Goal: Task Accomplishment & Management: Manage account settings

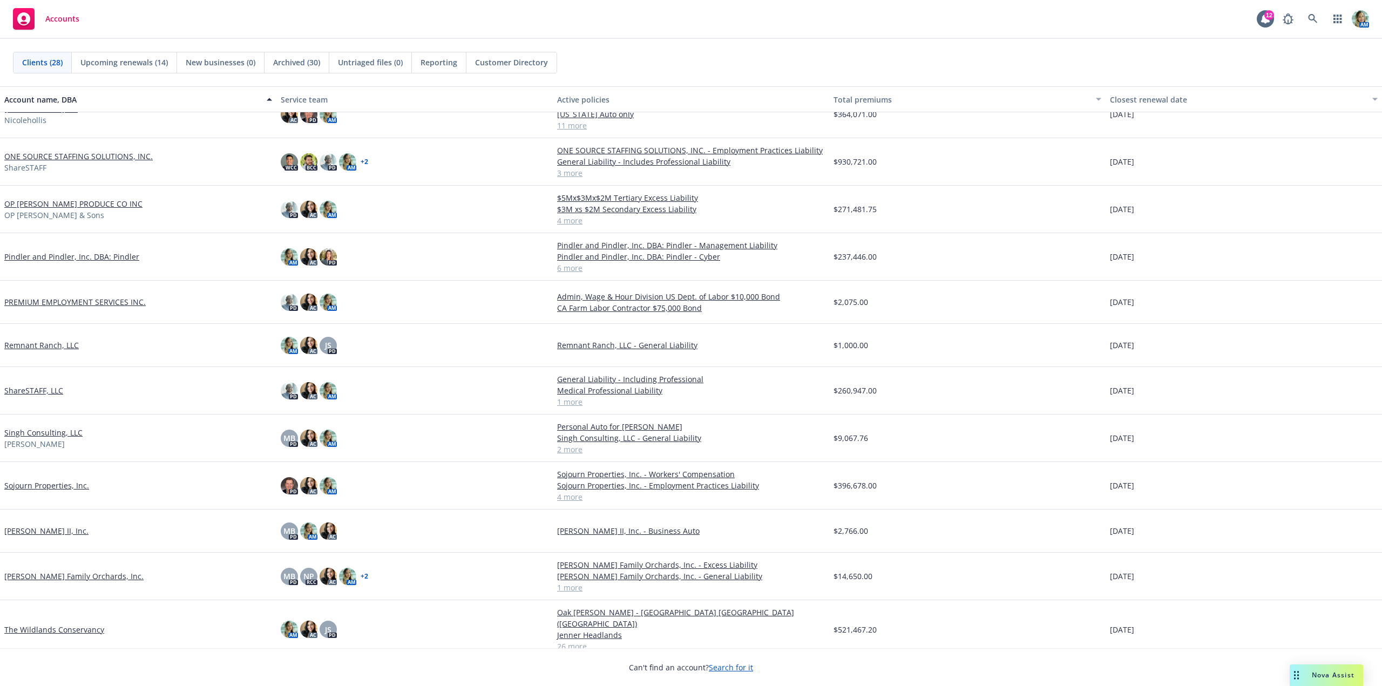
scroll to position [594, 0]
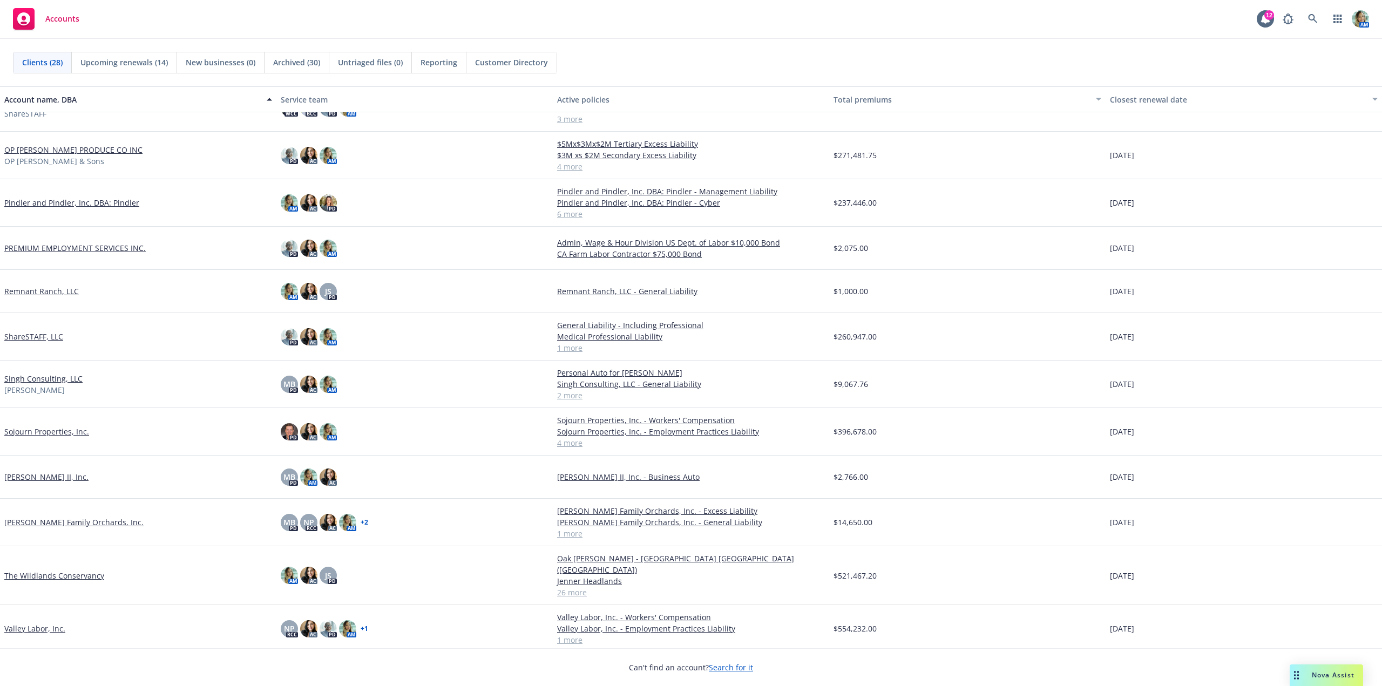
drag, startPoint x: 65, startPoint y: 428, endPoint x: 55, endPoint y: 431, distance: 10.6
click at [65, 429] on link "Sojourn Properties, Inc." at bounding box center [46, 431] width 85 height 11
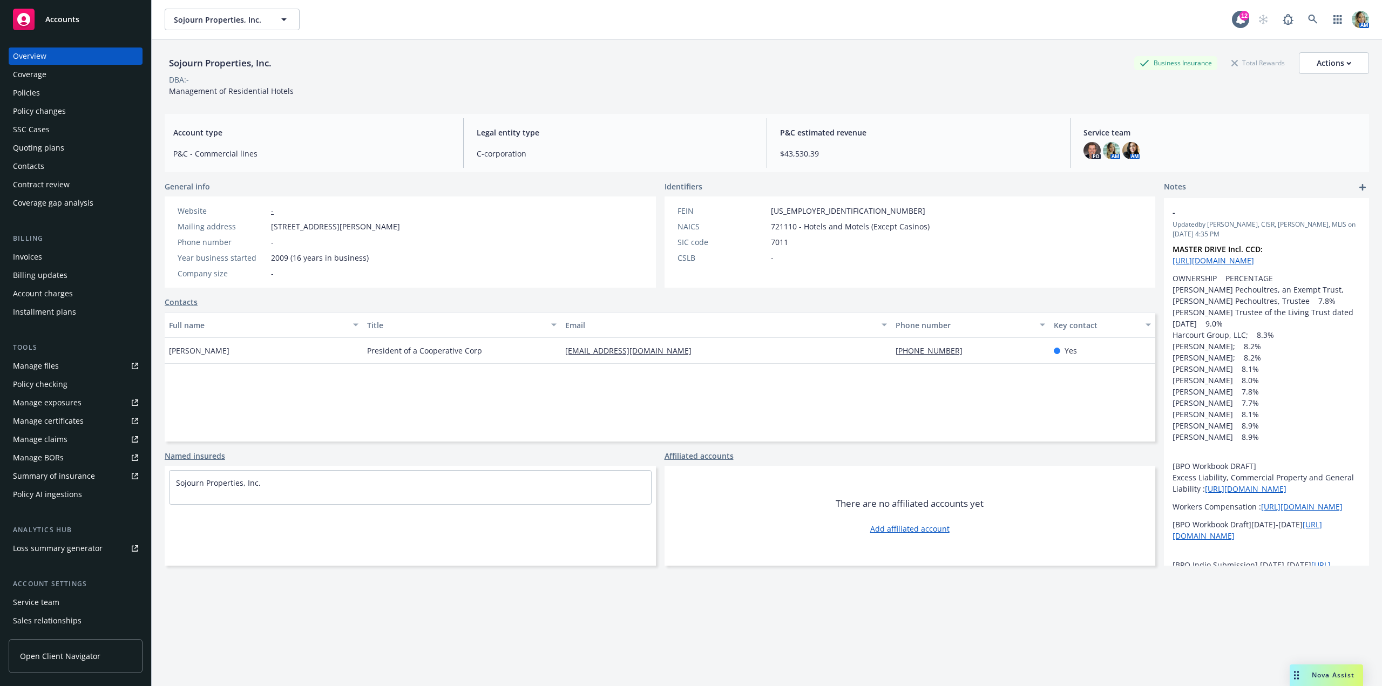
click at [57, 114] on div "Policy changes" at bounding box center [39, 111] width 53 height 17
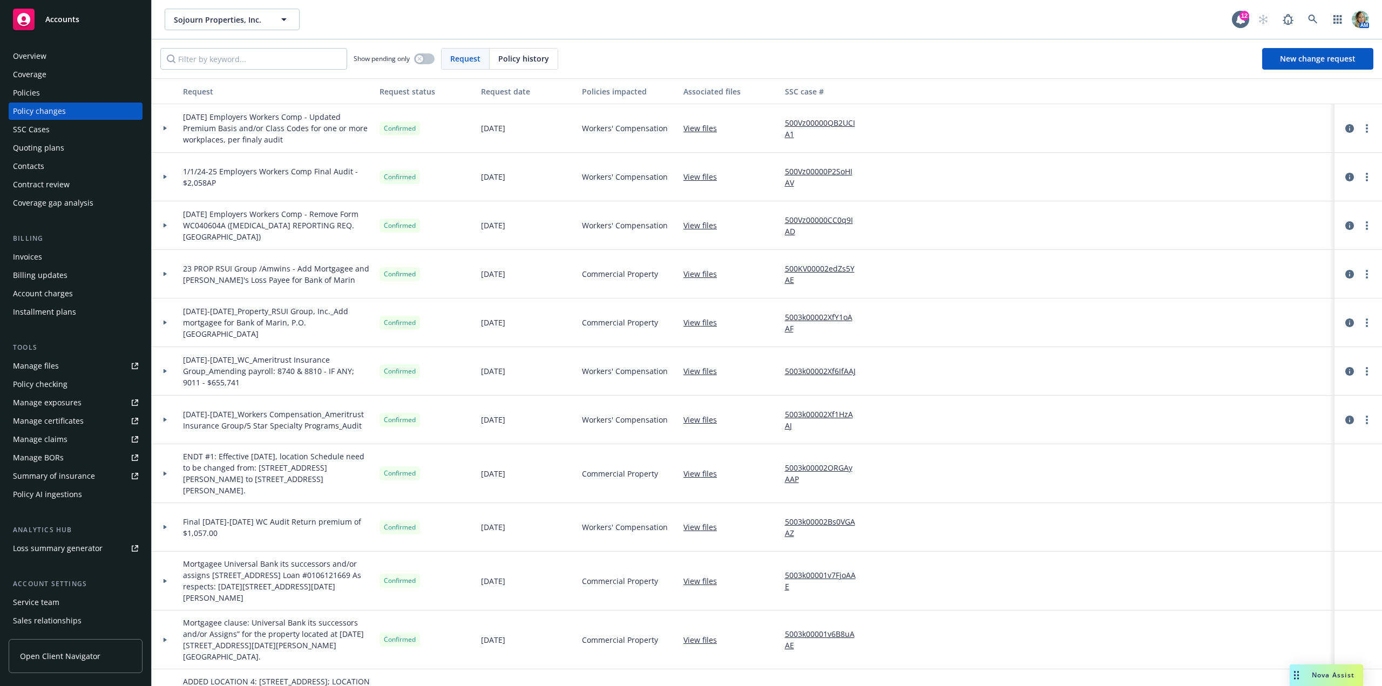
click at [63, 54] on div "Overview" at bounding box center [75, 56] width 125 height 17
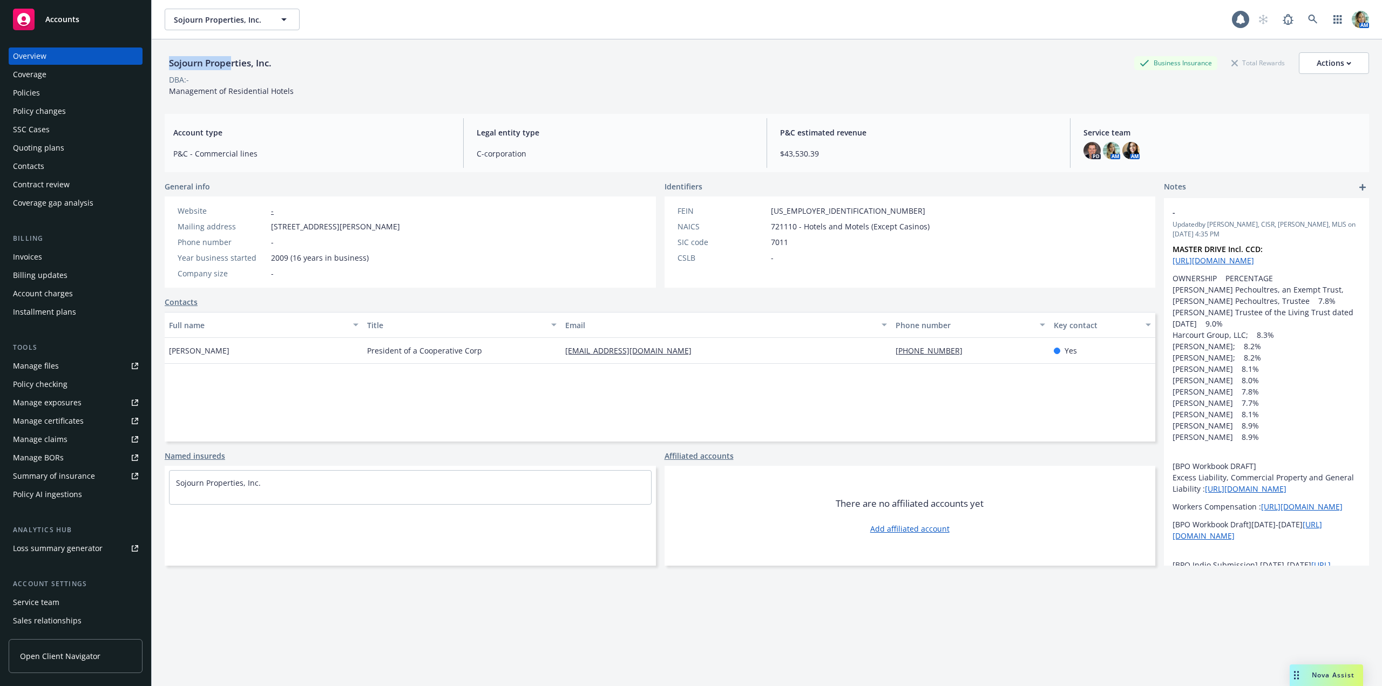
drag, startPoint x: 170, startPoint y: 66, endPoint x: 230, endPoint y: 62, distance: 60.1
click at [230, 62] on div "Sojourn Properties, Inc." at bounding box center [220, 63] width 111 height 14
copy div "Sojourn Prope"
click at [44, 143] on div "Quoting plans" at bounding box center [38, 147] width 51 height 17
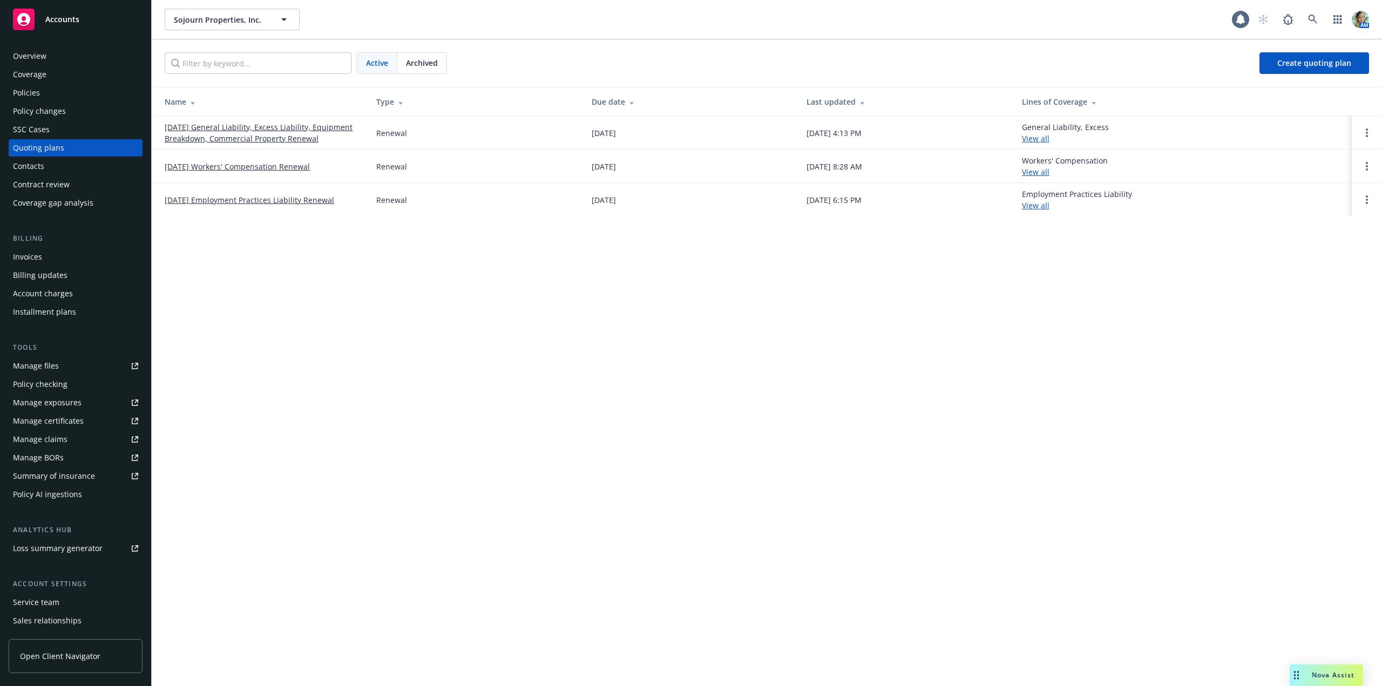
click at [218, 138] on link "12/01/25 General Liability, Excess Liability, Equipment Breakdown, Commercial P…" at bounding box center [262, 132] width 194 height 23
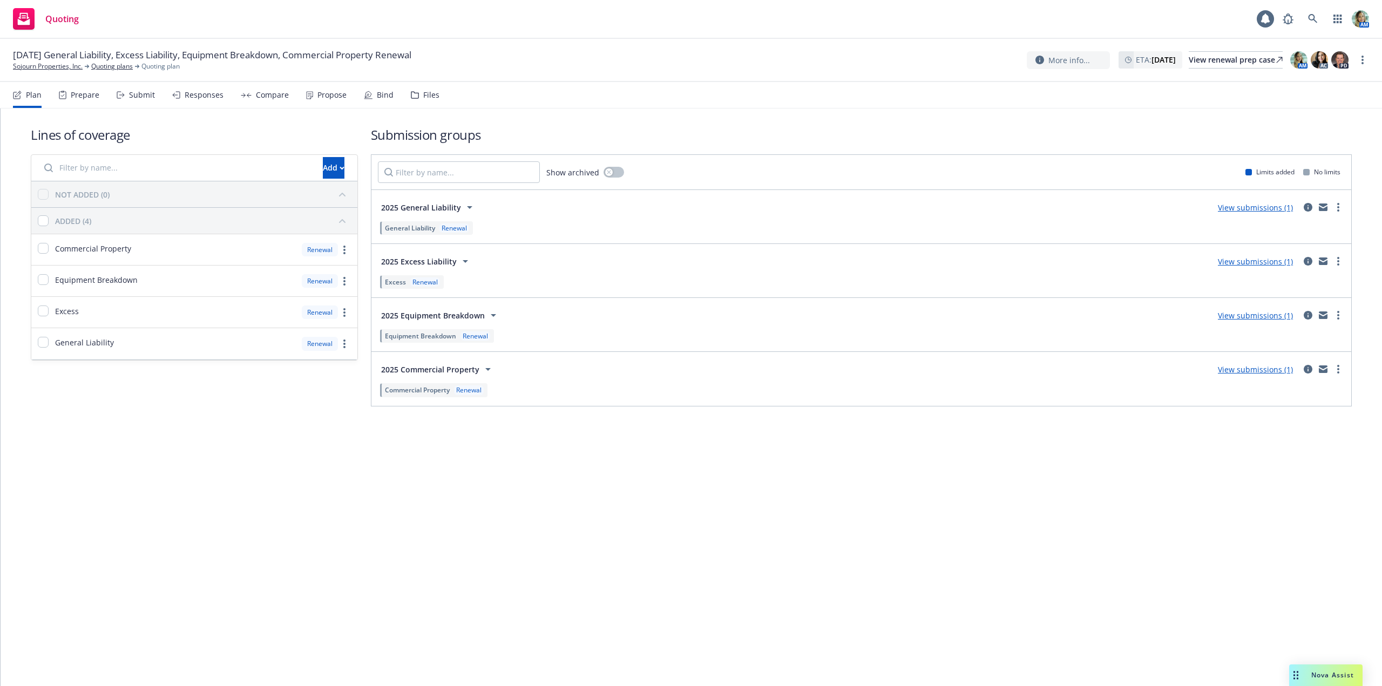
click at [430, 97] on div "Files" at bounding box center [431, 95] width 16 height 9
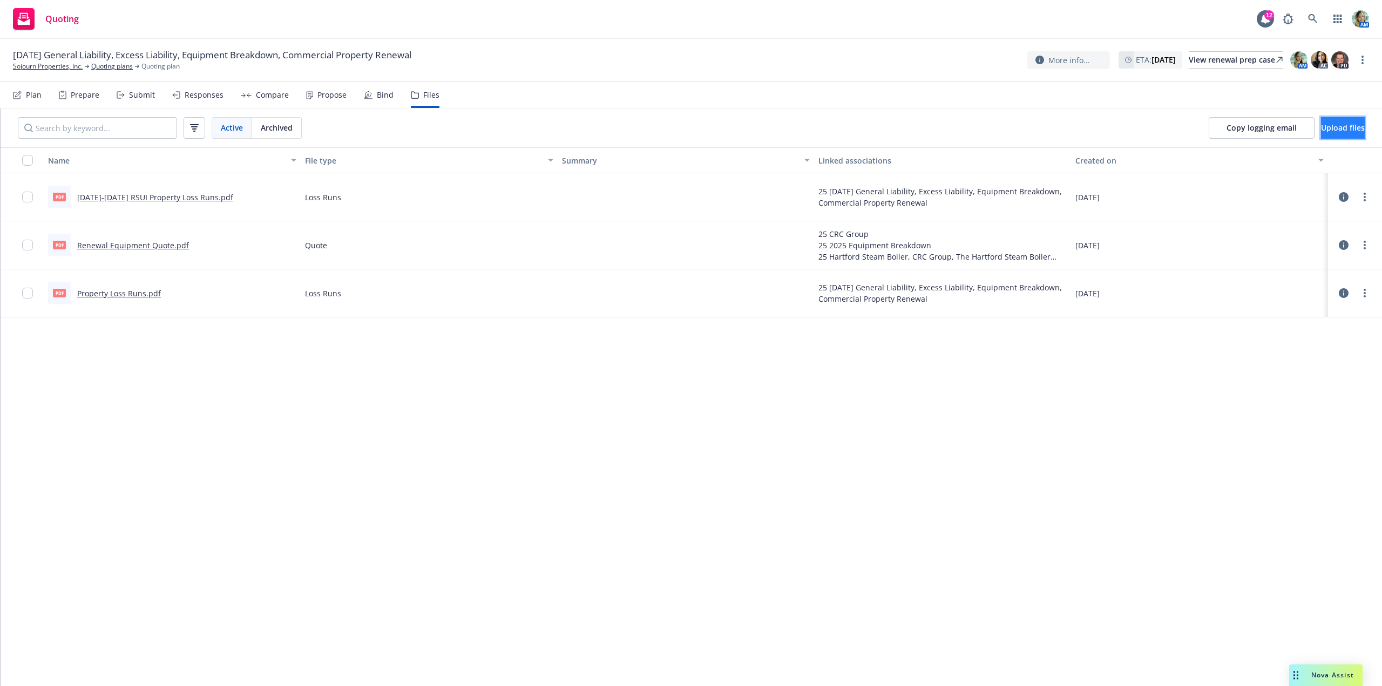
click at [1321, 128] on span "Upload files" at bounding box center [1343, 128] width 44 height 10
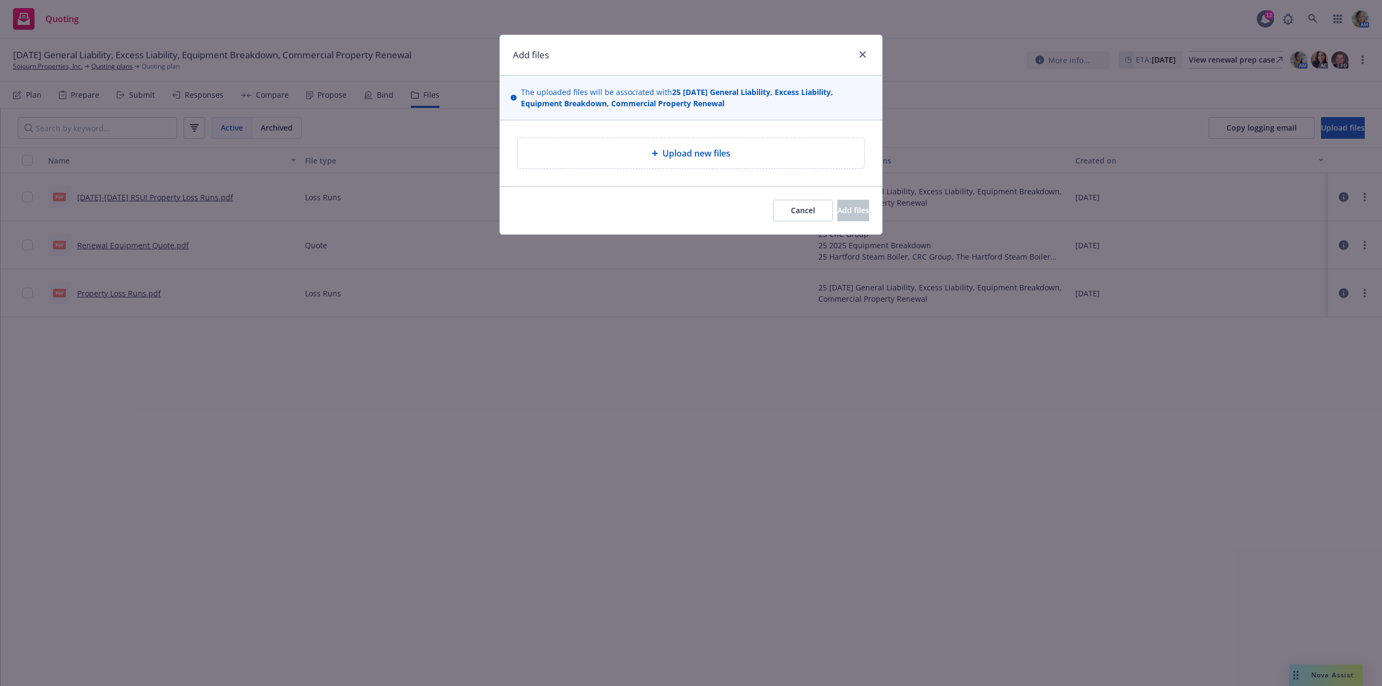
click at [724, 159] on span "Upload new files" at bounding box center [696, 153] width 68 height 13
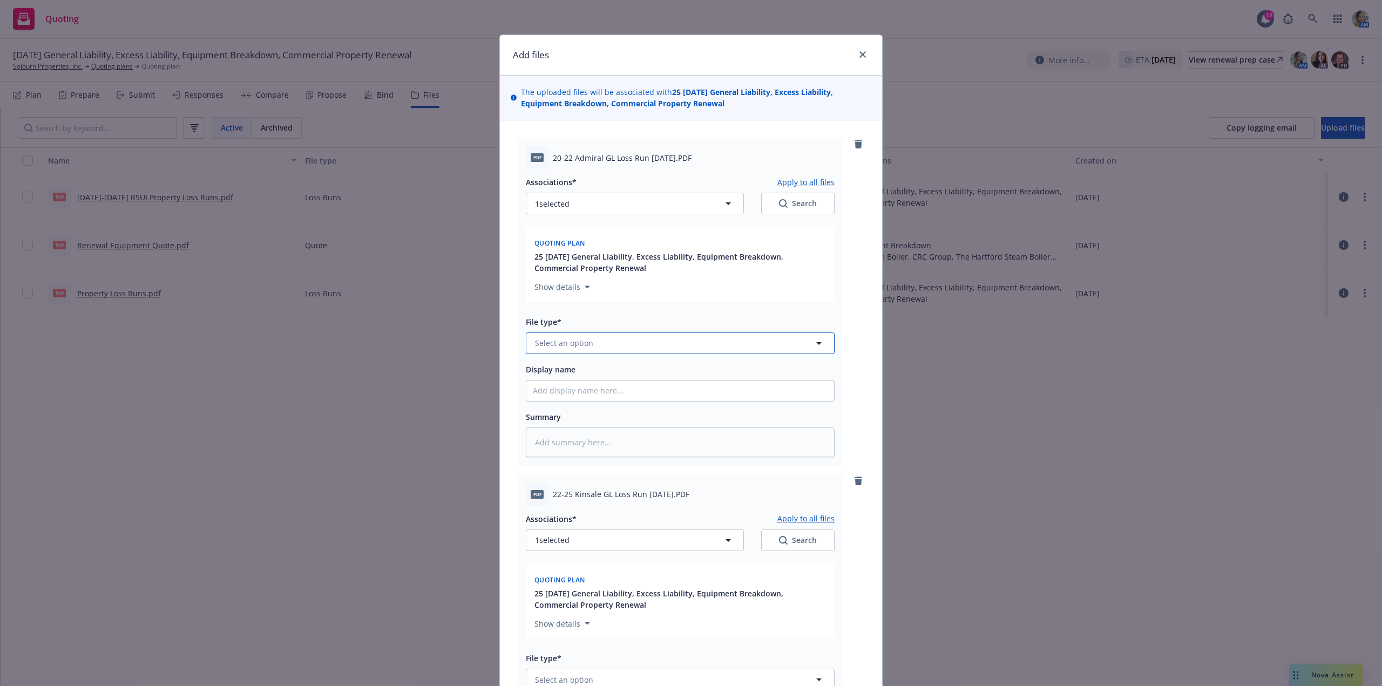
click at [649, 343] on button "Select an option" at bounding box center [680, 344] width 309 height 22
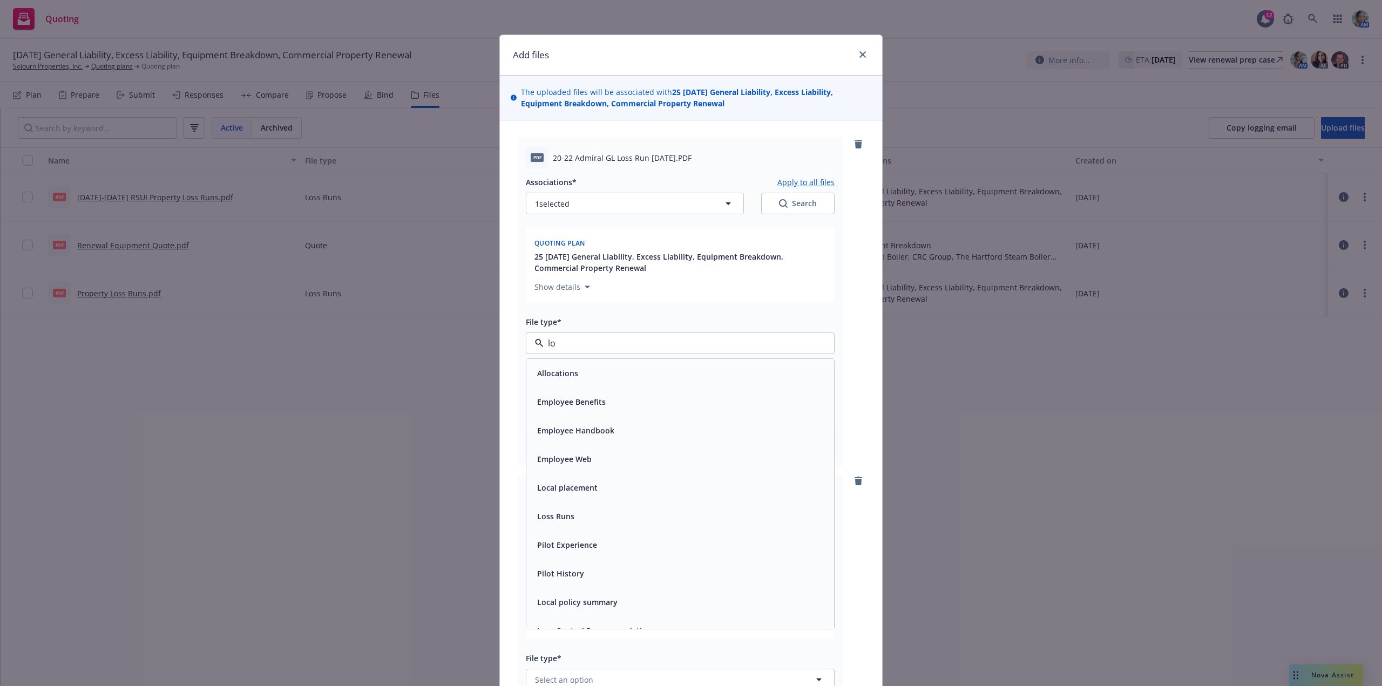
type input "los"
click at [631, 368] on div "Loss Runs" at bounding box center [680, 373] width 295 height 16
type textarea "x"
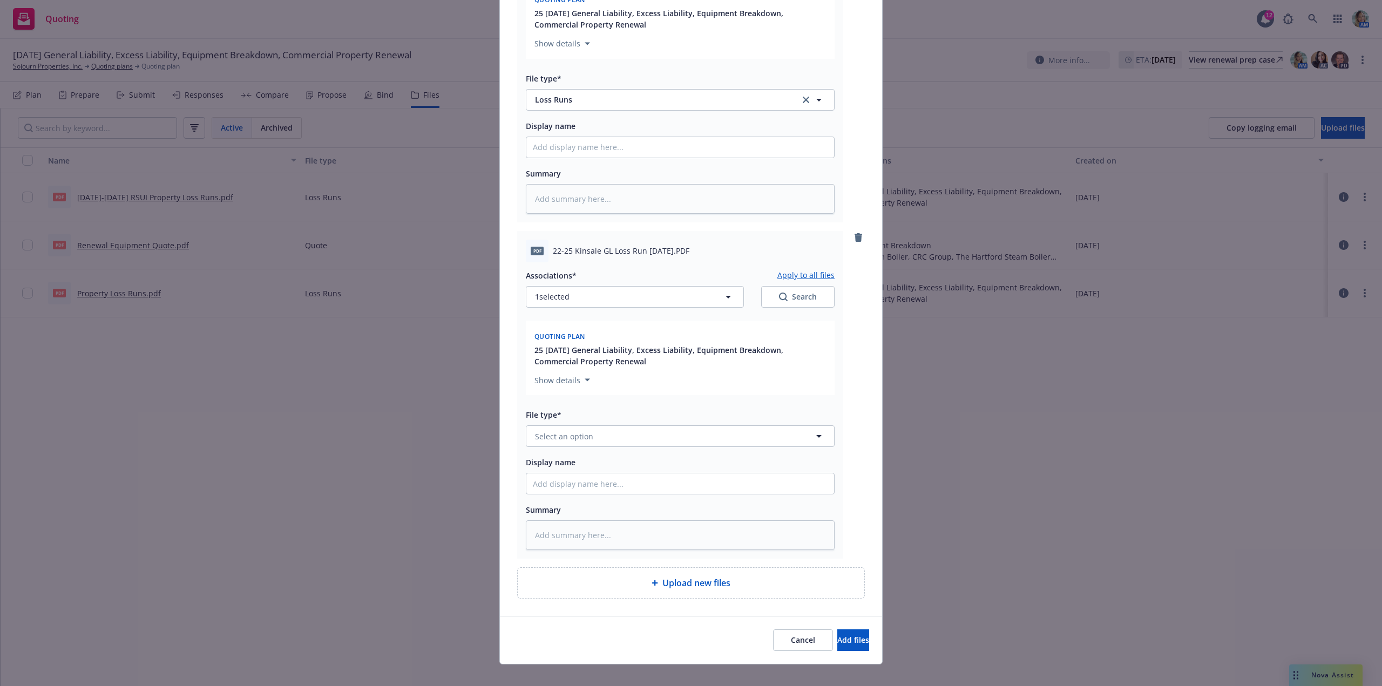
scroll to position [256, 0]
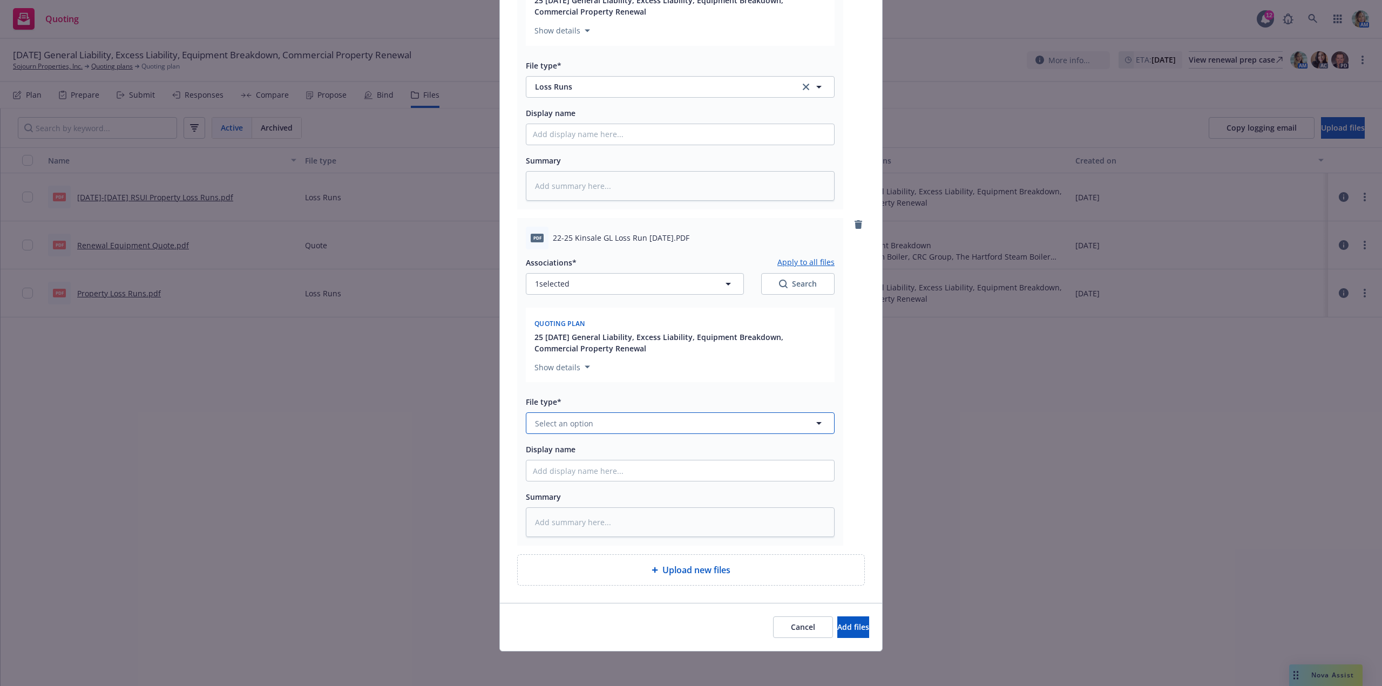
click at [582, 423] on span "Select an option" at bounding box center [564, 423] width 58 height 11
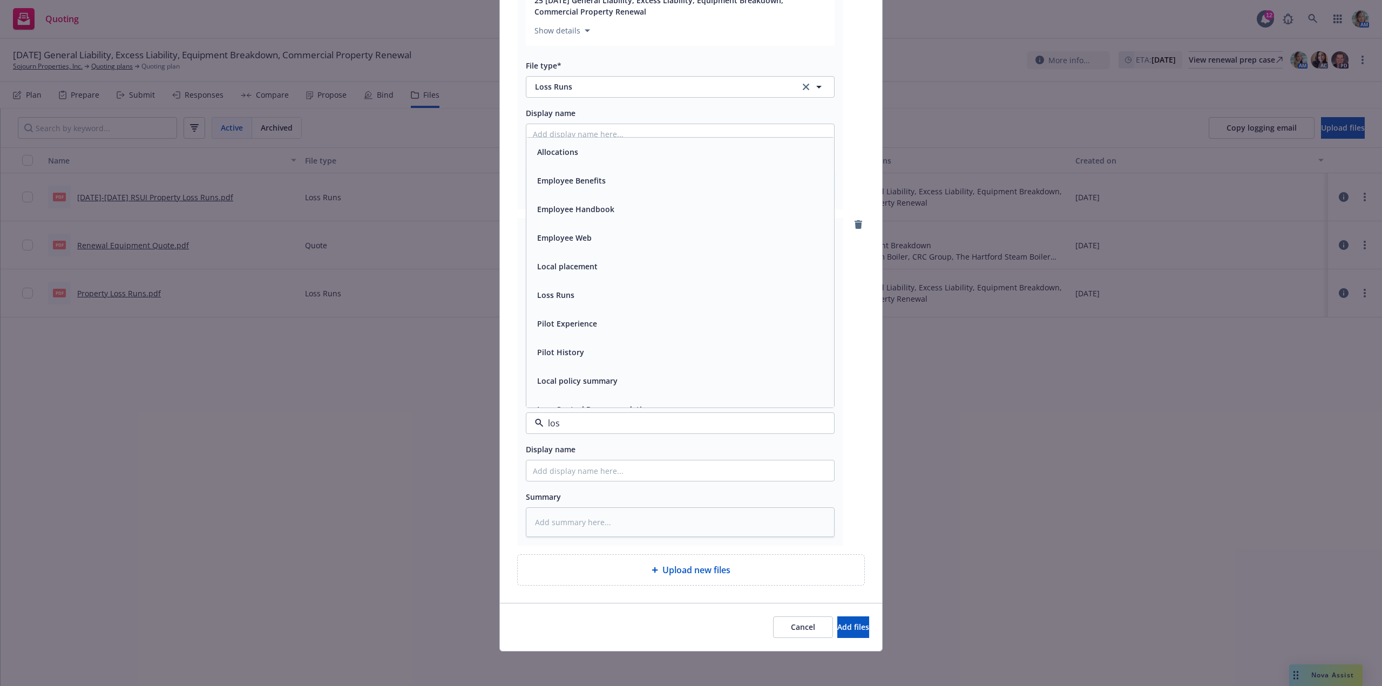
type input "loss"
click at [583, 163] on div "Loss Runs" at bounding box center [680, 152] width 308 height 29
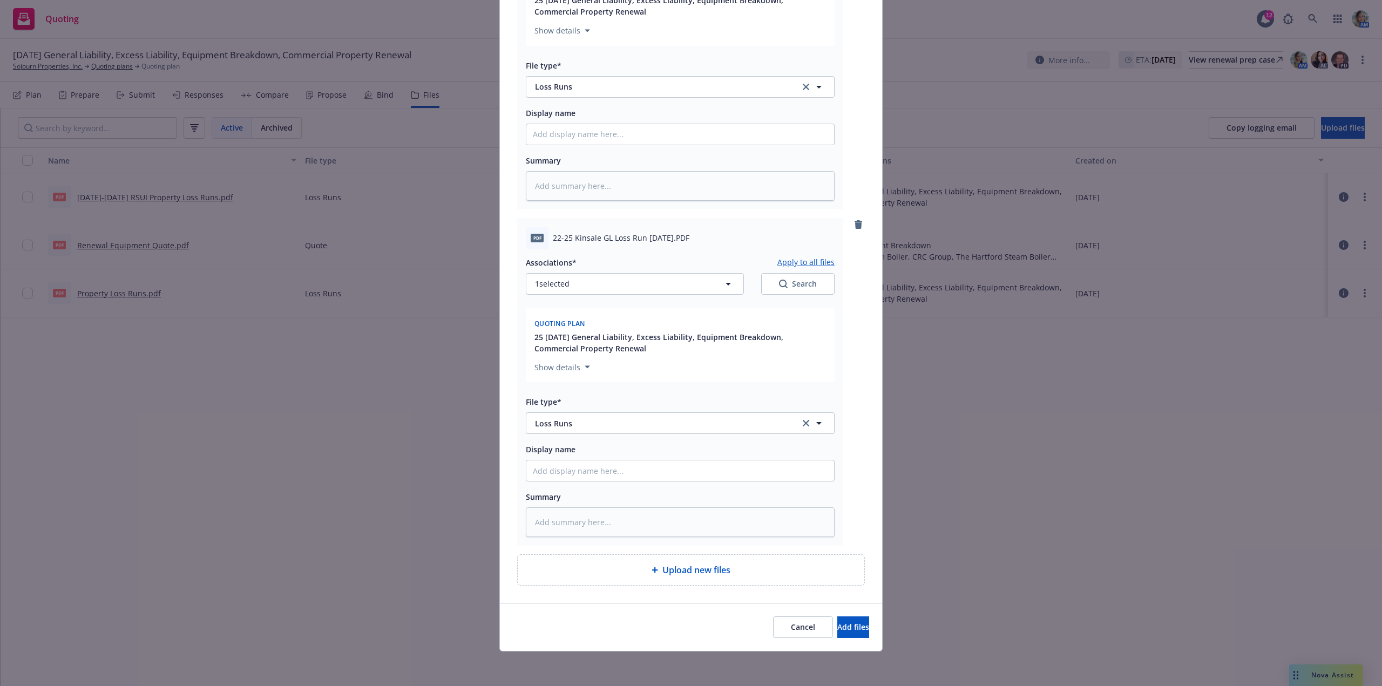
click at [808, 615] on div "Cancel Add files" at bounding box center [691, 627] width 382 height 48
click at [837, 626] on button "Add files" at bounding box center [853, 628] width 32 height 22
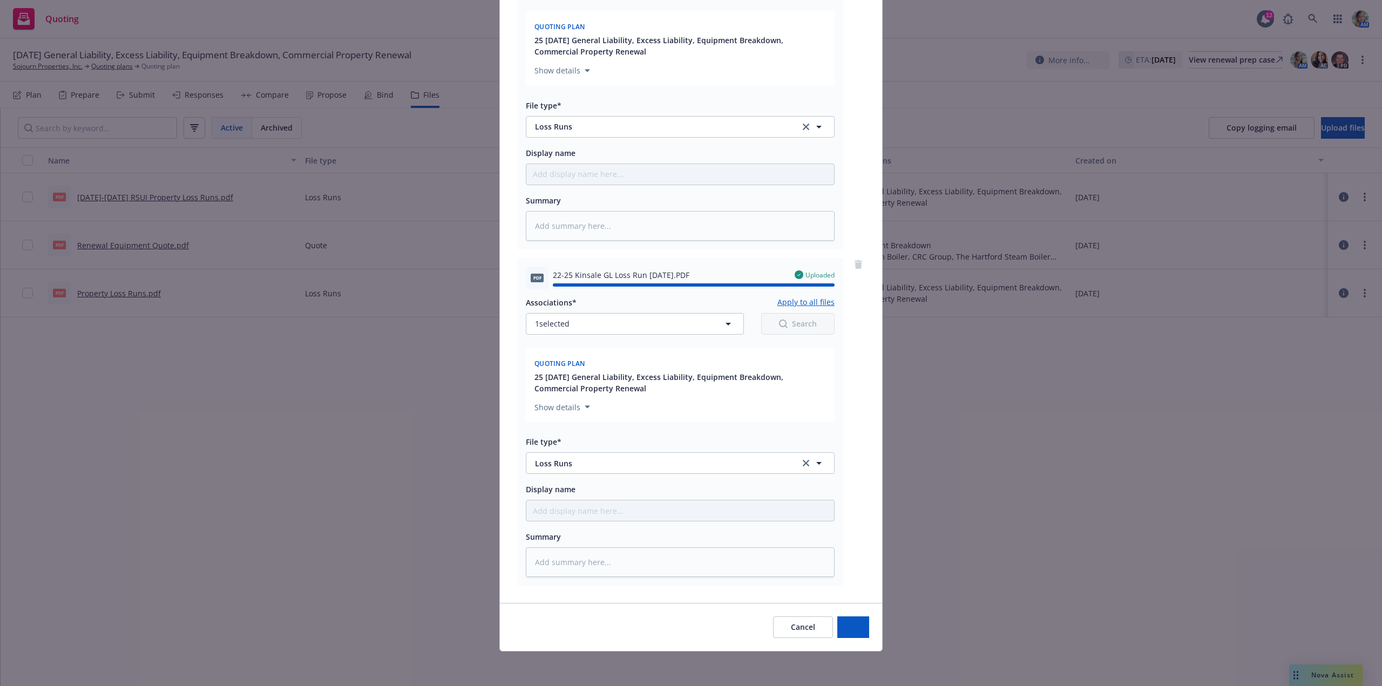
type textarea "x"
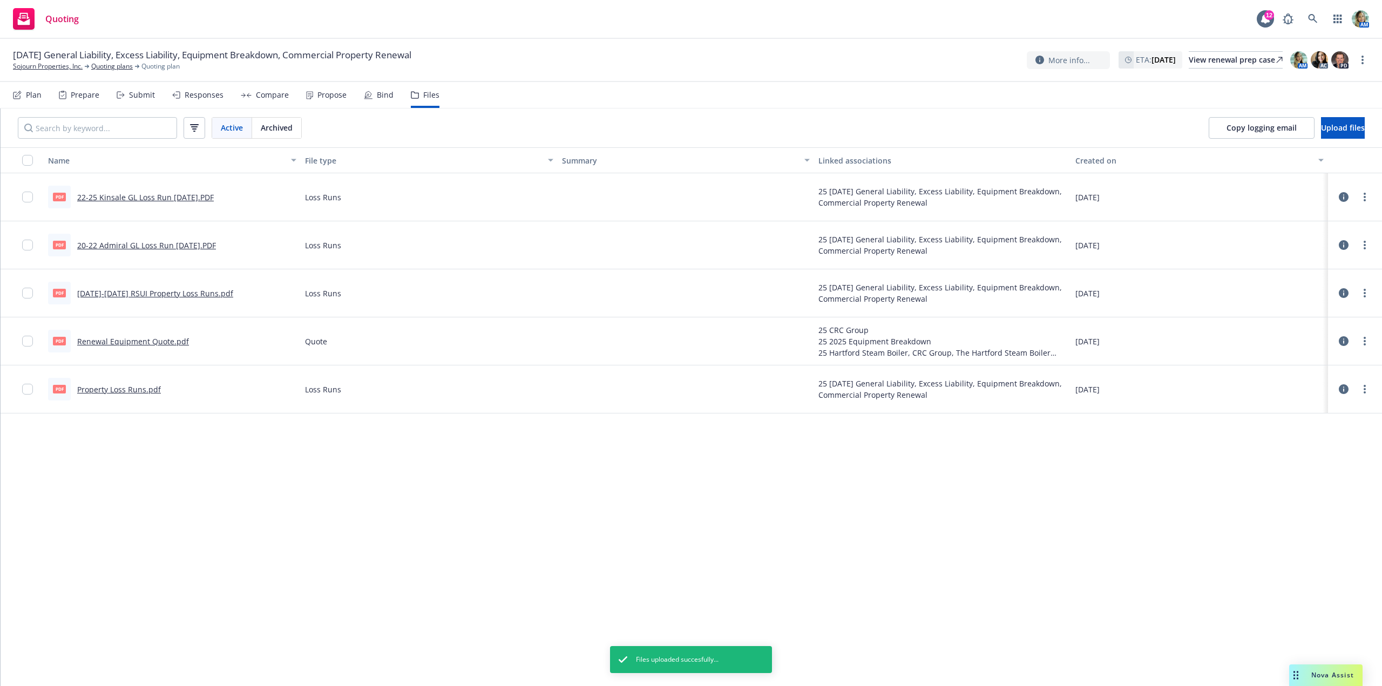
click at [545, 487] on div "Name File type Summary Linked associations Created on PDF 22-25 Kinsale GL Loss…" at bounding box center [692, 416] width 1382 height 539
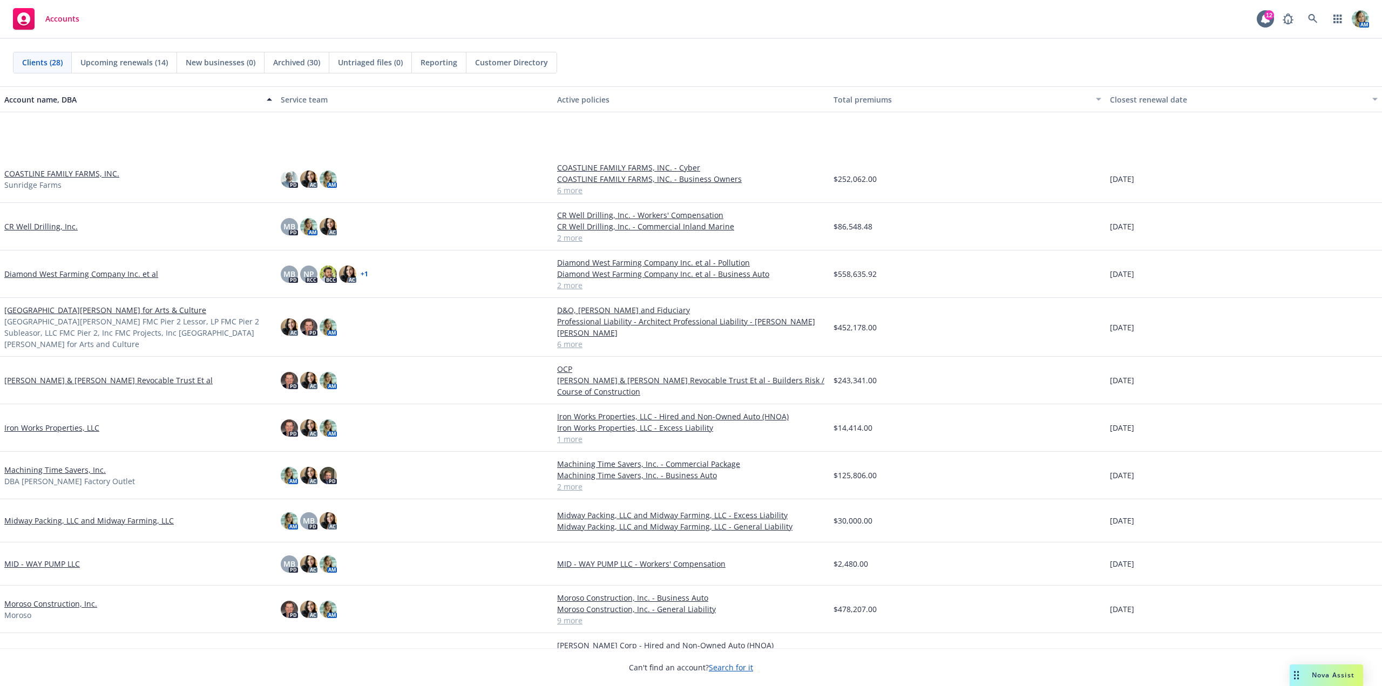
scroll to position [108, 0]
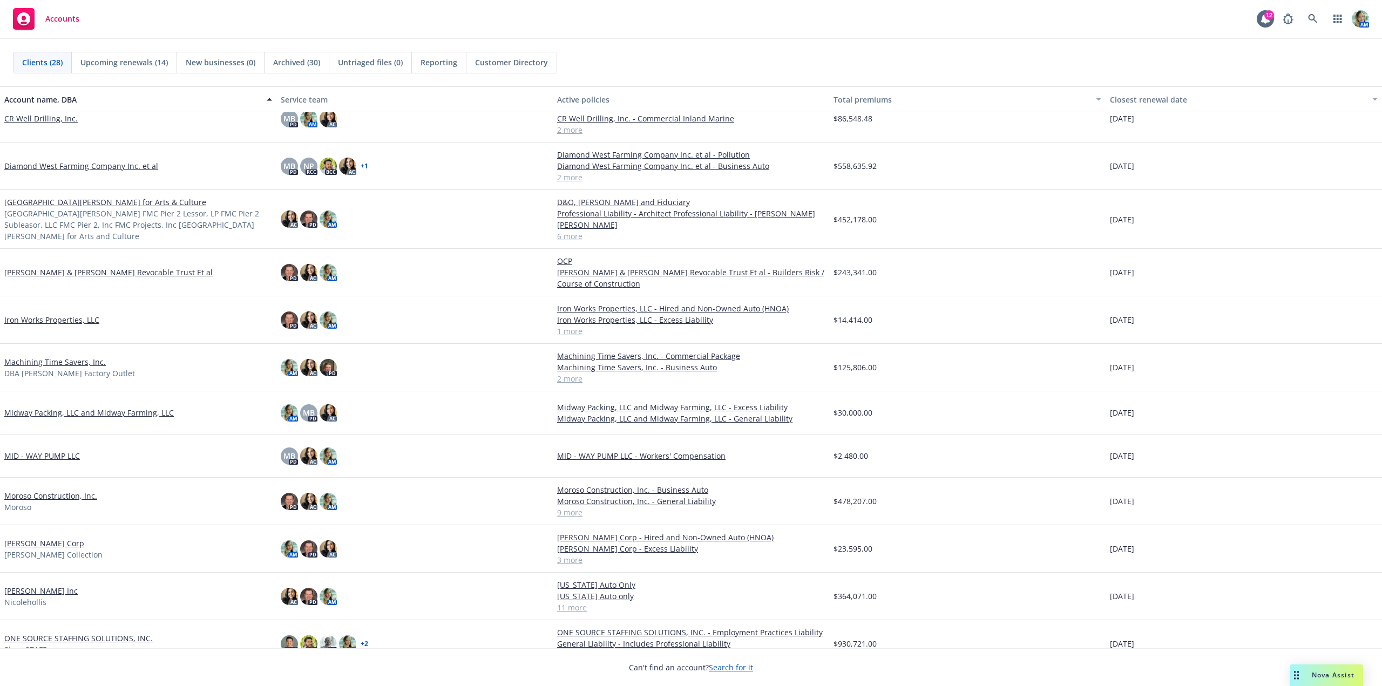
click at [83, 496] on link "Moroso Construction, Inc." at bounding box center [50, 495] width 93 height 11
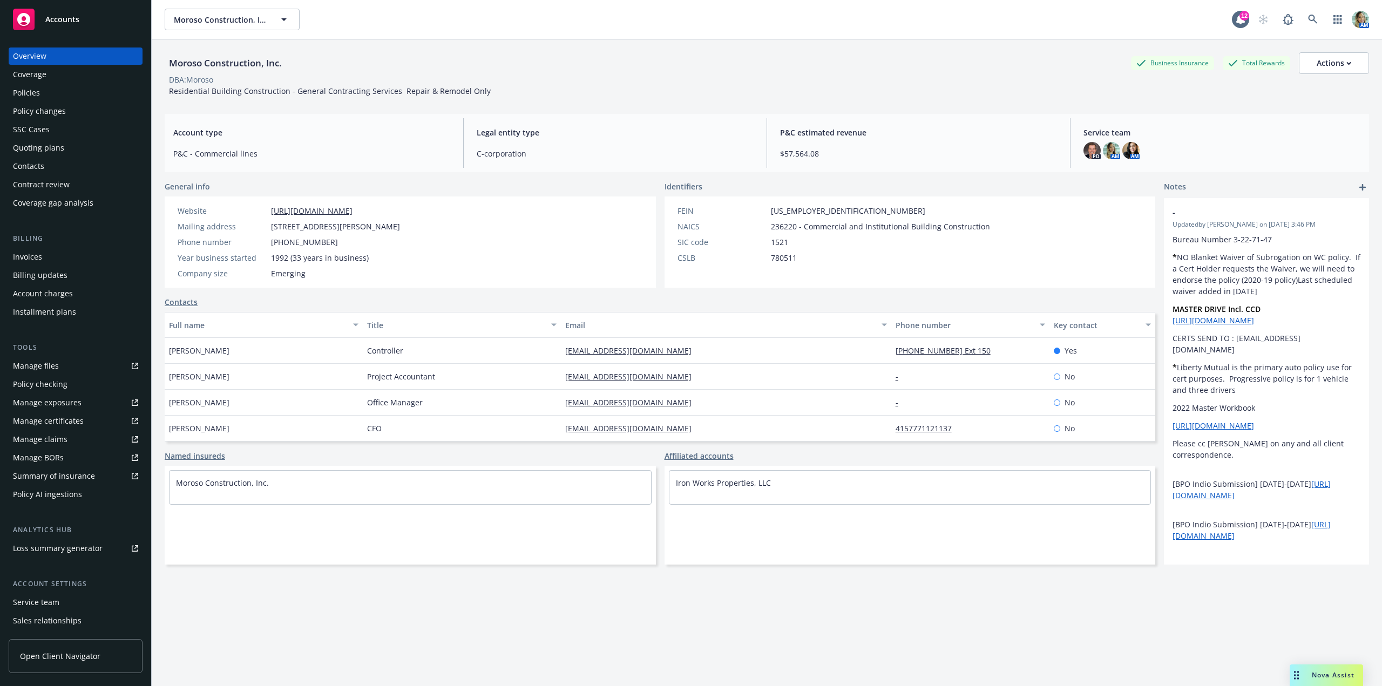
click at [54, 369] on div "Manage files" at bounding box center [36, 365] width 46 height 17
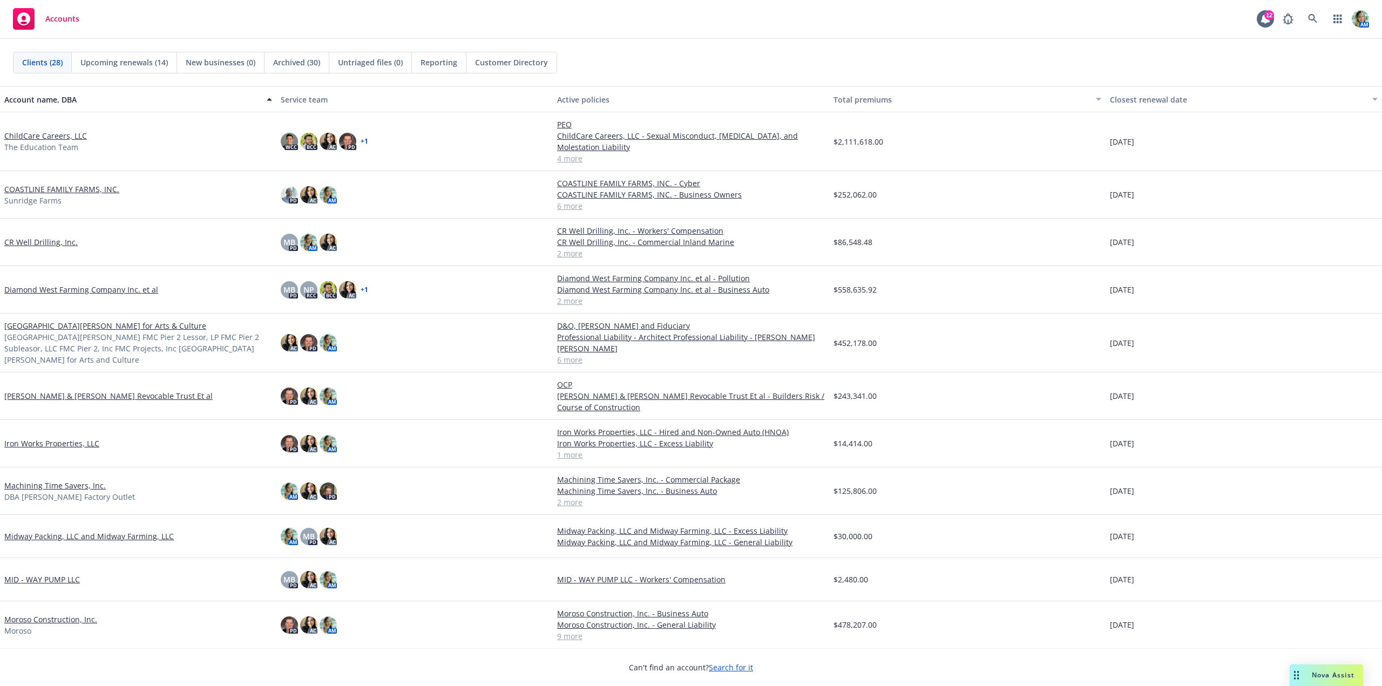
click at [69, 331] on link "[GEOGRAPHIC_DATA][PERSON_NAME] for Arts & Culture" at bounding box center [105, 325] width 202 height 11
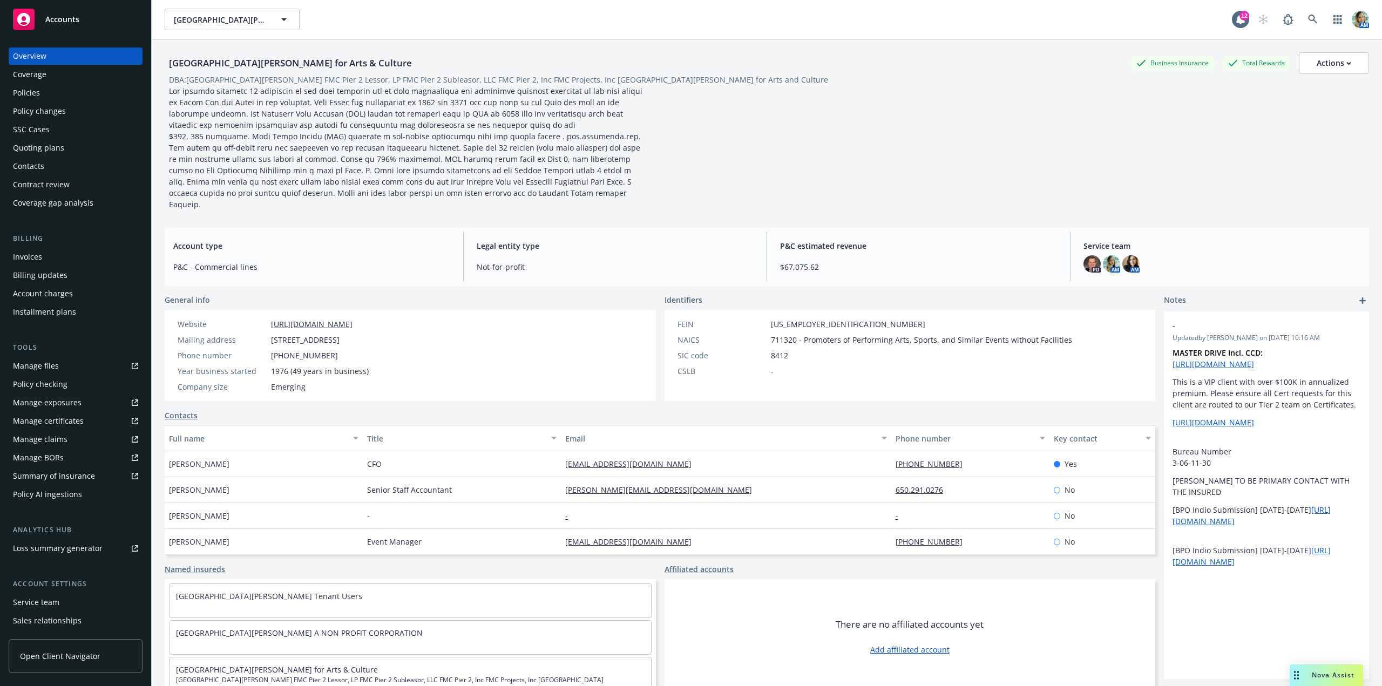
click at [46, 112] on div "Policy changes" at bounding box center [39, 111] width 53 height 17
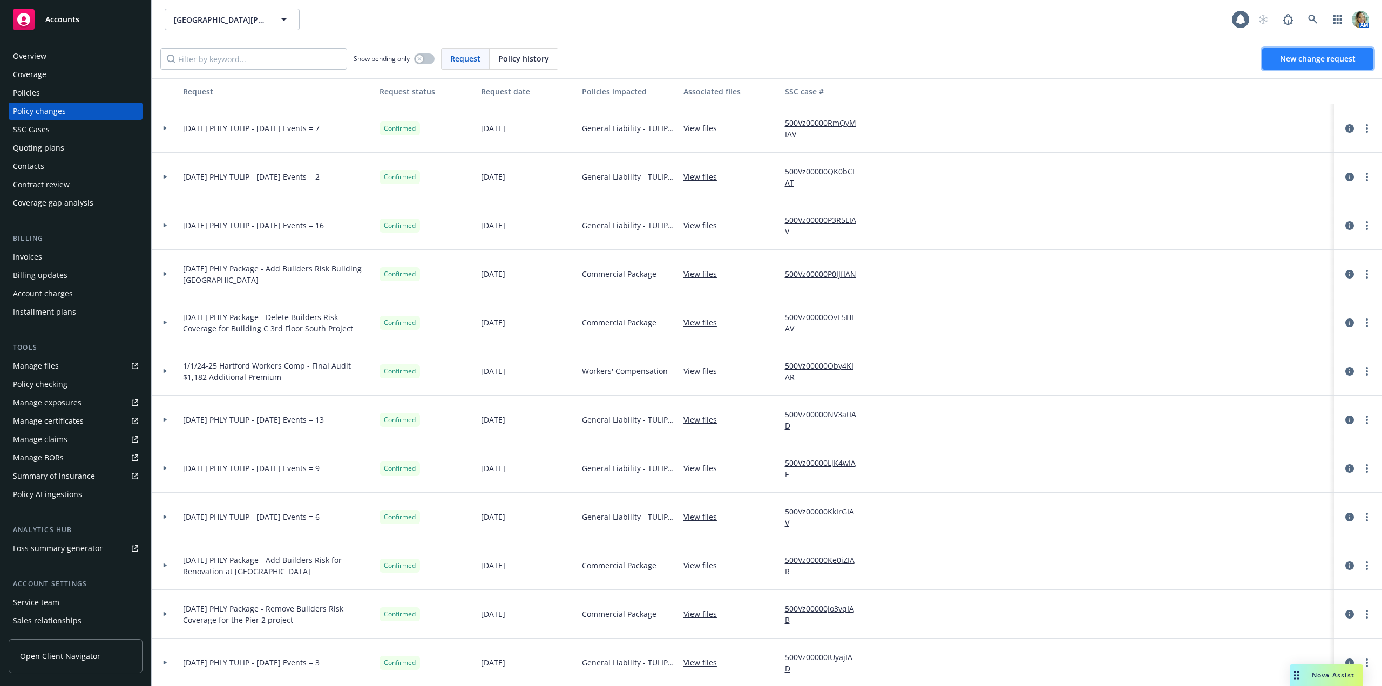
click at [1292, 61] on span "New change request" at bounding box center [1318, 58] width 76 height 10
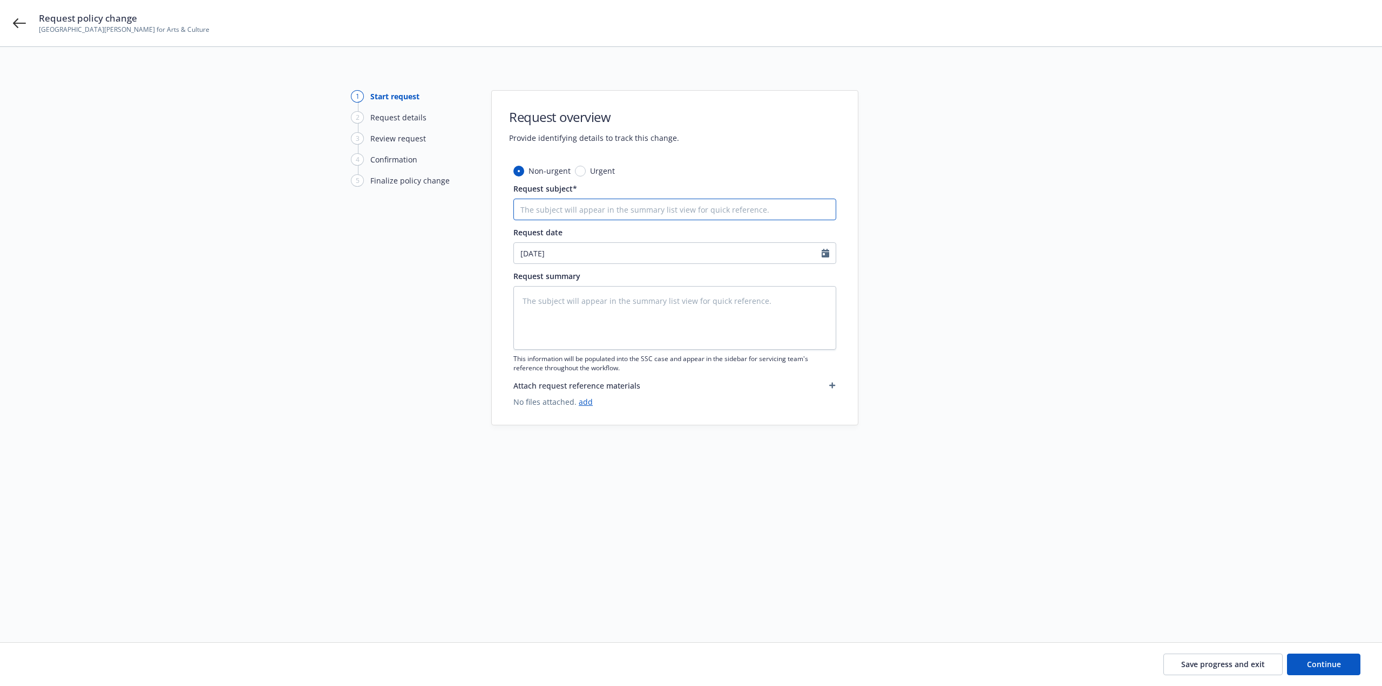
click at [539, 212] on input "Request subject*" at bounding box center [674, 210] width 323 height 22
paste input "9/1/25 PHLY TULIP - September 2025 Events = 14"
type textarea "x"
type input "9/1/25 PHLY TULIP - September 2025 Events = 14"
click at [583, 318] on textarea at bounding box center [674, 318] width 323 height 64
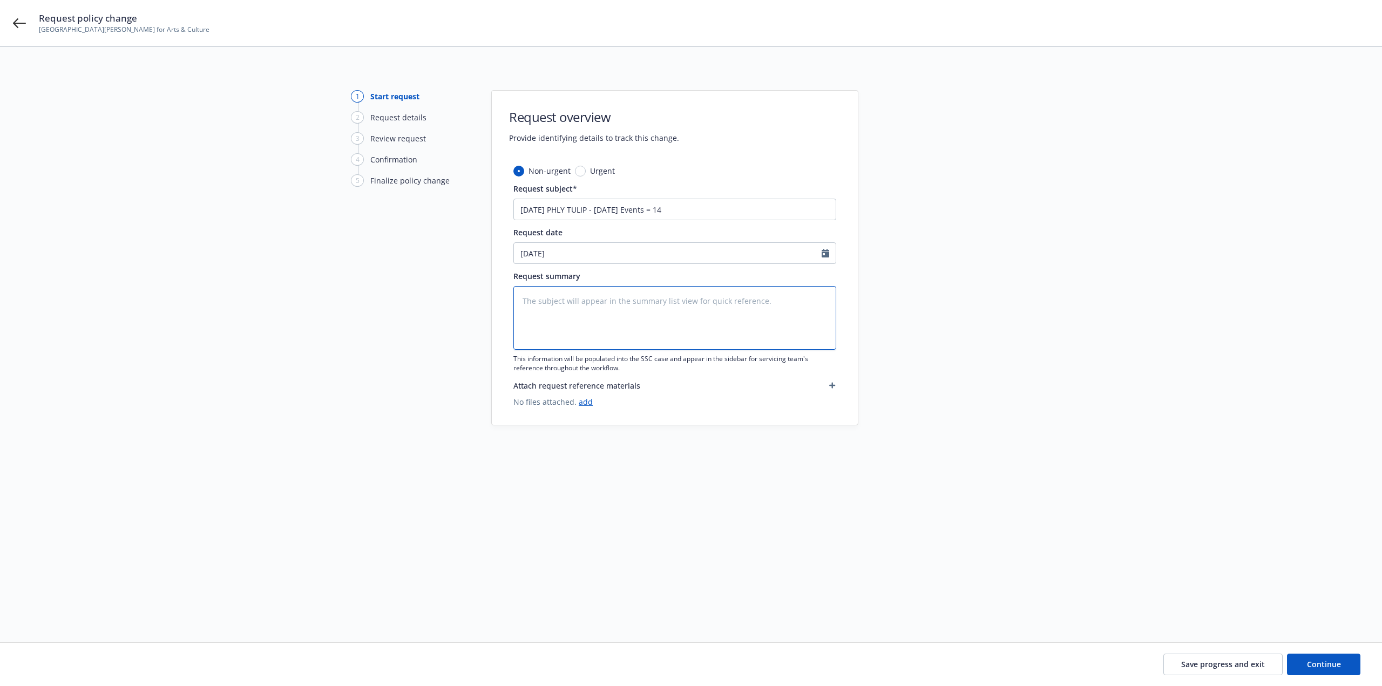
paste textarea "9/1/25 PHLY TULIP - September 2025 Events = 14"
type textarea "x"
type textarea "9/1/25 PHLY TULIP - September 2025 Events = 14"
click at [1324, 663] on span "Continue" at bounding box center [1324, 664] width 34 height 10
type textarea "x"
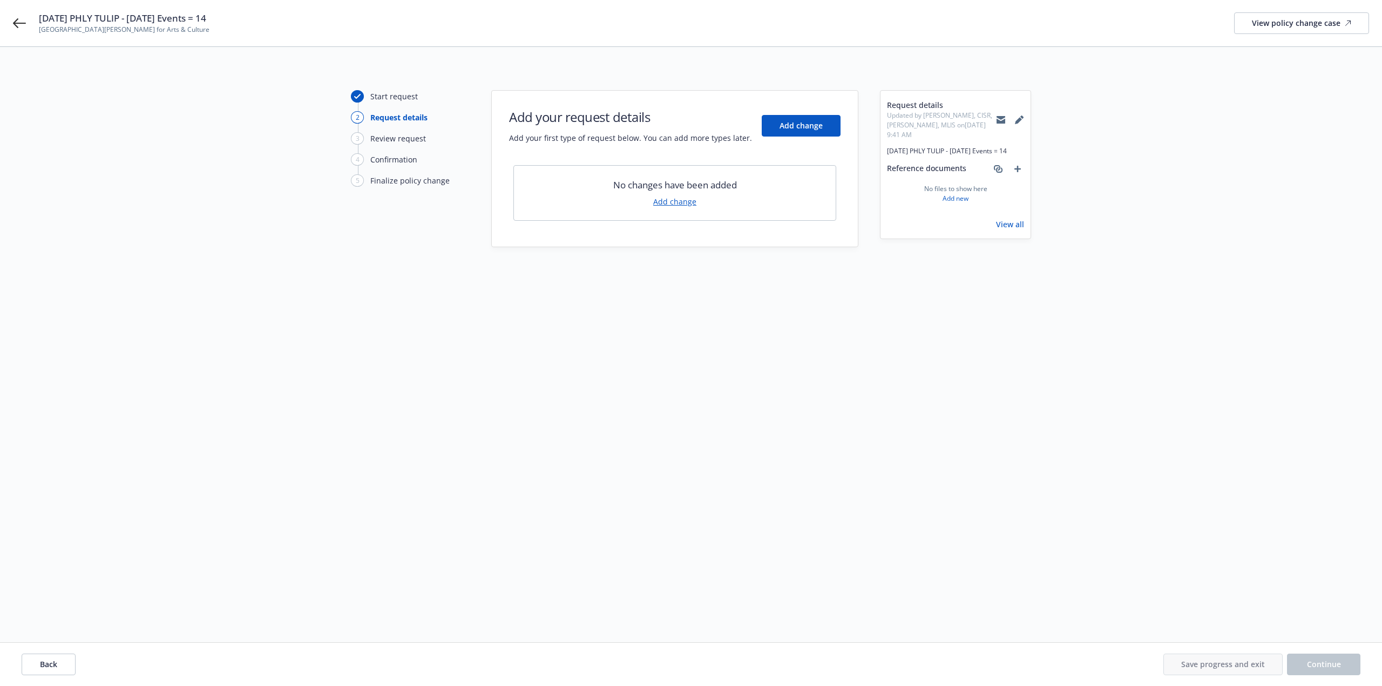
click at [672, 202] on link "Add change" at bounding box center [674, 201] width 43 height 11
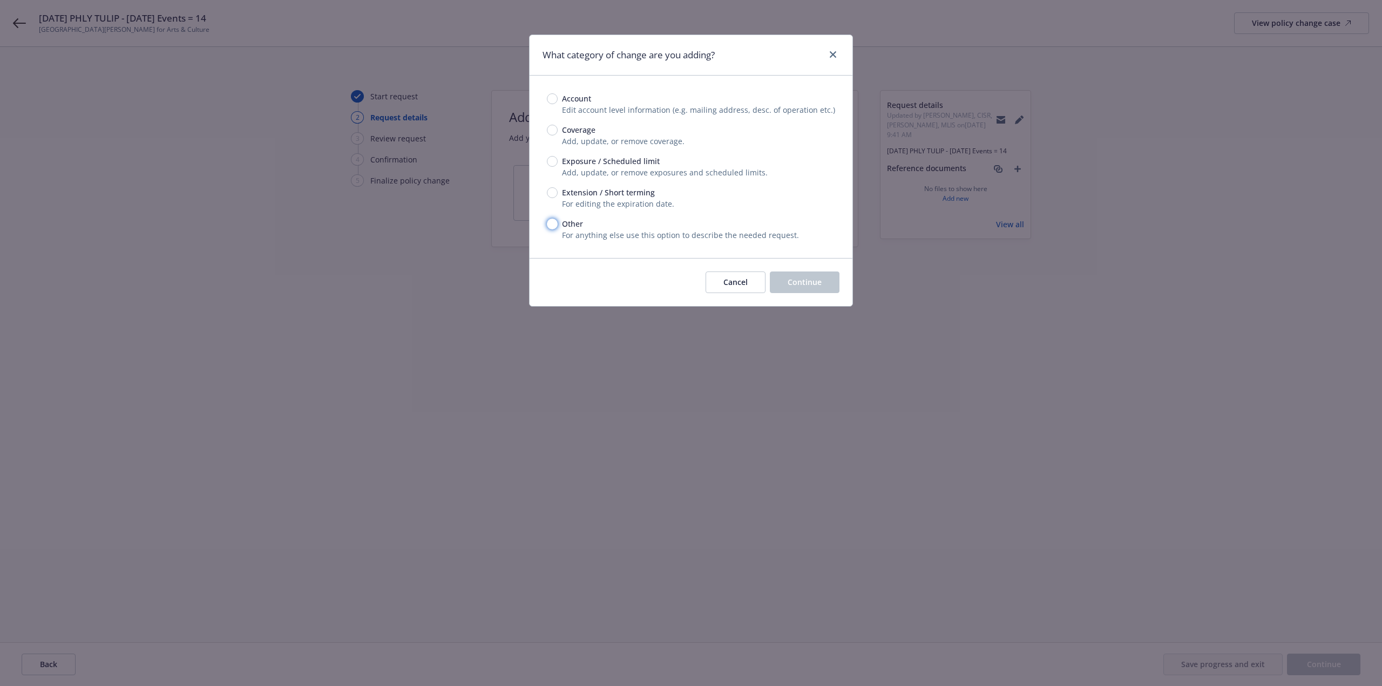
click at [551, 222] on input "Other" at bounding box center [552, 224] width 11 height 11
radio input "true"
click at [810, 276] on button "Continue" at bounding box center [805, 283] width 70 height 22
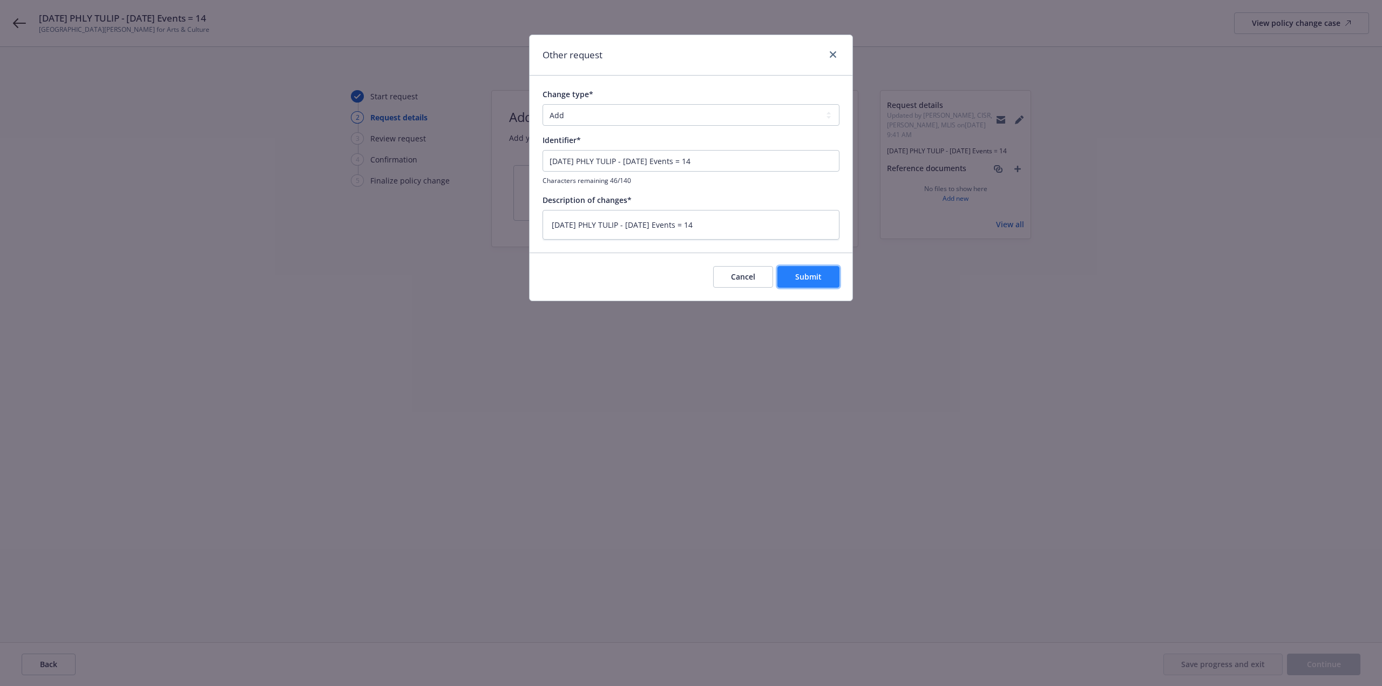
click at [797, 284] on button "Submit" at bounding box center [808, 277] width 62 height 22
type textarea "x"
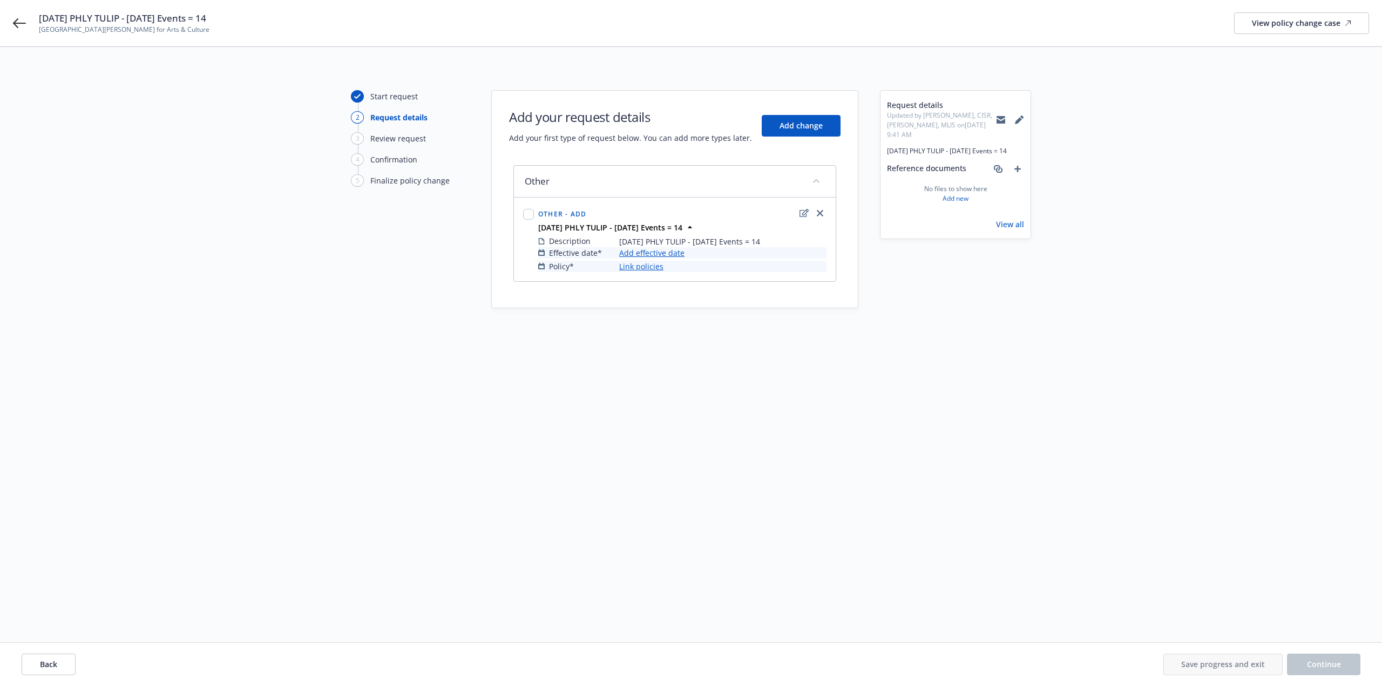
click at [636, 248] on link "Add effective date" at bounding box center [651, 252] width 65 height 11
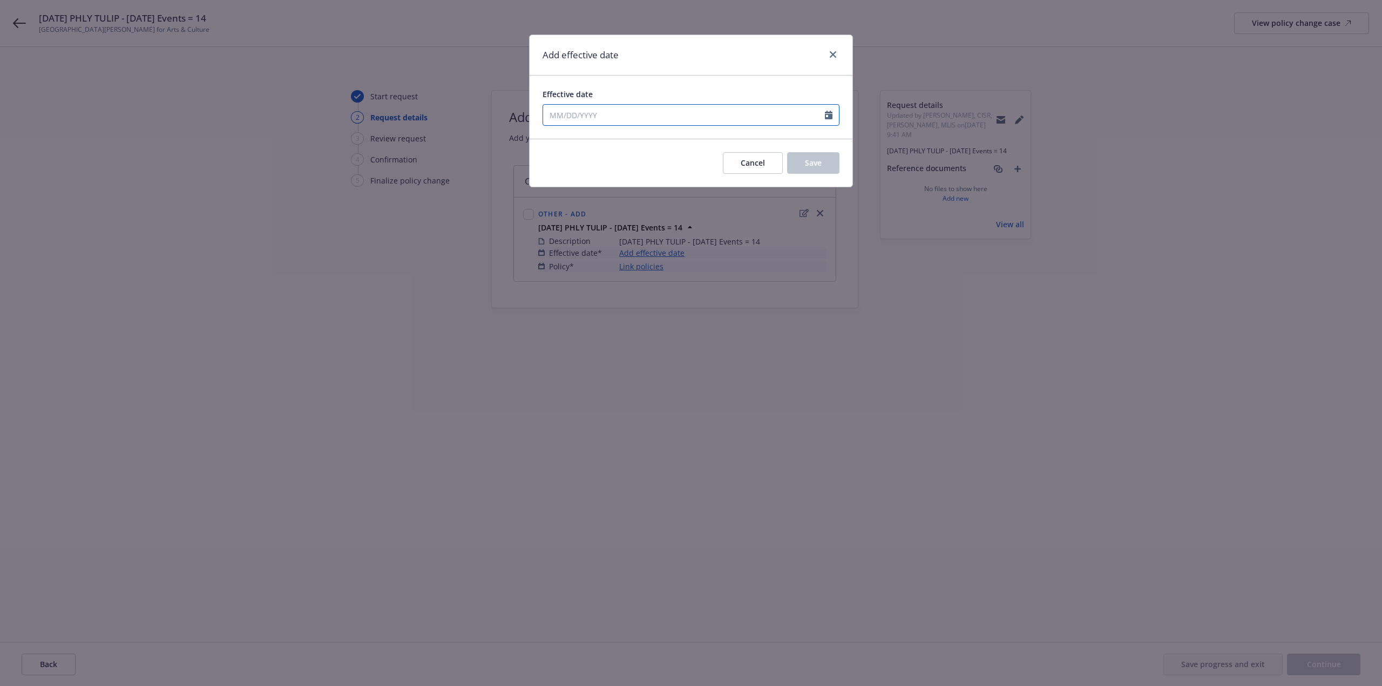
click at [575, 123] on input "Effective date" at bounding box center [684, 115] width 282 height 21
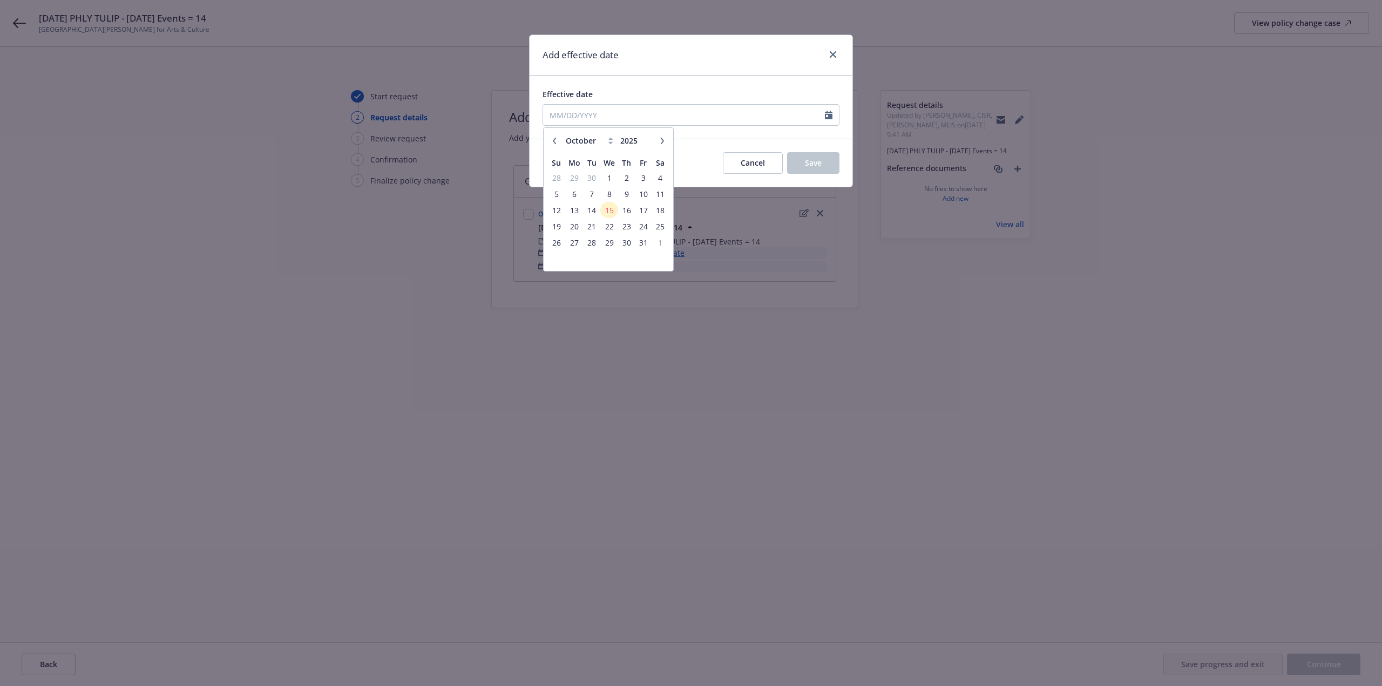
click at [559, 143] on button "button" at bounding box center [554, 140] width 13 height 13
select select "9"
click at [575, 179] on span "1" at bounding box center [574, 177] width 16 height 13
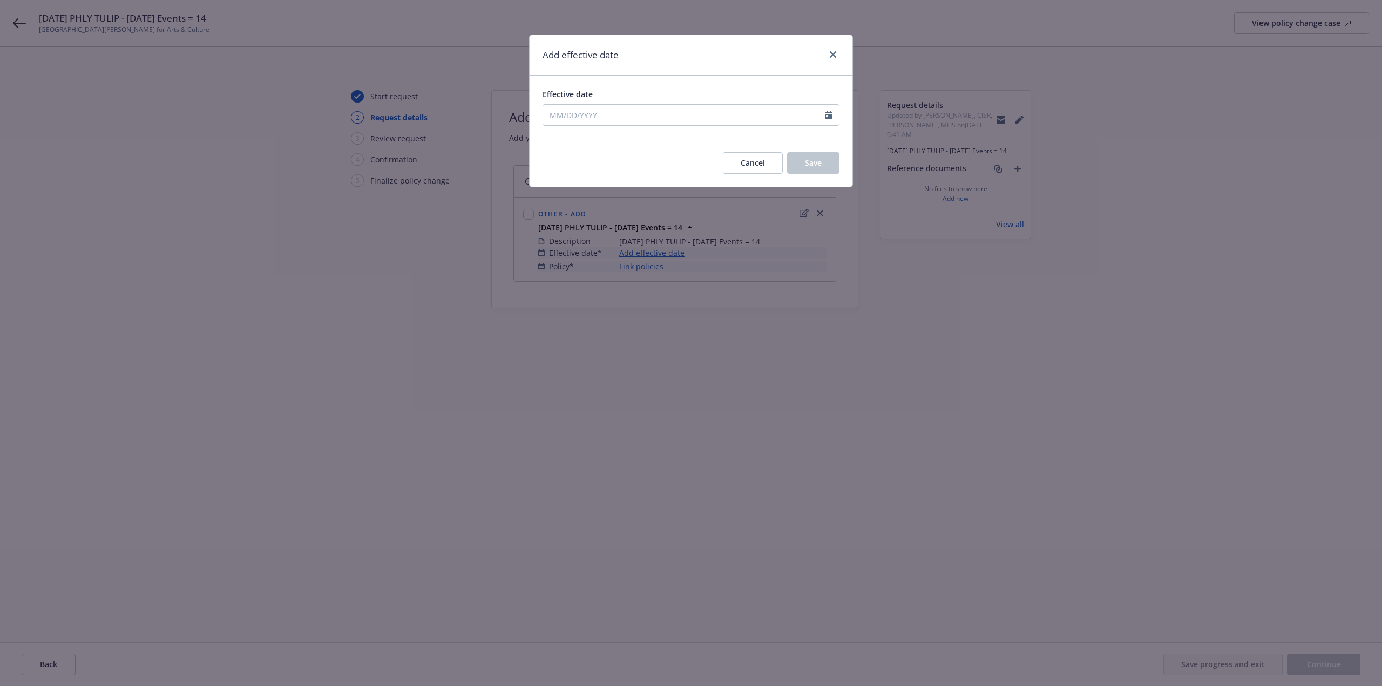
type input "09/01/2025"
click at [821, 167] on span "Save" at bounding box center [813, 163] width 17 height 10
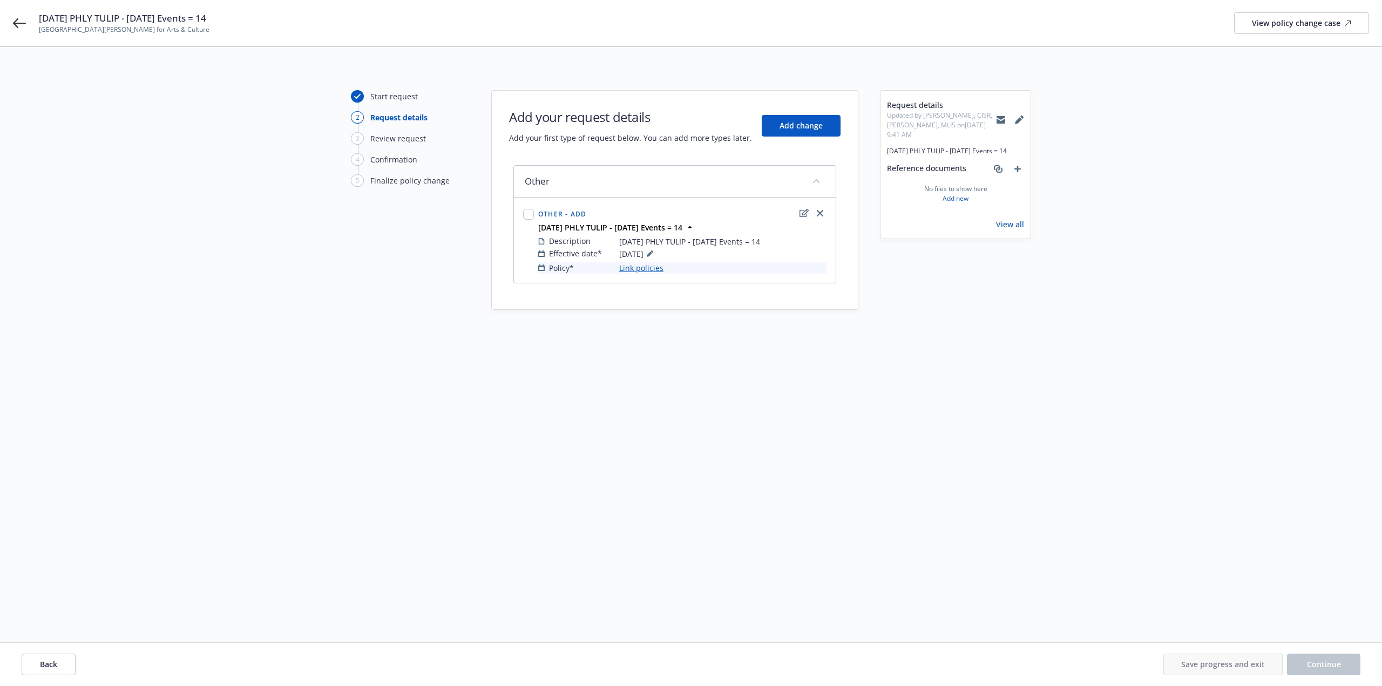
click at [647, 266] on link "Link policies" at bounding box center [641, 267] width 44 height 11
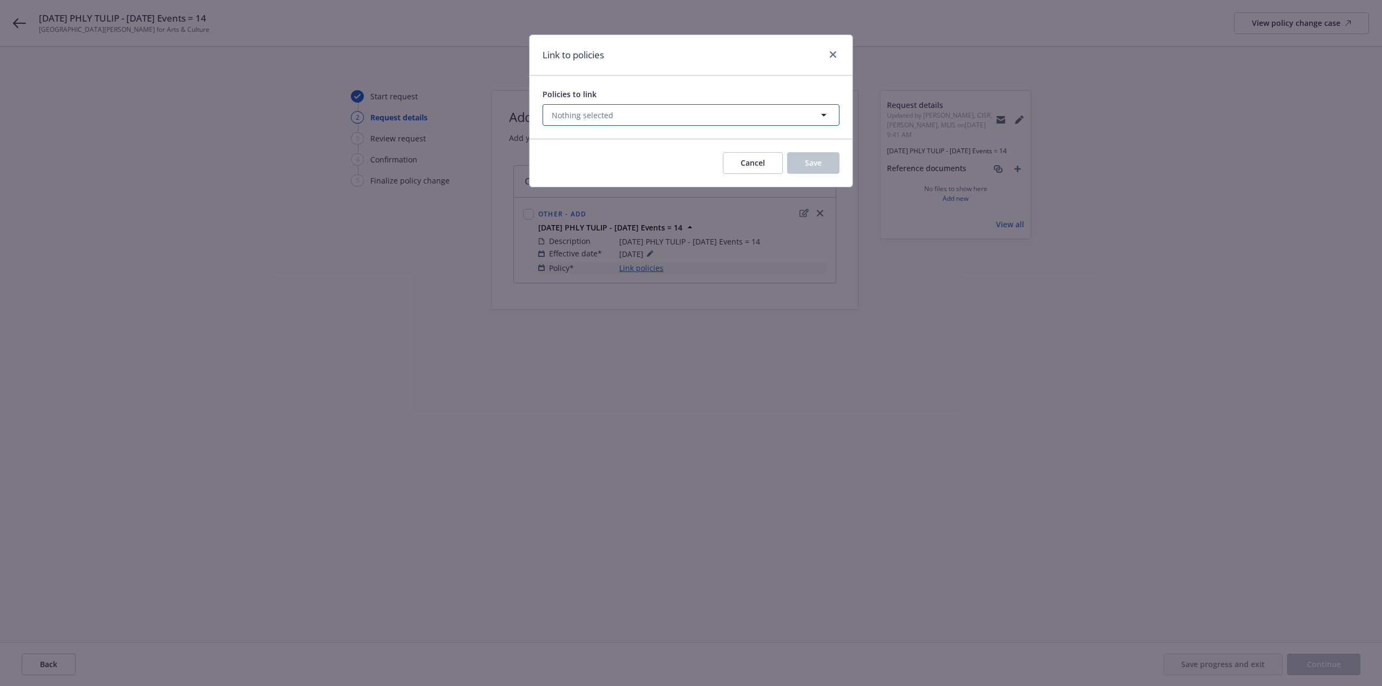
click at [586, 114] on span "Nothing selected" at bounding box center [583, 115] width 62 height 11
select select "ACTIVE"
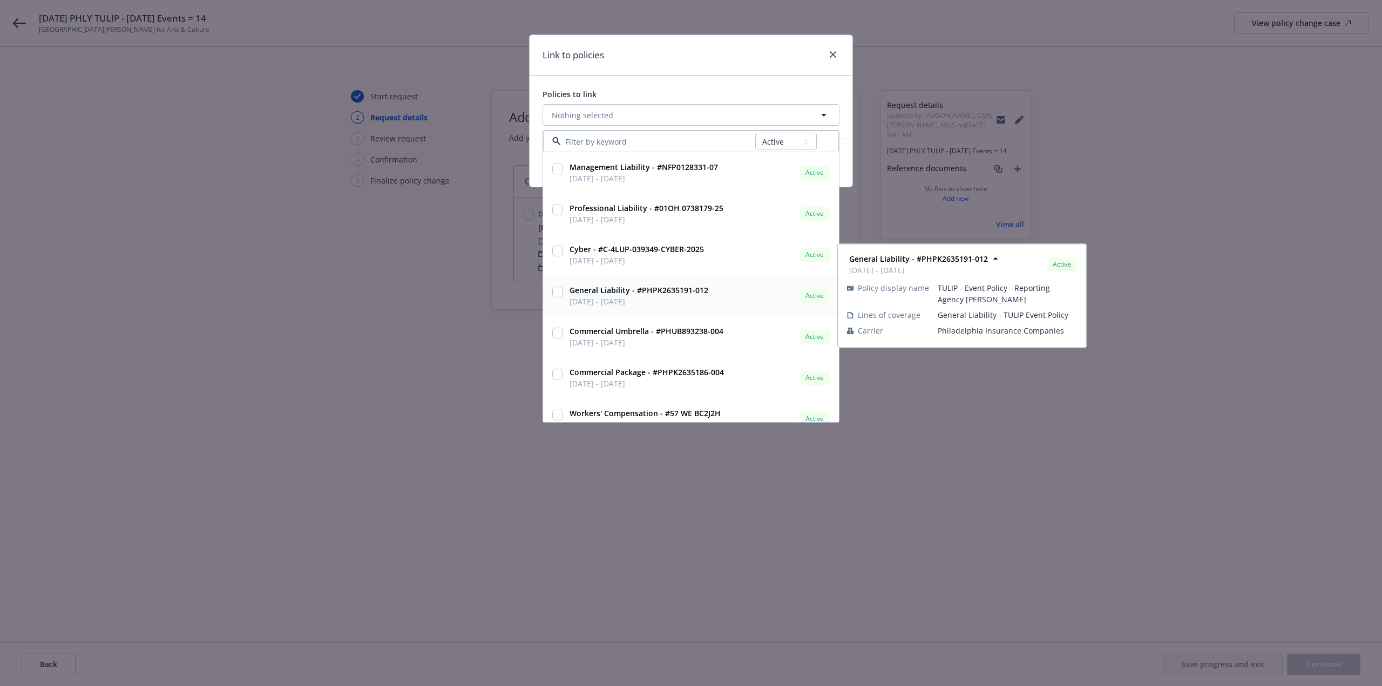
click at [557, 296] on input "checkbox" at bounding box center [557, 292] width 11 height 11
checkbox input "true"
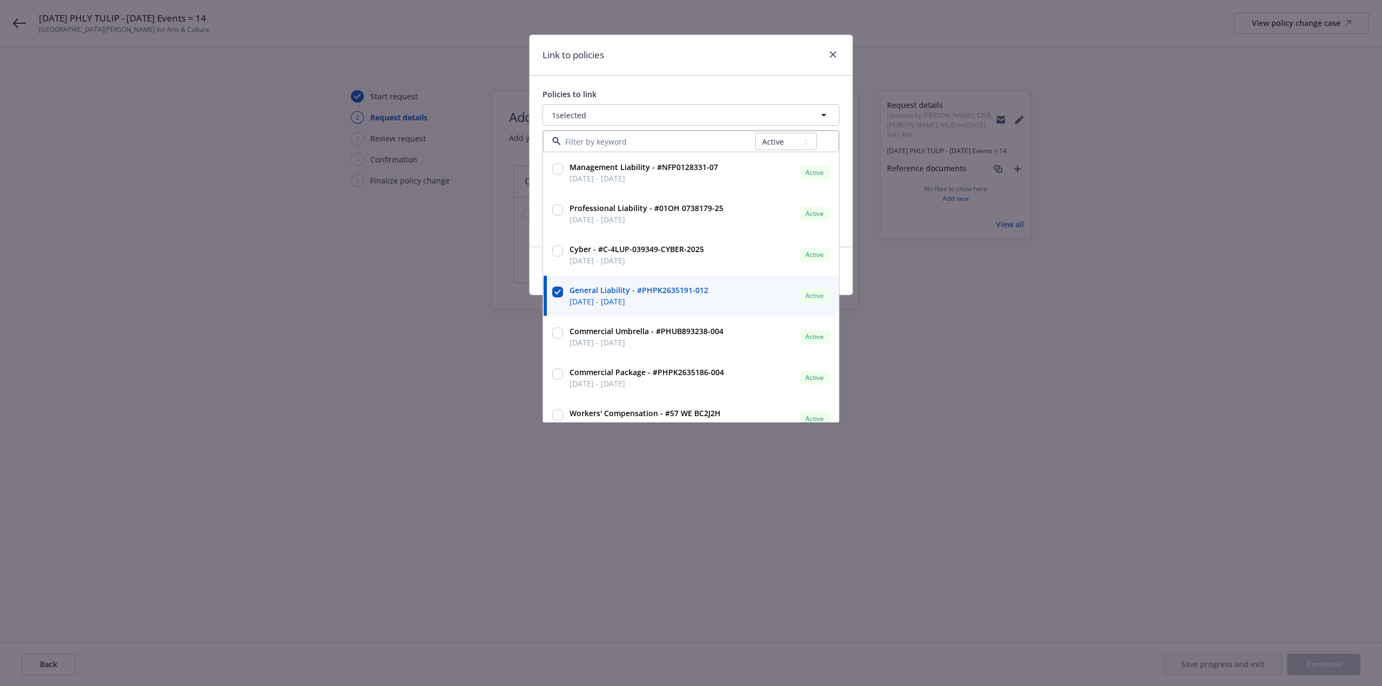
click at [786, 492] on div "Link to policies Policies to link 1 selected All Active Upcoming Expired Cancel…" at bounding box center [691, 343] width 1382 height 686
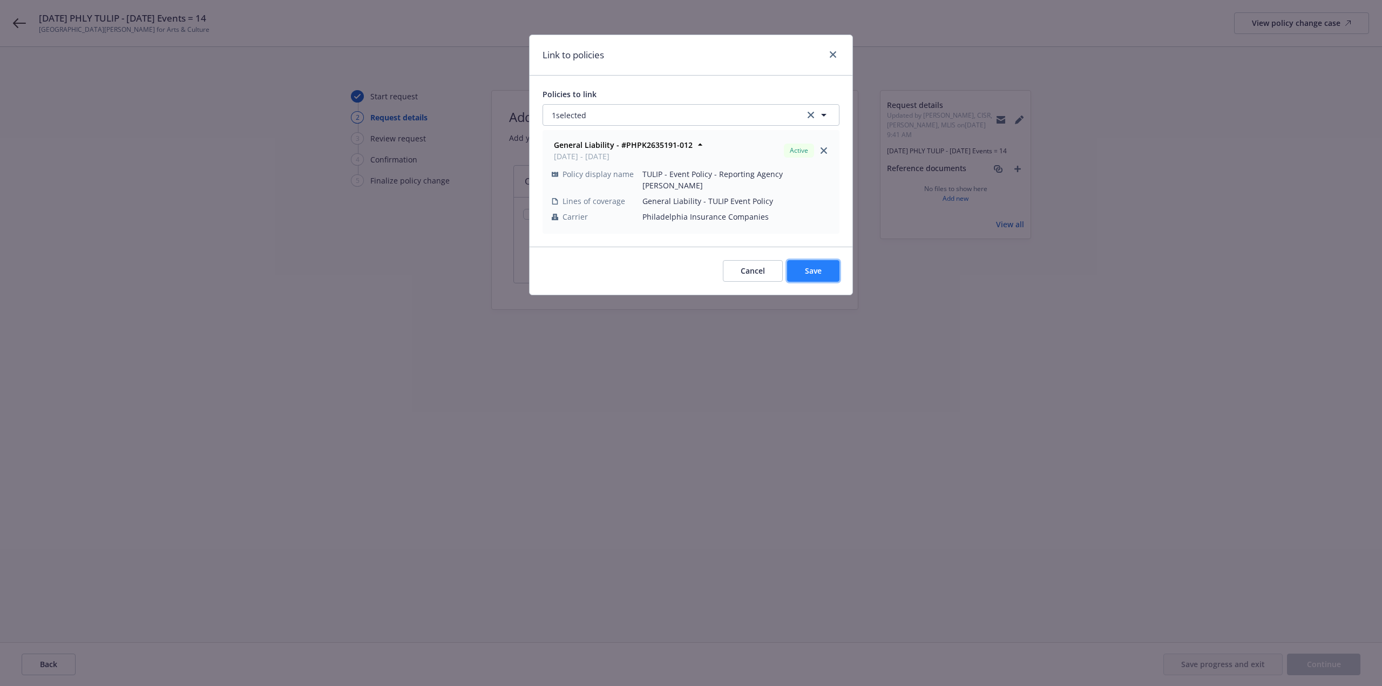
click at [813, 266] on span "Save" at bounding box center [813, 271] width 17 height 10
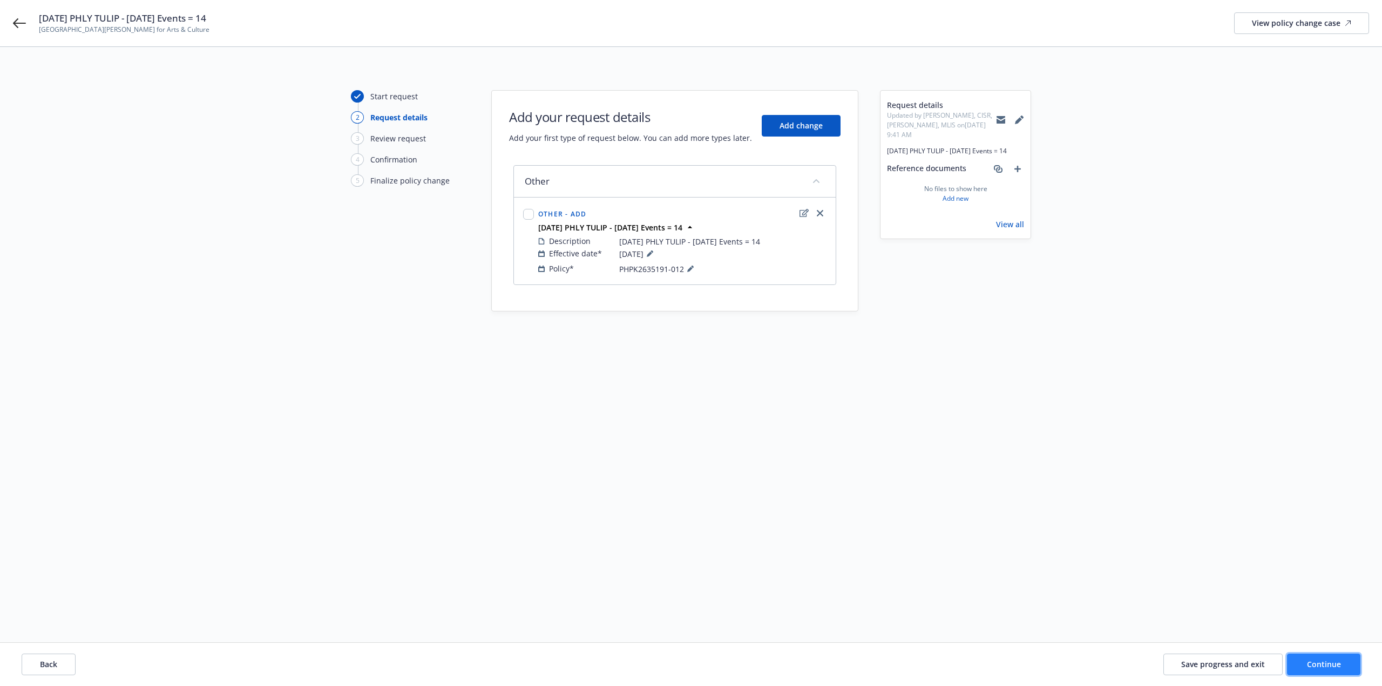
click at [1325, 665] on span "Continue" at bounding box center [1324, 664] width 34 height 10
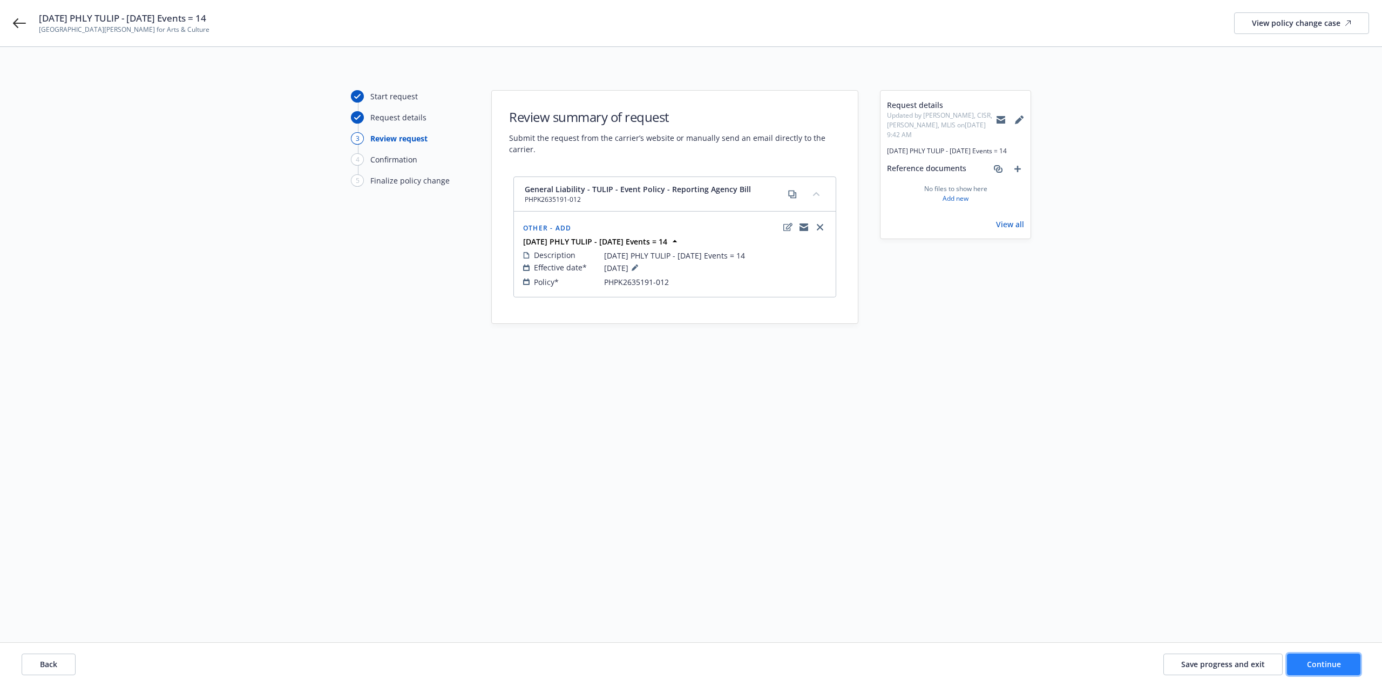
click at [1326, 666] on span "Continue" at bounding box center [1324, 664] width 34 height 10
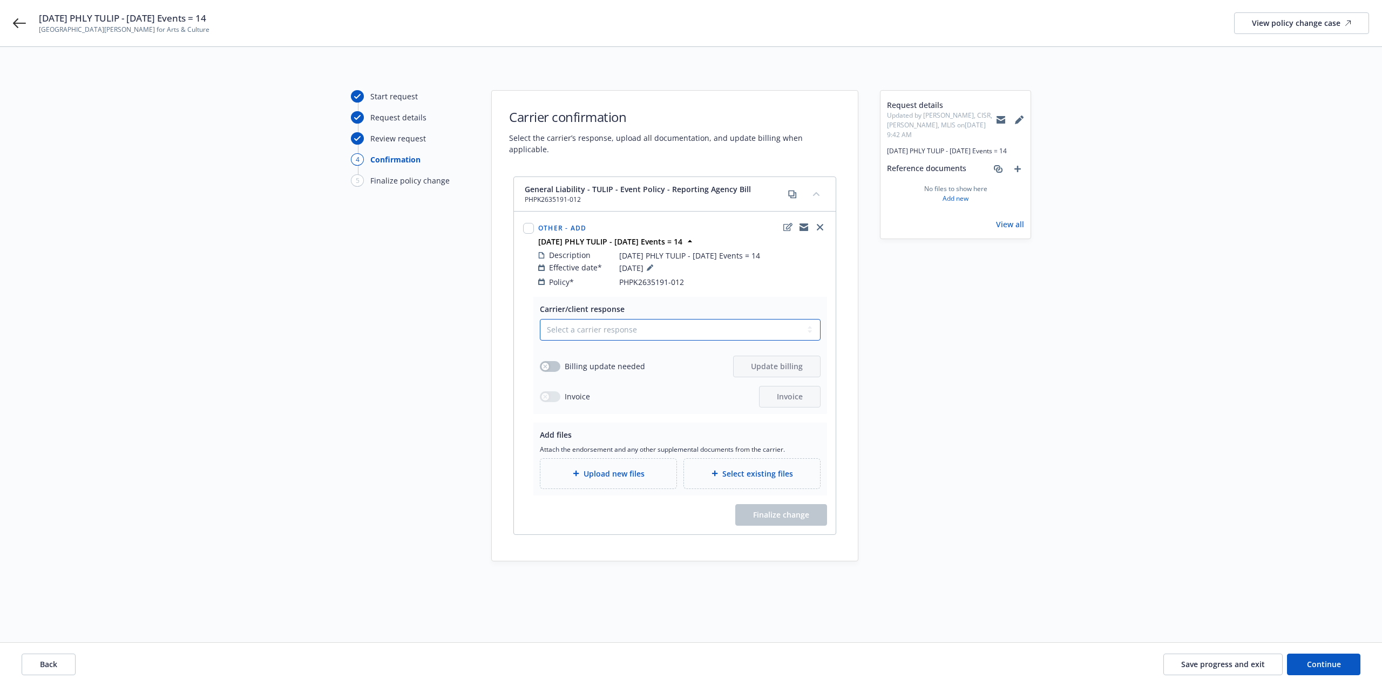
click at [585, 324] on select "Select a carrier response Accepted Accepted with revision No endorsement needed…" at bounding box center [680, 330] width 281 height 22
select select "ACCEPTED"
click at [540, 319] on select "Select a carrier response Accepted Accepted with revision No endorsement needed…" at bounding box center [680, 330] width 281 height 22
click at [584, 459] on div "Upload new files" at bounding box center [608, 474] width 136 height 30
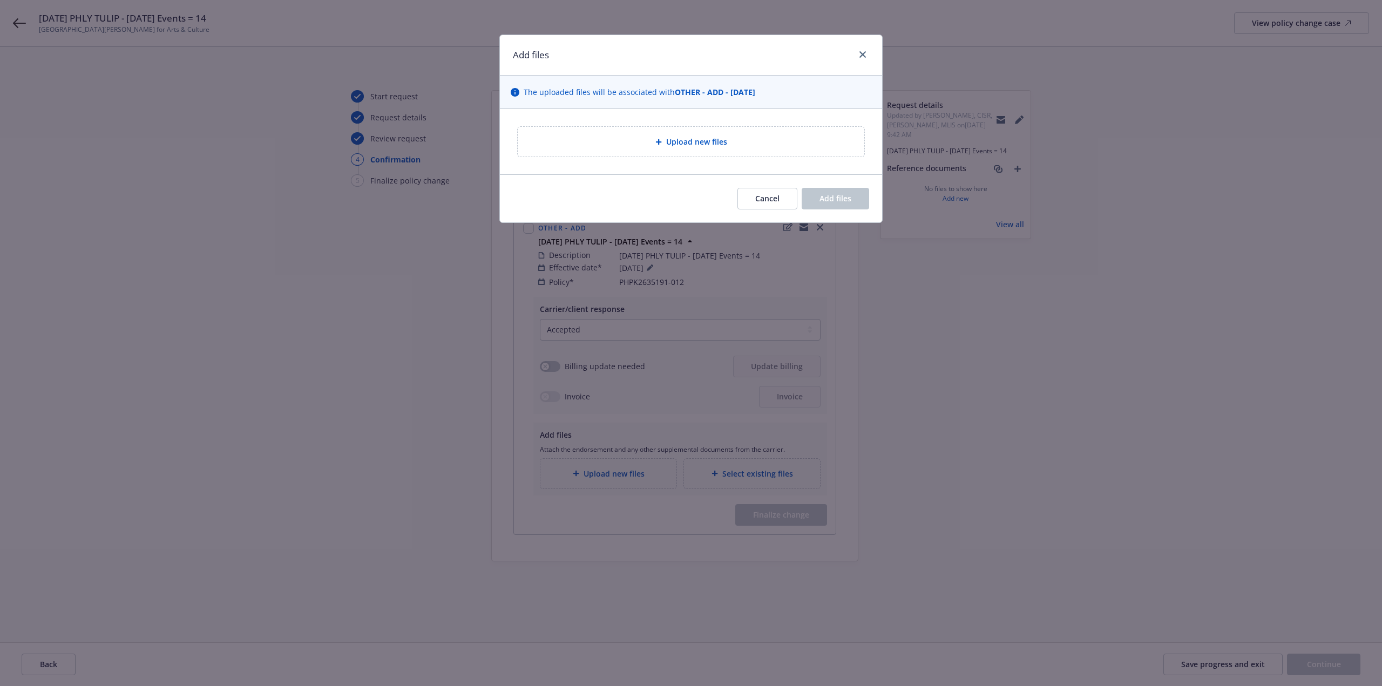
click at [543, 134] on div "Upload new files" at bounding box center [691, 142] width 347 height 30
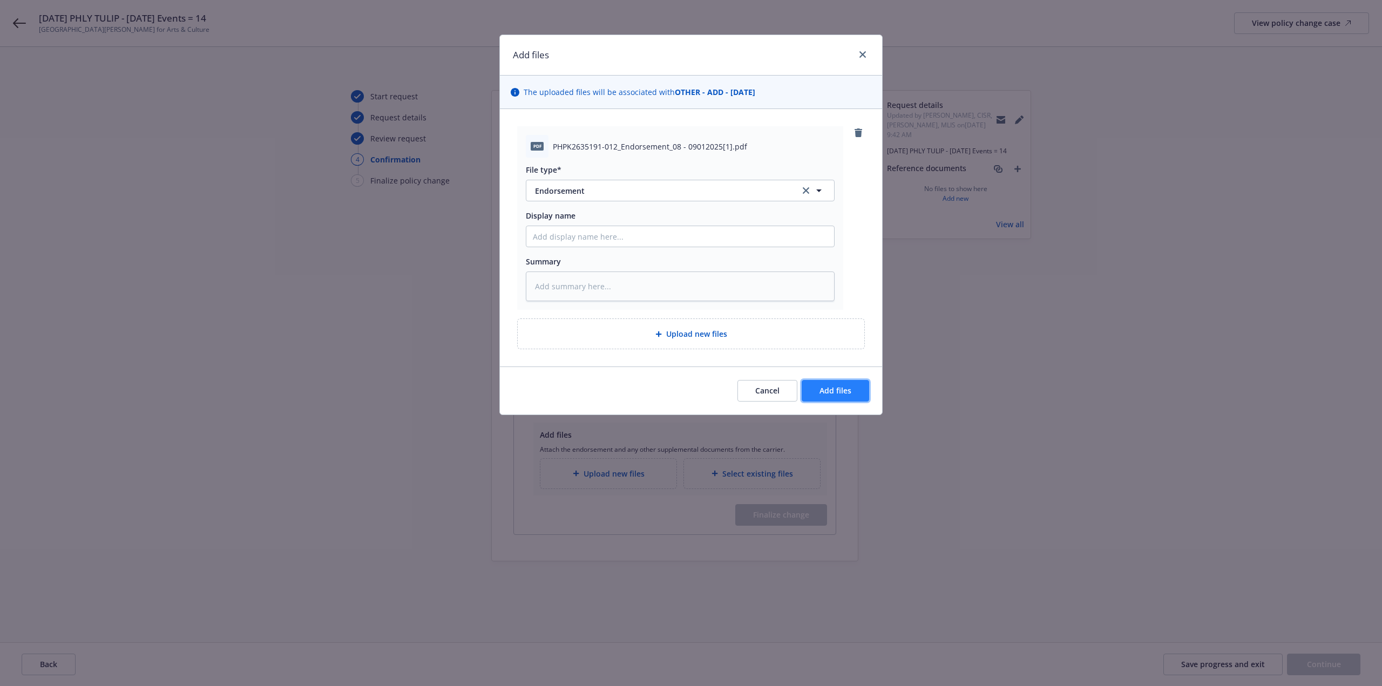
click at [824, 384] on button "Add files" at bounding box center [835, 391] width 67 height 22
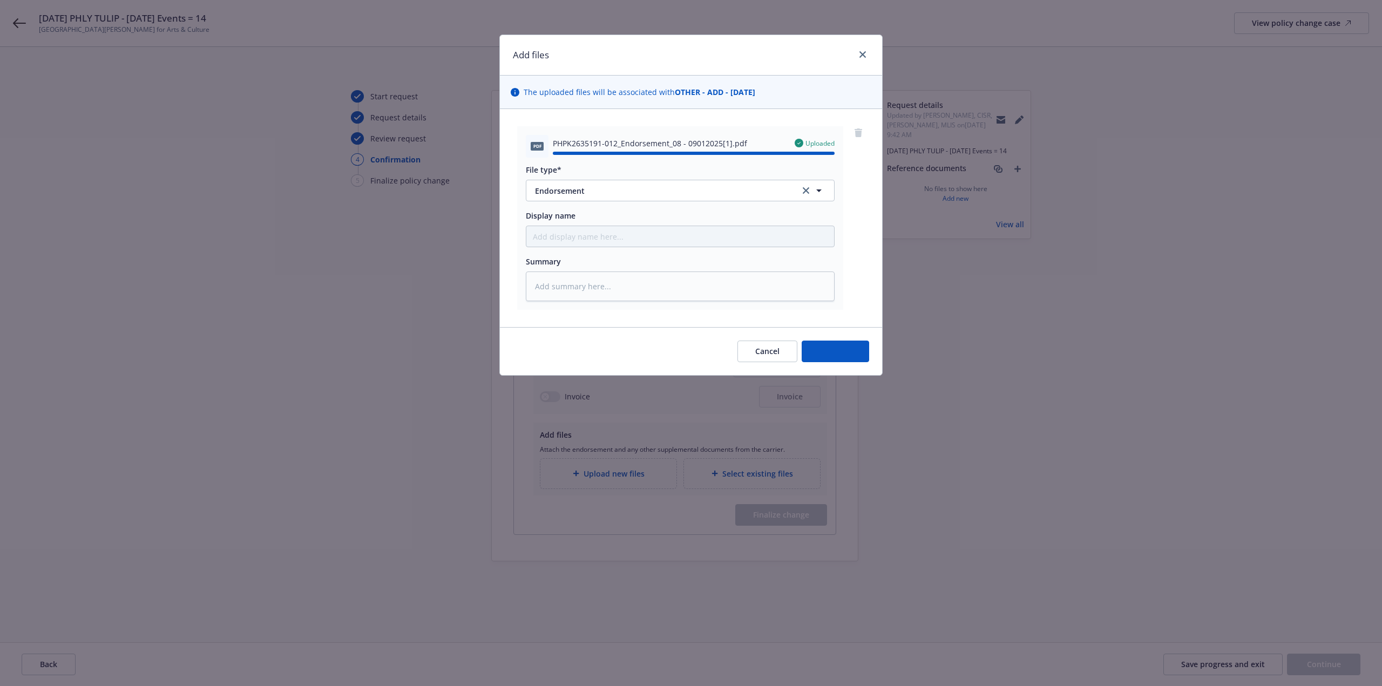
type textarea "x"
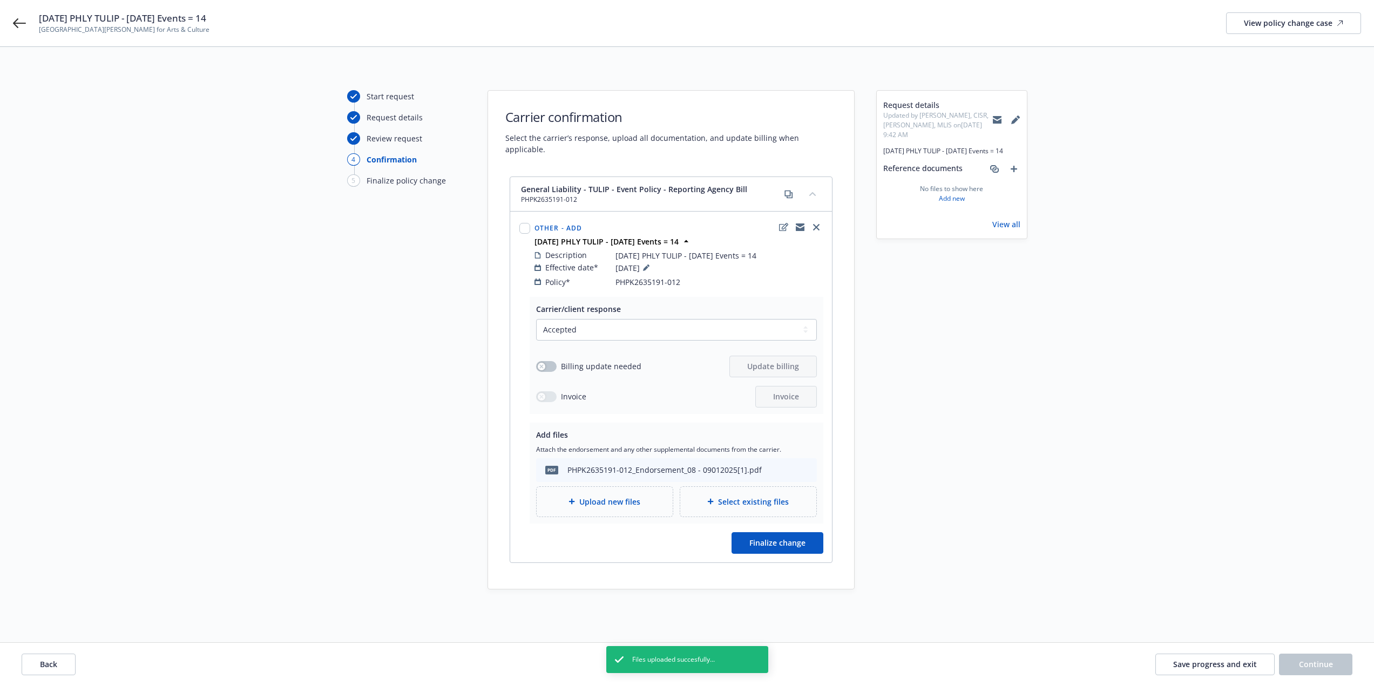
click at [553, 361] on div "Billing update needed" at bounding box center [588, 366] width 105 height 11
click at [551, 361] on button "button" at bounding box center [546, 366] width 21 height 11
click at [771, 363] on button "Update billing" at bounding box center [772, 367] width 87 height 22
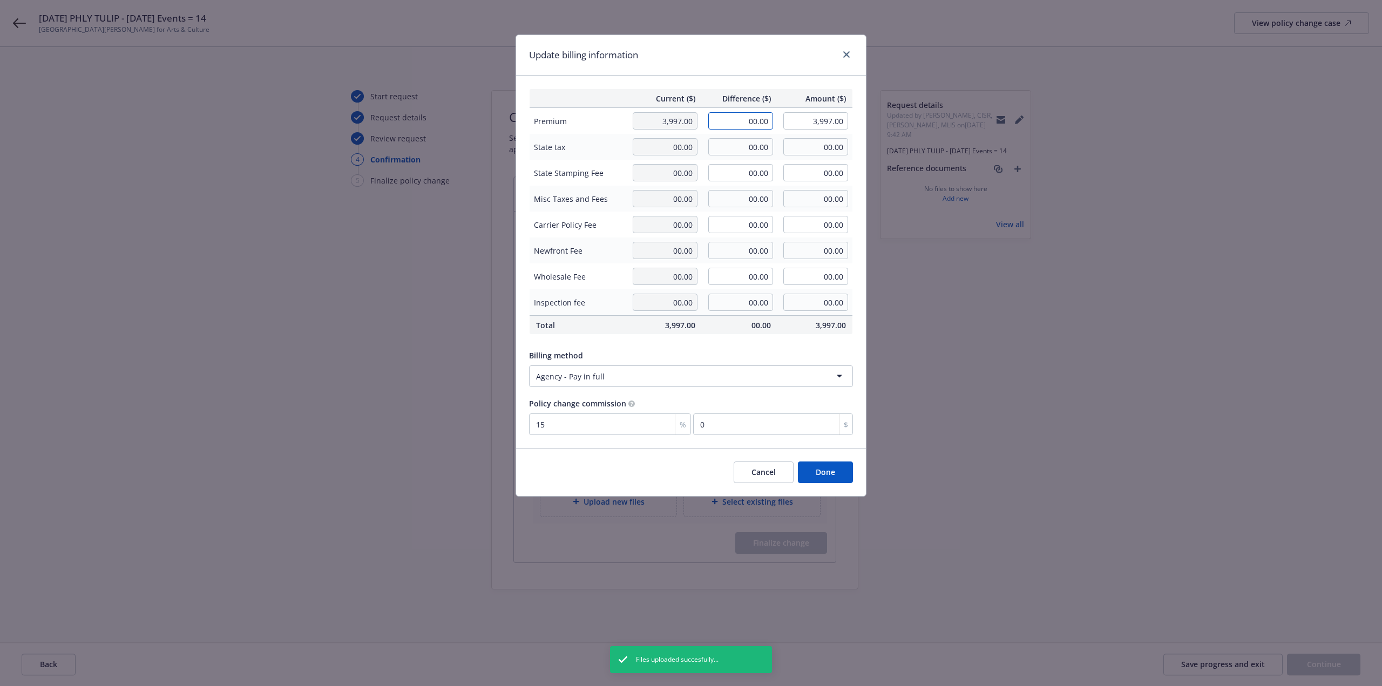
click at [729, 118] on input "00.00" at bounding box center [740, 120] width 65 height 17
type input "873.00"
type input "4,870.00"
type input "130.95"
click at [1098, 577] on div "Update billing information Current ($) Difference ($) Amount ($) Premium 3,997.…" at bounding box center [691, 343] width 1382 height 686
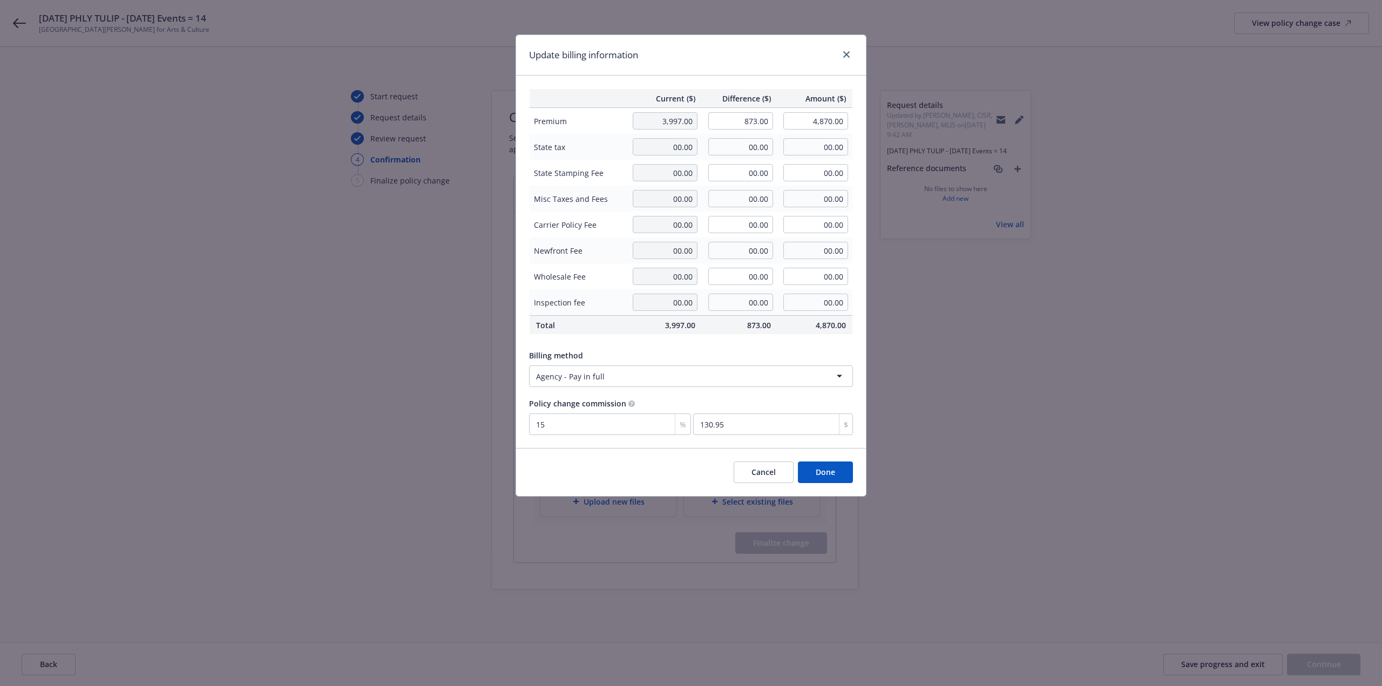
click at [846, 478] on button "Done" at bounding box center [825, 473] width 55 height 22
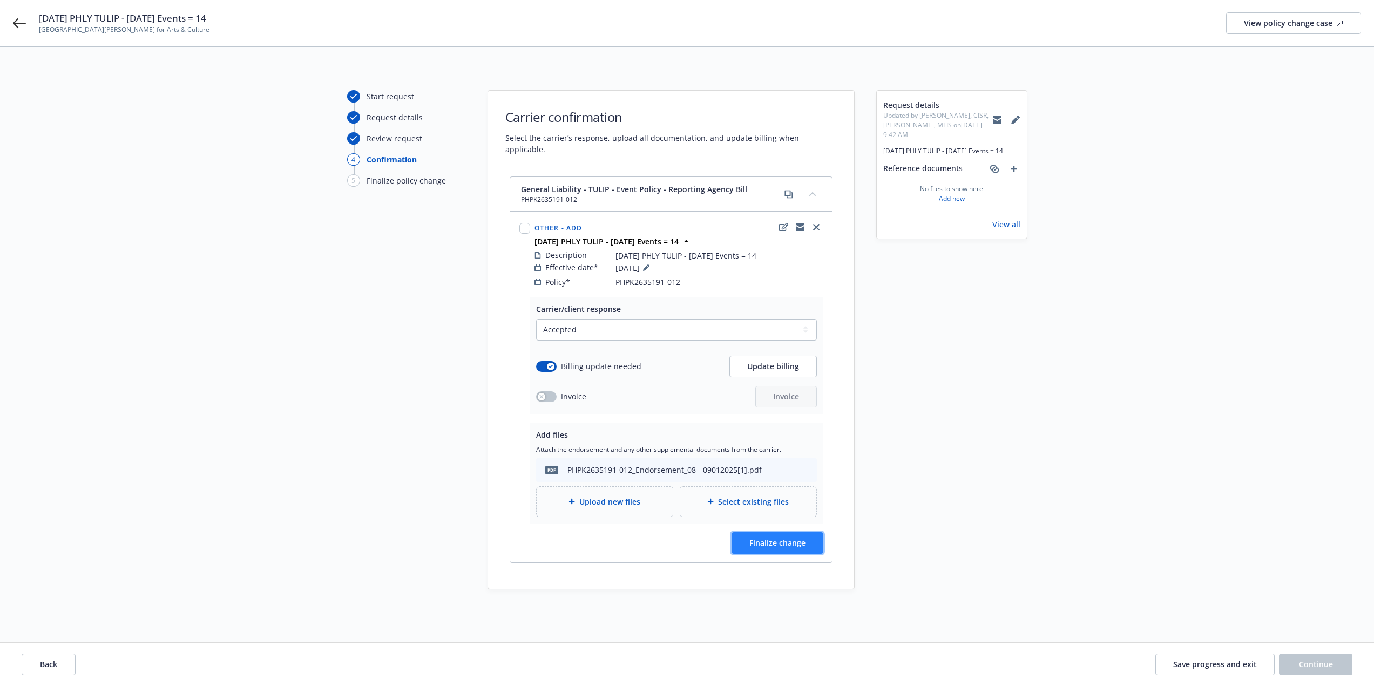
click at [792, 538] on span "Finalize change" at bounding box center [777, 543] width 56 height 10
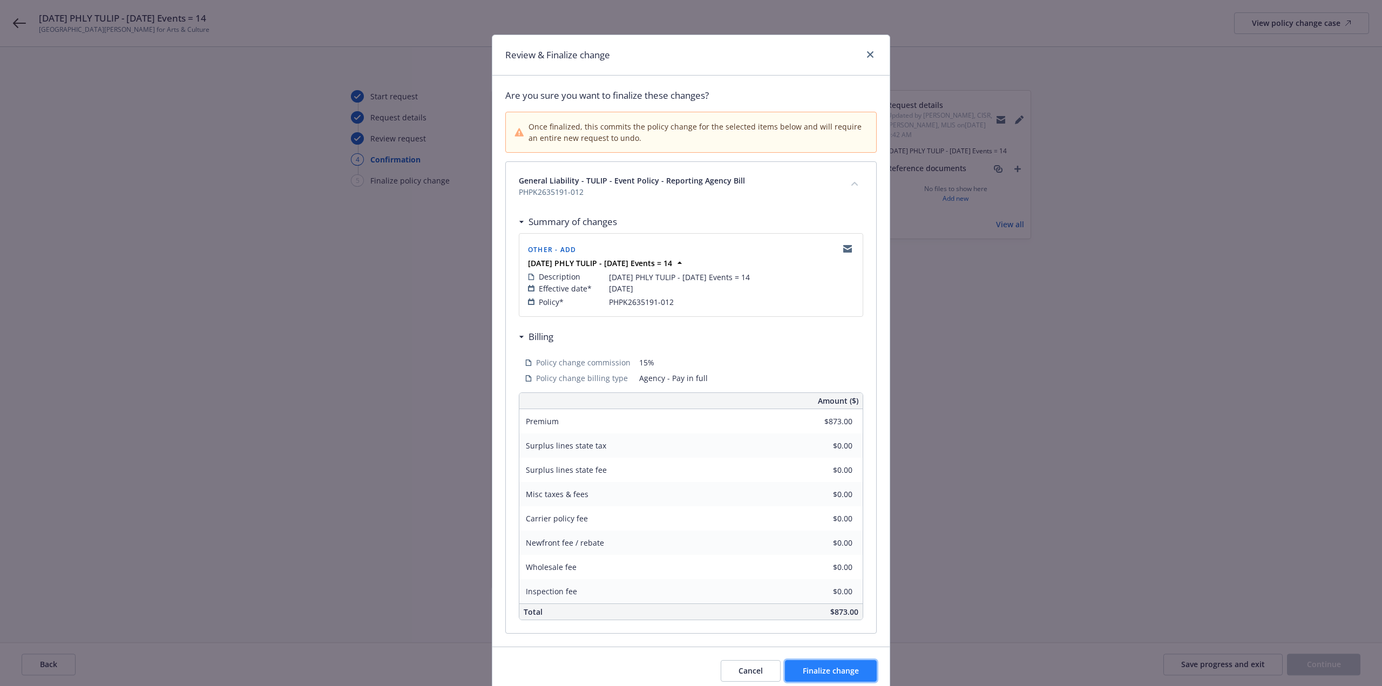
click at [837, 679] on button "Finalize change" at bounding box center [831, 671] width 92 height 22
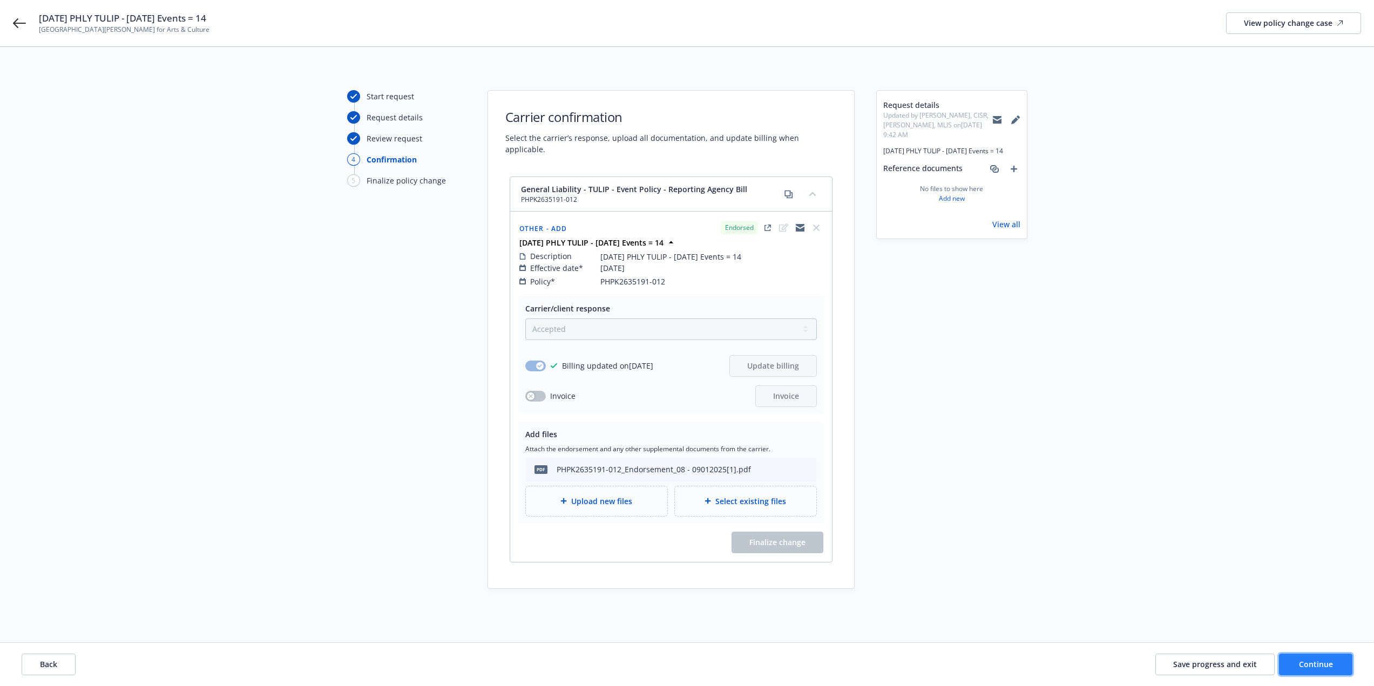
click at [1310, 665] on span "Continue" at bounding box center [1316, 664] width 34 height 10
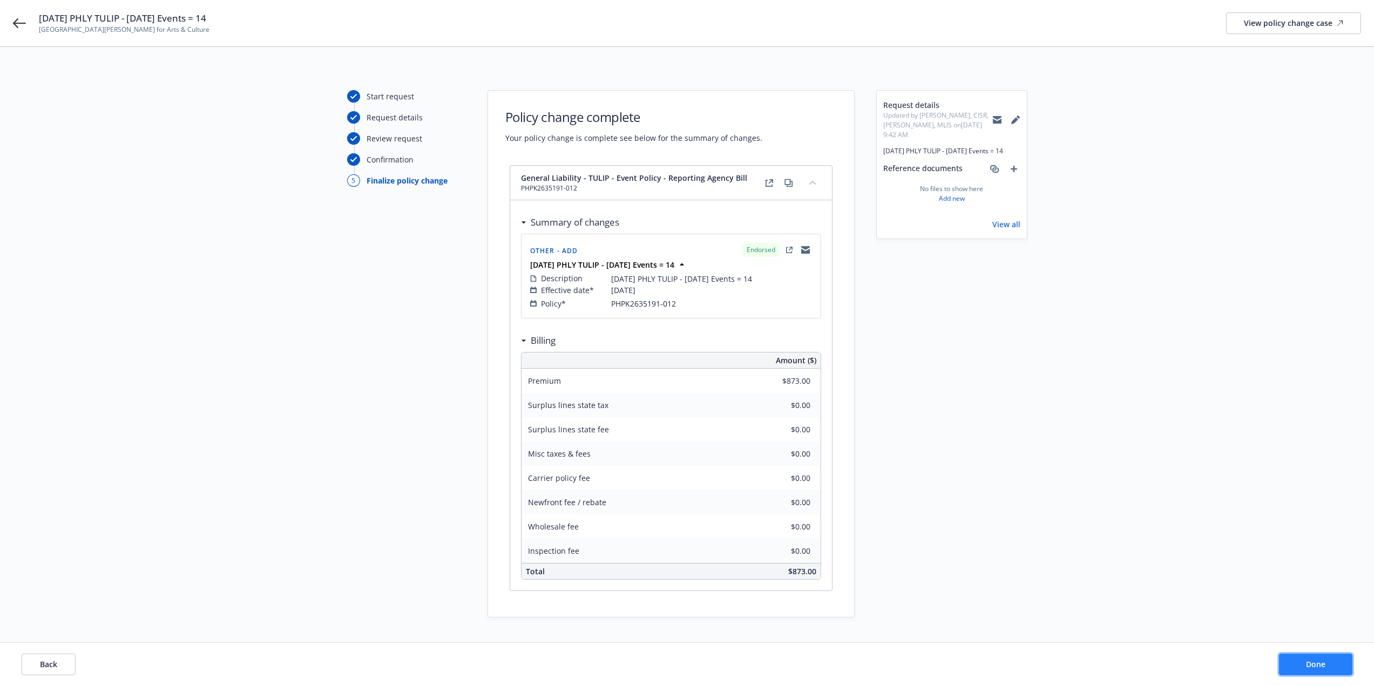
click at [1312, 665] on span "Done" at bounding box center [1315, 664] width 19 height 10
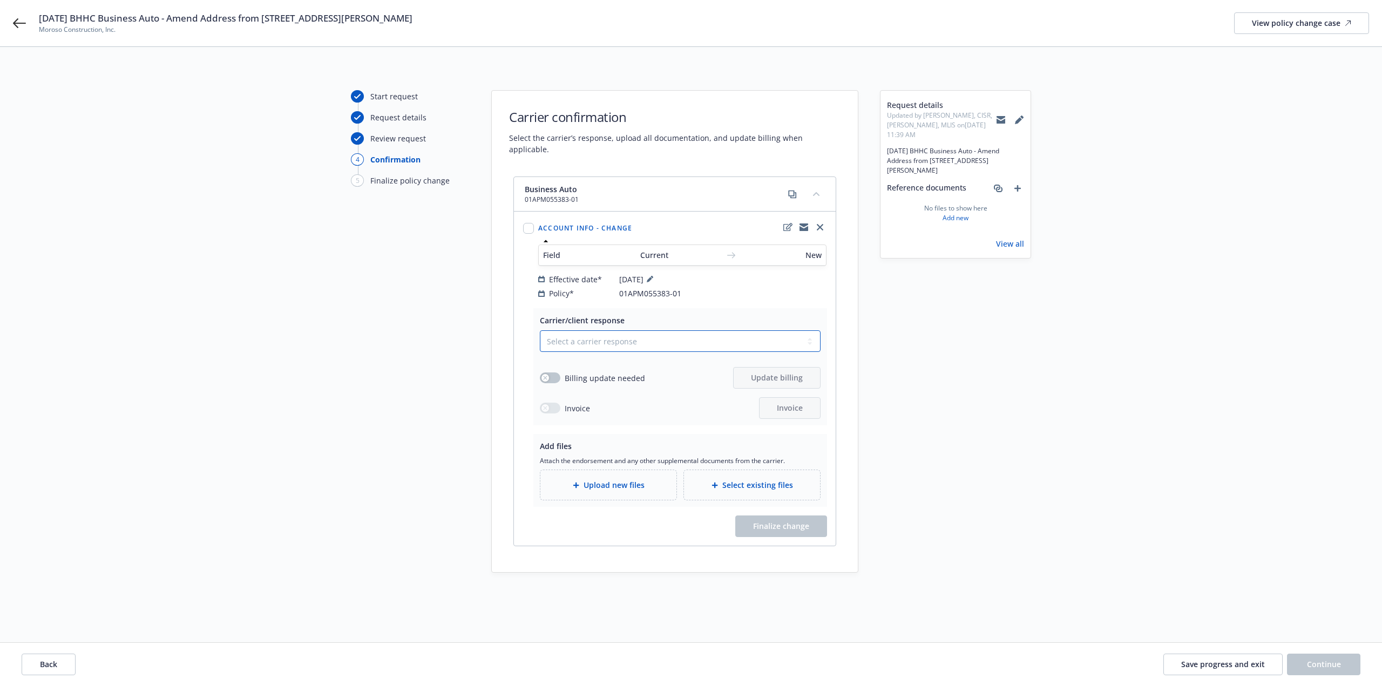
click at [578, 330] on select "Select a carrier response Accepted Accepted with revision No endorsement needed…" at bounding box center [680, 341] width 281 height 22
select select "ACCEPTED"
click at [540, 330] on select "Select a carrier response Accepted Accepted with revision No endorsement needed…" at bounding box center [680, 341] width 281 height 22
click at [601, 479] on span "Upload new files" at bounding box center [614, 484] width 61 height 11
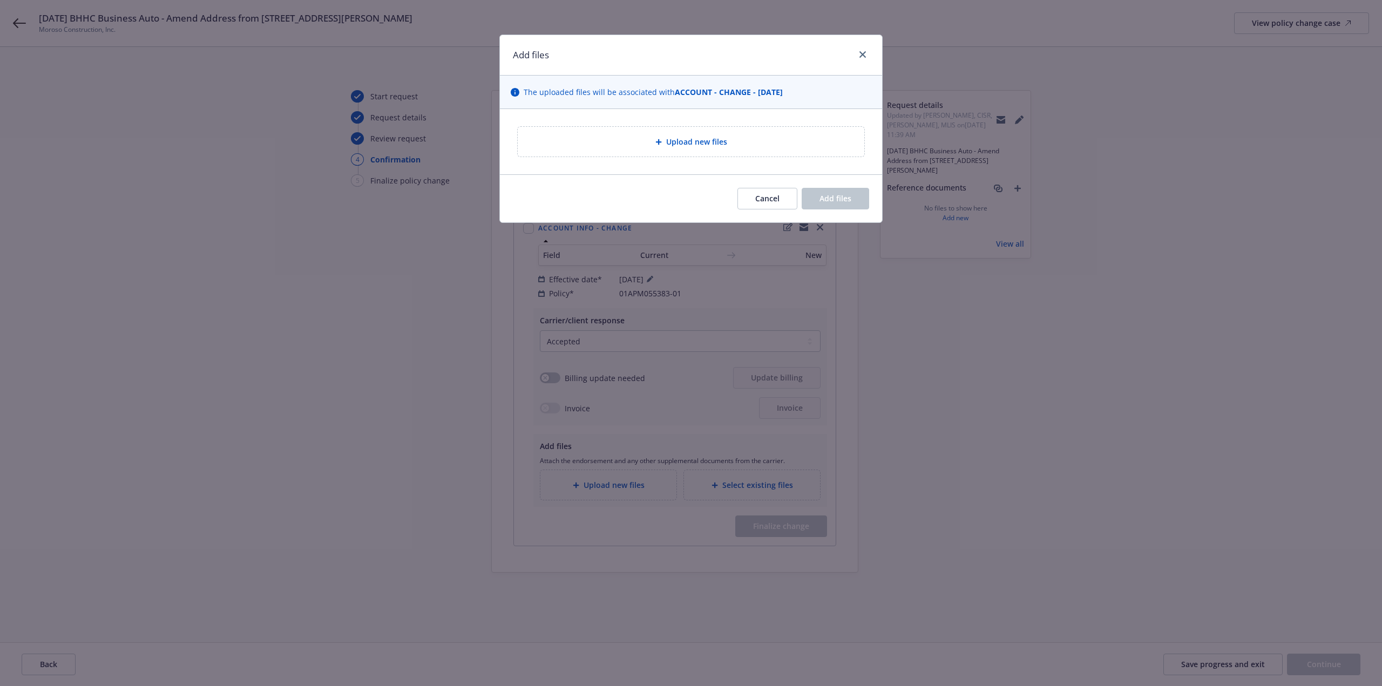
click at [571, 150] on div "Upload new files" at bounding box center [691, 142] width 347 height 30
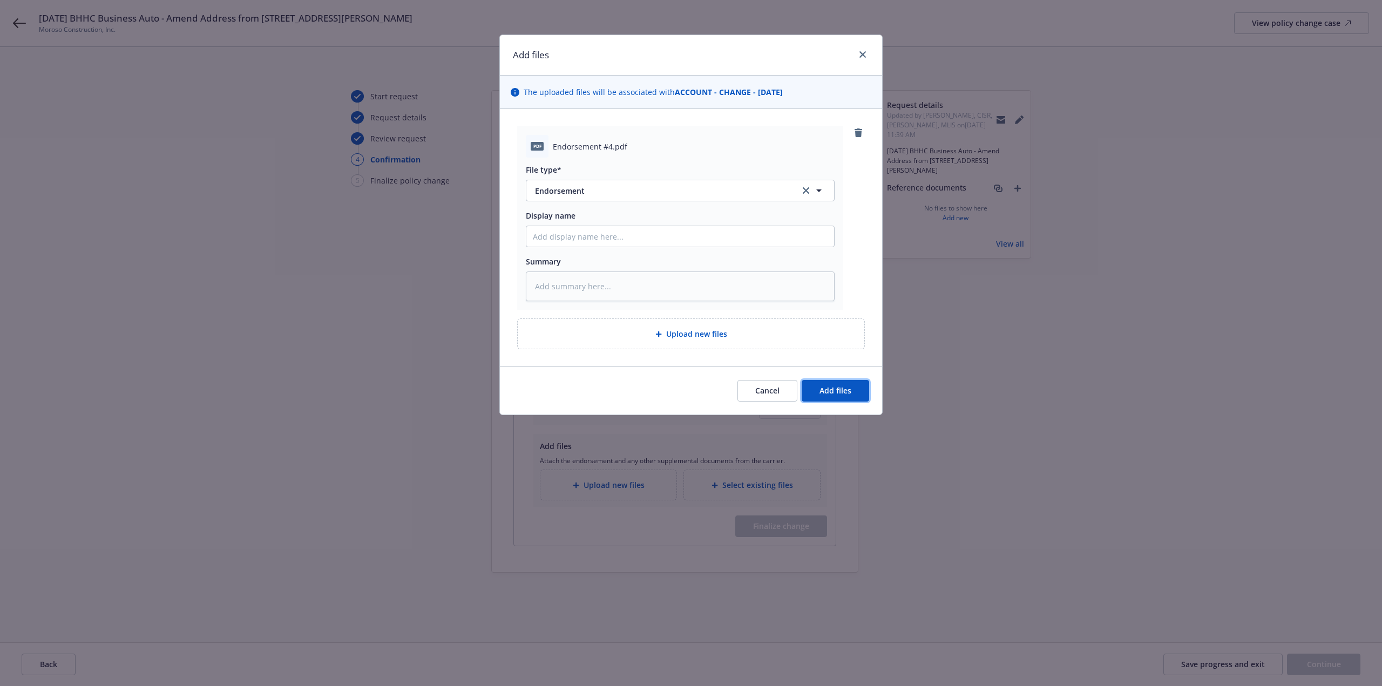
click at [855, 387] on button "Add files" at bounding box center [835, 391] width 67 height 22
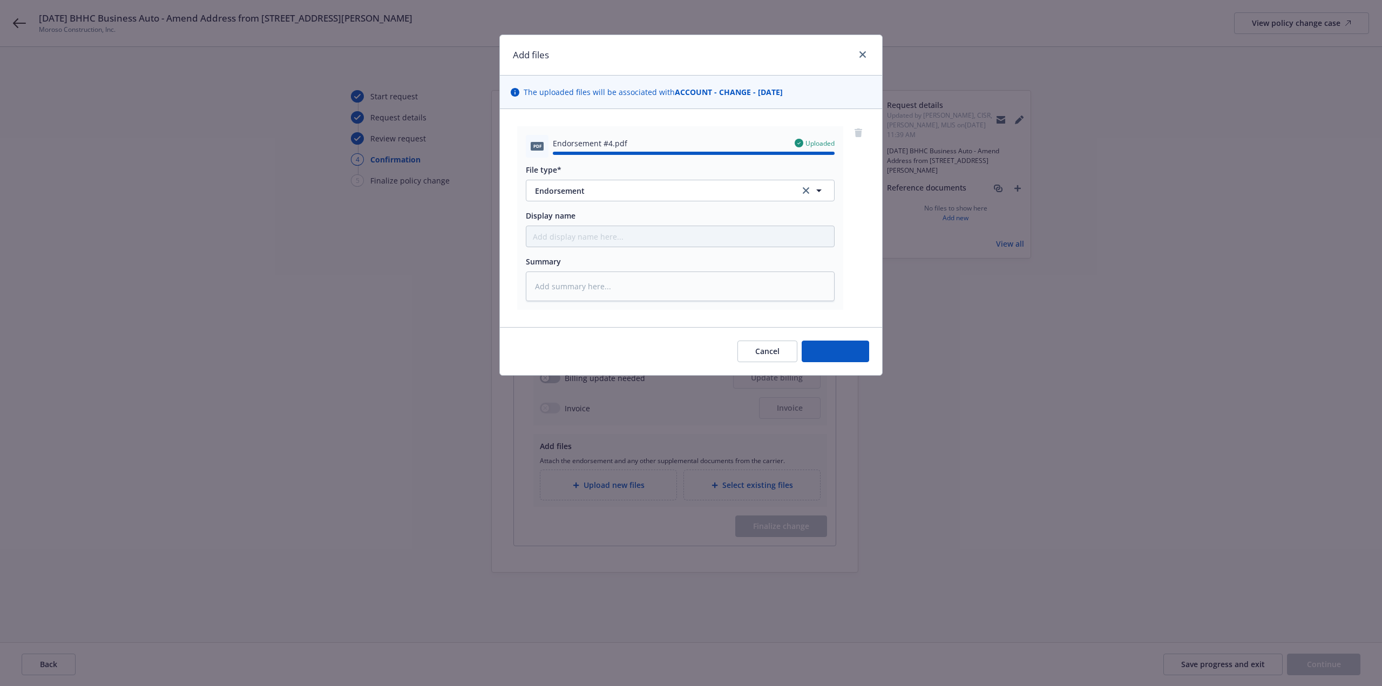
type textarea "x"
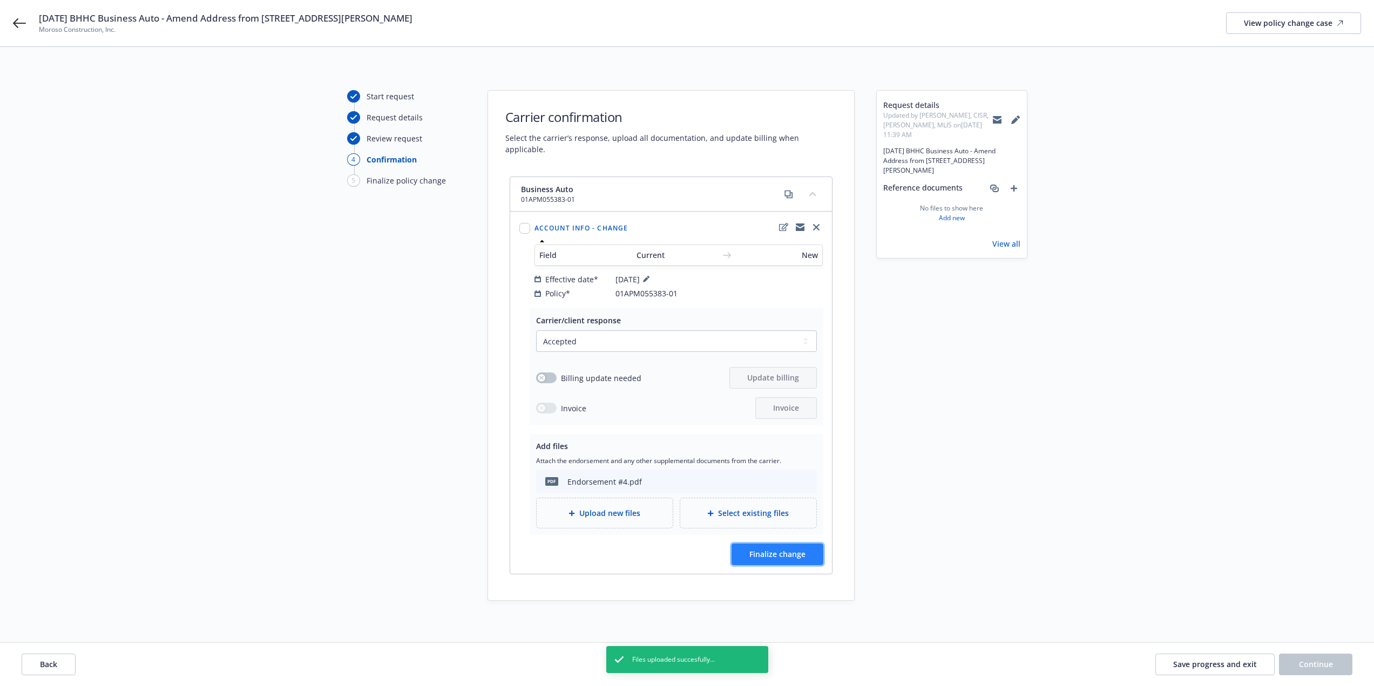
click at [808, 544] on button "Finalize change" at bounding box center [778, 555] width 92 height 22
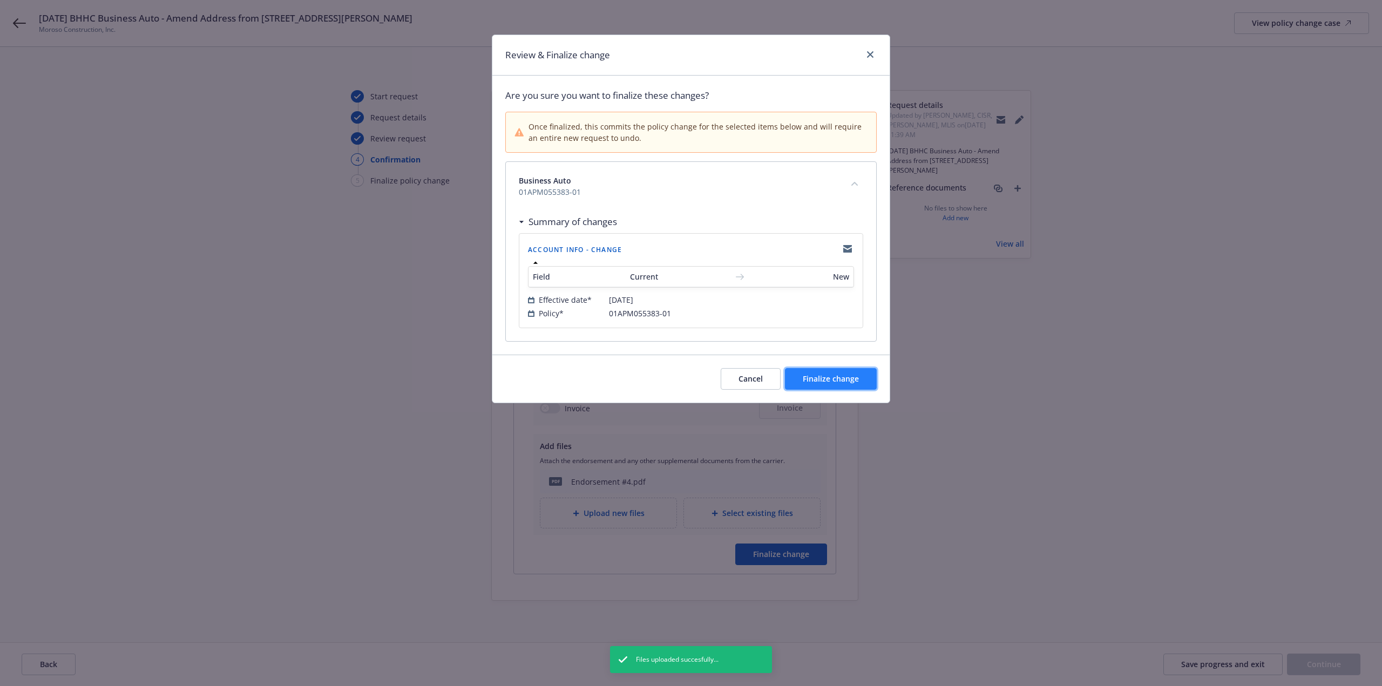
click at [850, 386] on button "Finalize change" at bounding box center [831, 379] width 92 height 22
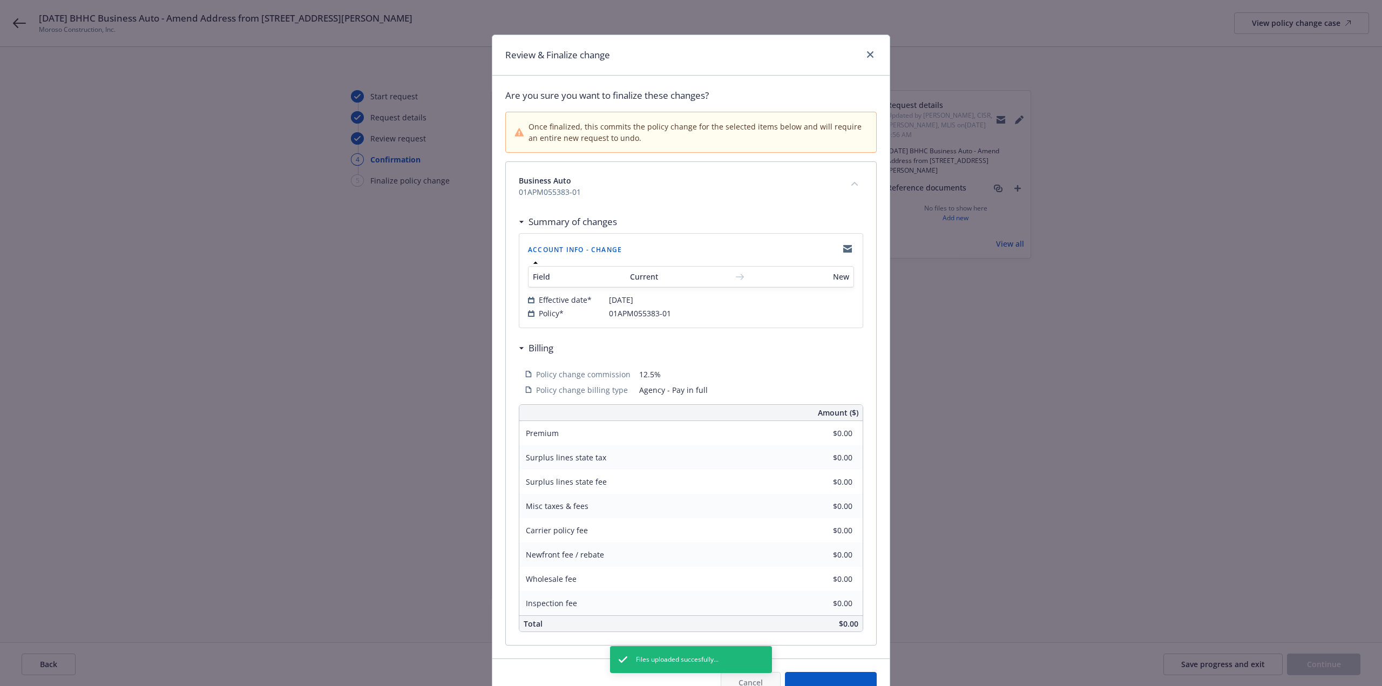
scroll to position [56, 0]
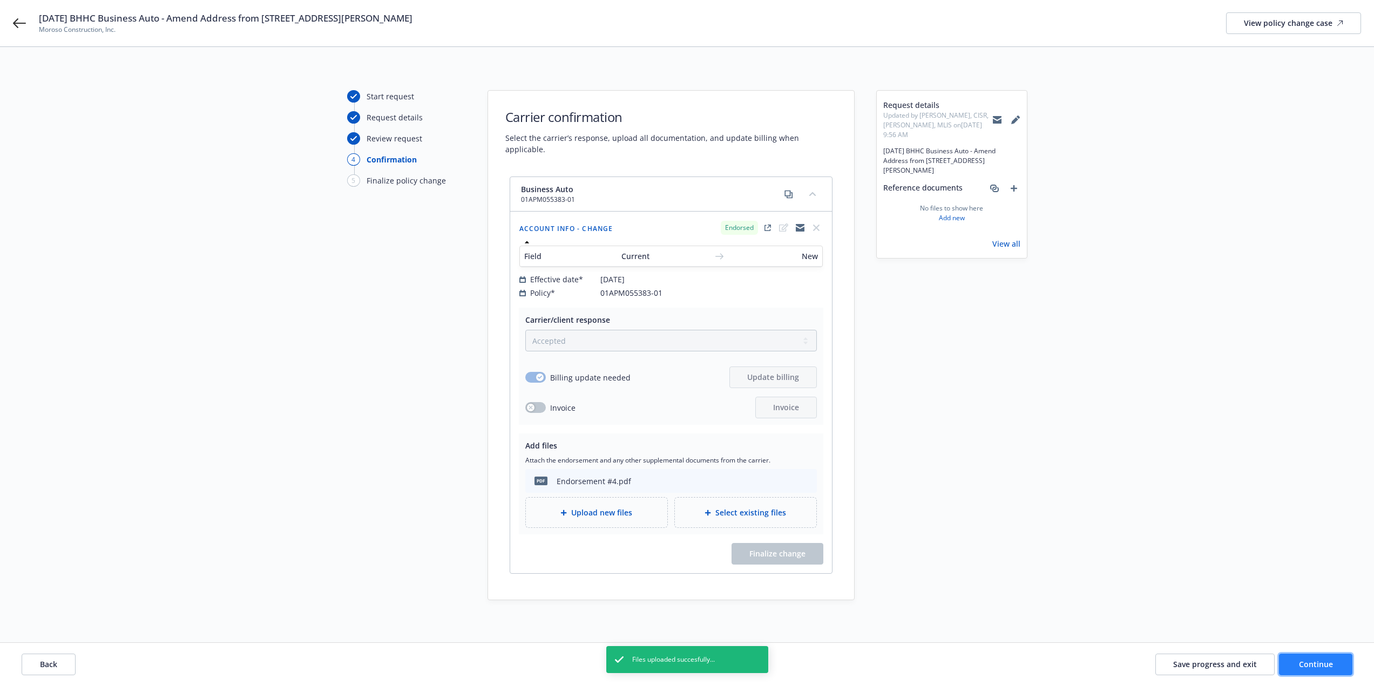
click at [1308, 665] on span "Continue" at bounding box center [1316, 664] width 34 height 10
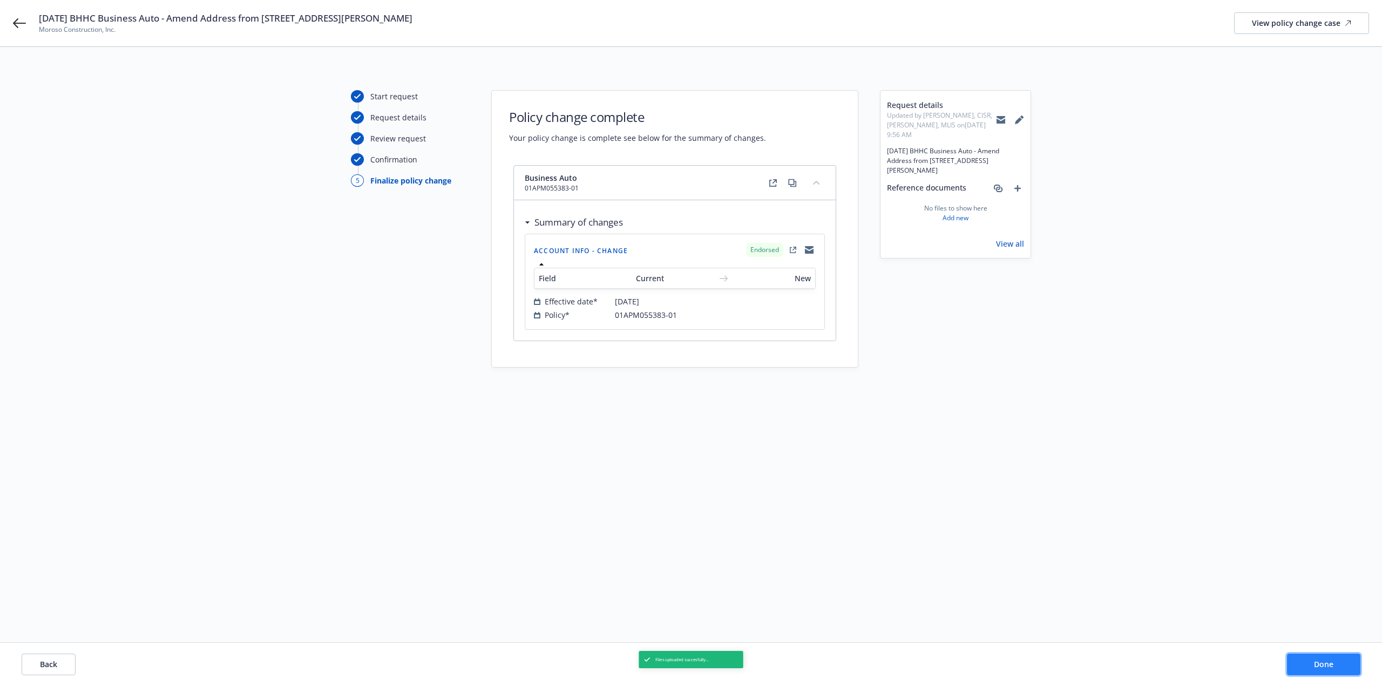
click at [1308, 665] on button "Done" at bounding box center [1323, 665] width 73 height 22
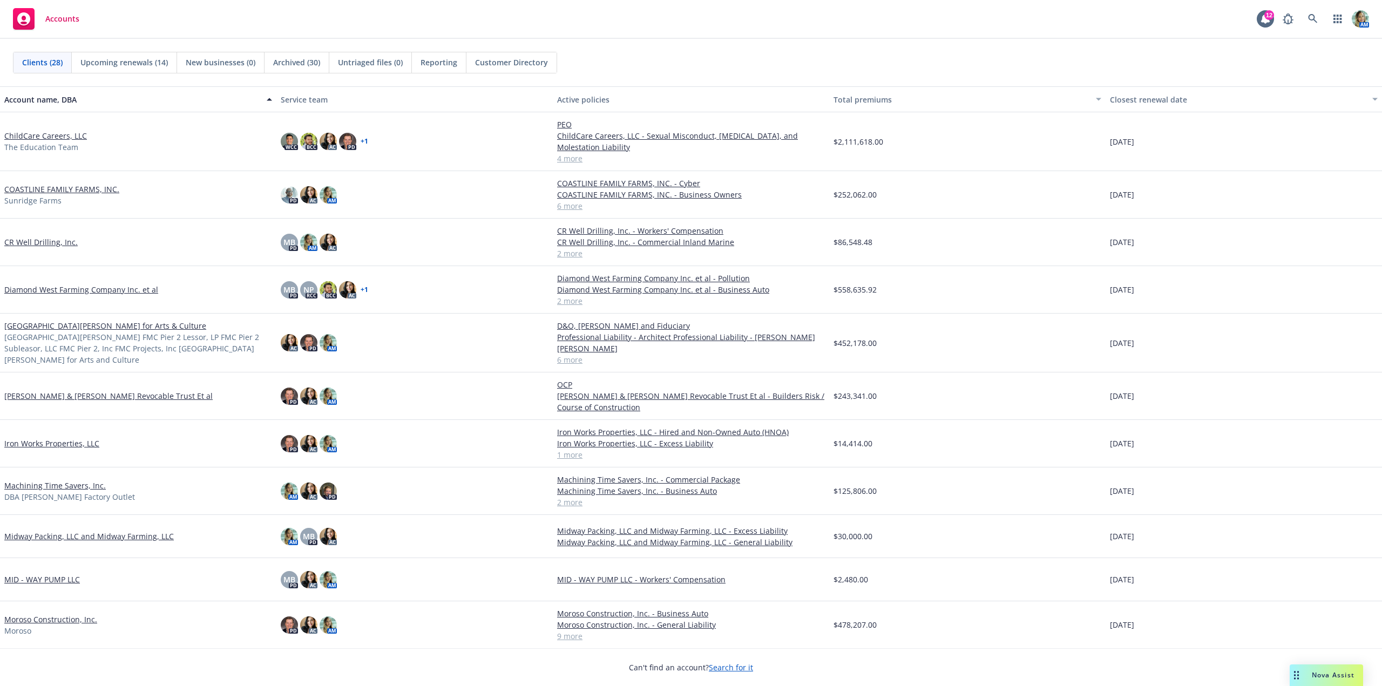
click at [91, 290] on link "Diamond West Farming Company Inc. et al" at bounding box center [81, 289] width 154 height 11
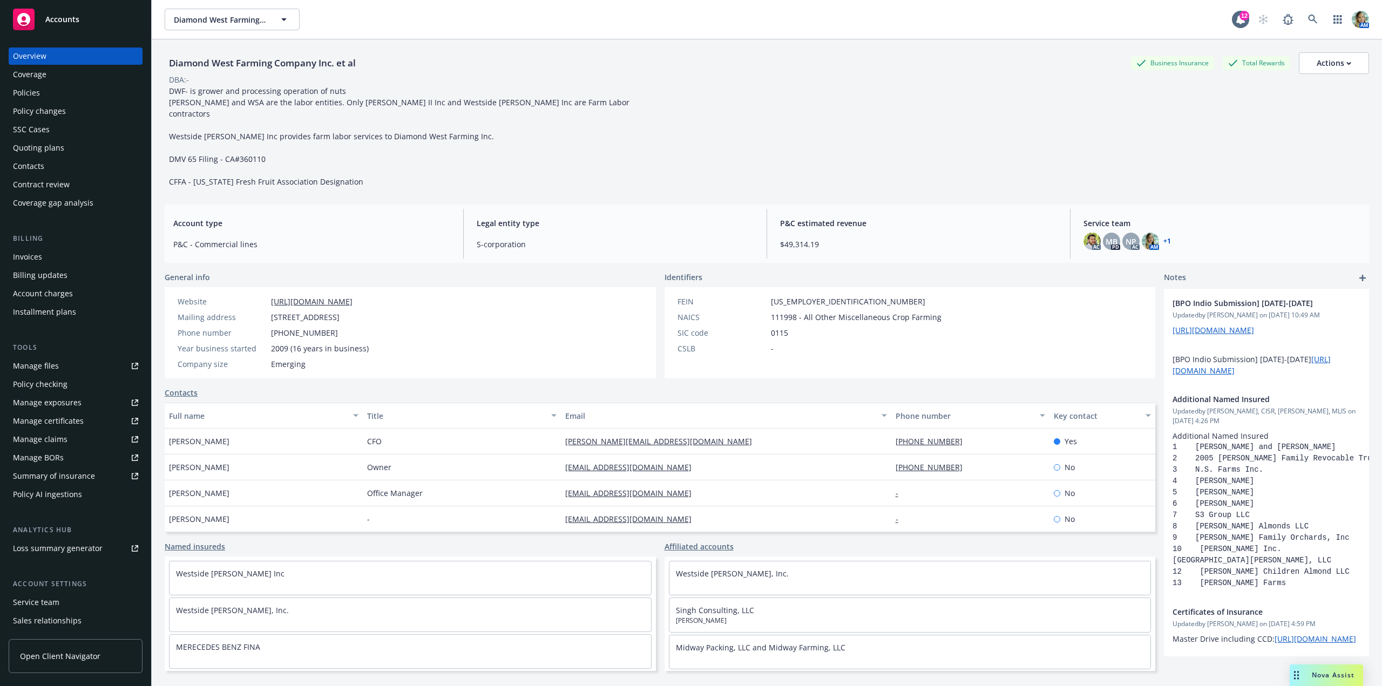
click at [66, 115] on div "Policy changes" at bounding box center [75, 111] width 125 height 17
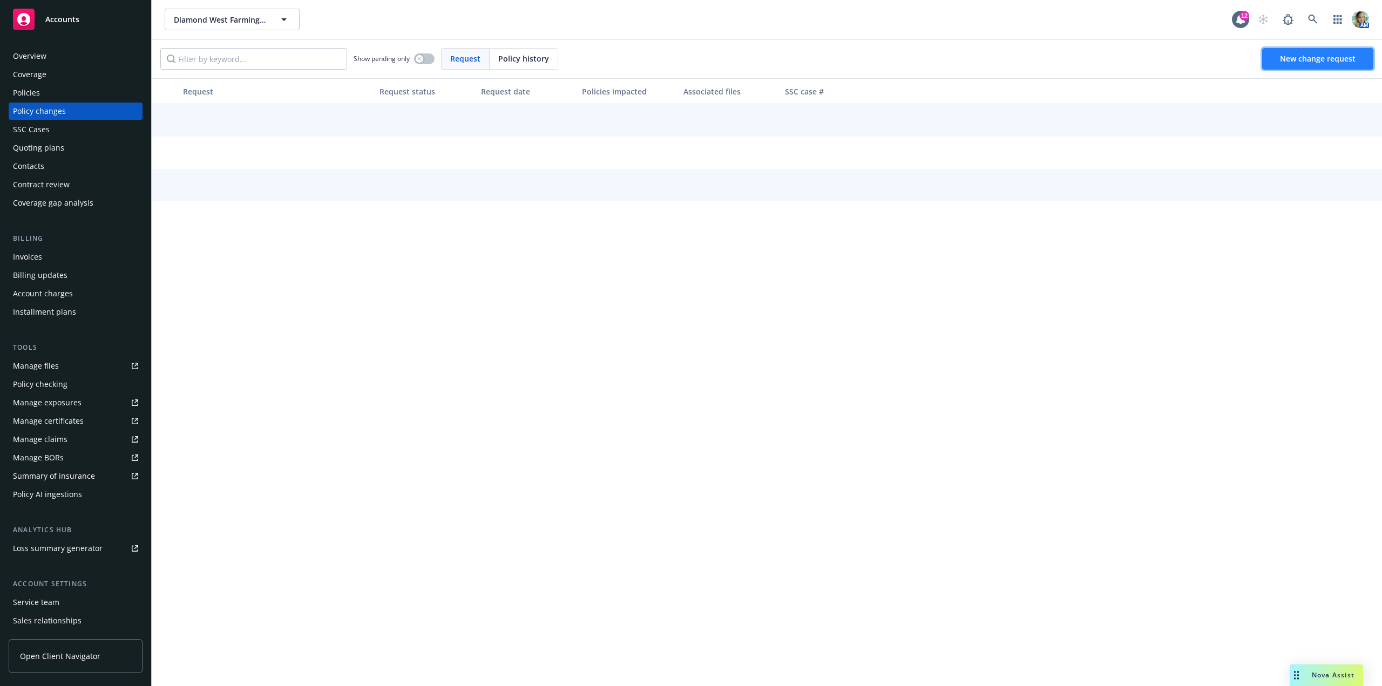
click at [1304, 60] on span "New change request" at bounding box center [1318, 58] width 76 height 10
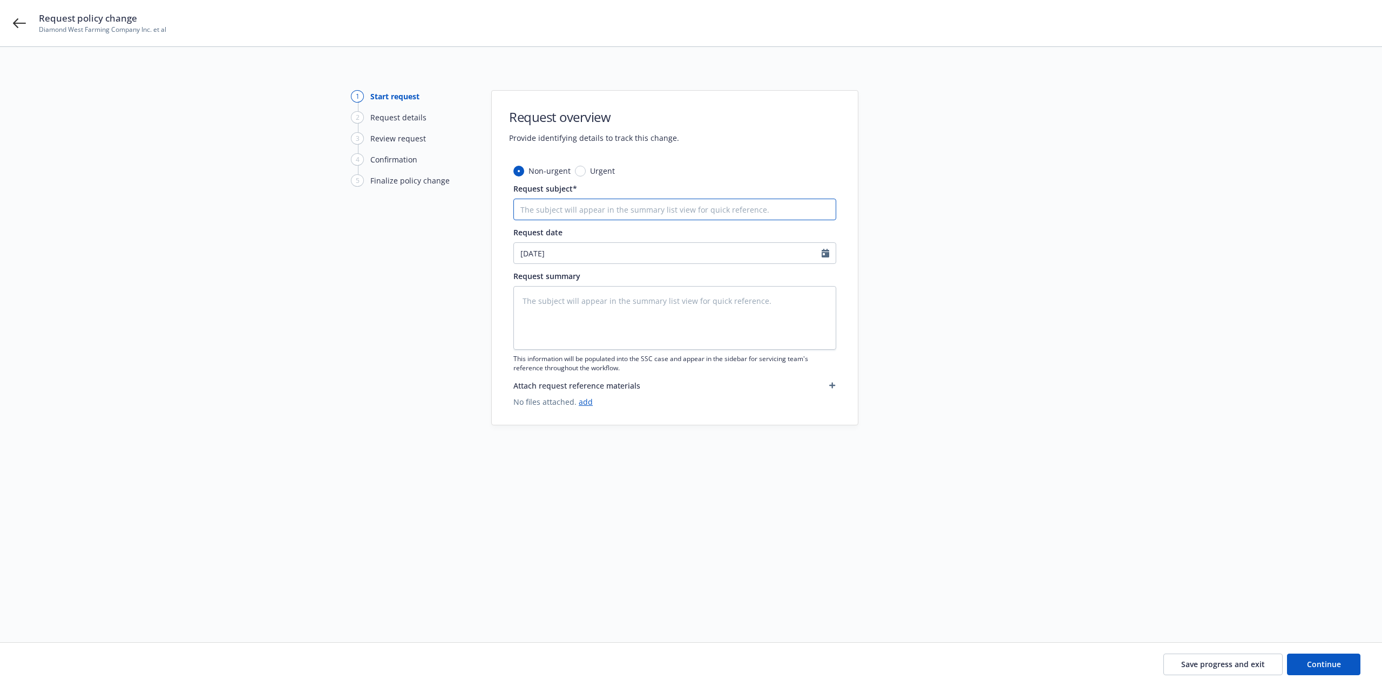
click at [579, 205] on input "Request subject*" at bounding box center [674, 210] width 323 height 22
paste input "[DATE] RSU Property - Add [STREET_ADDRESS][PERSON_NAME]"
type textarea "x"
type input "[DATE] RSU Property - Add [STREET_ADDRESS][PERSON_NAME]"
click at [608, 307] on textarea at bounding box center [674, 318] width 323 height 64
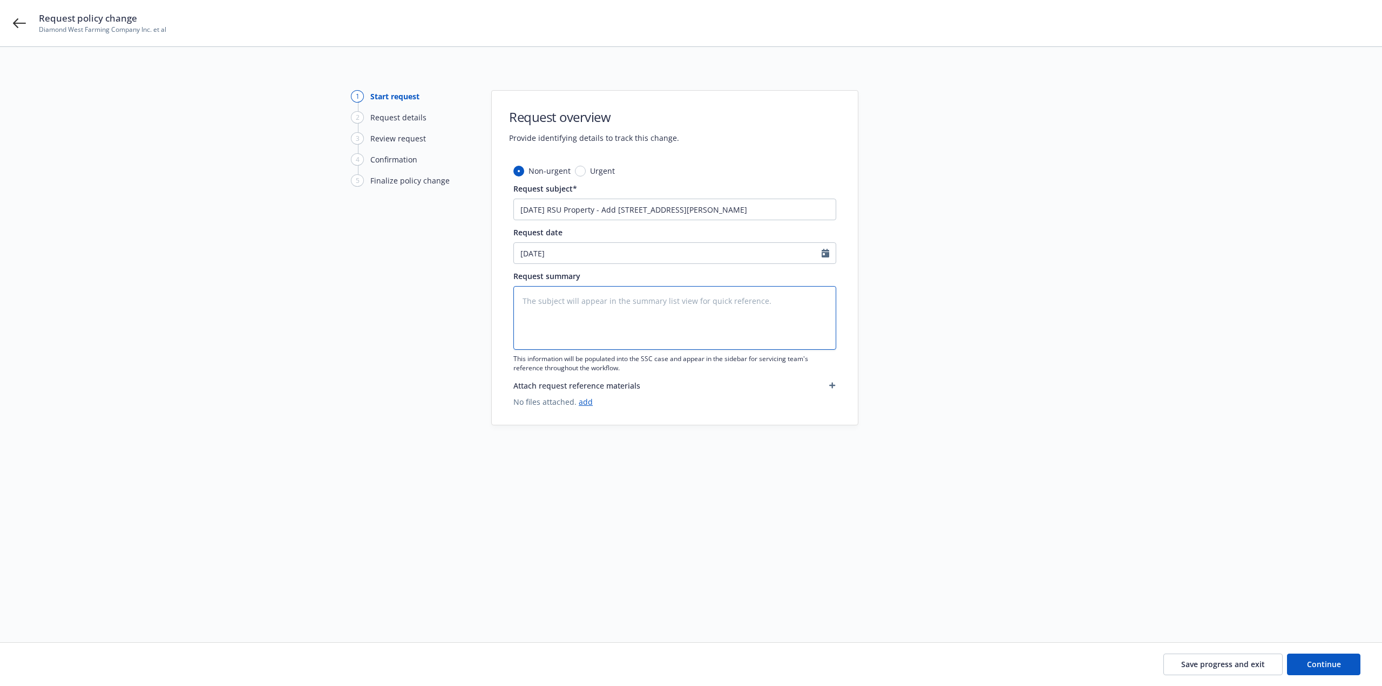
paste textarea "[DATE] RSU Property - Add [STREET_ADDRESS][PERSON_NAME]"
type textarea "x"
type textarea "[DATE] RSU Property - Add [STREET_ADDRESS][PERSON_NAME]"
click at [787, 303] on textarea "[DATE] RSU Property - Add [STREET_ADDRESS][PERSON_NAME]" at bounding box center [674, 318] width 323 height 64
type textarea "x"
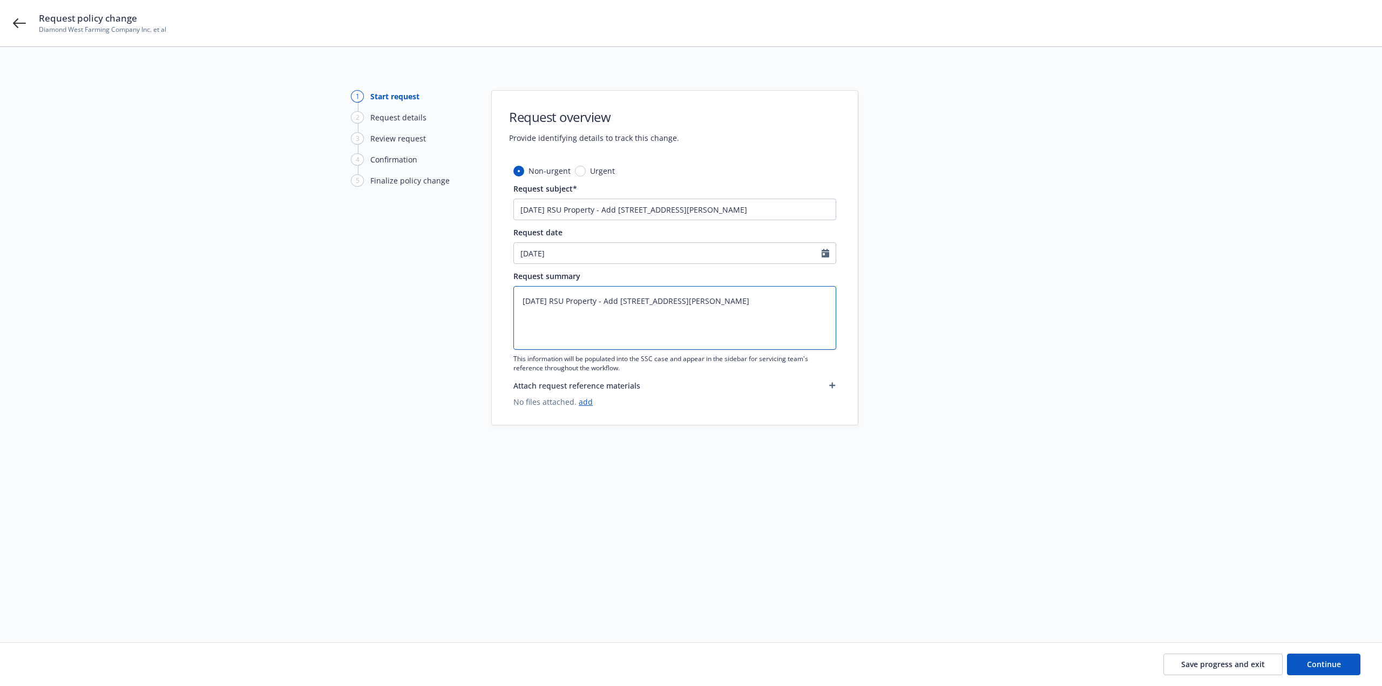
type textarea "[DATE] RSU Property - Add [STREET_ADDRESS][PERSON_NAME]"
type textarea "x"
type textarea "[DATE] RSU Property - Add [STREET_ADDRESS][PERSON_NAME]"
paste textarea "· Location - 3333 Meadowlark Rd, Paso Robles, CA 93446 · Owned · Owner: Sran Vi…"
type textarea "x"
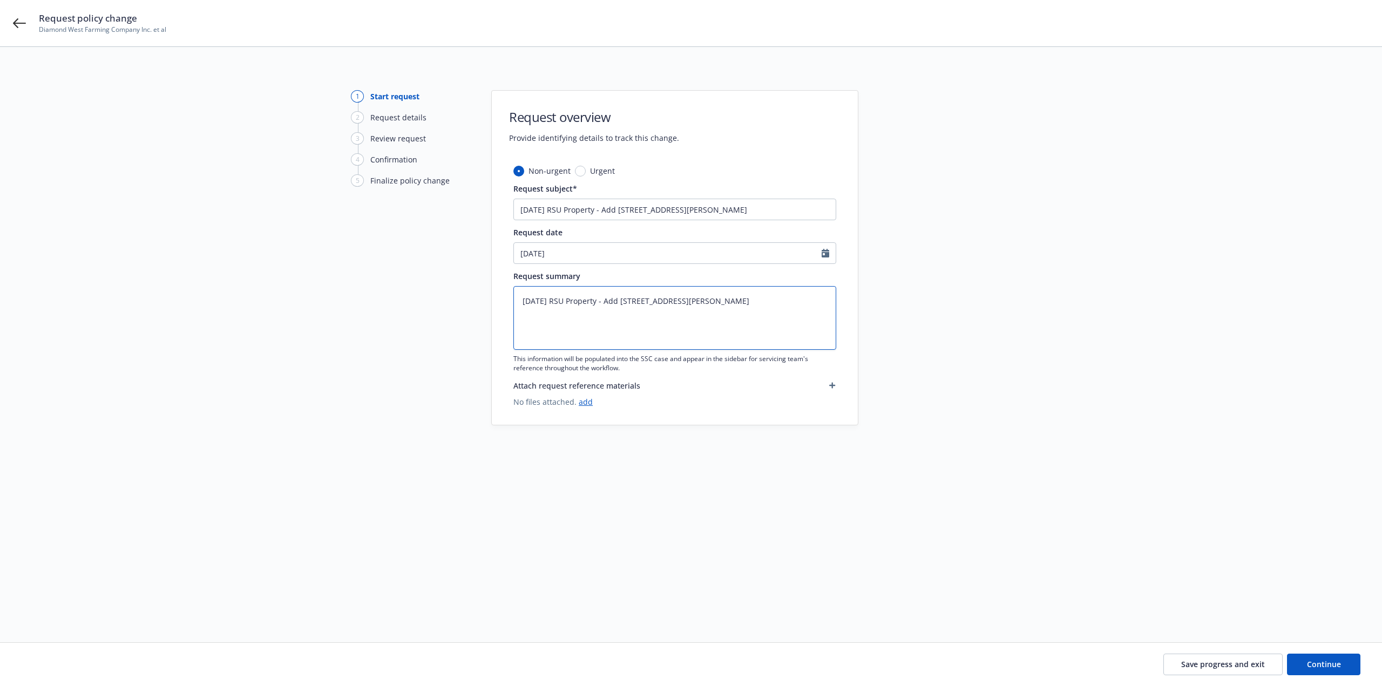
type textarea "10/10/25 RSU Property - Add 3333 Meadowlark Rd, Paso Robles, CA 93446 · Locatio…"
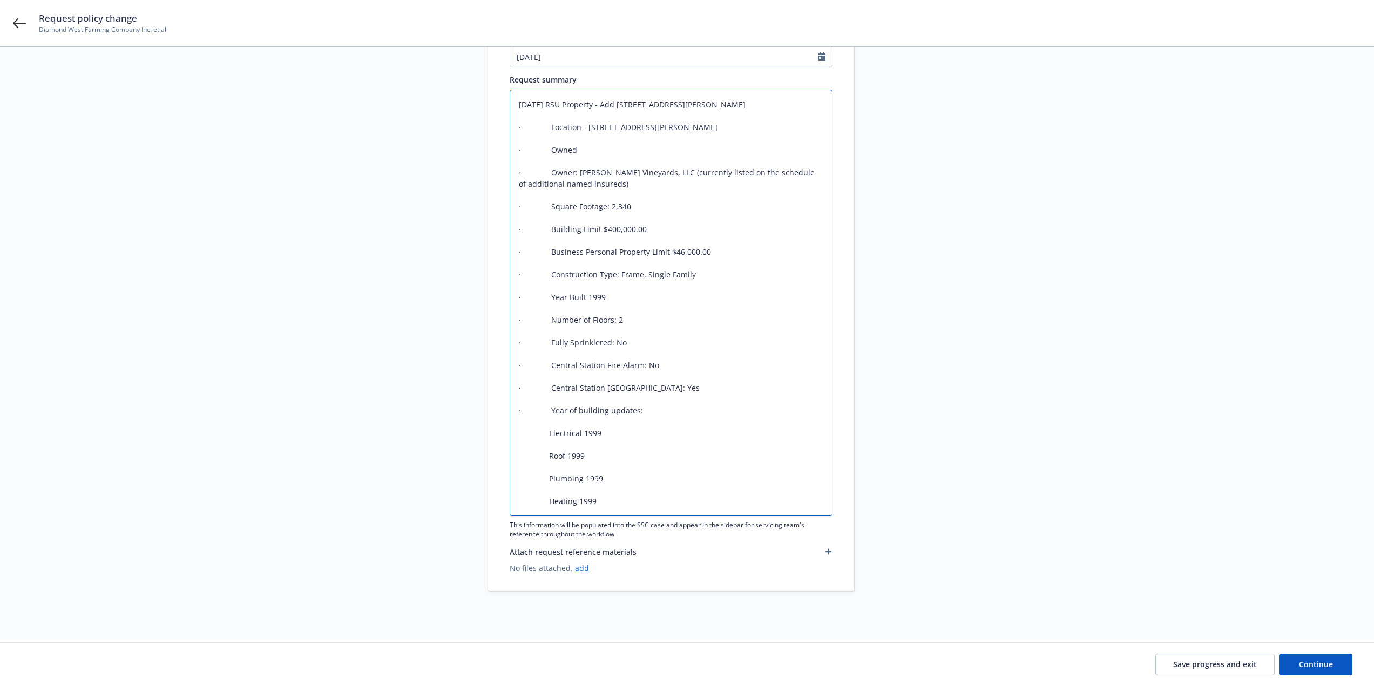
scroll to position [215, 0]
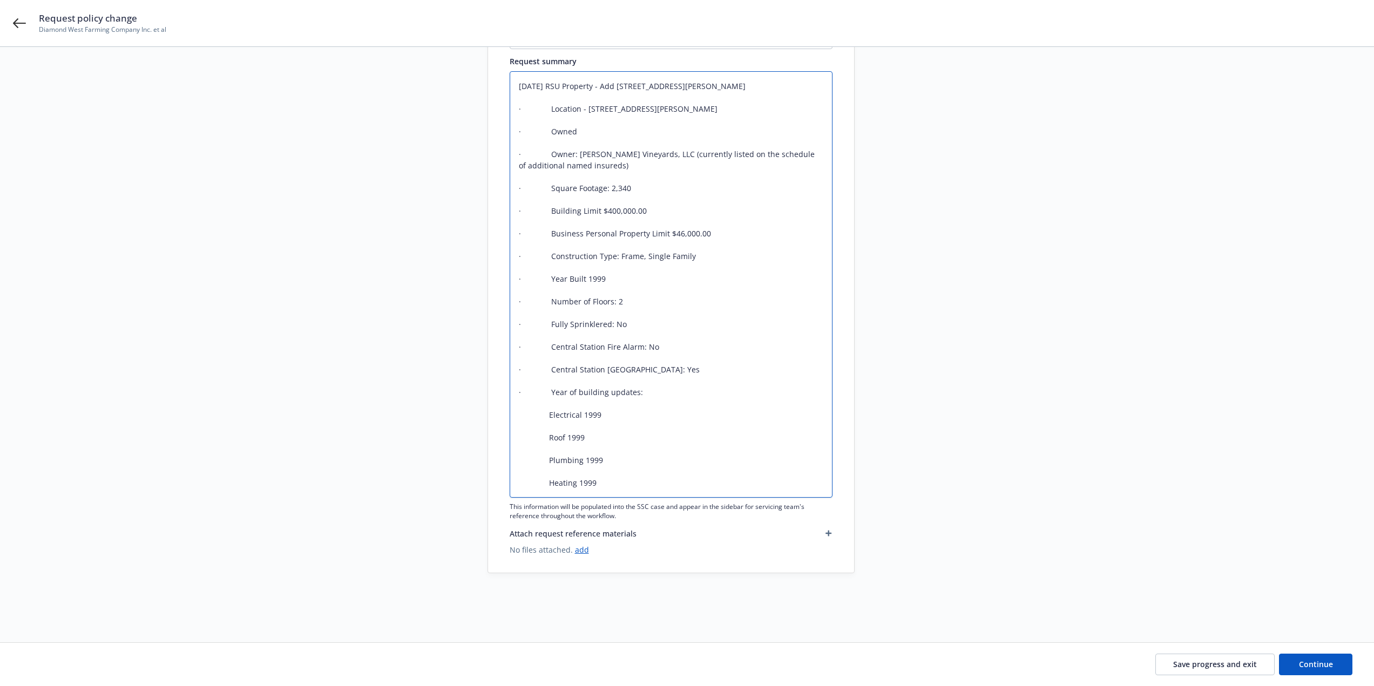
click at [656, 128] on textarea "10/10/25 RSU Property - Add 3333 Meadowlark Rd, Paso Robles, CA 93446 · Locatio…" at bounding box center [671, 284] width 323 height 426
type textarea "x"
type textarea "10/10/25 RSU Property - Add 3333 Meadowlark Rd, Paso Robles, CA 93446 · Locatio…"
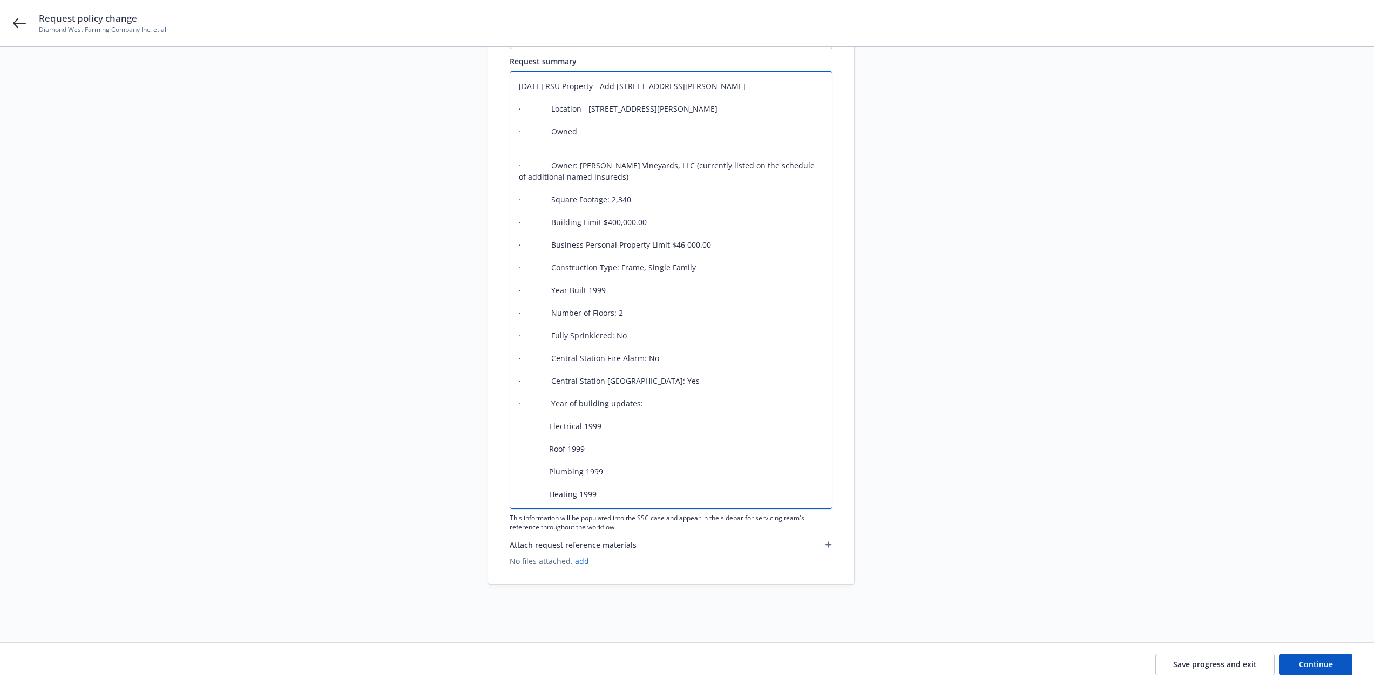
type textarea "x"
type textarea "10/10/25 RSU Property - Add 3333 Meadowlark Rd, Paso Robles, CA 93446 · Locatio…"
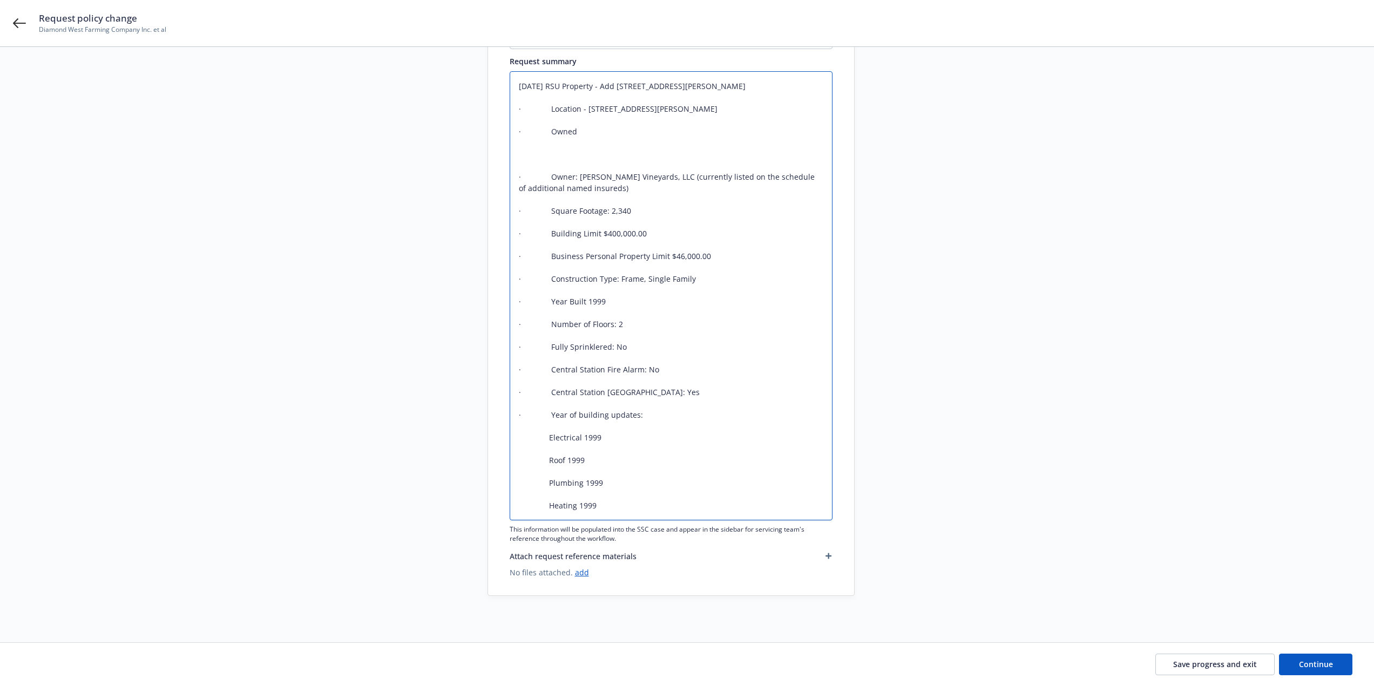
type textarea "x"
type textarea "10/10/25 RSU Property - Add 3333 Meadowlark Rd, Paso Robles, CA 93446 · Locatio…"
type textarea "x"
type textarea "10/10/25 RSU Property - Add 3333 Meadowlark Rd, Paso Robles, CA 93446 · Locatio…"
type textarea "x"
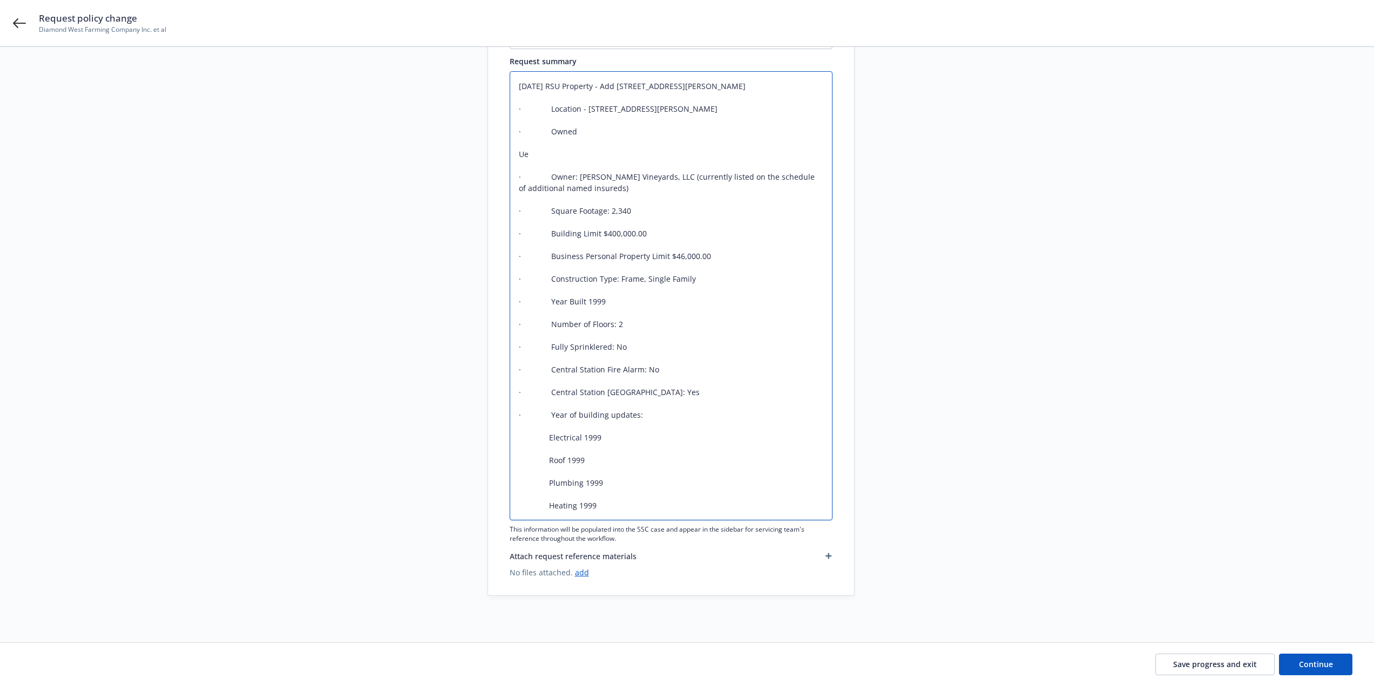
type textarea "10/10/25 RSU Property - Add 3333 Meadowlark Rd, Paso Robles, CA 93446 · Locatio…"
type textarea "x"
type textarea "10/10/25 RSU Property - Add 3333 Meadowlark Rd, Paso Robles, CA 93446 · Locatio…"
type textarea "x"
type textarea "10/10/25 RSU Property - Add 3333 Meadowlark Rd, Paso Robles, CA 93446 · Locatio…"
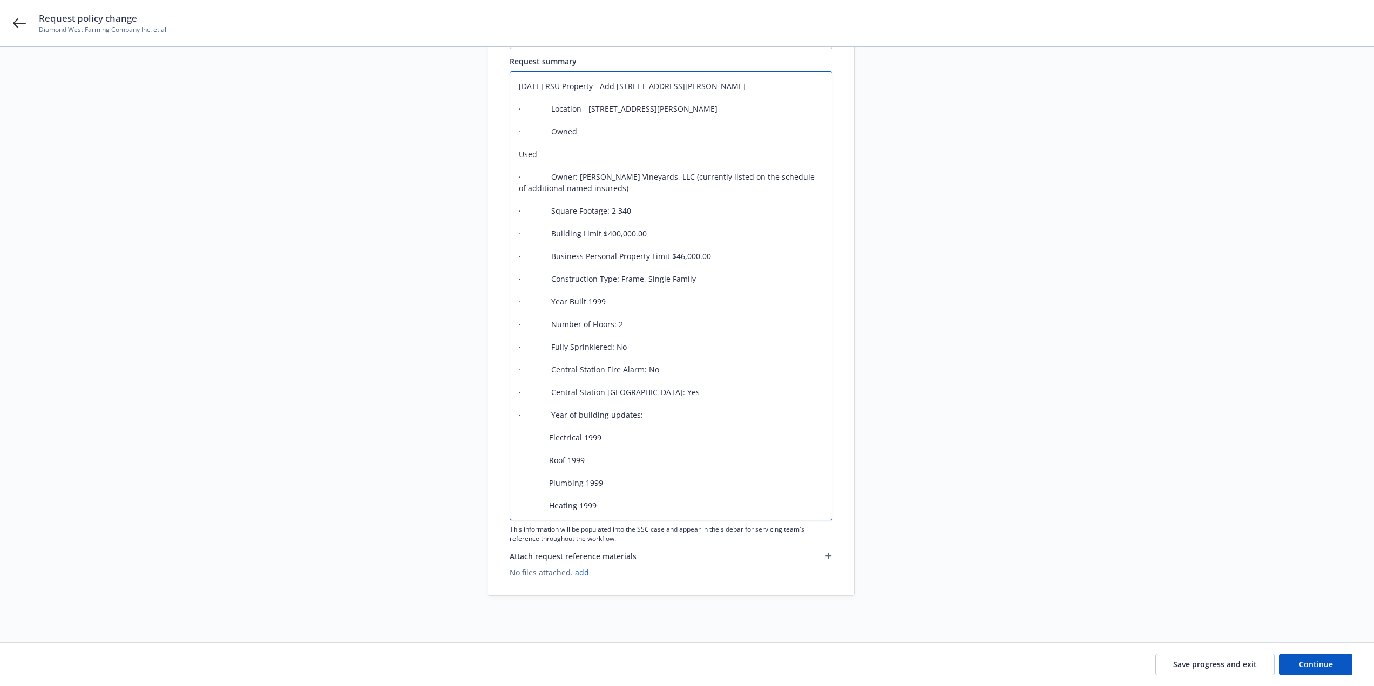
type textarea "x"
type textarea "10/10/25 RSU Property - Add 3333 Meadowlark Rd, Paso Robles, CA 93446 · Locatio…"
type textarea "x"
type textarea "10/10/25 RSU Property - Add 3333 Meadowlark Rd, Paso Robles, CA 93446 · Locatio…"
type textarea "x"
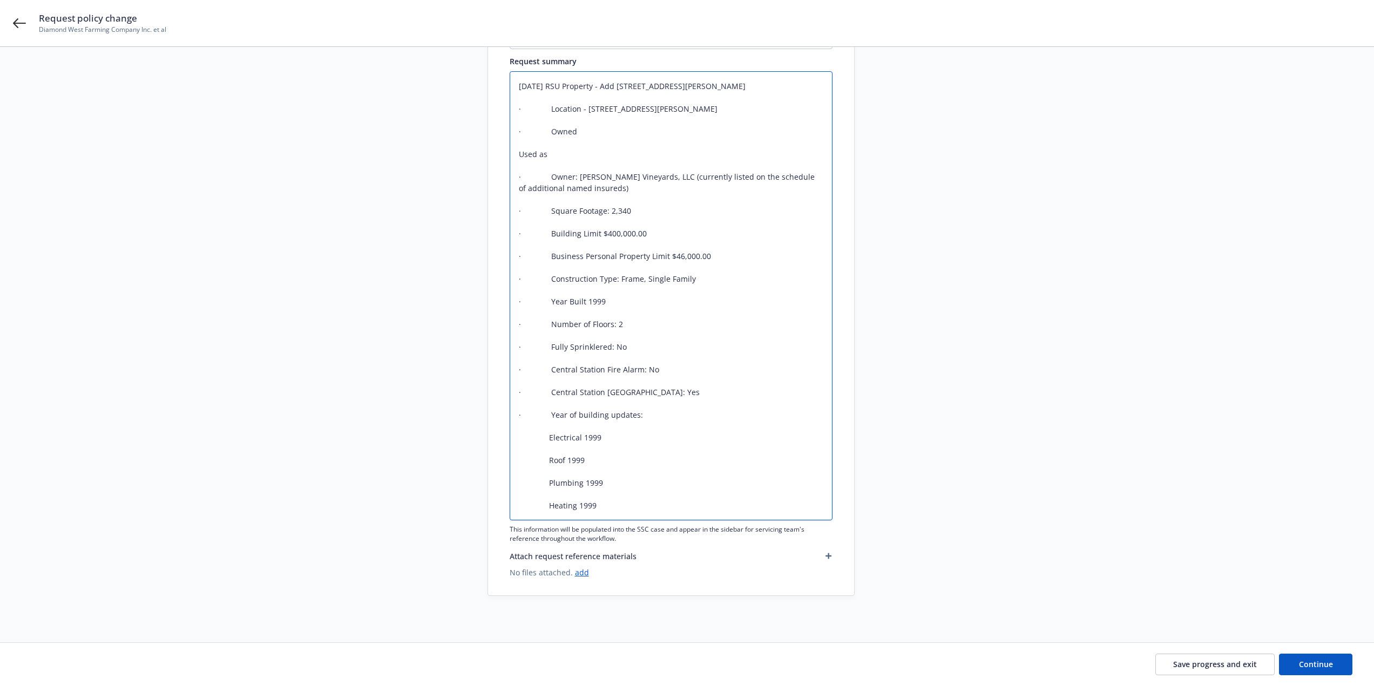
type textarea "10/10/25 RSU Property - Add 3333 Meadowlark Rd, Paso Robles, CA 93446 · Locatio…"
type textarea "x"
type textarea "10/10/25 RSU Property - Add 3333 Meadowlark Rd, Paso Robles, CA 93446 · Locatio…"
type textarea "x"
type textarea "10/10/25 RSU Property - Add 3333 Meadowlark Rd, Paso Robles, CA 93446 · Locatio…"
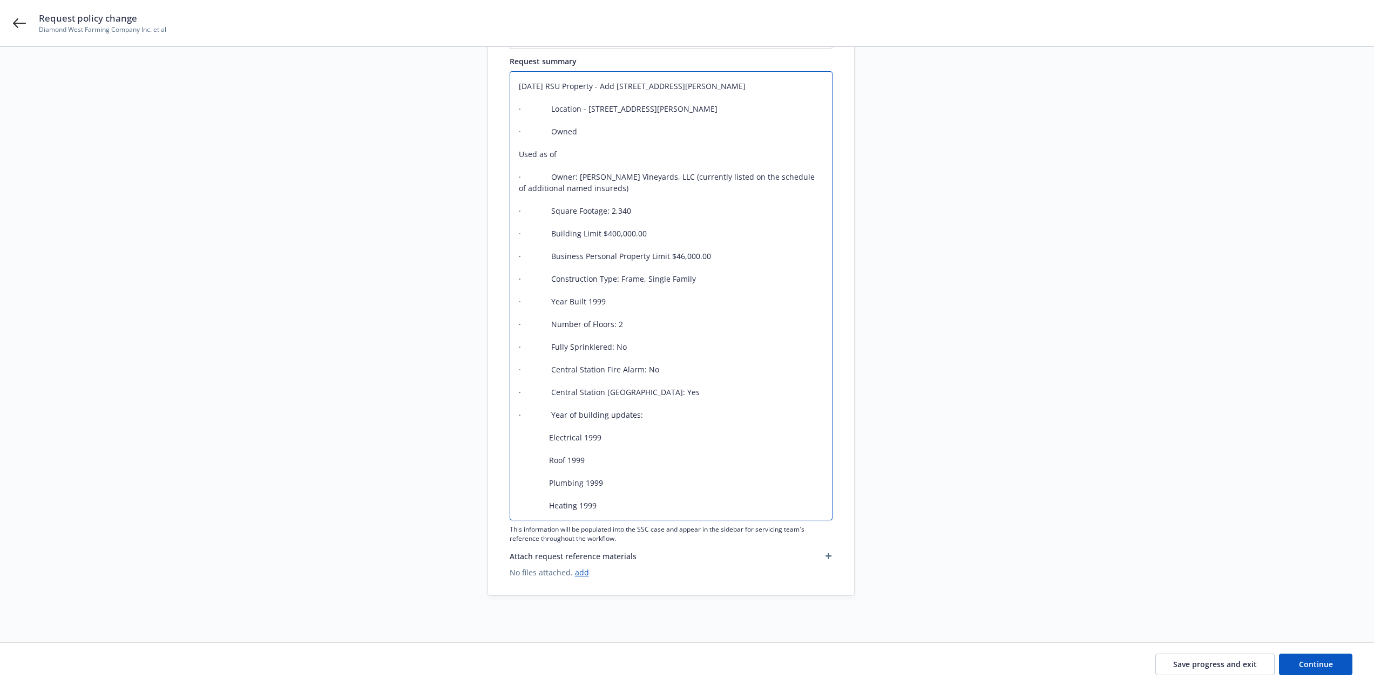
type textarea "x"
type textarea "10/10/25 RSU Property - Add 3333 Meadowlark Rd, Paso Robles, CA 93446 · Locatio…"
type textarea "x"
type textarea "10/10/25 RSU Property - Add 3333 Meadowlark Rd, Paso Robles, CA 93446 · Locatio…"
type textarea "x"
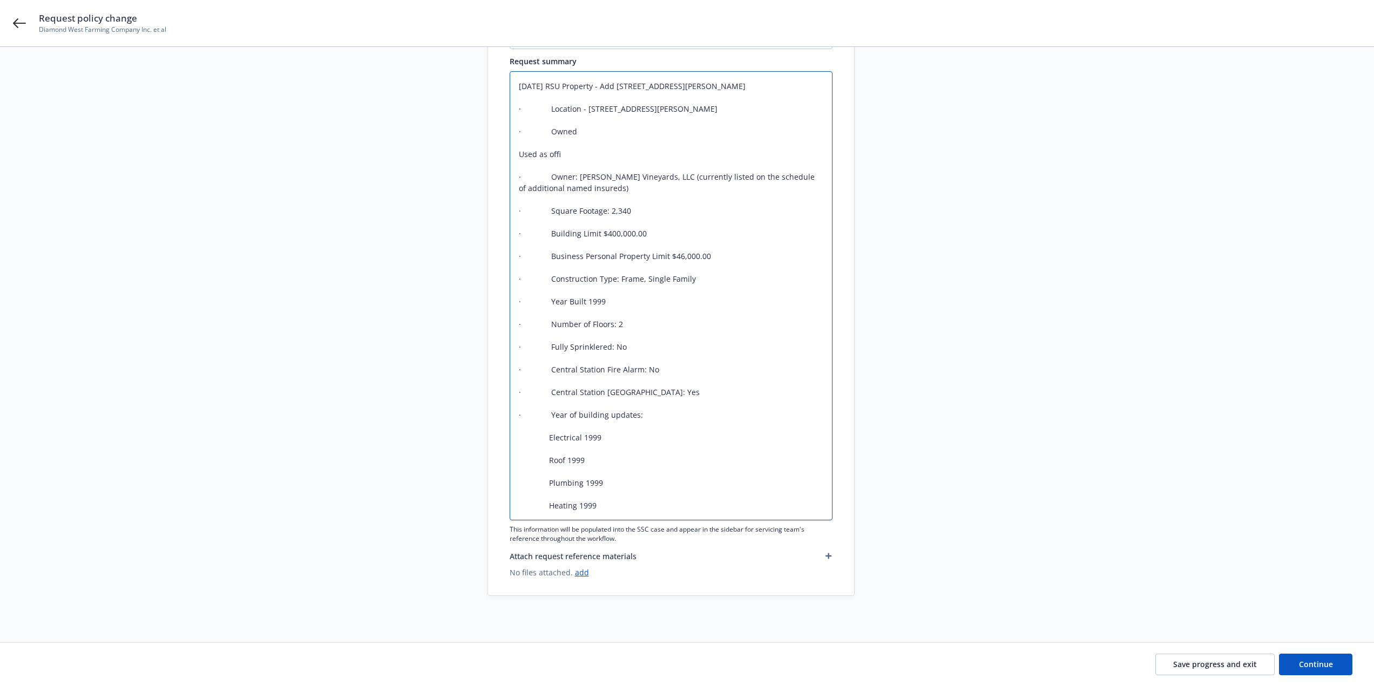
type textarea "10/10/25 RSU Property - Add 3333 Meadowlark Rd, Paso Robles, CA 93446 · Locatio…"
type textarea "x"
type textarea "10/10/25 RSU Property - Add 3333 Meadowlark Rd, Paso Robles, CA 93446 · Locatio…"
click at [520, 155] on textarea "10/10/25 RSU Property - Add 3333 Meadowlark Rd, Paso Robles, CA 93446 · Locatio…" at bounding box center [671, 295] width 323 height 449
type textarea "x"
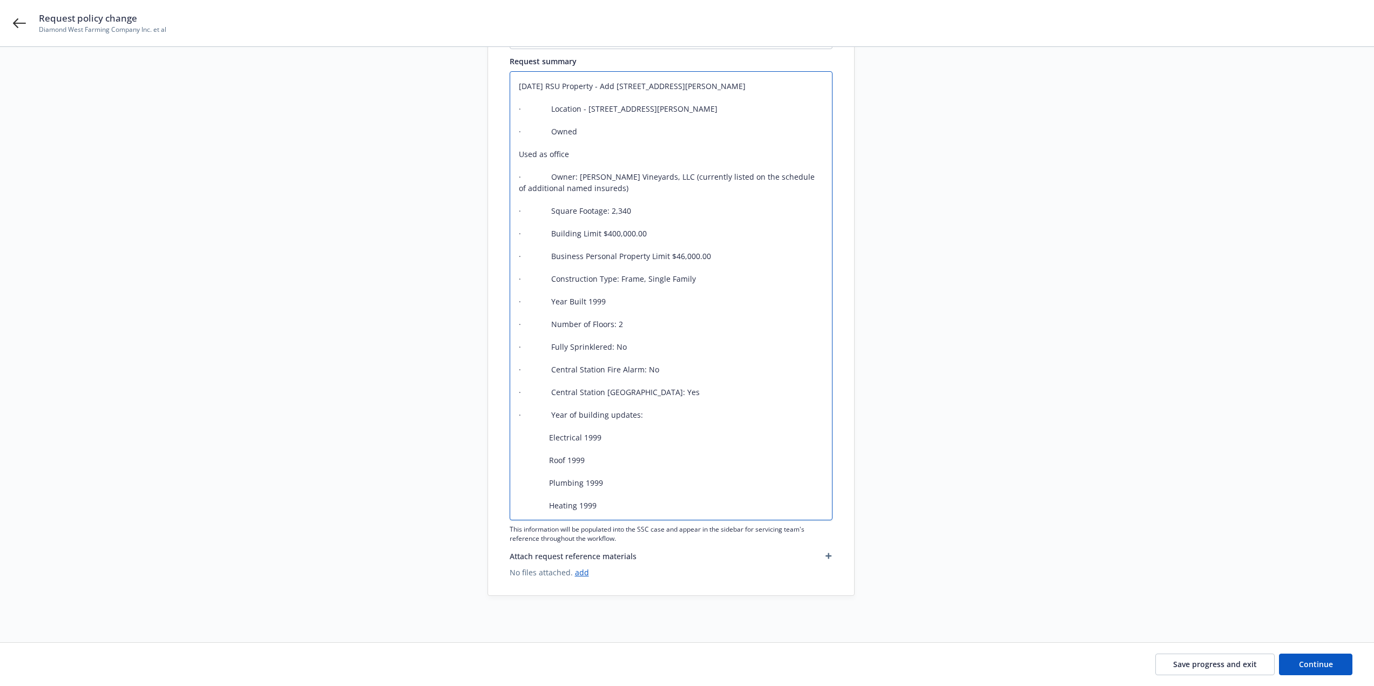
type textarea "10/10/25 RSU Property - Add 3333 Meadowlark Rd, Paso Robles, CA 93446 · Locatio…"
type textarea "x"
type textarea "10/10/25 RSU Property - Add 3333 Meadowlark Rd, Paso Robles, CA 93446 · Locatio…"
drag, startPoint x: 586, startPoint y: 154, endPoint x: 567, endPoint y: 145, distance: 20.8
click at [513, 151] on textarea "10/10/25 RSU Property - Add 3333 Meadowlark Rd, Paso Robles, CA 93446 · Locatio…" at bounding box center [671, 295] width 323 height 449
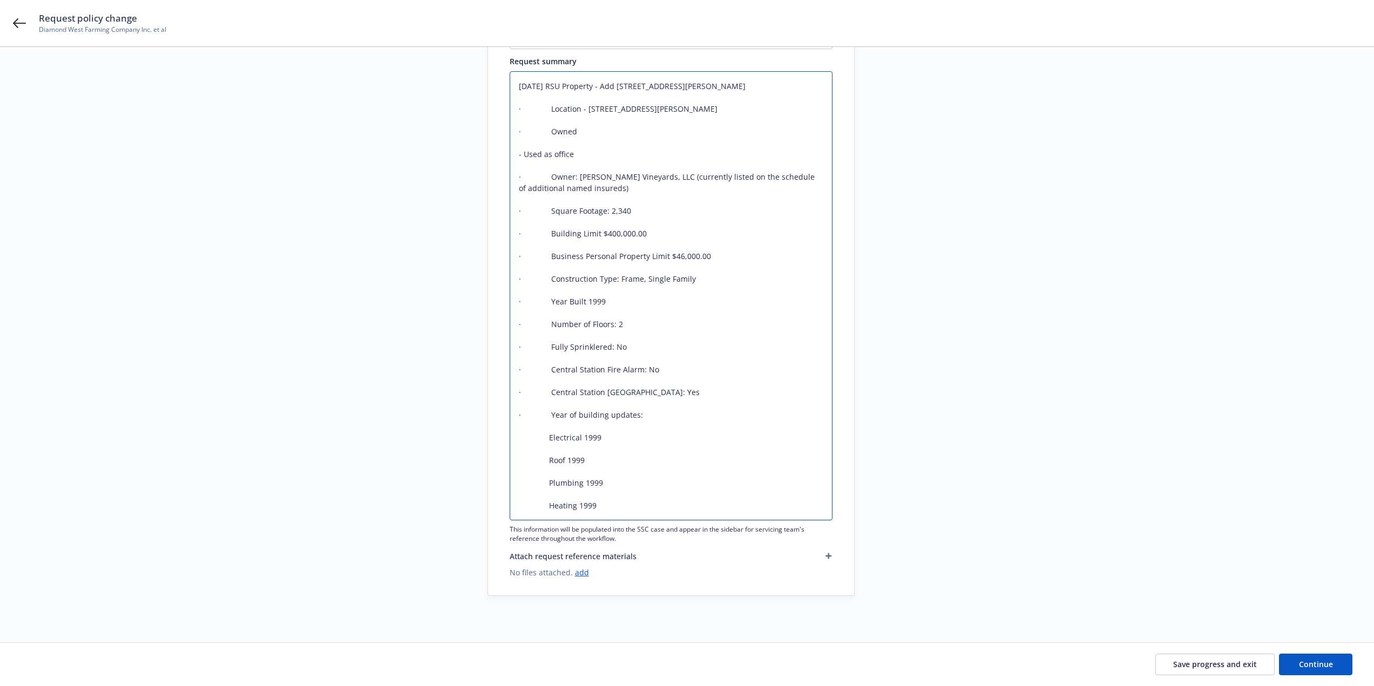
type textarea "x"
type textarea "10/10/25 RSU Property - Add 3333 Meadowlark Rd, Paso Robles, CA 93446 · Locatio…"
type textarea "x"
type textarea "10/10/25 RSU Property - Add 3333 Meadowlark Rd, Paso Robles, CA 93446 · Locatio…"
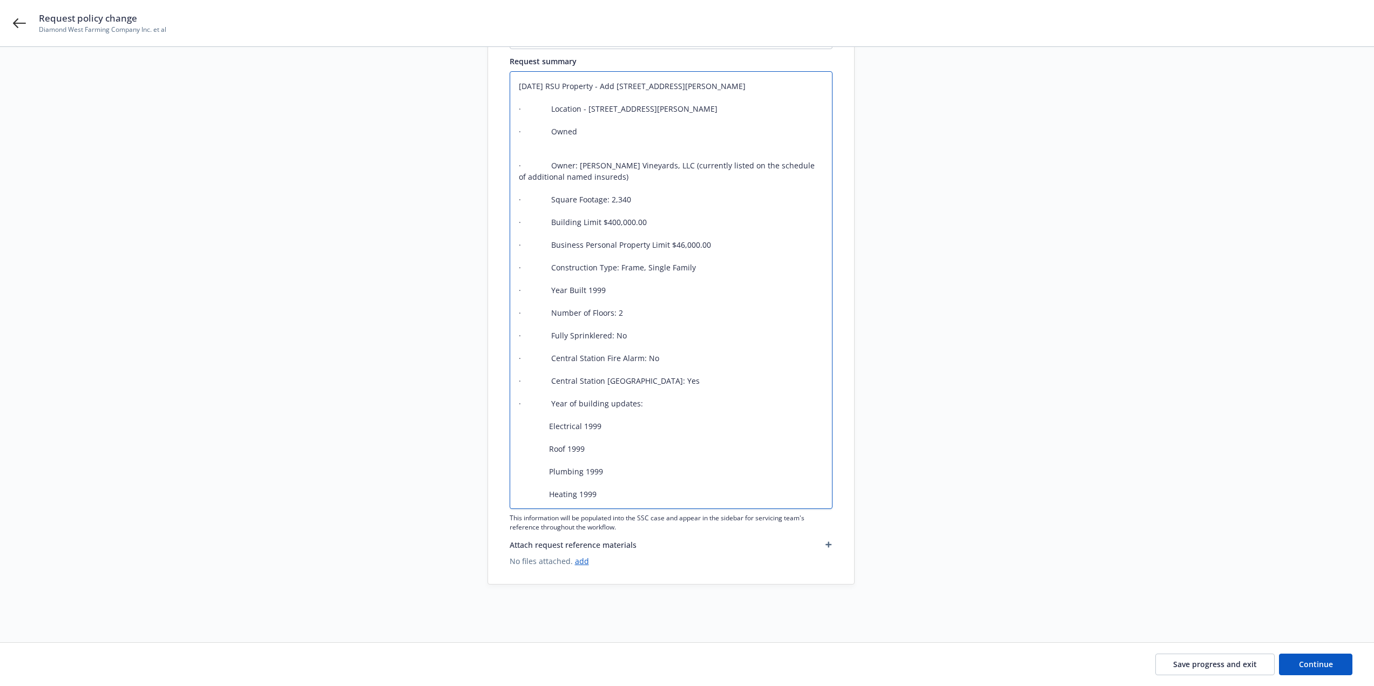
type textarea "x"
type textarea "10/10/25 RSU Property - Add 3333 Meadowlark Rd, Paso Robles, CA 93446 · Locatio…"
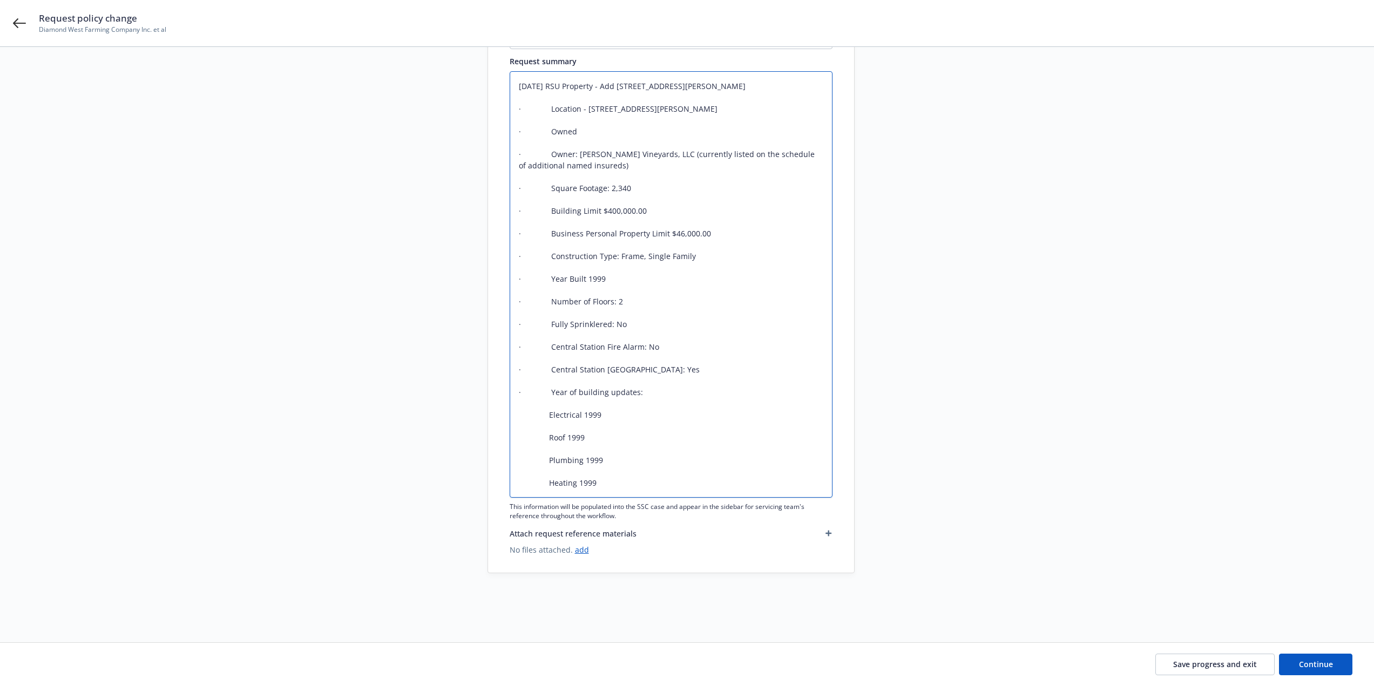
type textarea "x"
type textarea "10/10/25 RSU Property - Add 3333 Meadowlark Rd, Paso Robles, CA 93446 · Locatio…"
type textarea "x"
type textarea "10/10/25 RSU Property - Add 3333 Meadowlark Rd, Paso Robles, CA 93446 · Locatio…"
type textarea "x"
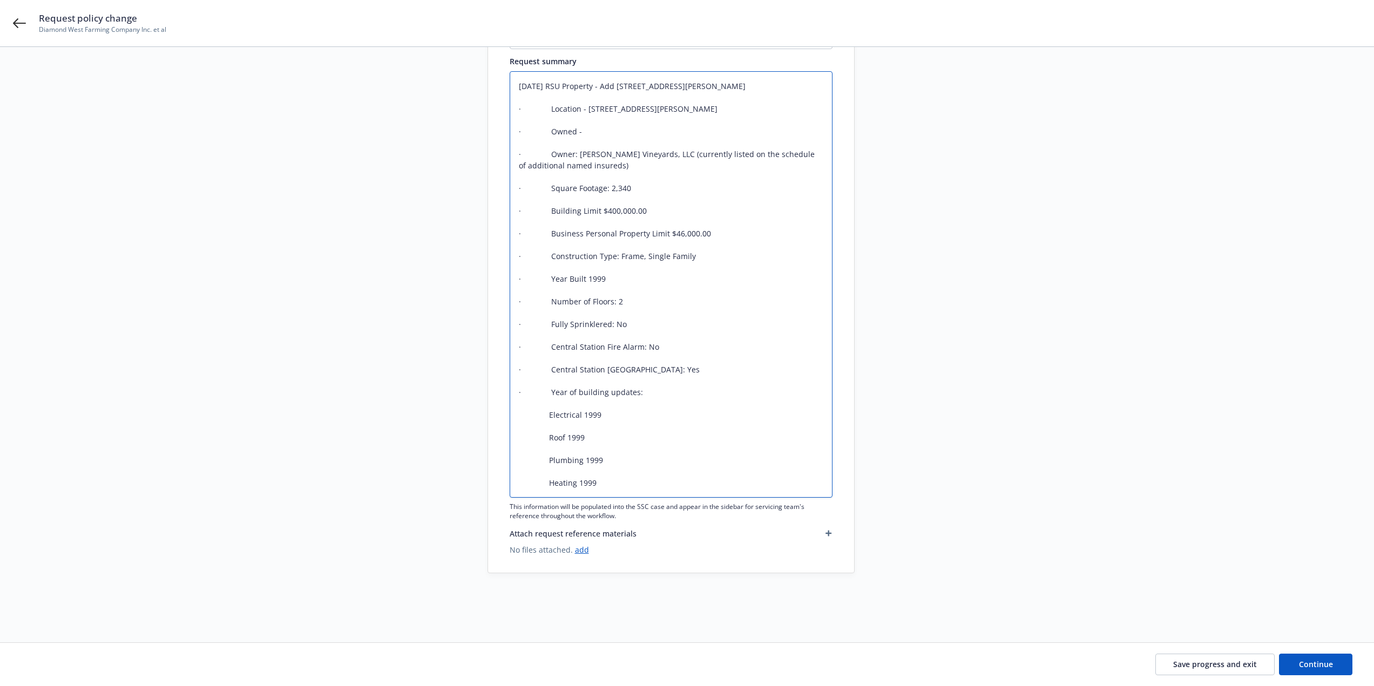
type textarea "10/10/25 RSU Property - Add 3333 Meadowlark Rd, Paso Robles, CA 93446 · Locatio…"
type textarea "x"
type textarea "10/10/25 RSU Property - Add 3333 Meadowlark Rd, Paso Robles, CA 93446 · Locatio…"
type textarea "x"
type textarea "10/10/25 RSU Property - Add 3333 Meadowlark Rd, Paso Robles, CA 93446 · Locatio…"
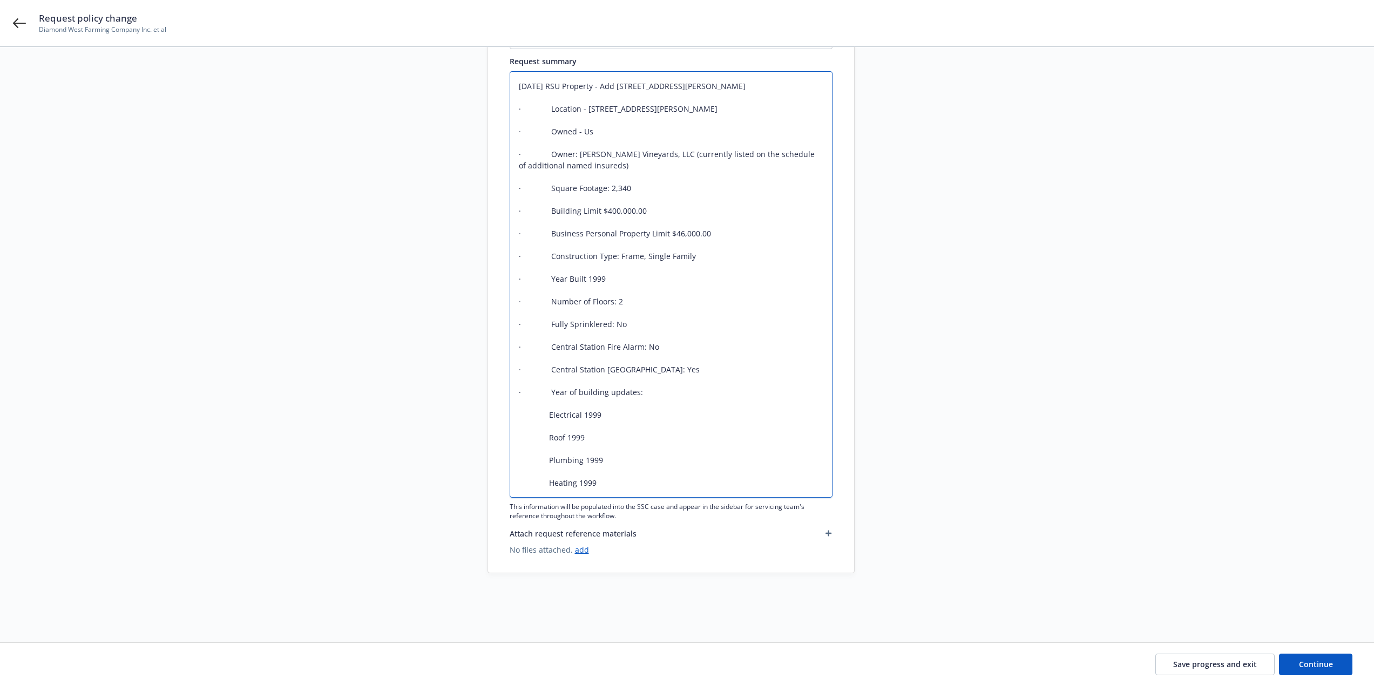
type textarea "x"
type textarea "10/10/25 RSU Property - Add 3333 Meadowlark Rd, Paso Robles, CA 93446 · Locatio…"
type textarea "x"
type textarea "10/10/25 RSU Property - Add 3333 Meadowlark Rd, Paso Robles, CA 93446 · Locatio…"
type textarea "x"
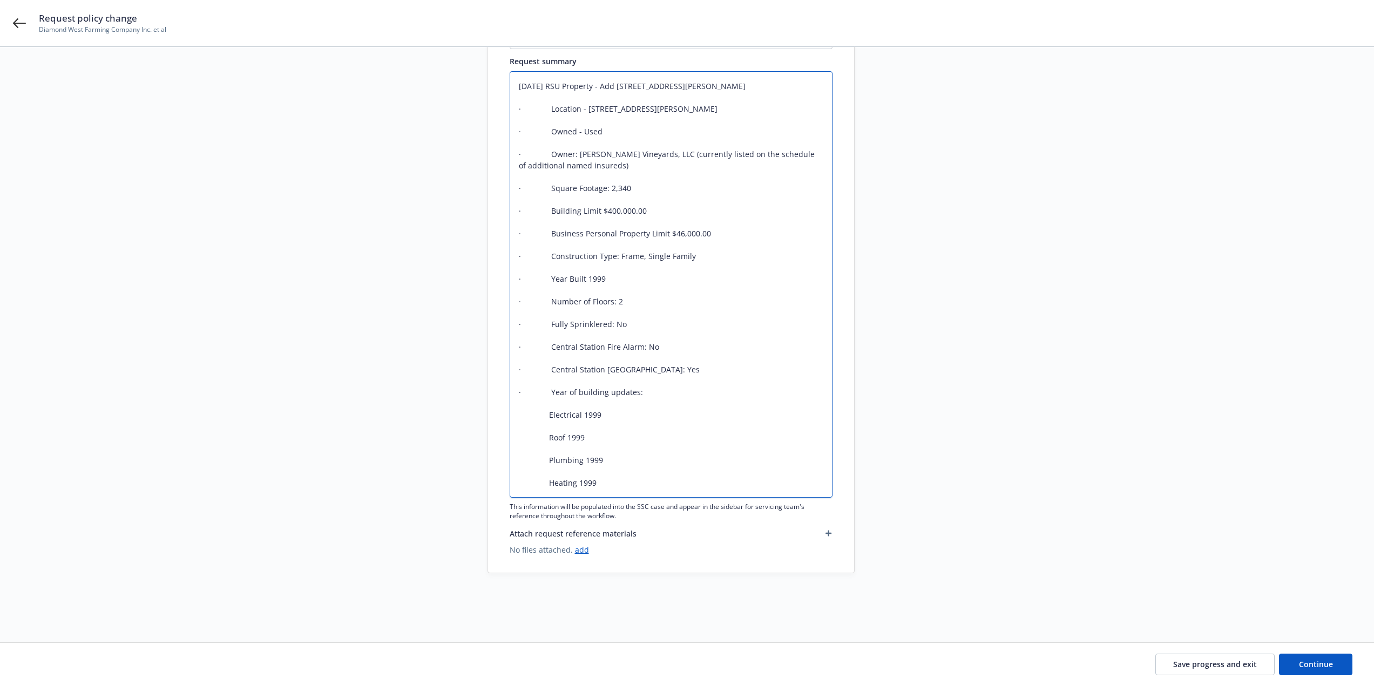
type textarea "10/10/25 RSU Property - Add 3333 Meadowlark Rd, Paso Robles, CA 93446 · Locatio…"
type textarea "x"
type textarea "10/10/25 RSU Property - Add 3333 Meadowlark Rd, Paso Robles, CA 93446 · Locatio…"
type textarea "x"
type textarea "10/10/25 RSU Property - Add 3333 Meadowlark Rd, Paso Robles, CA 93446 · Locatio…"
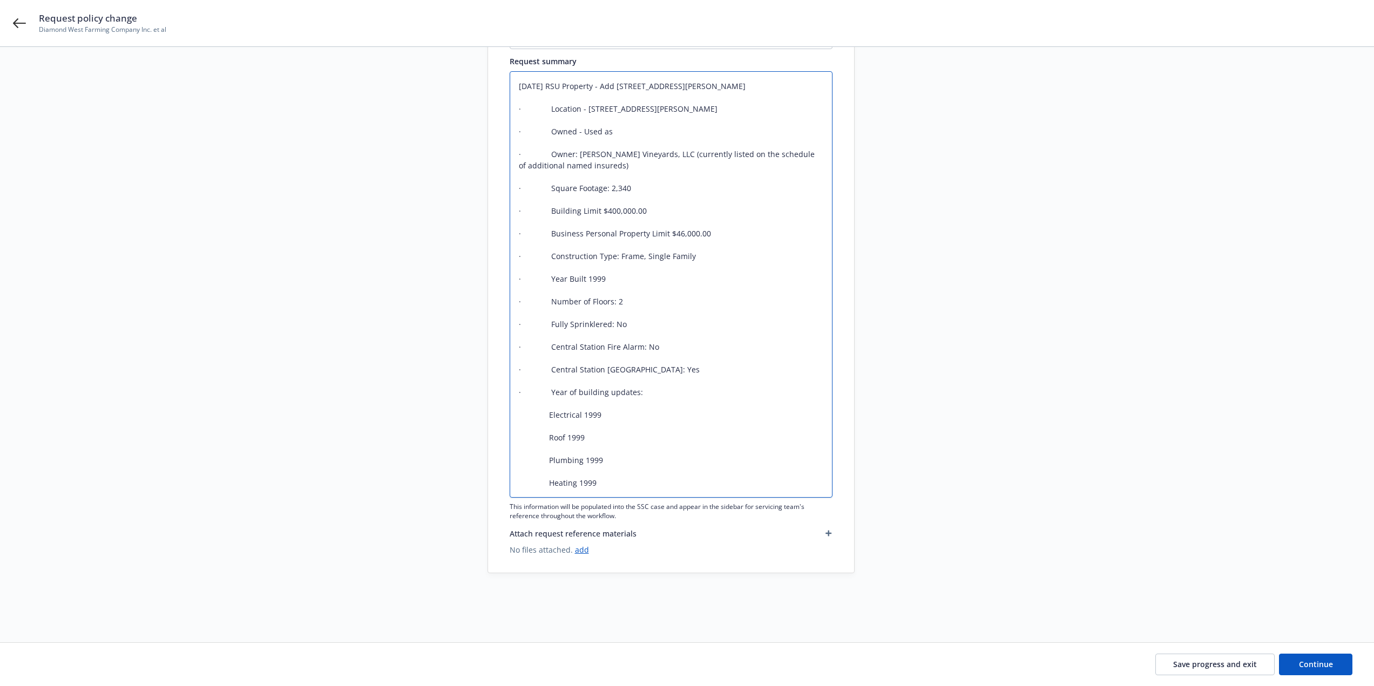
type textarea "x"
type textarea "10/10/25 RSU Property - Add 3333 Meadowlark Rd, Paso Robles, CA 93446 · Locatio…"
type textarea "x"
type textarea "10/10/25 RSU Property - Add 3333 Meadowlark Rd, Paso Robles, CA 93446 · Locatio…"
type textarea "x"
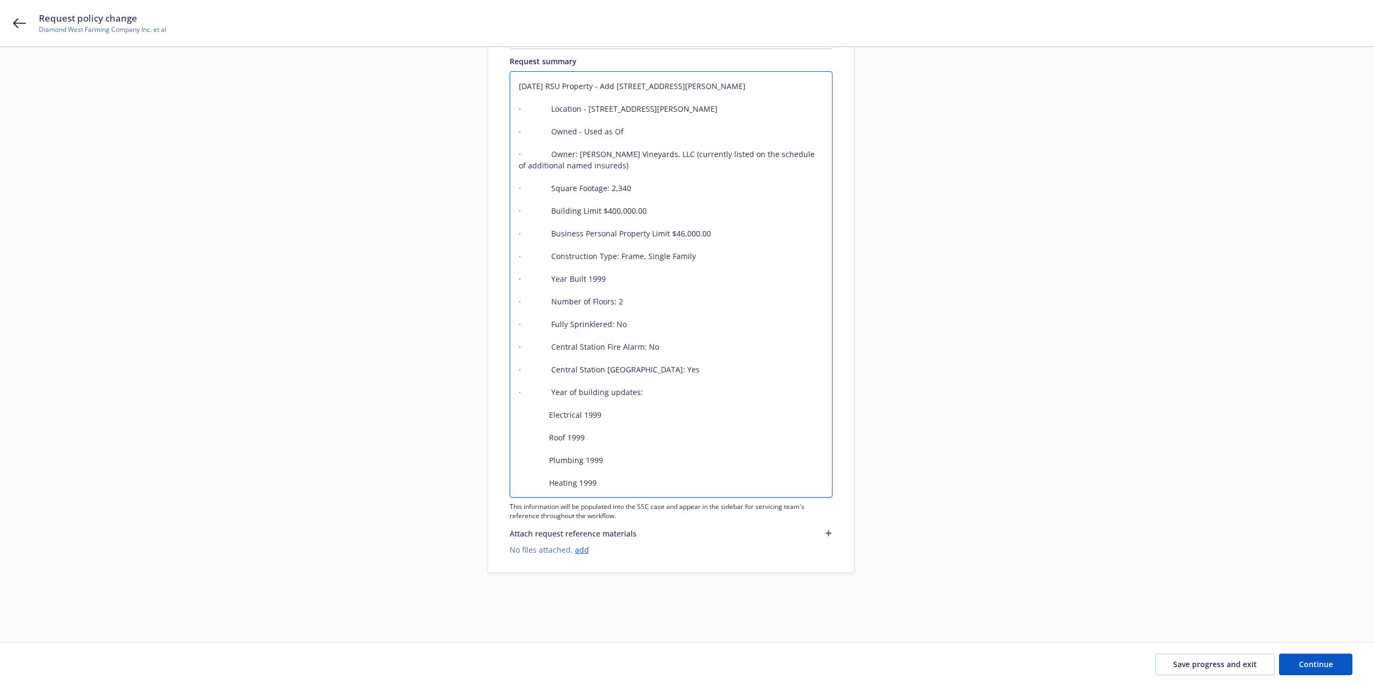
type textarea "10/10/25 RSU Property - Add 3333 Meadowlark Rd, Paso Robles, CA 93446 · Locatio…"
type textarea "x"
type textarea "10/10/25 RSU Property - Add 3333 Meadowlark Rd, Paso Robles, CA 93446 · Locatio…"
type textarea "x"
type textarea "10/10/25 RSU Property - Add 3333 Meadowlark Rd, Paso Robles, CA 93446 · Locatio…"
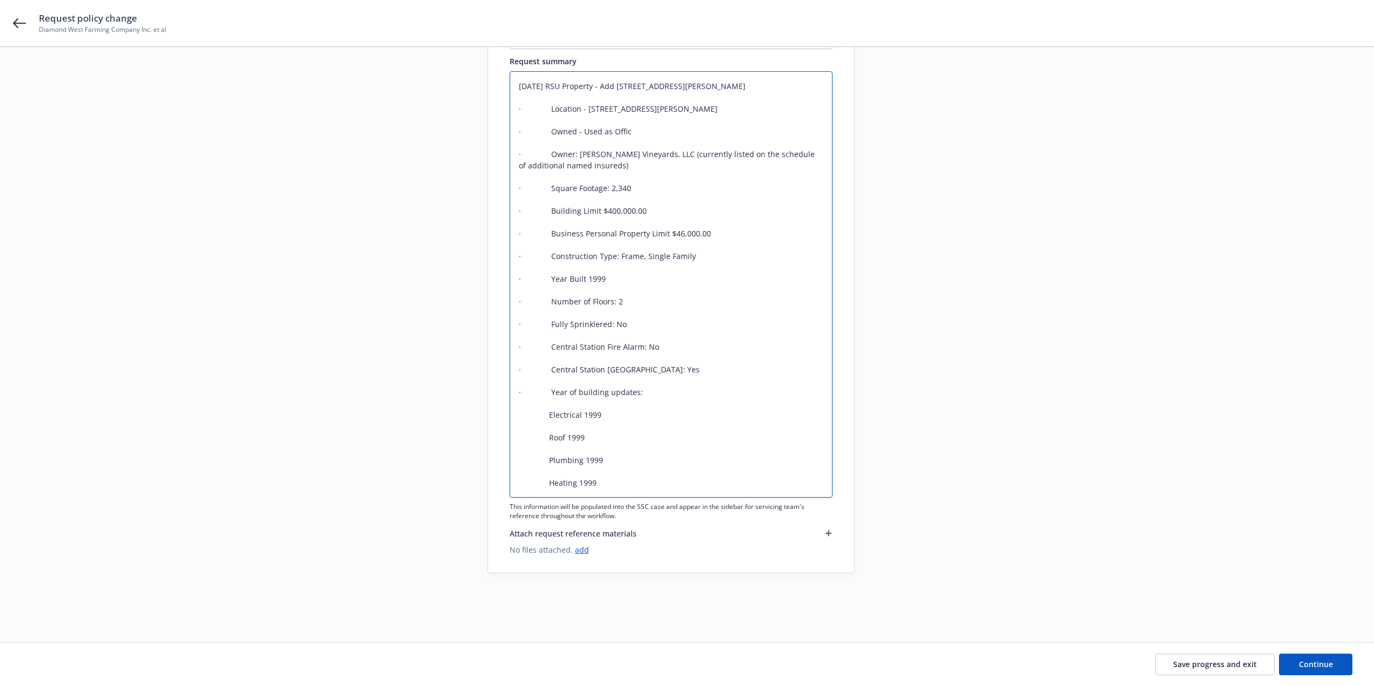
type textarea "x"
type textarea "10/10/25 RSU Property - Add 3333 Meadowlark Rd, Paso Robles, CA 93446 · Locatio…"
click at [1312, 662] on span "Continue" at bounding box center [1316, 664] width 34 height 10
type textarea "x"
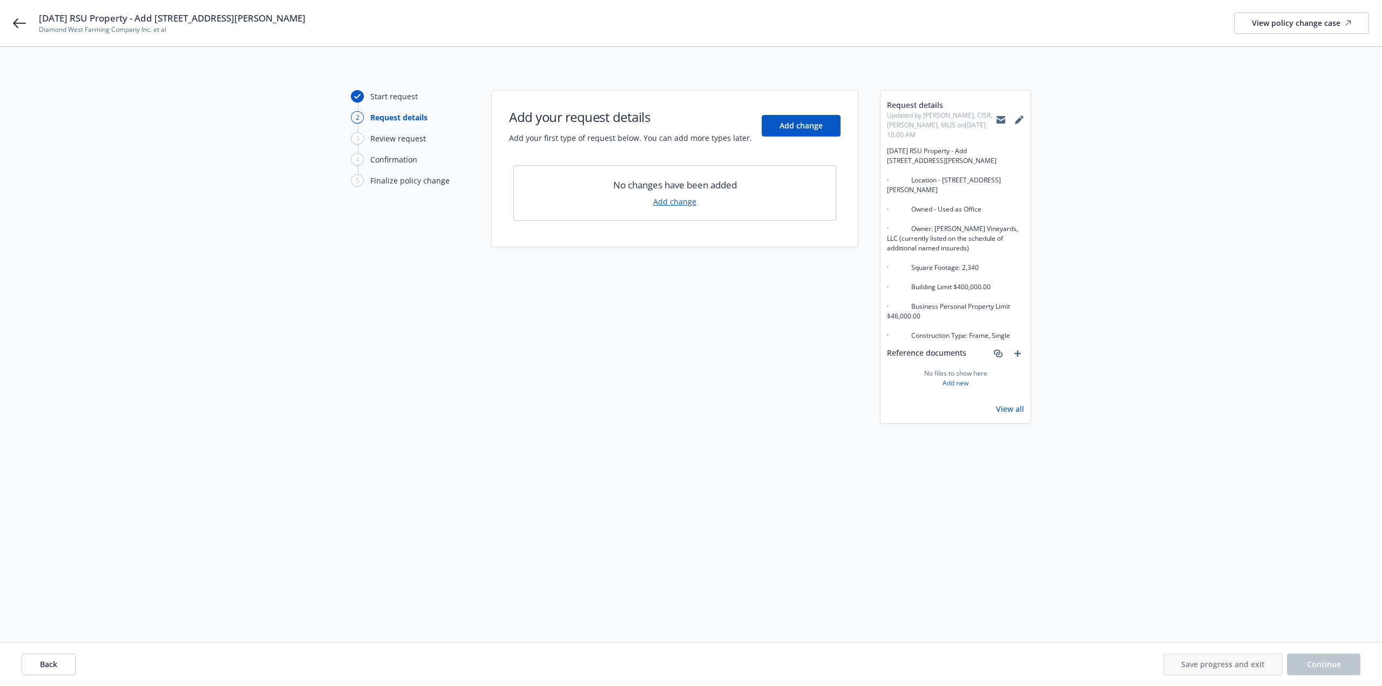
click at [673, 202] on link "Add change" at bounding box center [674, 201] width 43 height 11
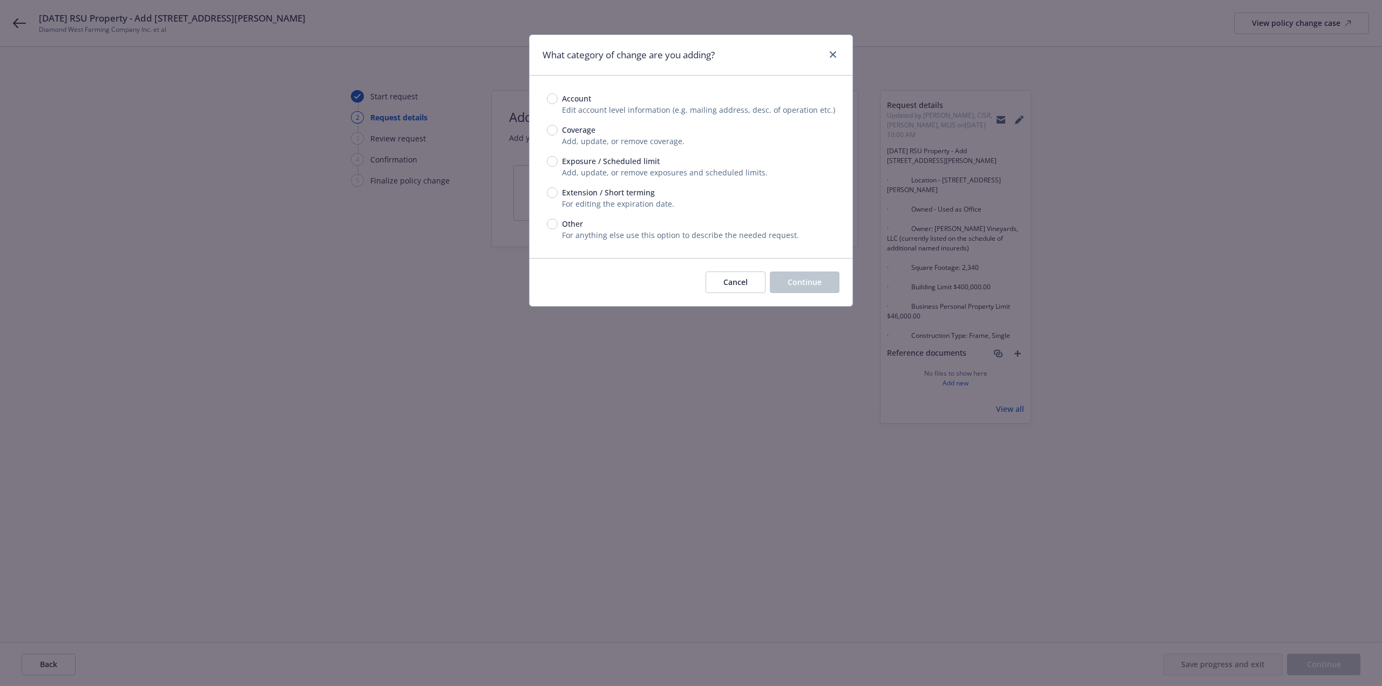
click at [546, 224] on div "Account Edit account level information (e.g. mailing address, desc. of operatio…" at bounding box center [691, 167] width 323 height 182
click at [557, 164] on div "Exposure / Scheduled limit" at bounding box center [691, 160] width 288 height 11
click at [557, 164] on input "Exposure / Scheduled limit" at bounding box center [552, 161] width 11 height 11
radio input "true"
click at [790, 283] on span "Continue" at bounding box center [805, 282] width 34 height 10
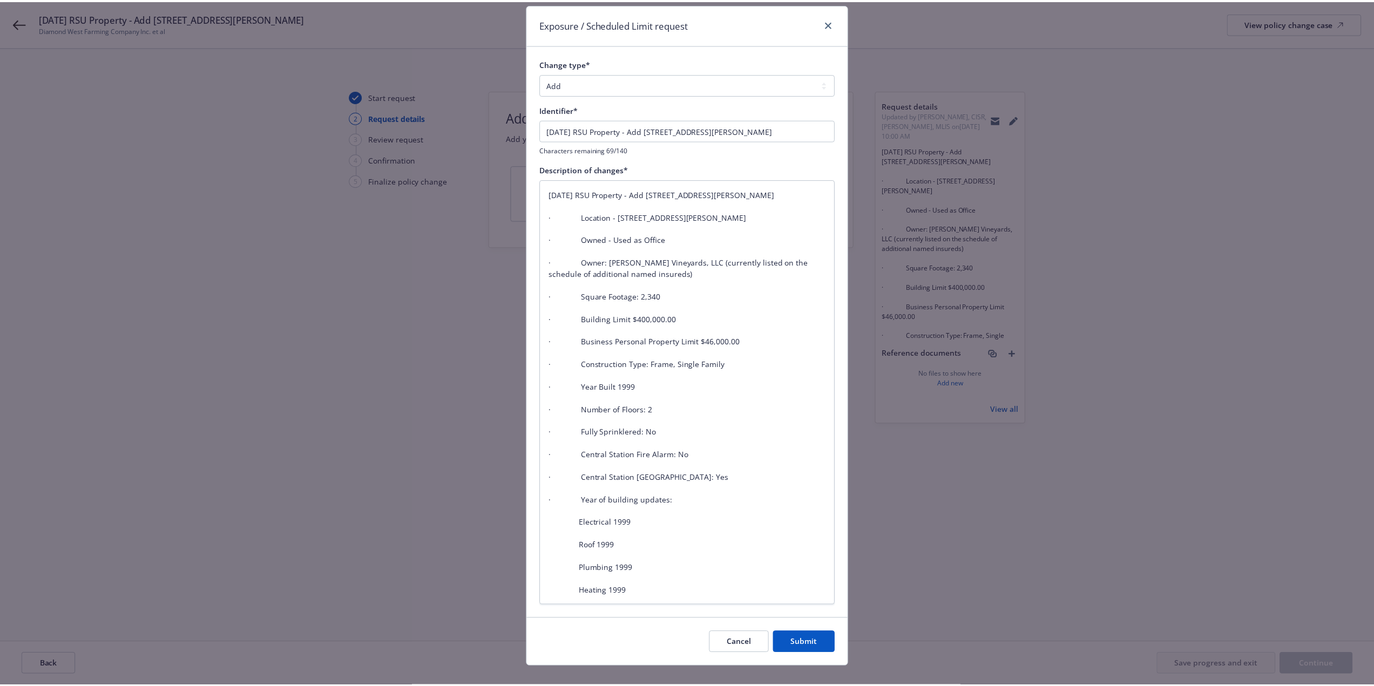
scroll to position [46, 0]
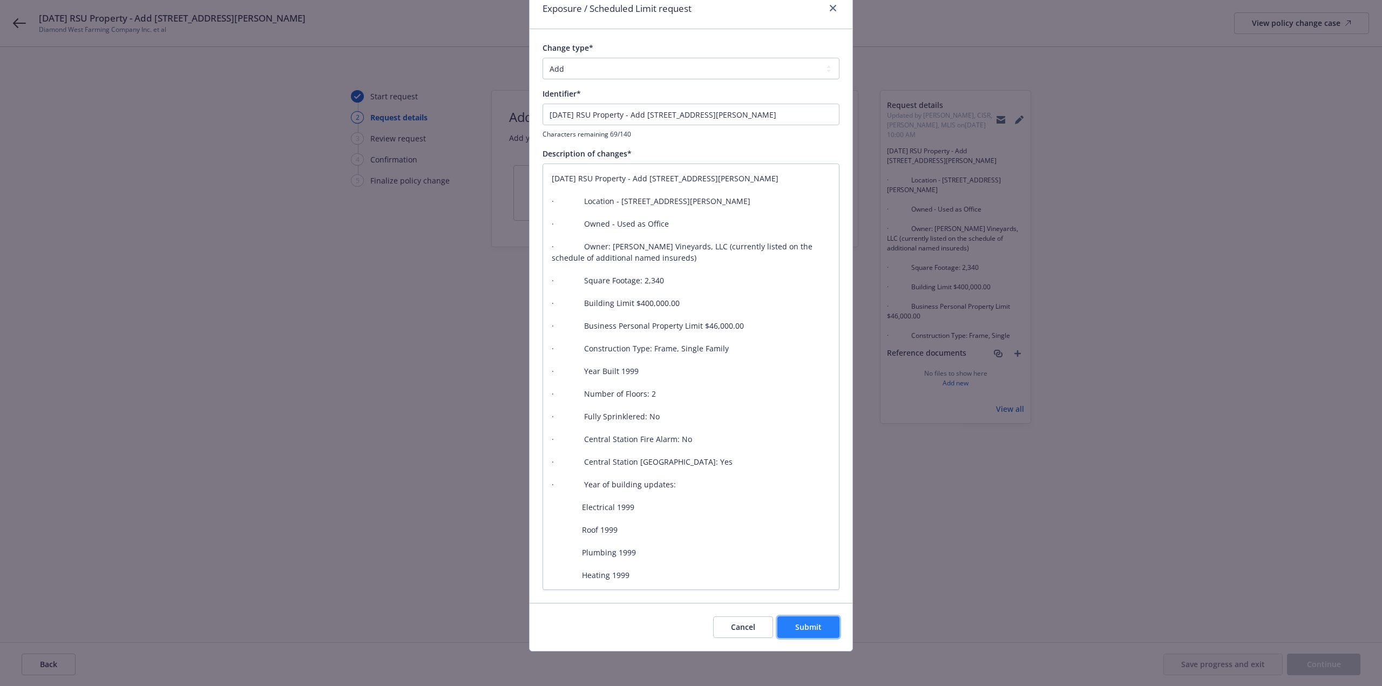
click at [823, 631] on button "Submit" at bounding box center [808, 628] width 62 height 22
type textarea "x"
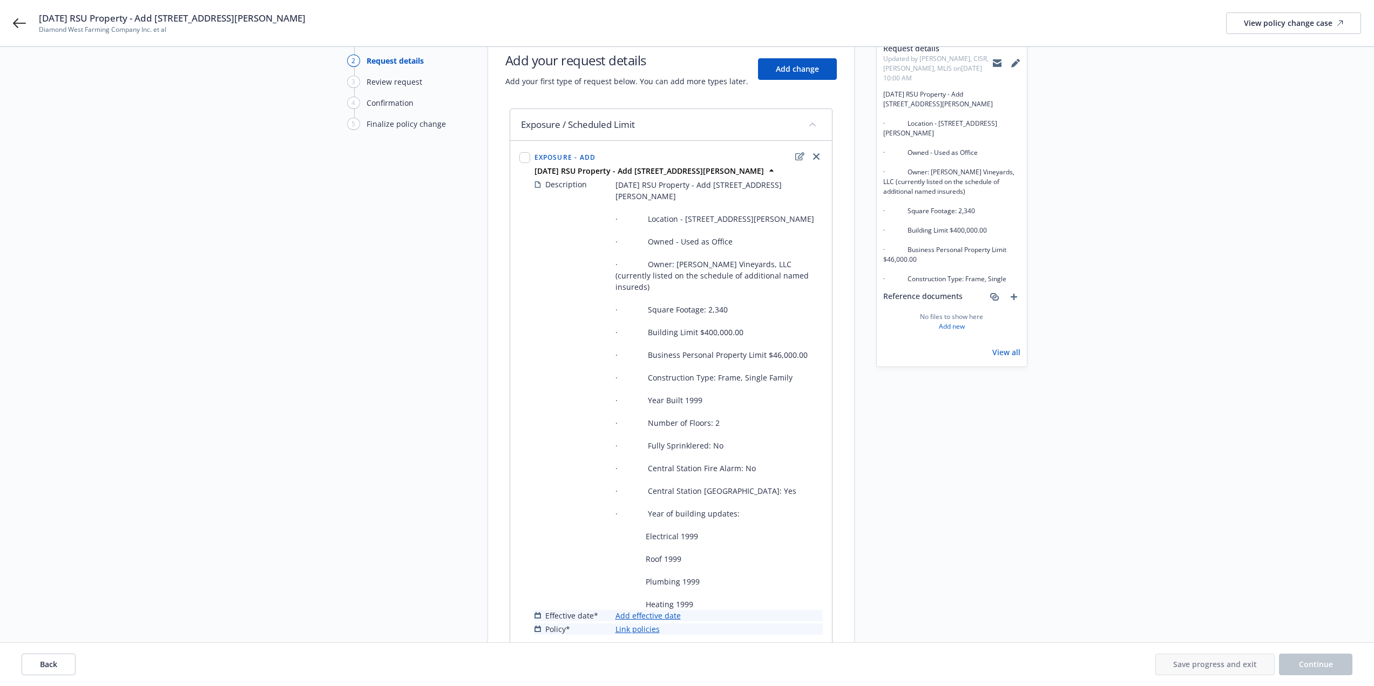
scroll to position [154, 0]
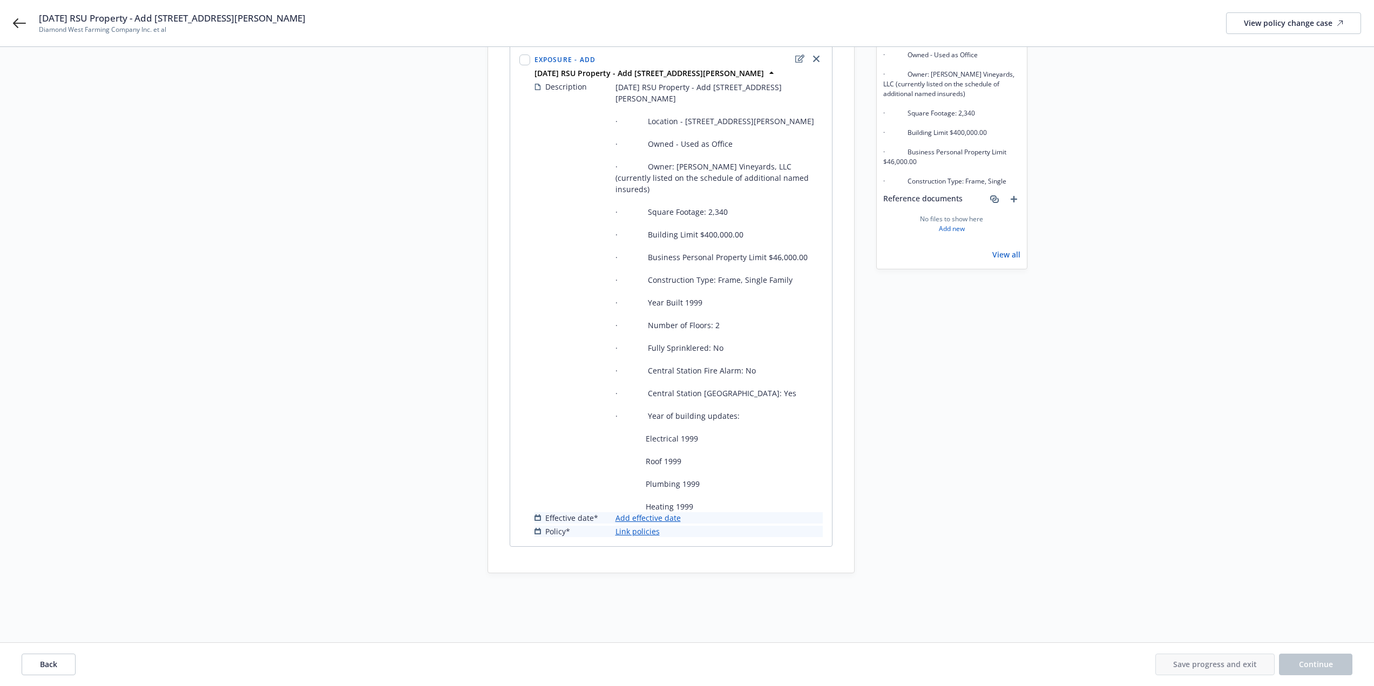
click at [669, 519] on link "Add effective date" at bounding box center [647, 517] width 65 height 11
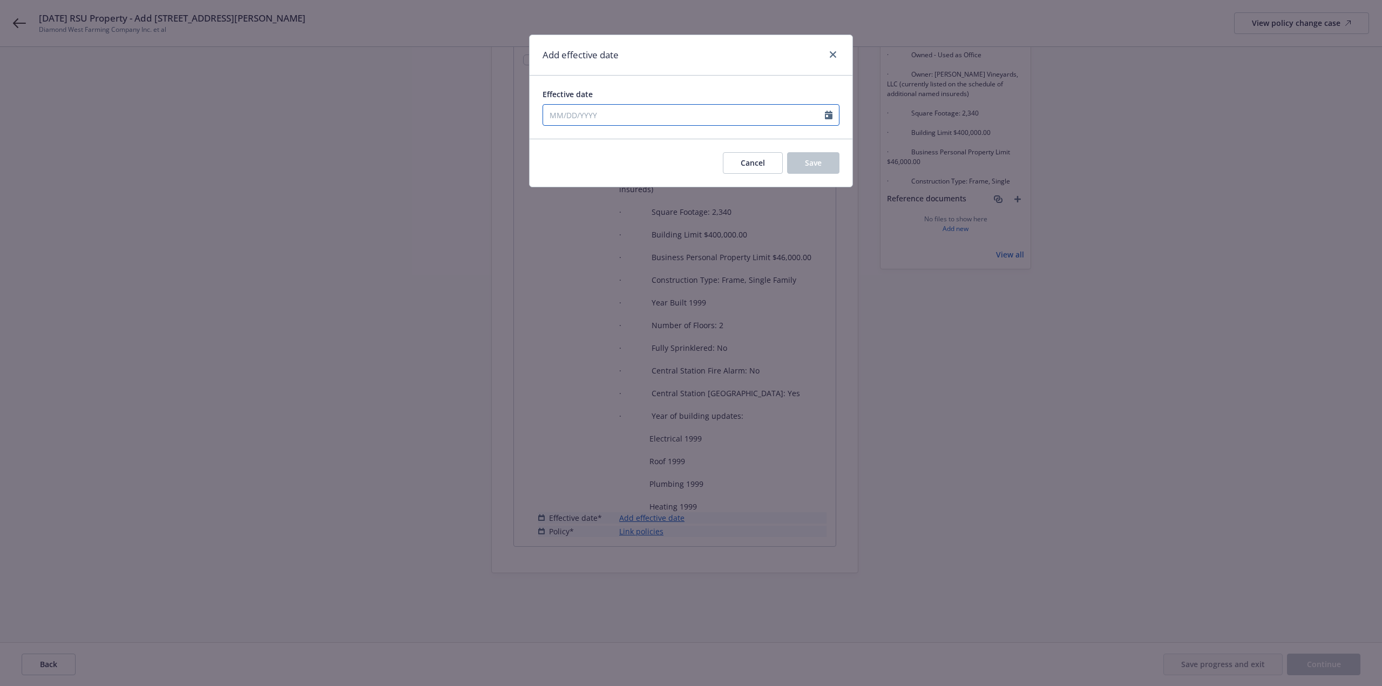
select select "10"
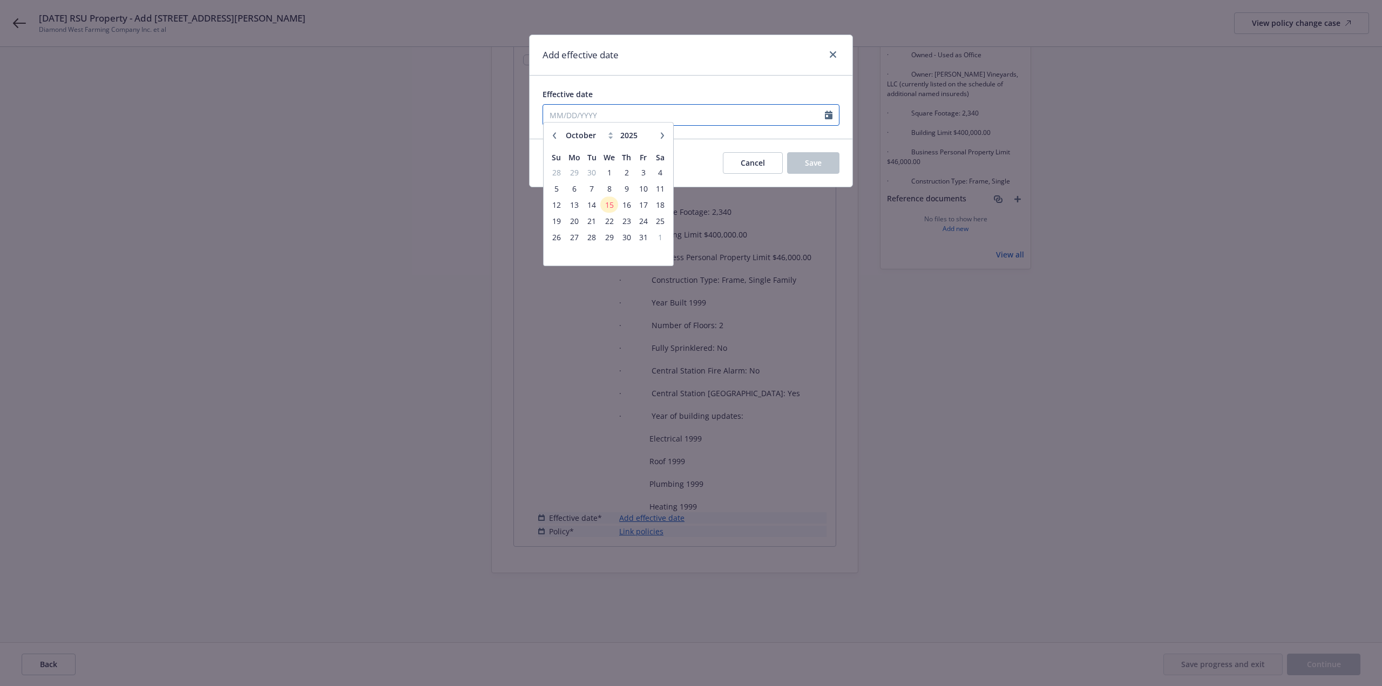
click at [590, 116] on input "Effective date" at bounding box center [684, 115] width 282 height 21
click at [639, 194] on span "10" at bounding box center [643, 193] width 15 height 13
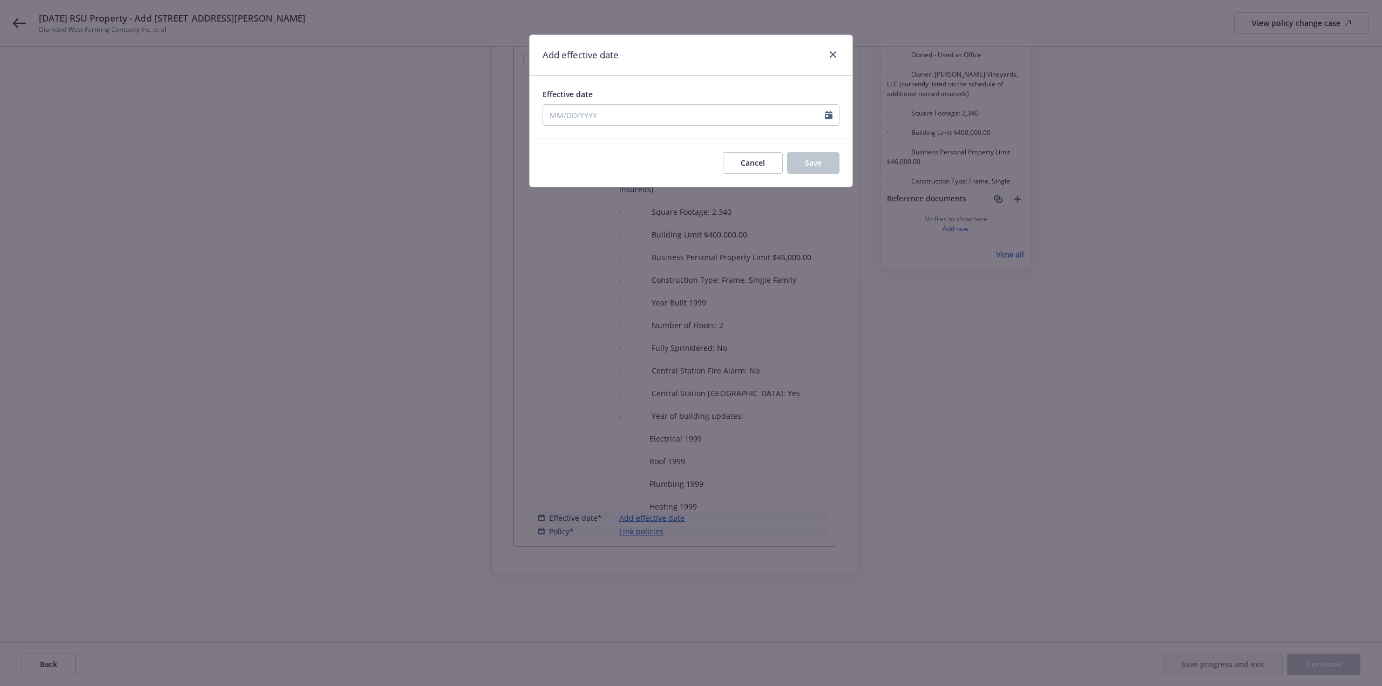
type input "10/10/2025"
click at [829, 167] on button "Save" at bounding box center [813, 163] width 52 height 22
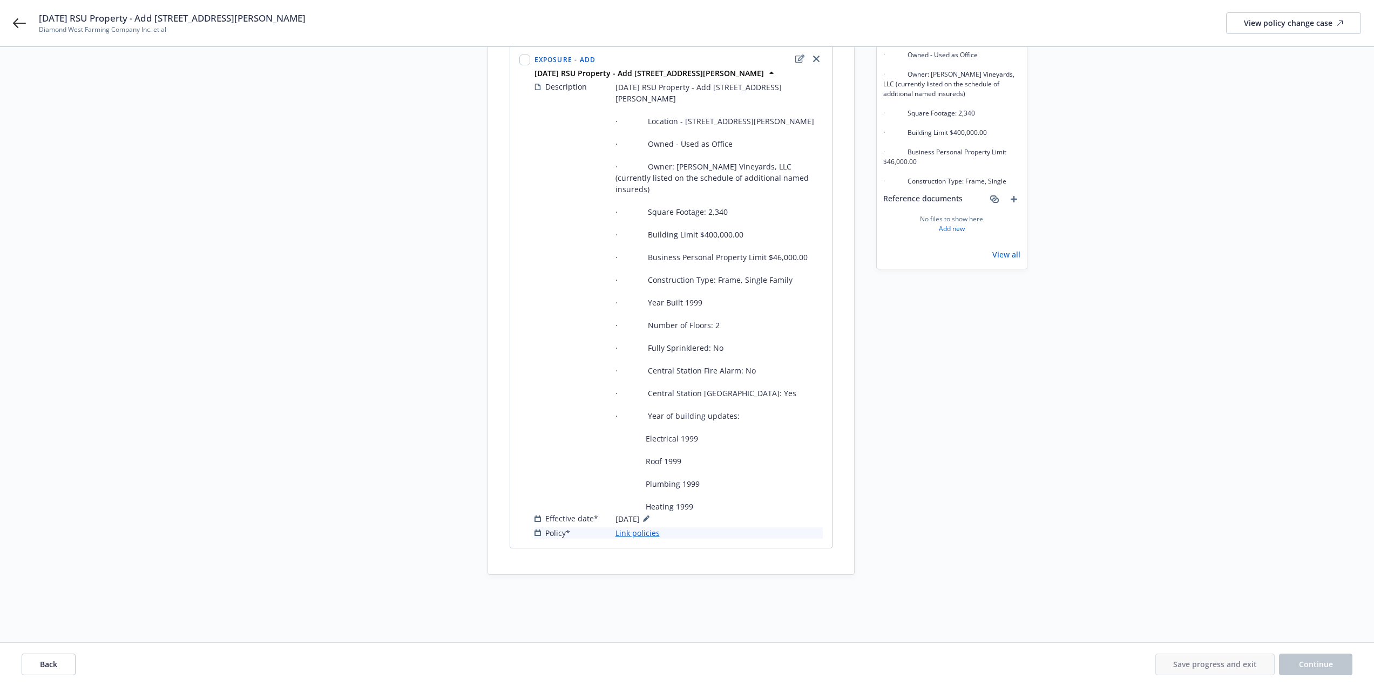
click at [620, 535] on link "Link policies" at bounding box center [637, 532] width 44 height 11
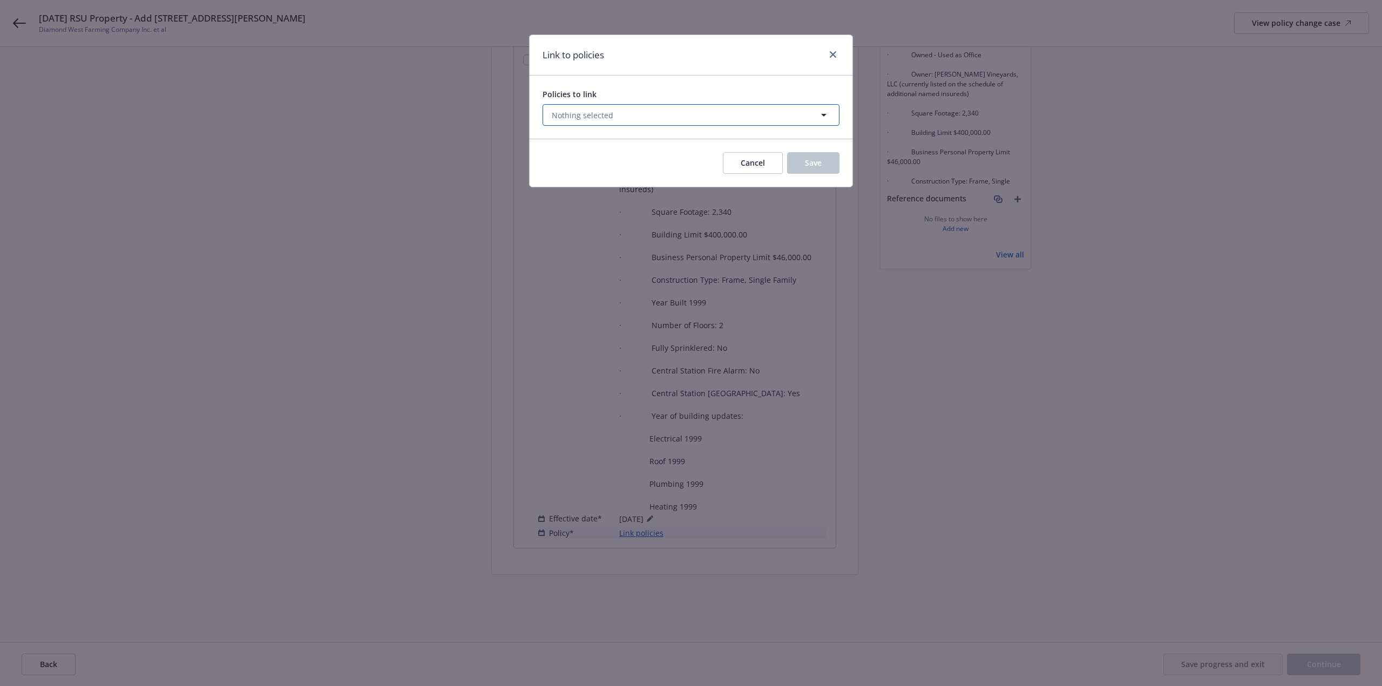
click at [583, 119] on span "Nothing selected" at bounding box center [583, 115] width 62 height 11
select select "ACTIVE"
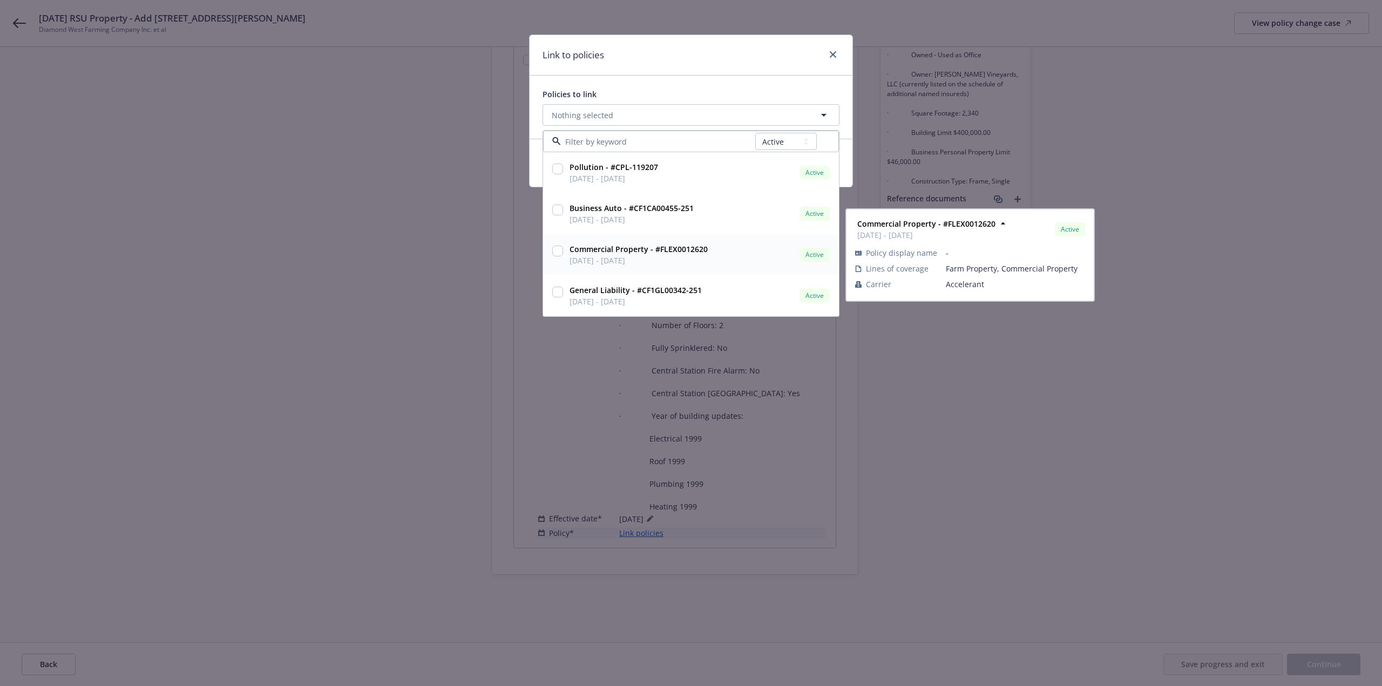
click at [559, 255] on input "checkbox" at bounding box center [557, 251] width 11 height 11
checkbox input "true"
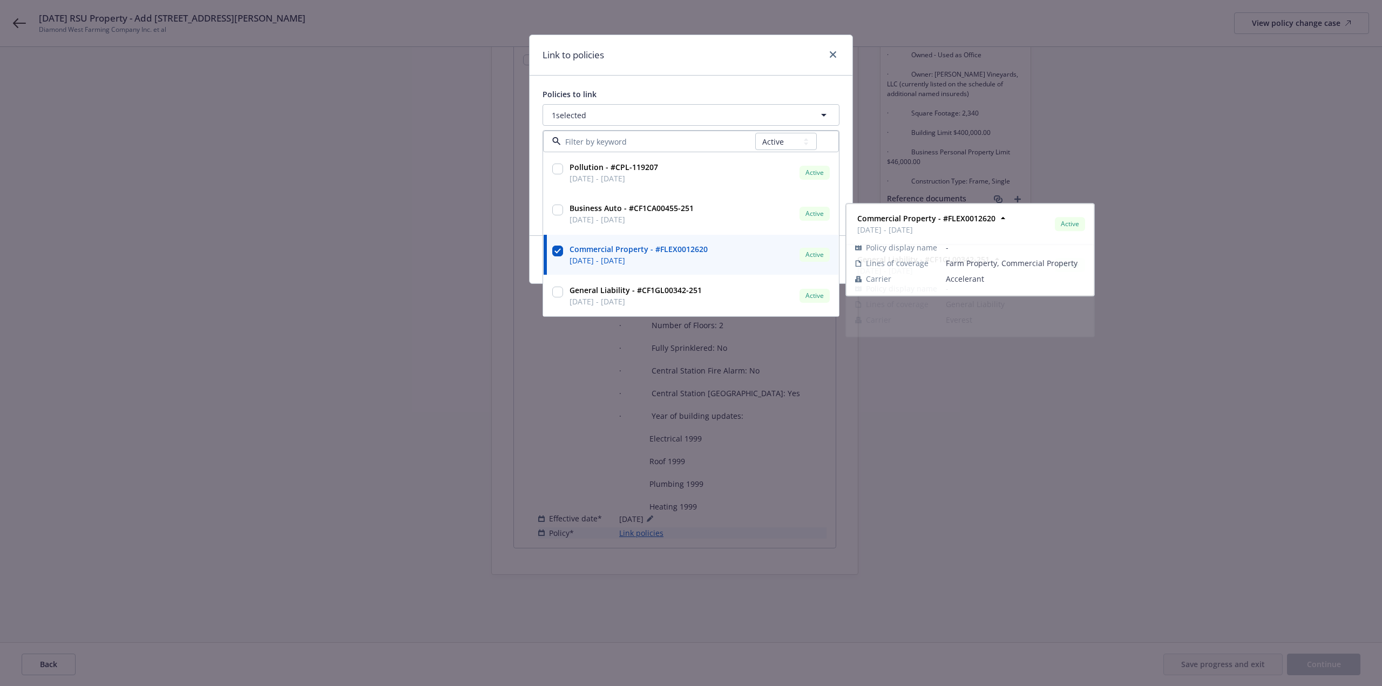
drag, startPoint x: 992, startPoint y: 466, endPoint x: 949, endPoint y: 469, distance: 43.2
click at [992, 467] on div "Link to policies Policies to link 1 selected All Active Upcoming Expired Cancel…" at bounding box center [691, 343] width 1382 height 686
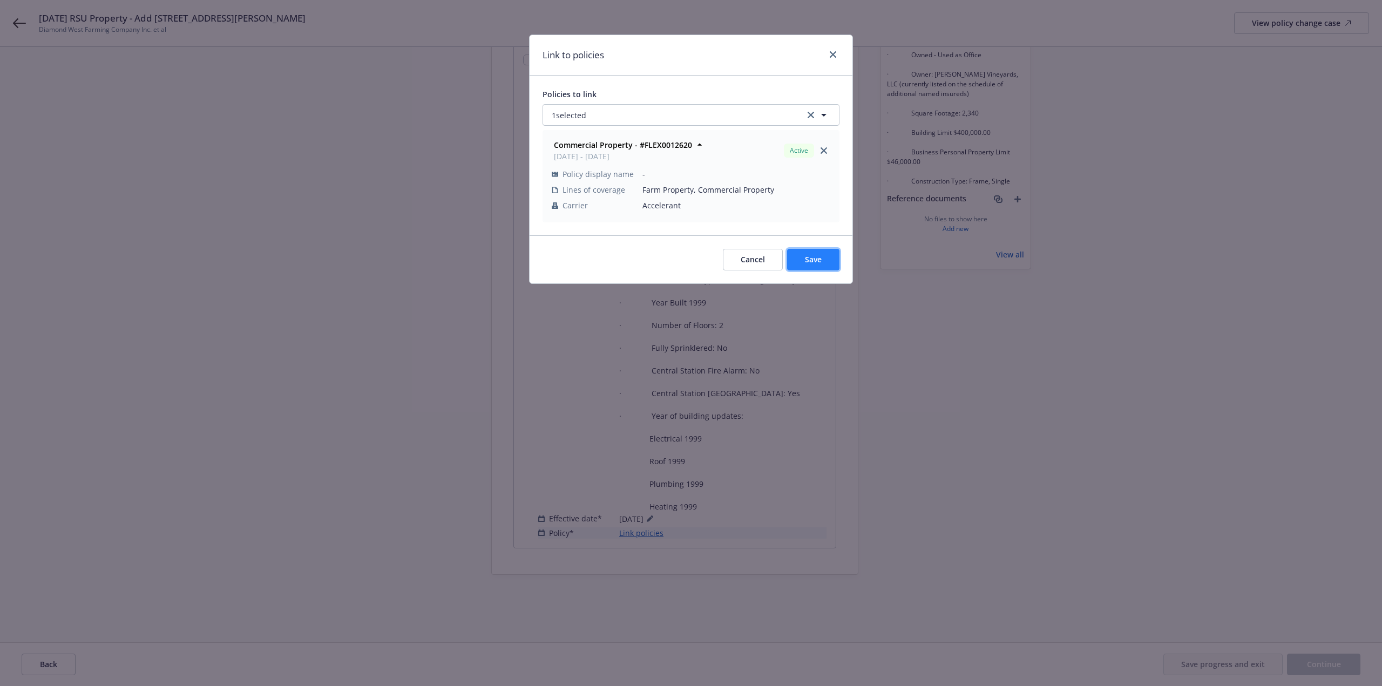
click at [804, 257] on button "Save" at bounding box center [813, 260] width 52 height 22
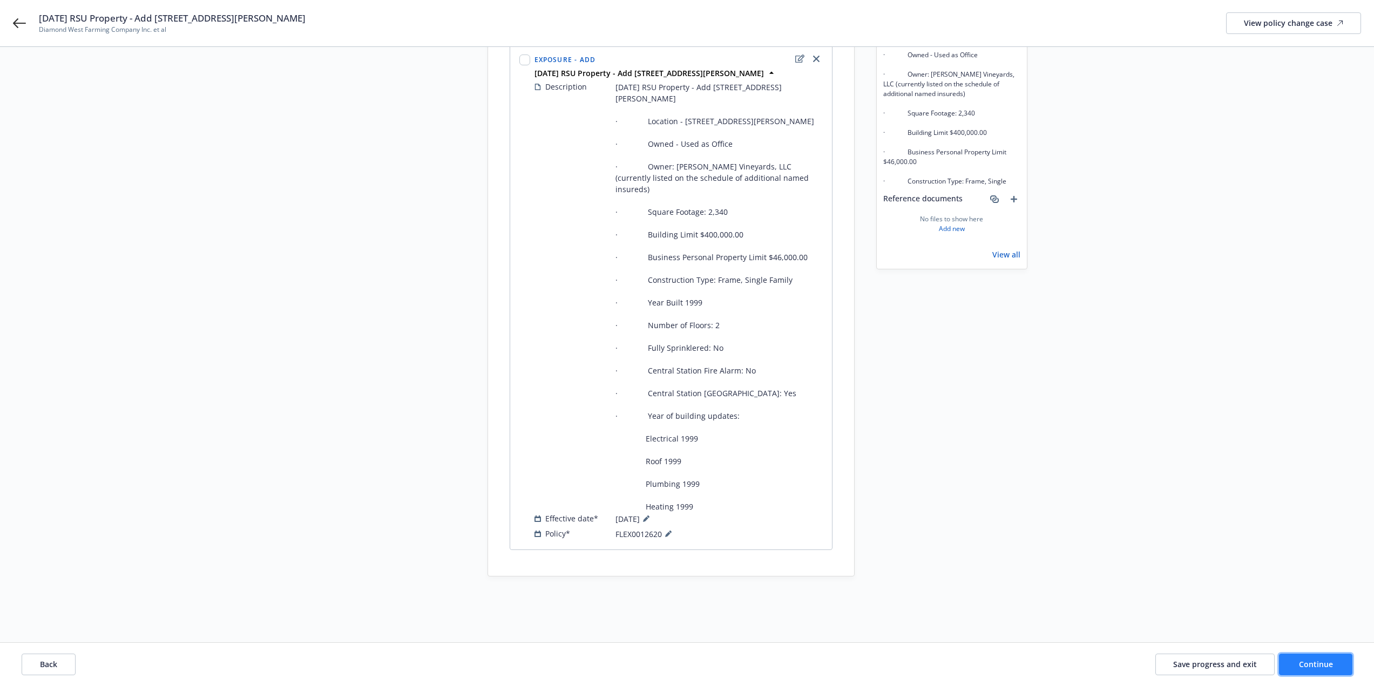
click at [1312, 668] on span "Continue" at bounding box center [1316, 664] width 34 height 10
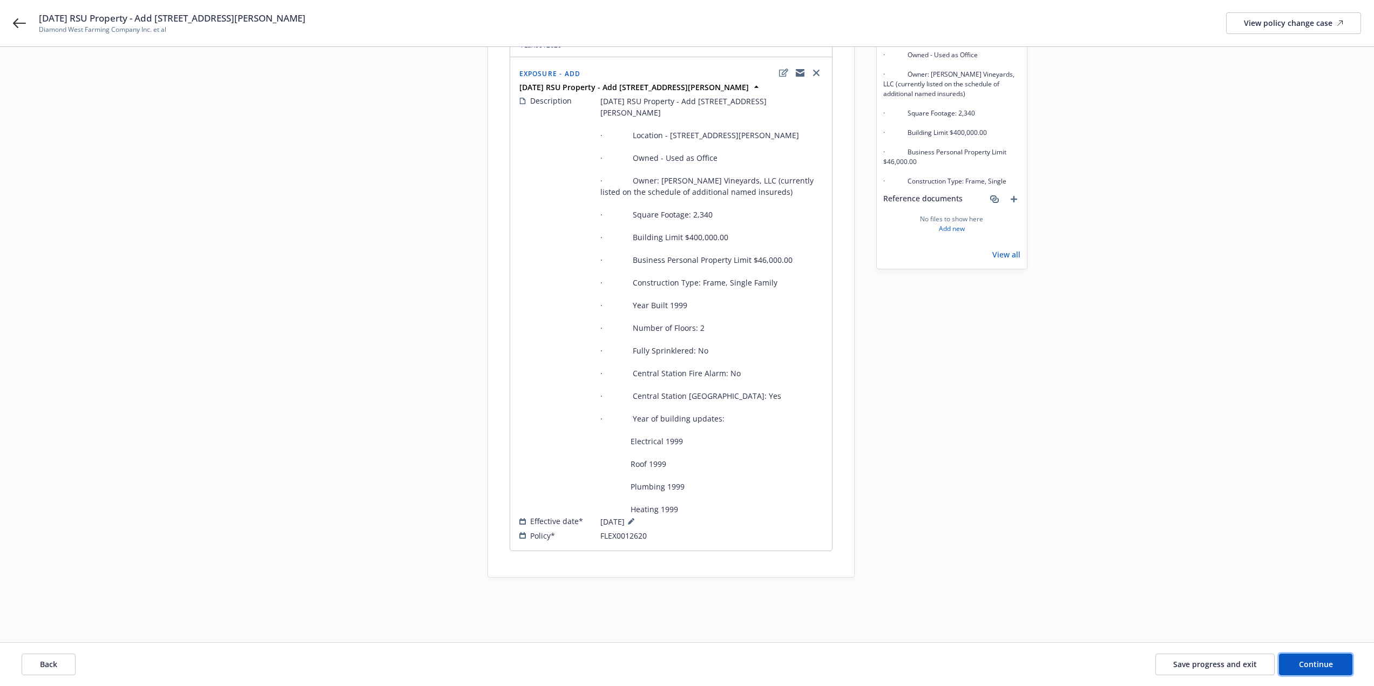
click at [1312, 668] on span "Continue" at bounding box center [1316, 664] width 34 height 10
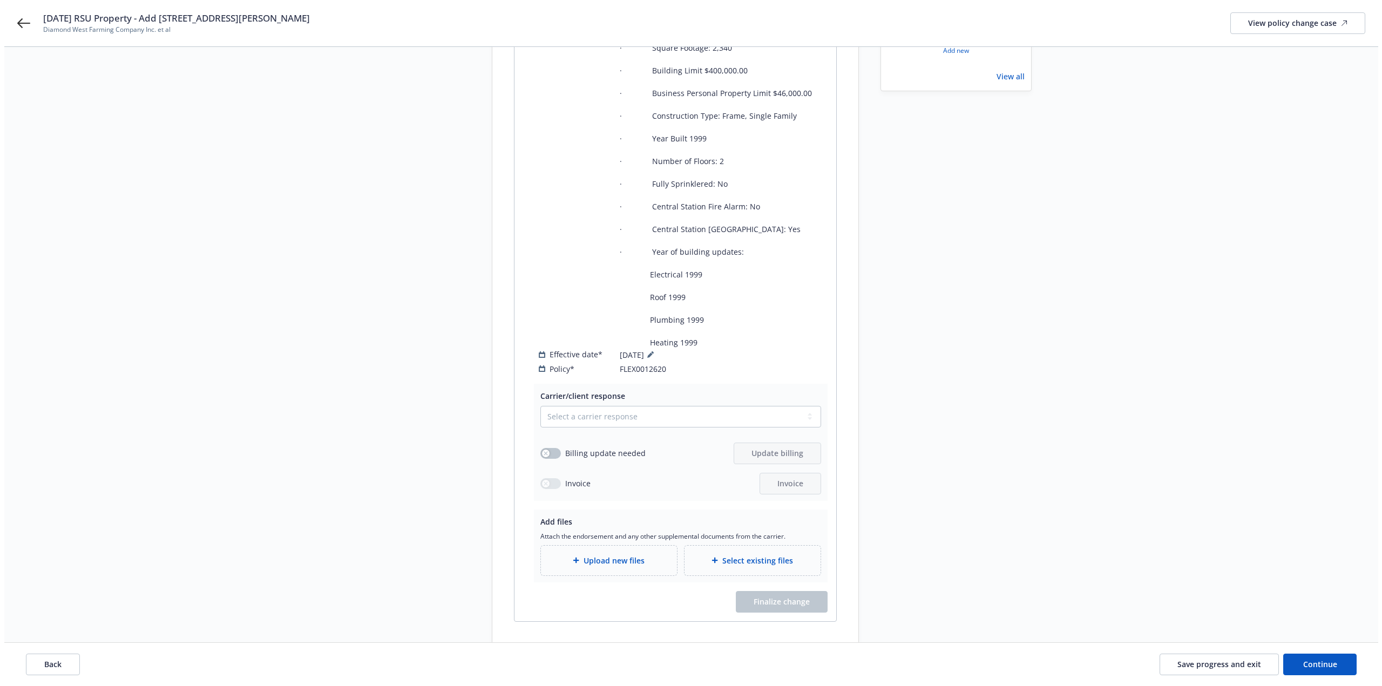
scroll to position [396, 0]
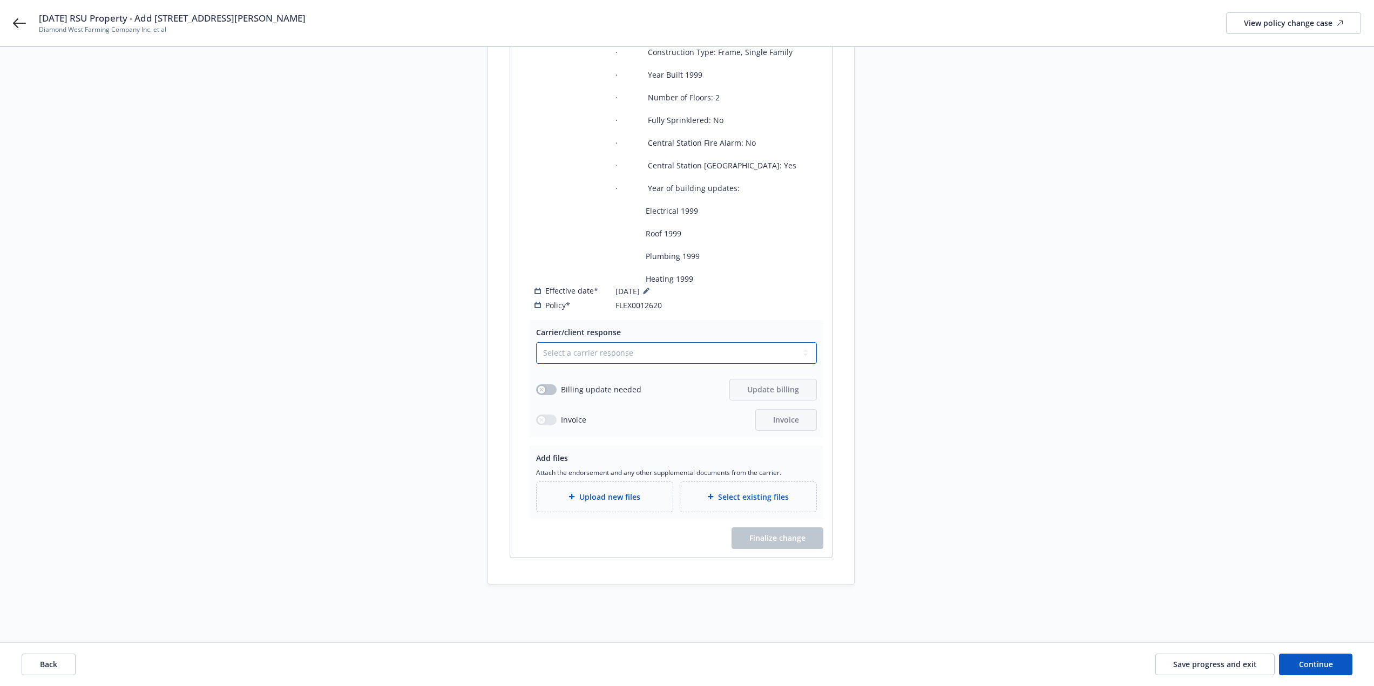
click at [561, 343] on select "Select a carrier response Accepted Accepted with revision No endorsement needed…" at bounding box center [676, 353] width 281 height 22
select select "ACCEPTED"
click at [536, 342] on select "Select a carrier response Accepted Accepted with revision No endorsement needed…" at bounding box center [676, 353] width 281 height 22
click at [611, 491] on span "Upload new files" at bounding box center [609, 496] width 61 height 11
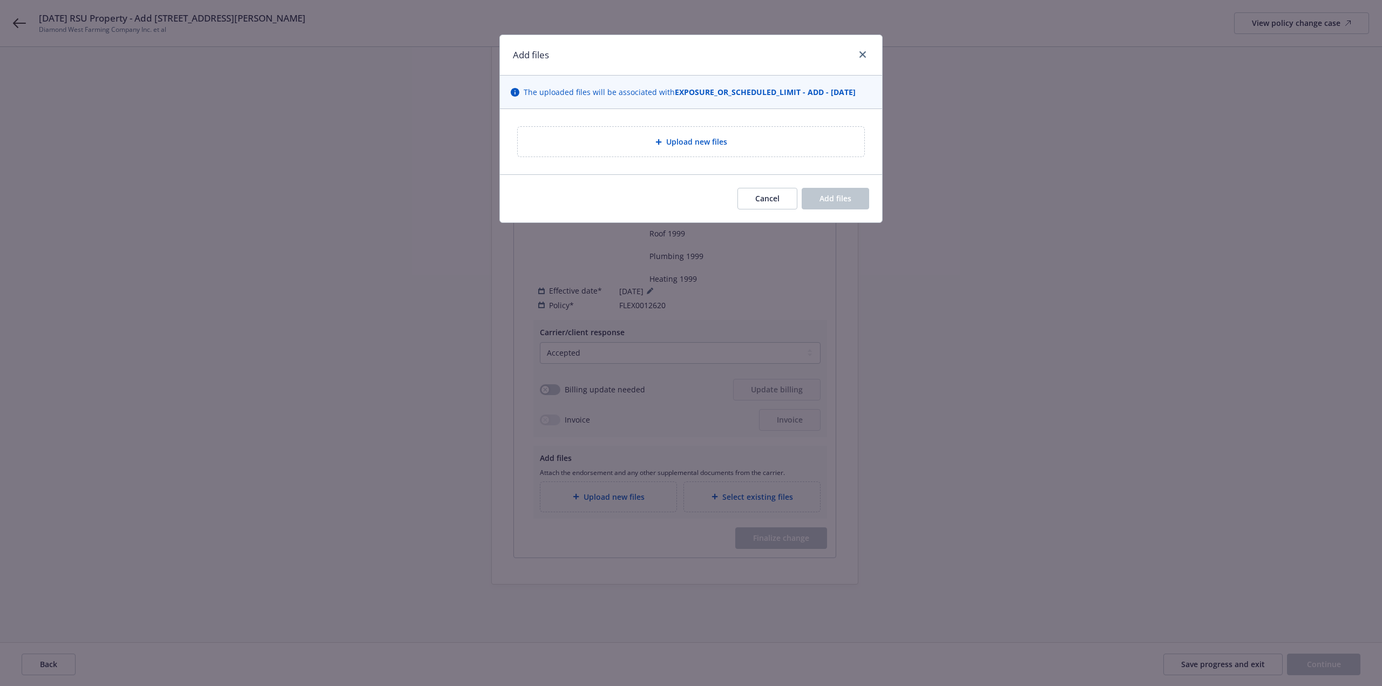
click at [663, 140] on div at bounding box center [660, 142] width 11 height 6
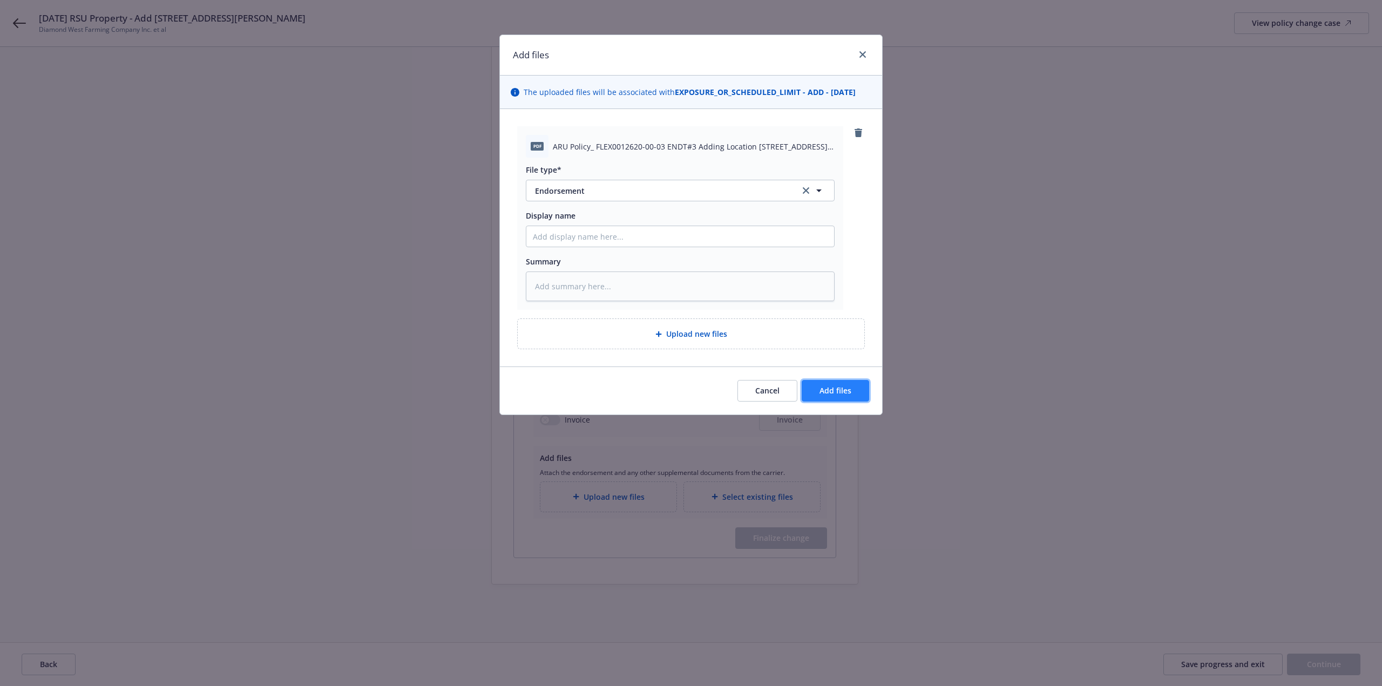
click at [834, 388] on span "Add files" at bounding box center [836, 390] width 32 height 10
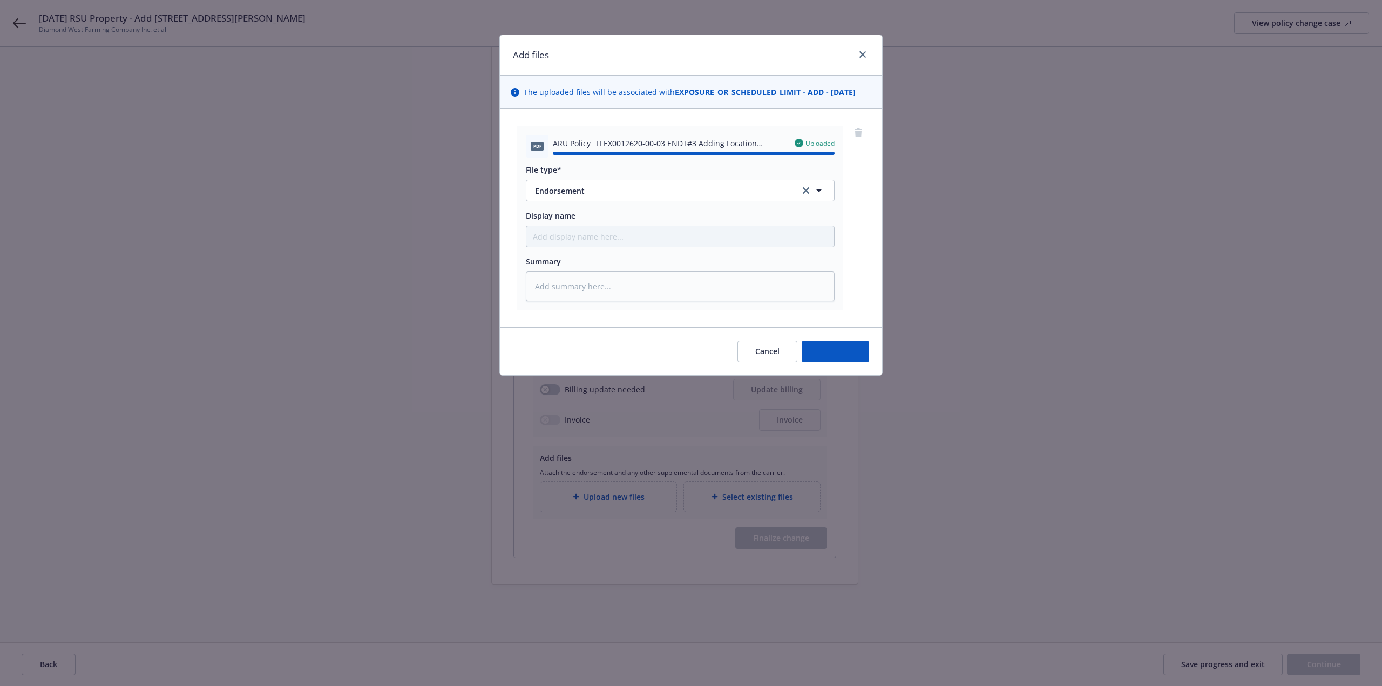
type textarea "x"
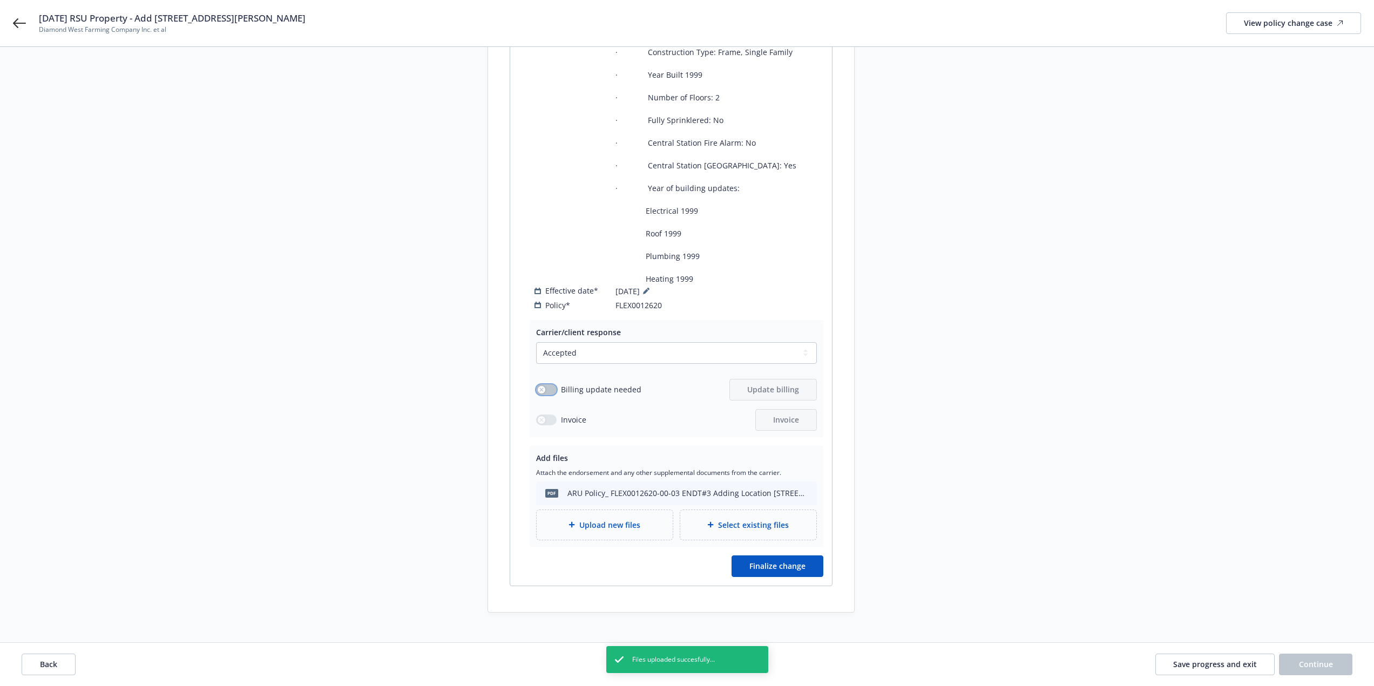
click at [554, 384] on button "button" at bounding box center [546, 389] width 21 height 11
click at [771, 384] on span "Update billing" at bounding box center [773, 389] width 52 height 10
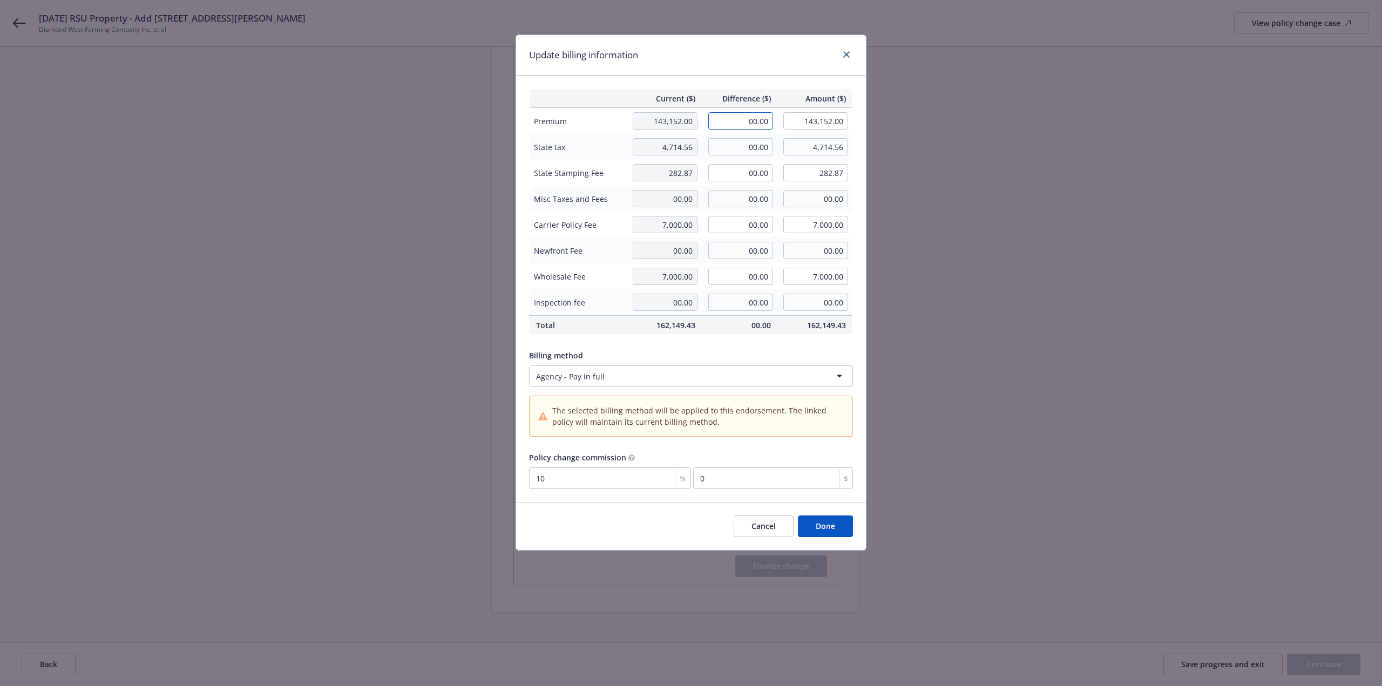
click at [728, 126] on input "00.00" at bounding box center [740, 120] width 65 height 17
type input "2,013.00"
type input "145,165.00"
type input "201.3"
click at [728, 148] on input "00.00" at bounding box center [740, 146] width 65 height 17
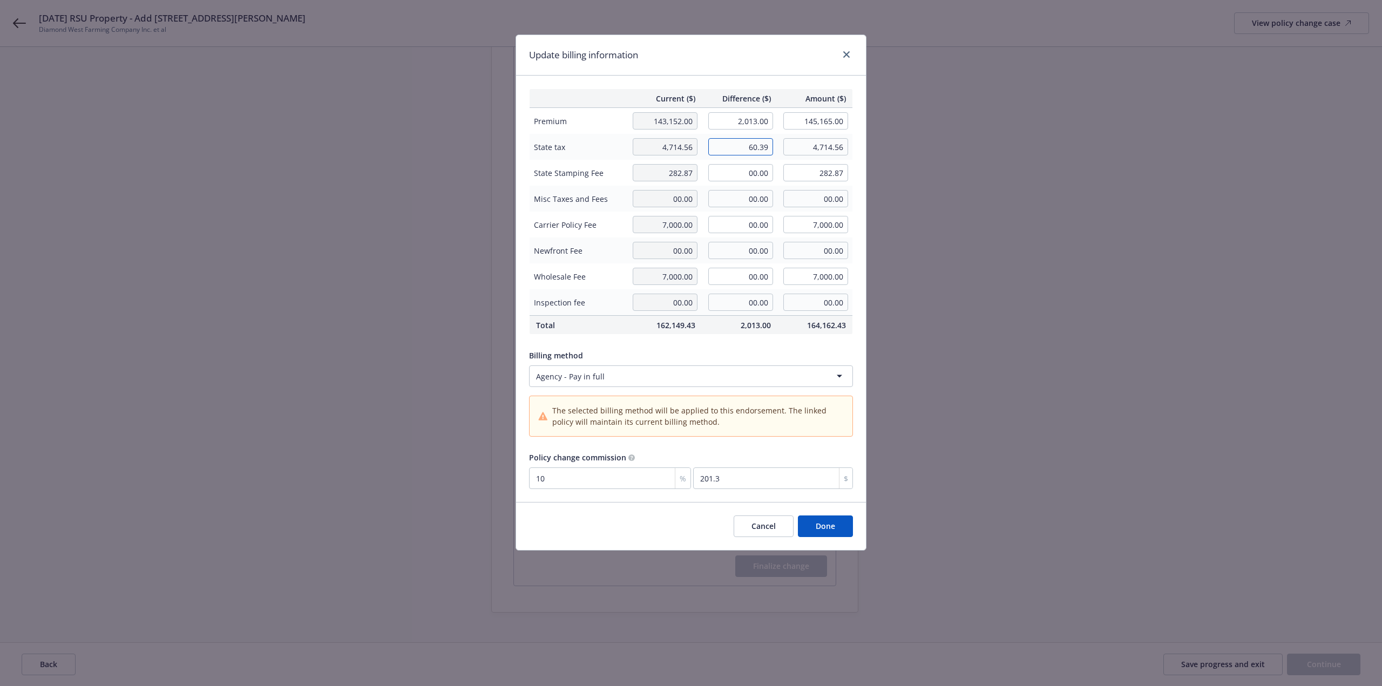
type input "60.39"
type input "4,774.95"
click at [744, 172] on input "00.00" at bounding box center [740, 172] width 65 height 17
type input "3.62"
type input "286.49"
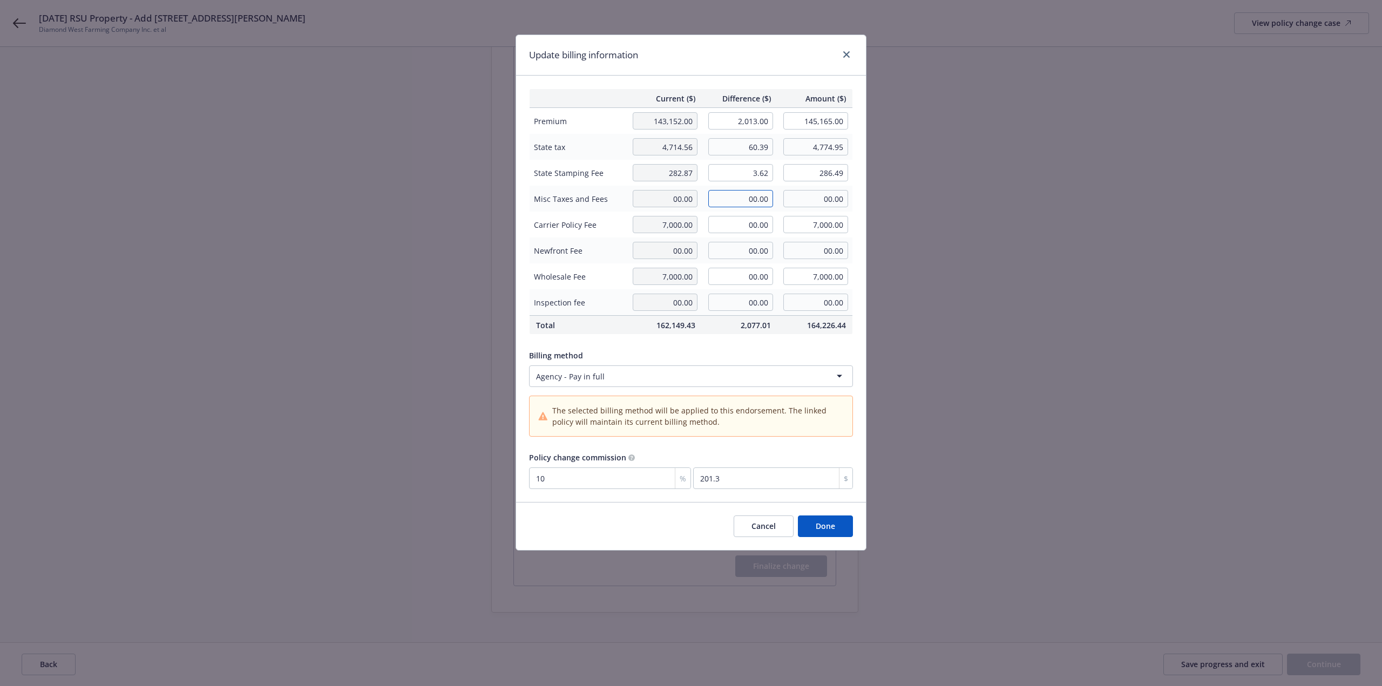
click at [733, 202] on input "00.00" at bounding box center [740, 198] width 65 height 17
click at [832, 523] on button "Done" at bounding box center [825, 527] width 55 height 22
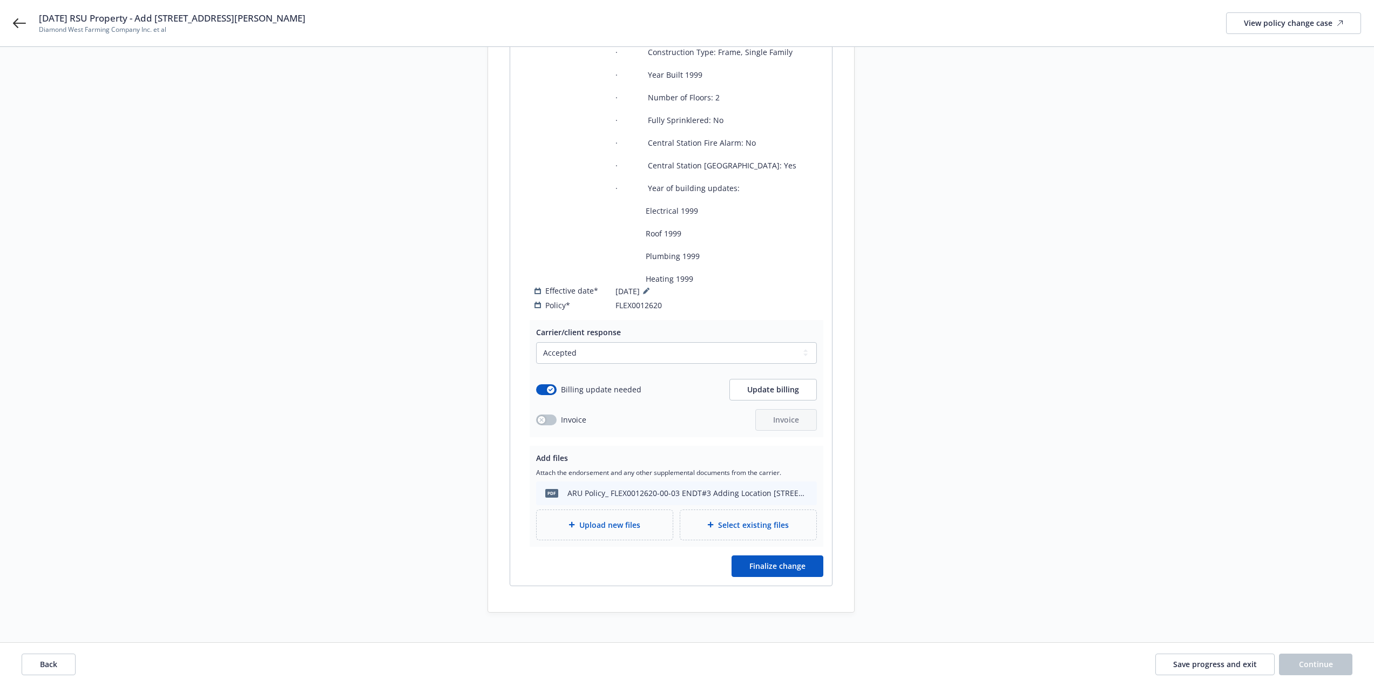
click at [604, 522] on div "Upload new files" at bounding box center [605, 525] width 136 height 30
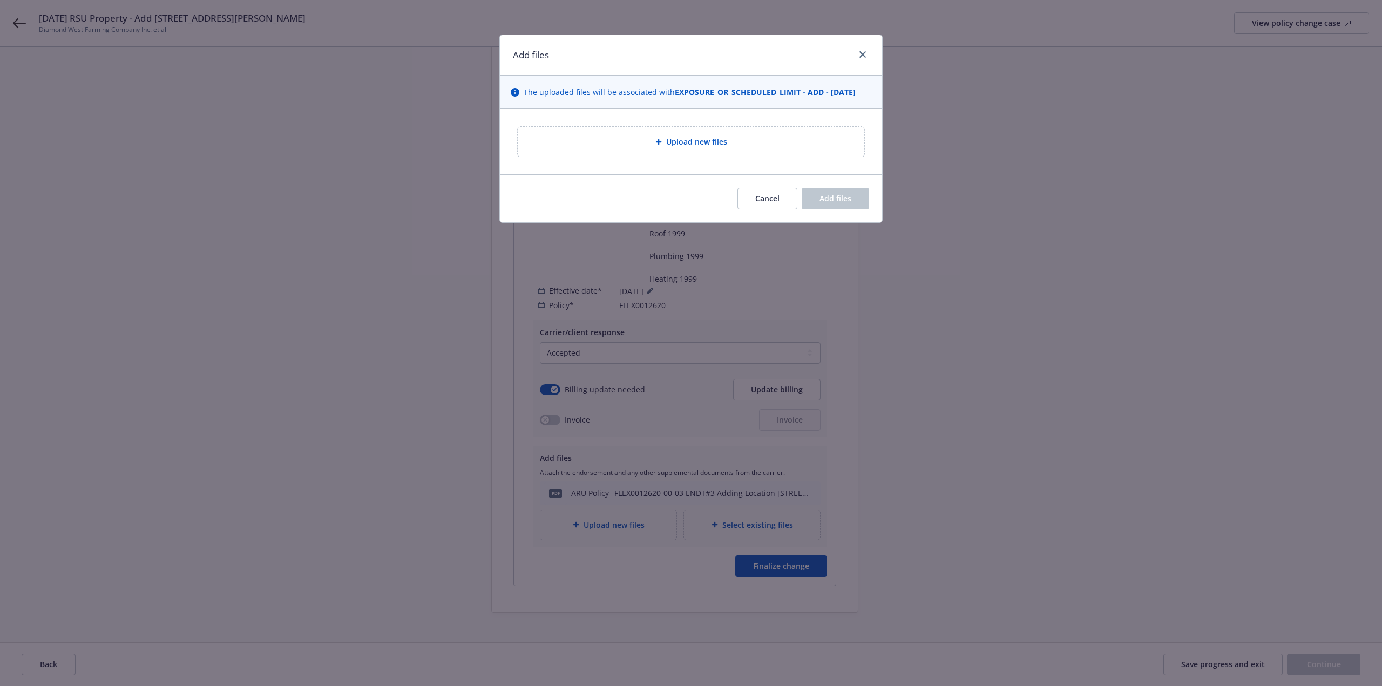
click at [600, 148] on div "Upload new files" at bounding box center [690, 142] width 329 height 12
type textarea "x"
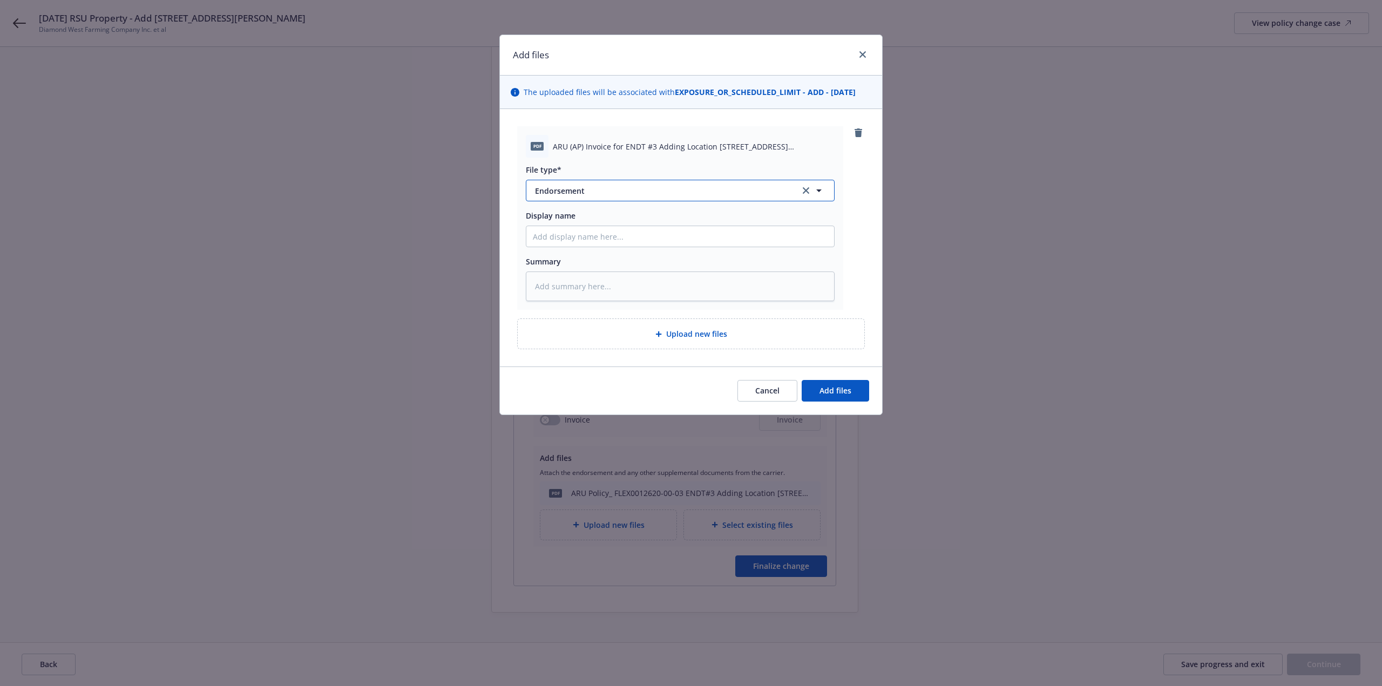
click at [583, 194] on span "Endorsement" at bounding box center [660, 190] width 250 height 11
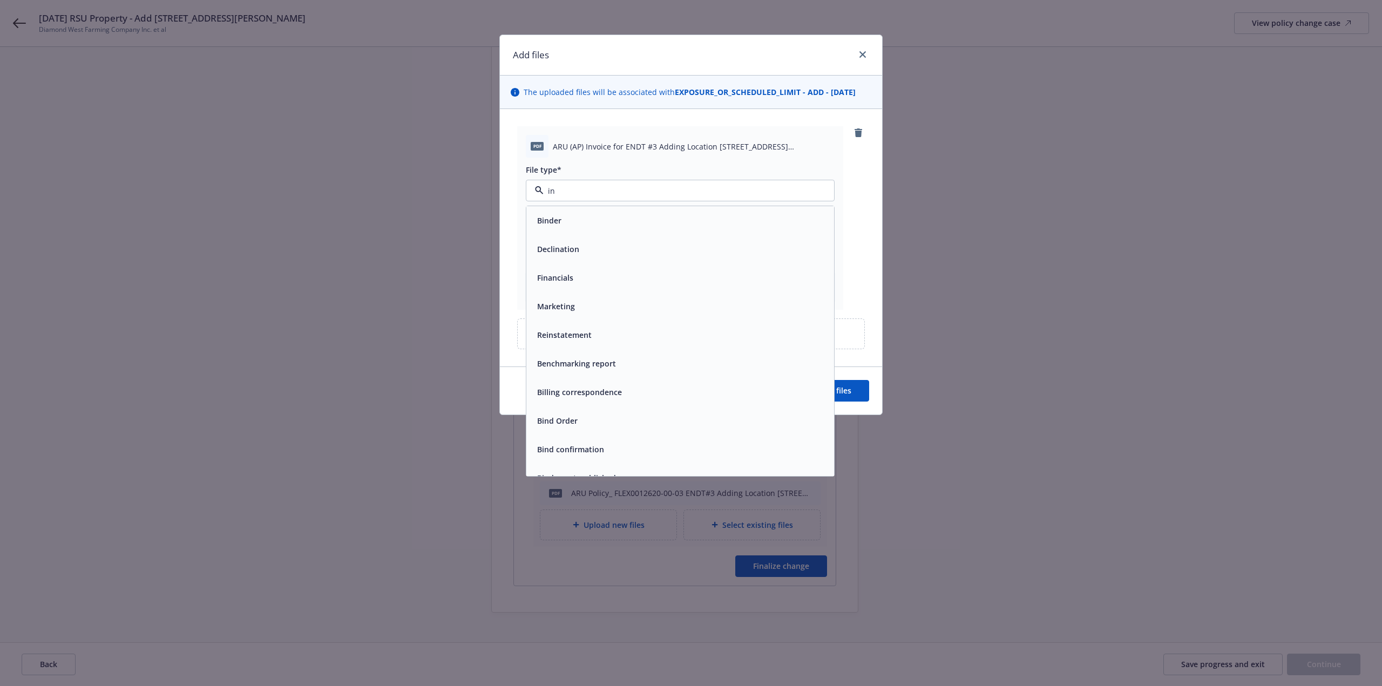
type input "inv"
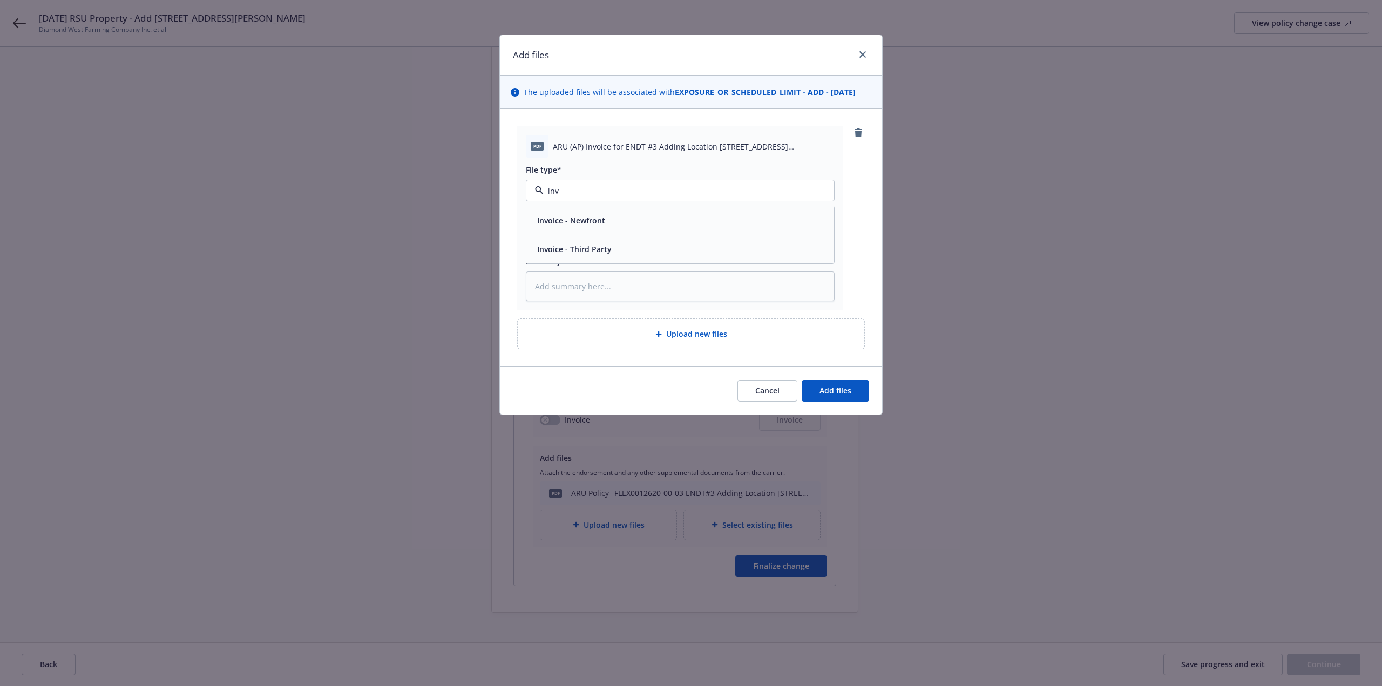
click at [608, 246] on span "Invoice - Third Party" at bounding box center [574, 248] width 75 height 11
click at [844, 383] on button "Add files" at bounding box center [835, 391] width 67 height 22
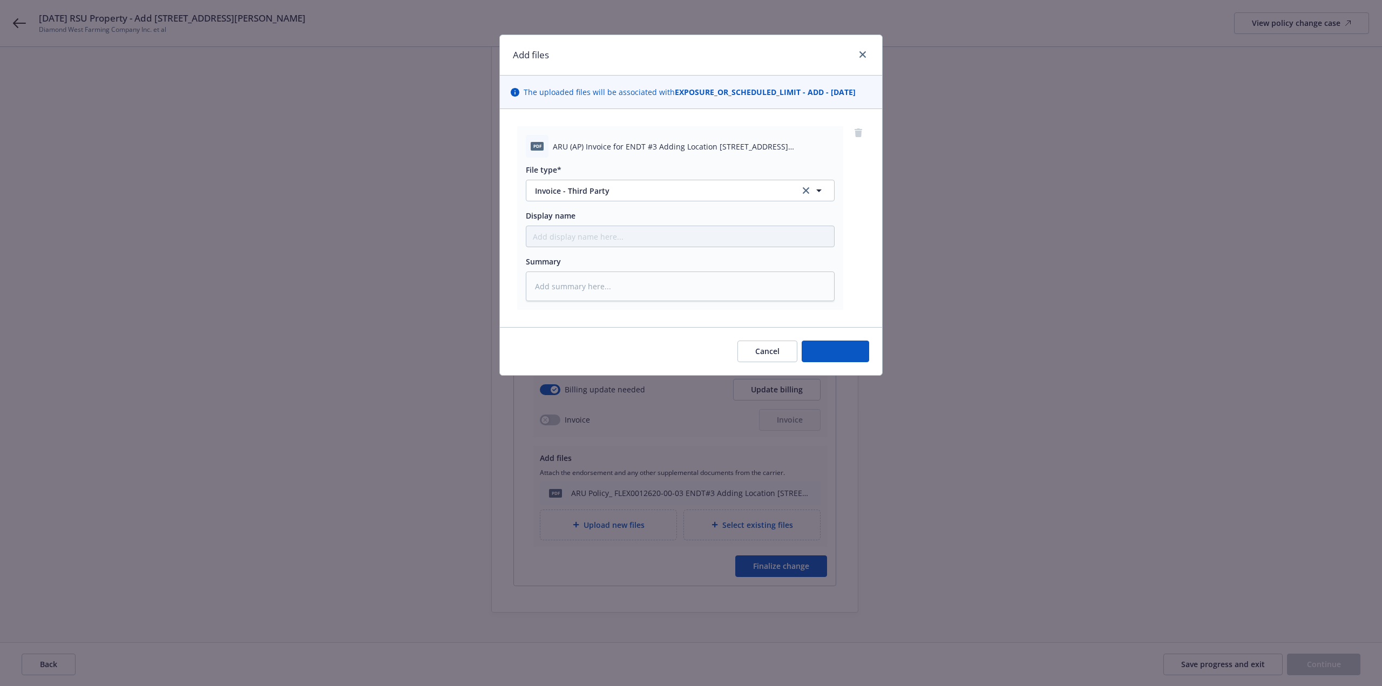
type textarea "x"
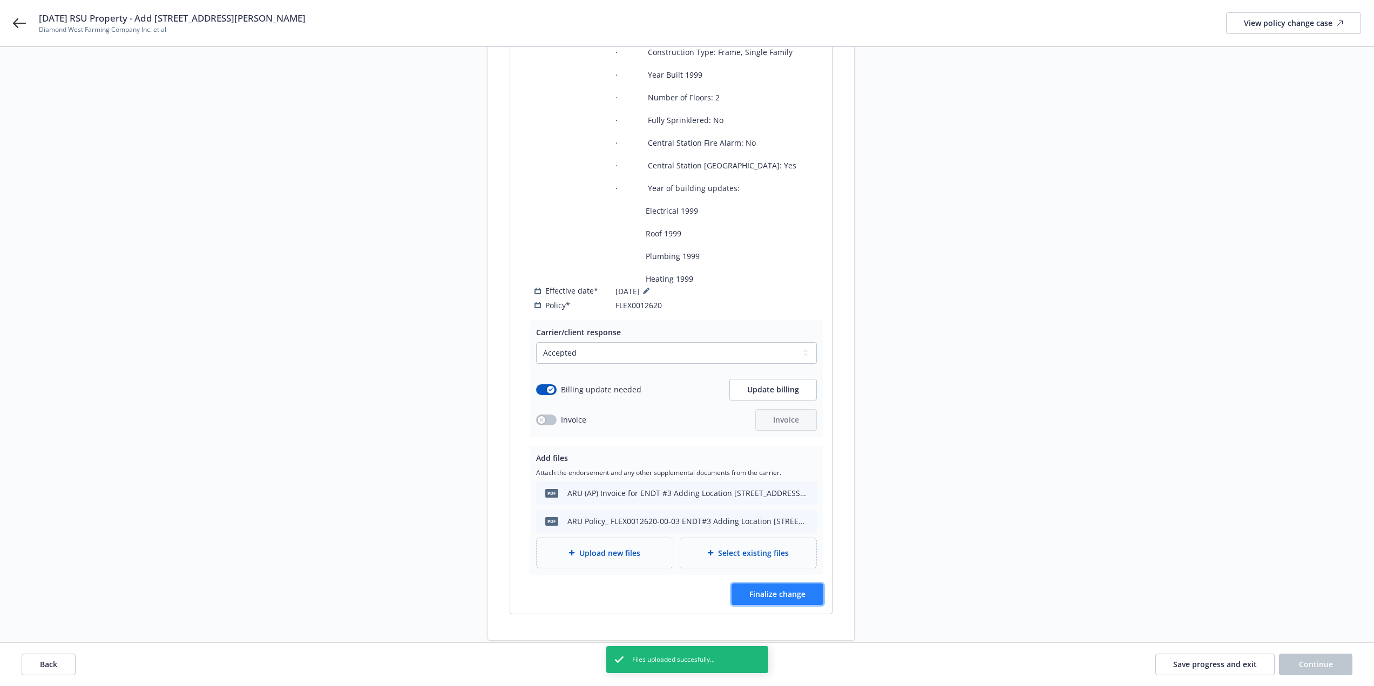
click at [811, 584] on button "Finalize change" at bounding box center [778, 595] width 92 height 22
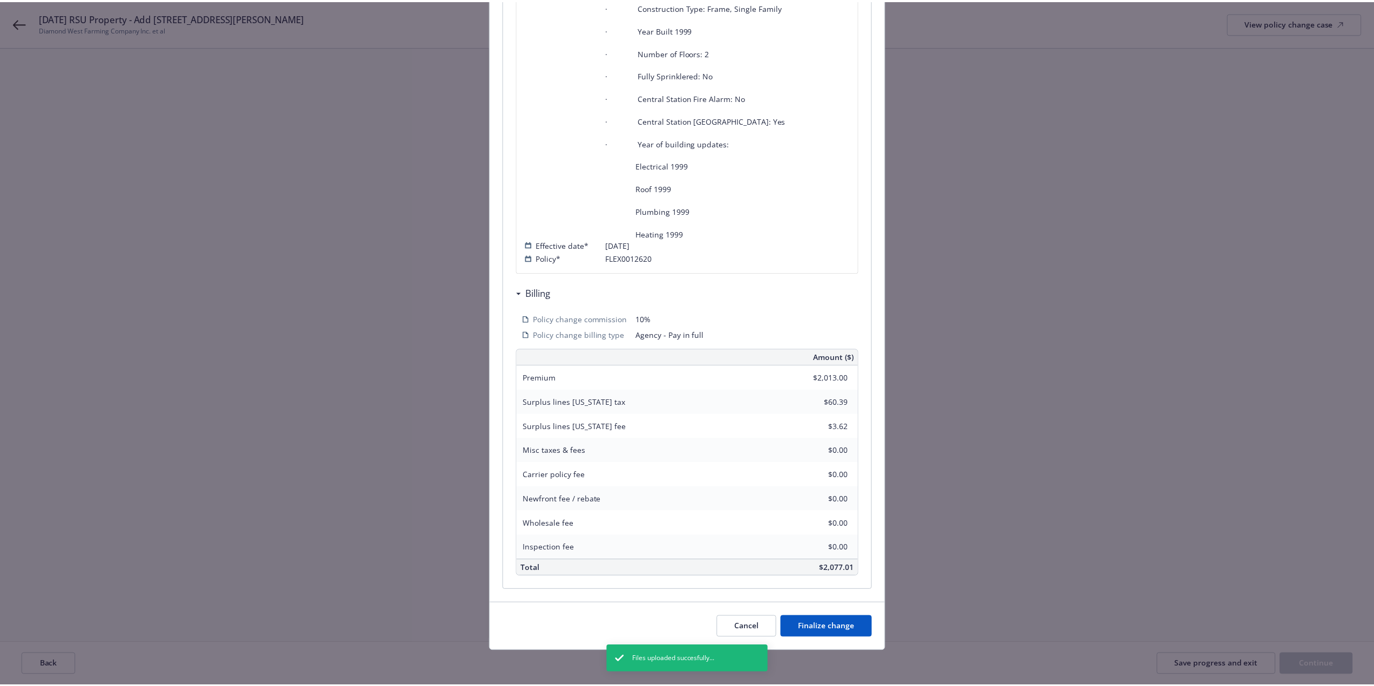
scroll to position [452, 0]
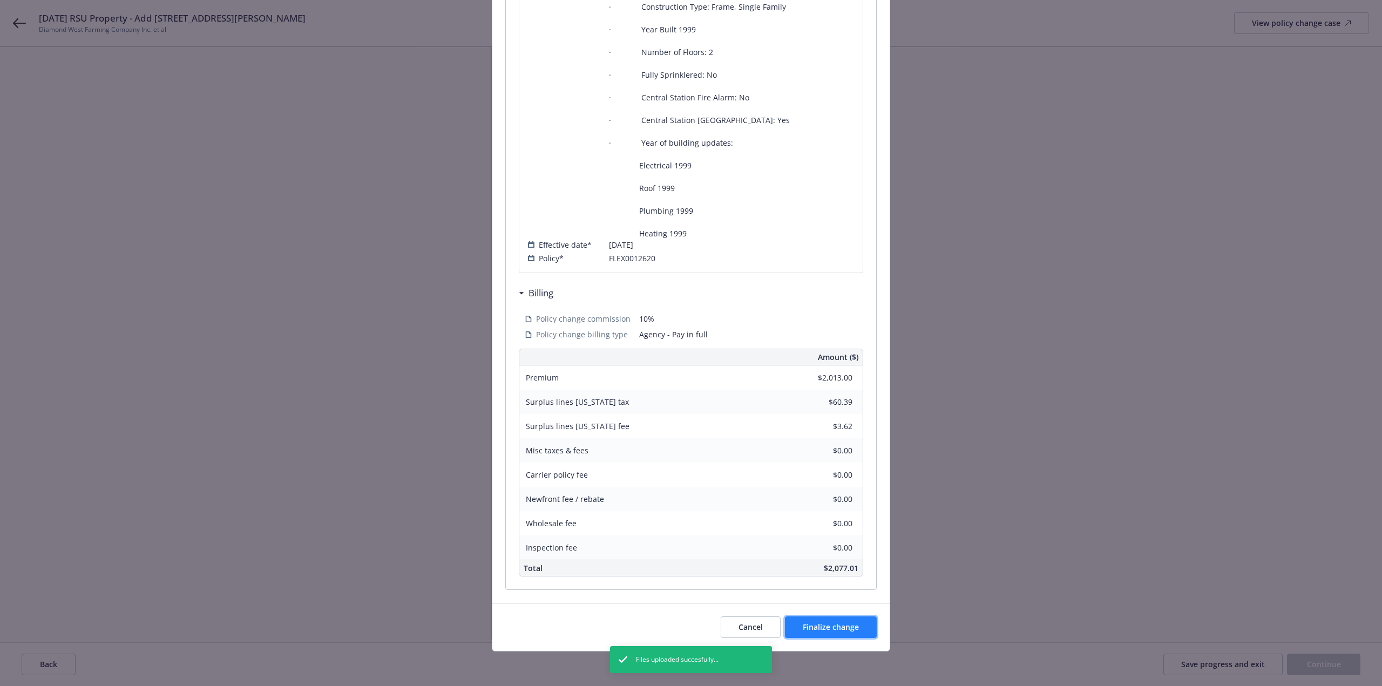
click at [855, 624] on span "Finalize change" at bounding box center [831, 627] width 56 height 10
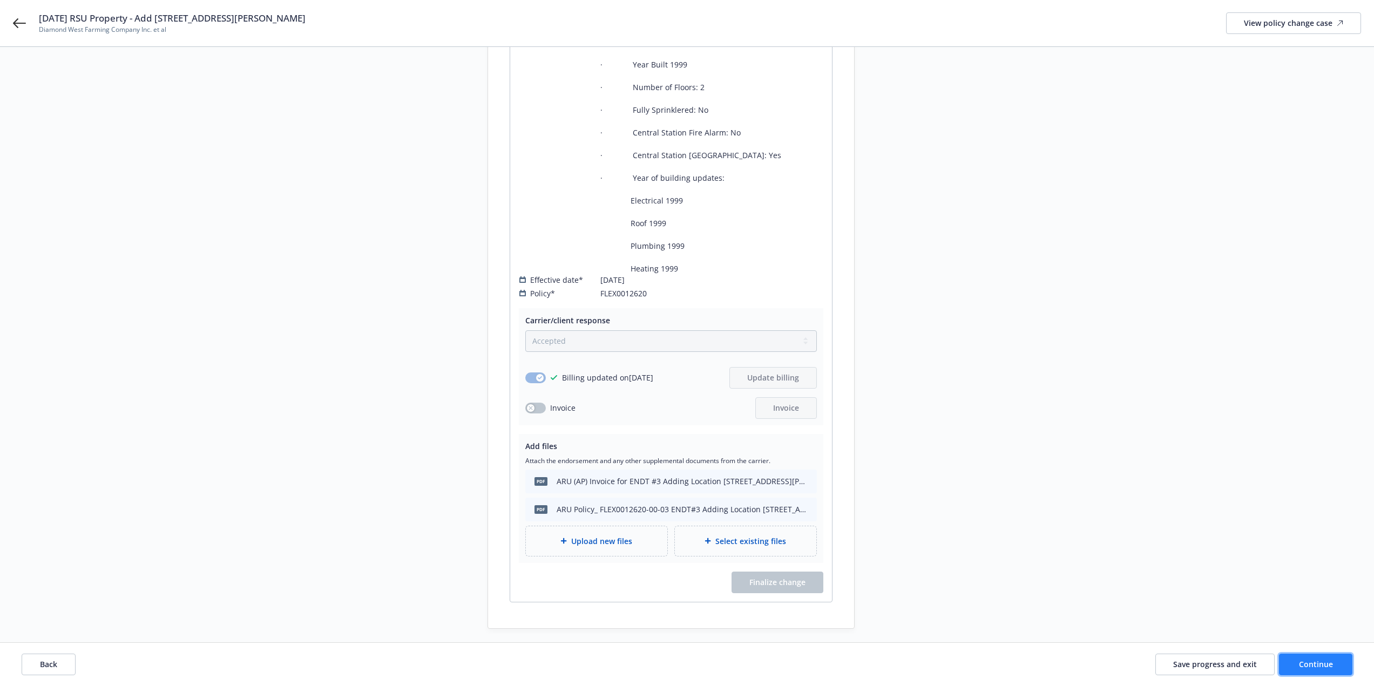
click at [1307, 659] on button "Continue" at bounding box center [1315, 665] width 73 height 22
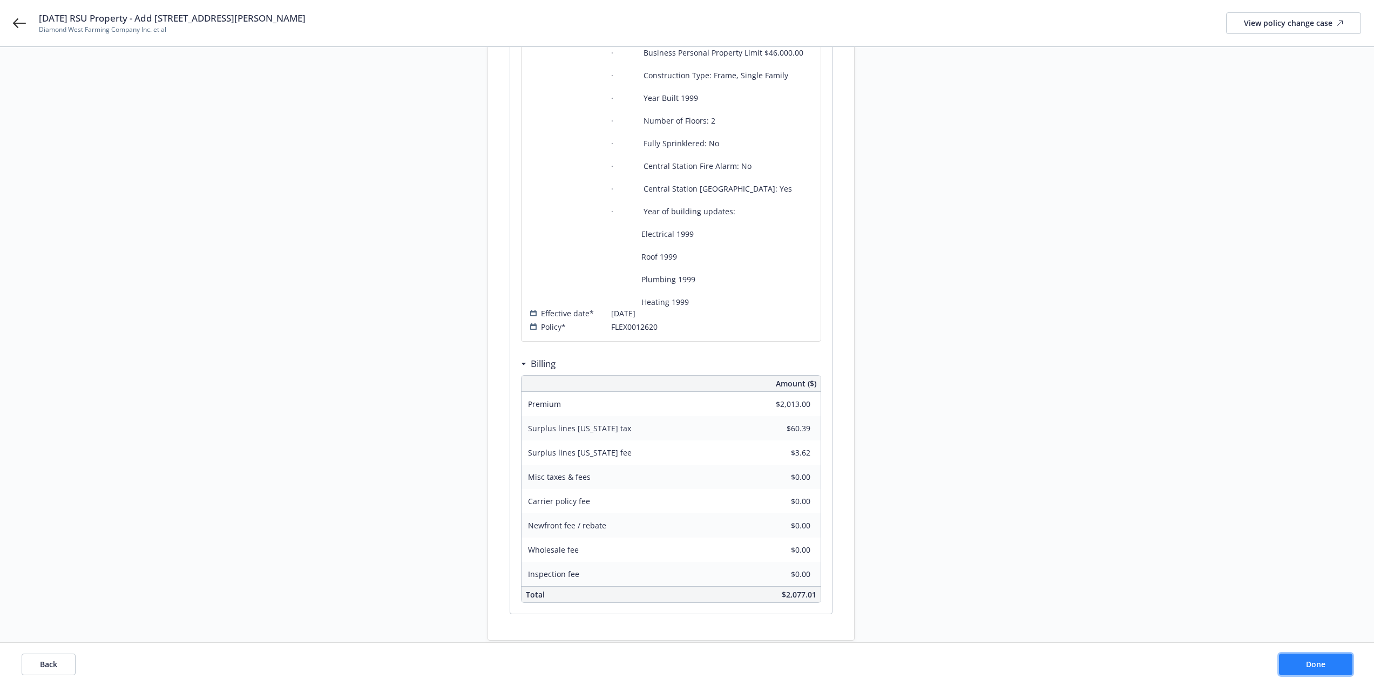
click at [1308, 660] on span "Done" at bounding box center [1315, 664] width 19 height 10
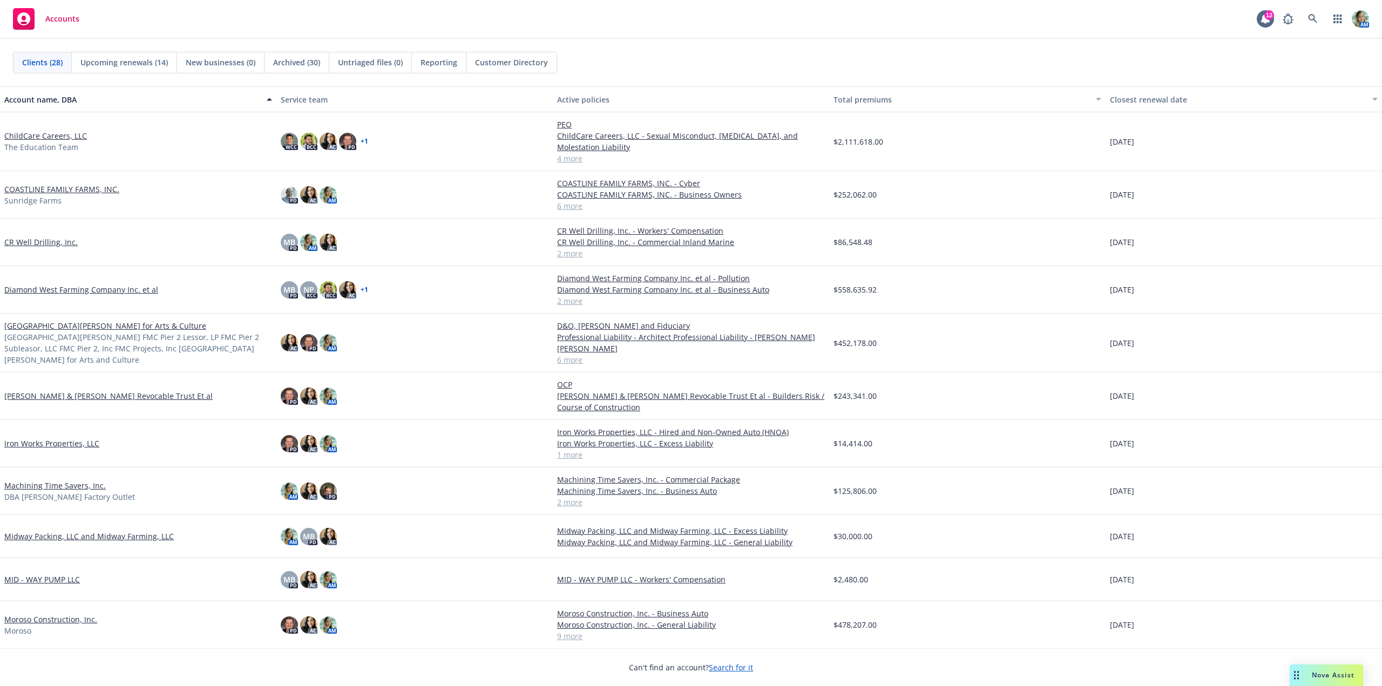
click at [54, 293] on link "Diamond West Farming Company Inc. et al" at bounding box center [81, 289] width 154 height 11
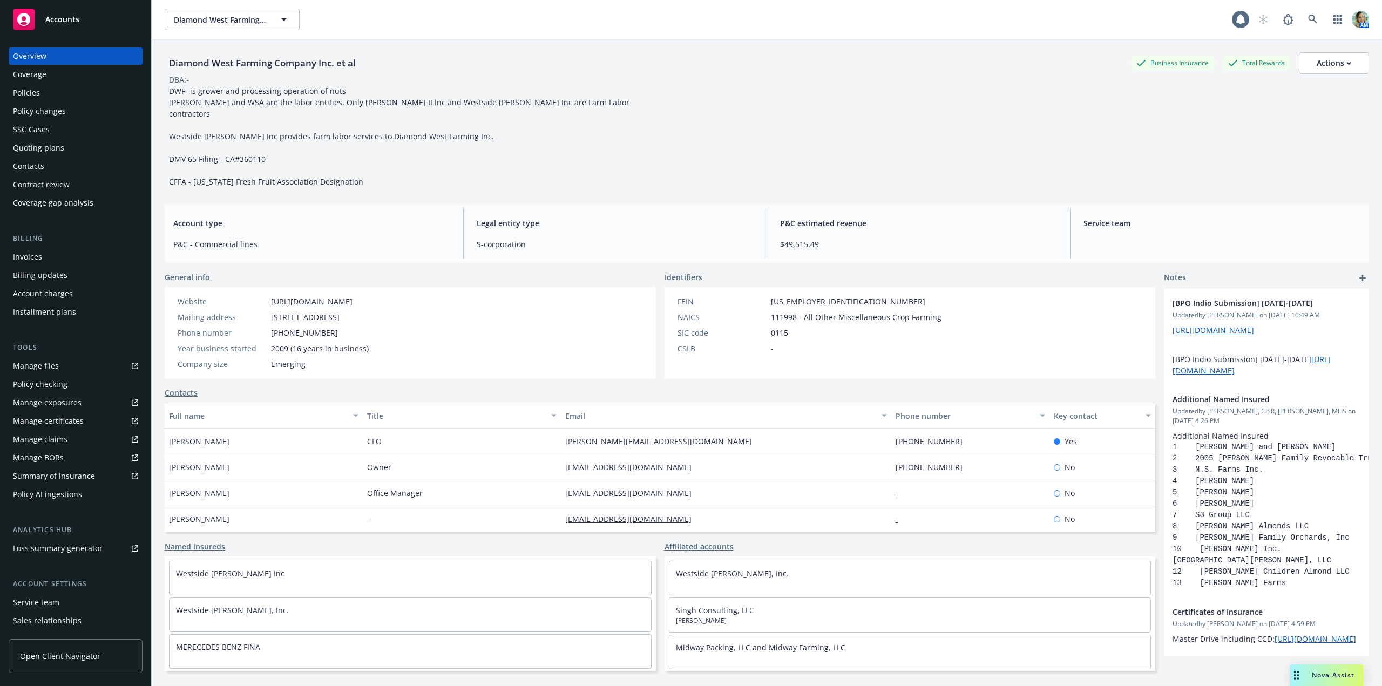
click at [25, 97] on div "Policies" at bounding box center [26, 92] width 27 height 17
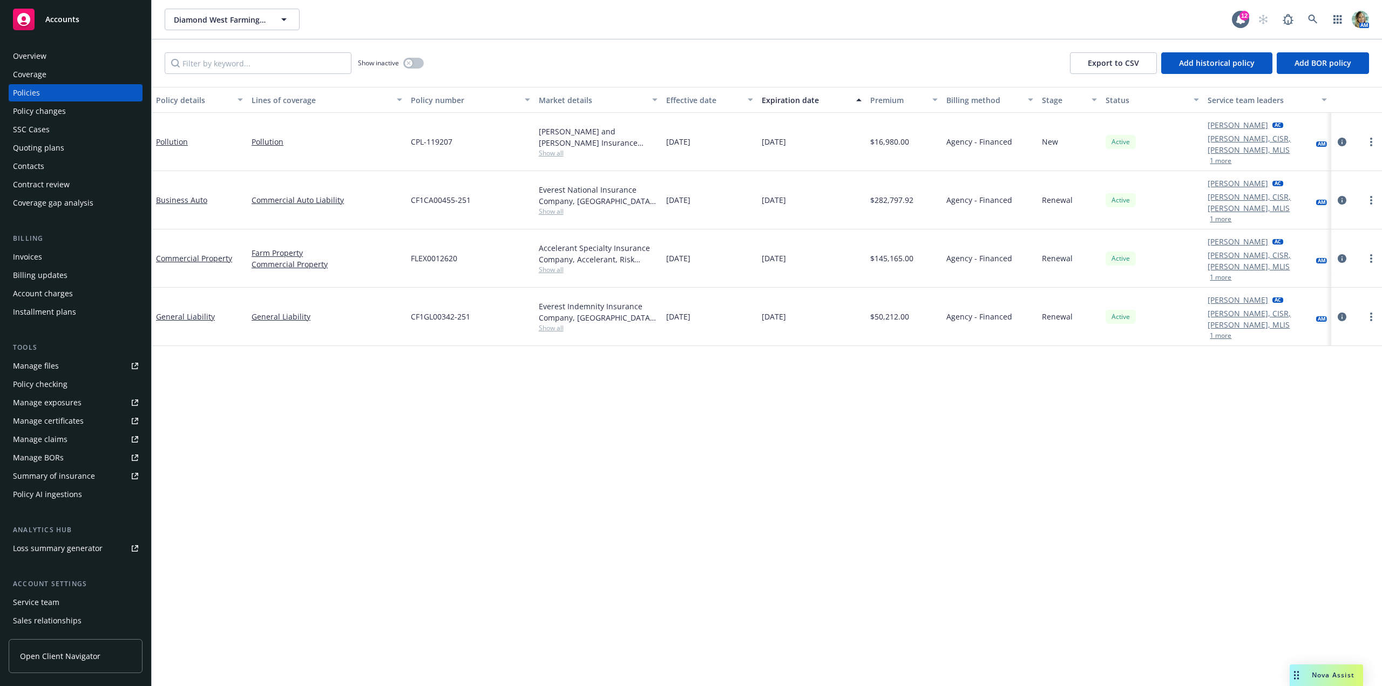
click at [47, 115] on div "Policy changes" at bounding box center [39, 111] width 53 height 17
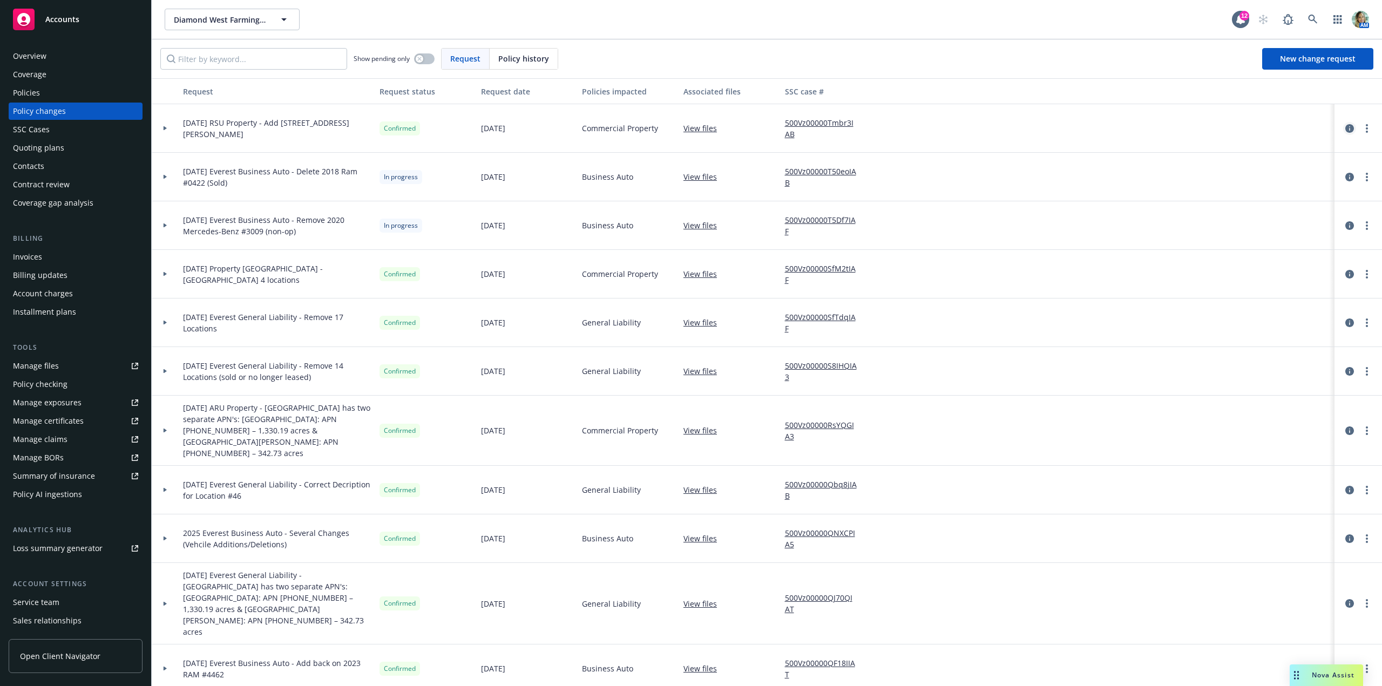
click at [1345, 130] on icon "circleInformation" at bounding box center [1349, 128] width 9 height 9
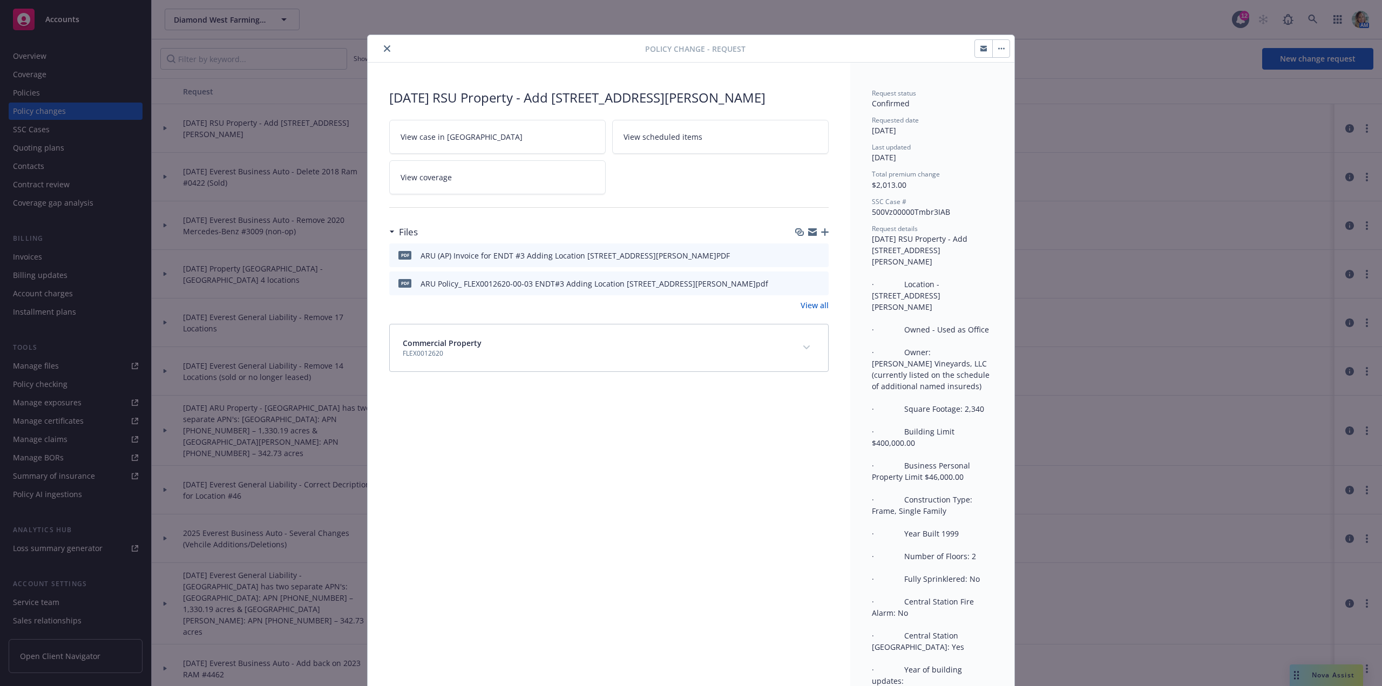
scroll to position [32, 0]
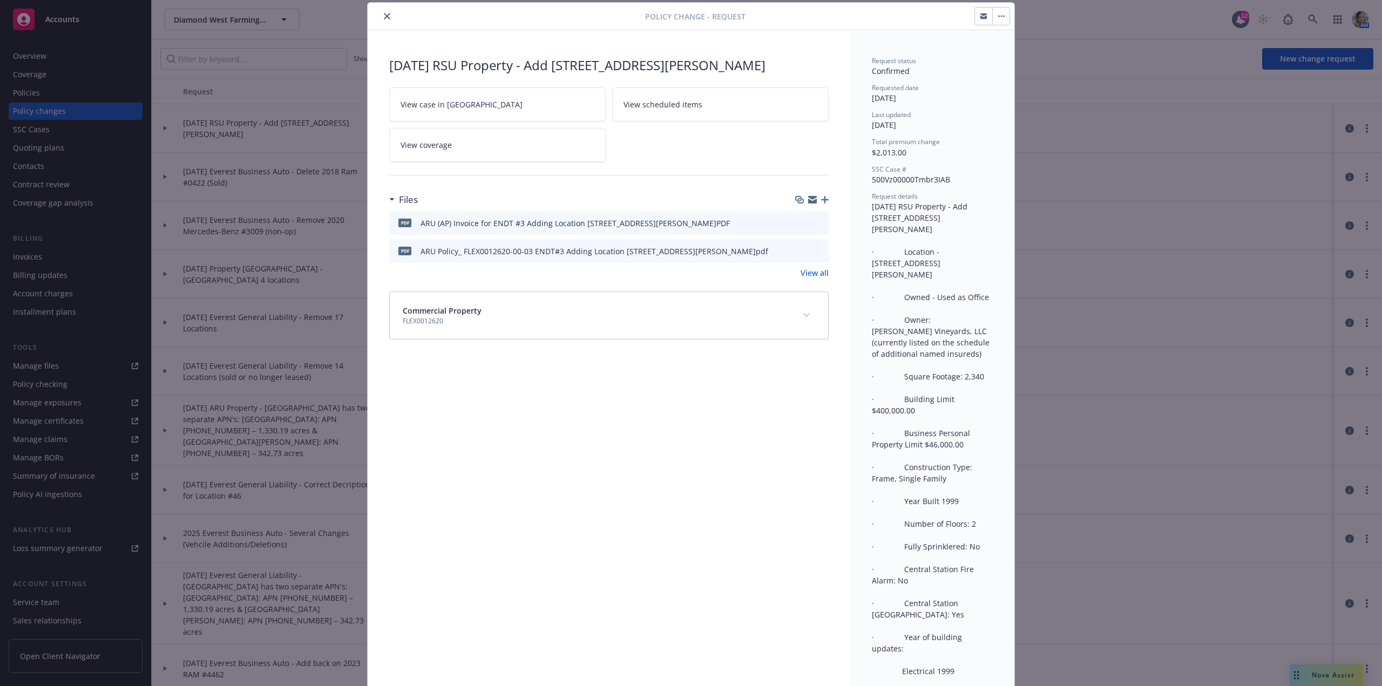
click at [997, 19] on button "button" at bounding box center [1000, 16] width 17 height 17
click at [824, 204] on icon "button" at bounding box center [825, 200] width 8 height 8
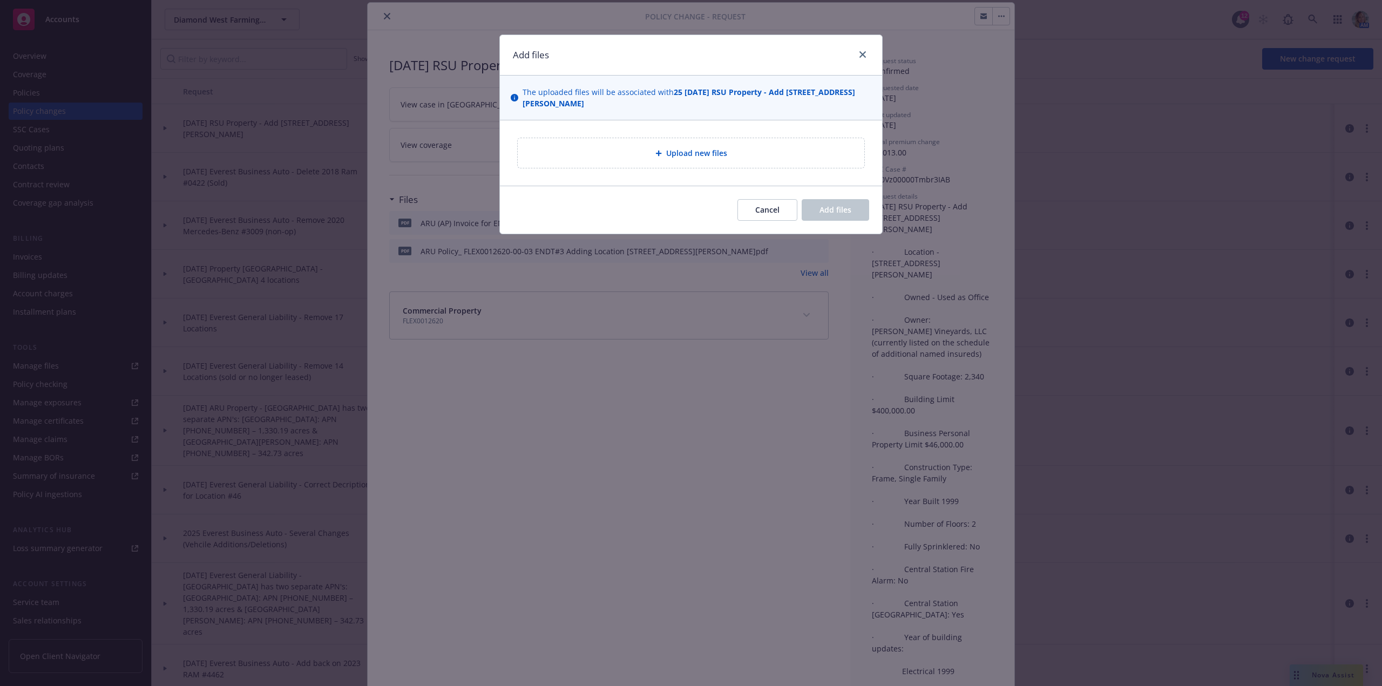
click at [698, 150] on span "Upload new files" at bounding box center [696, 152] width 61 height 11
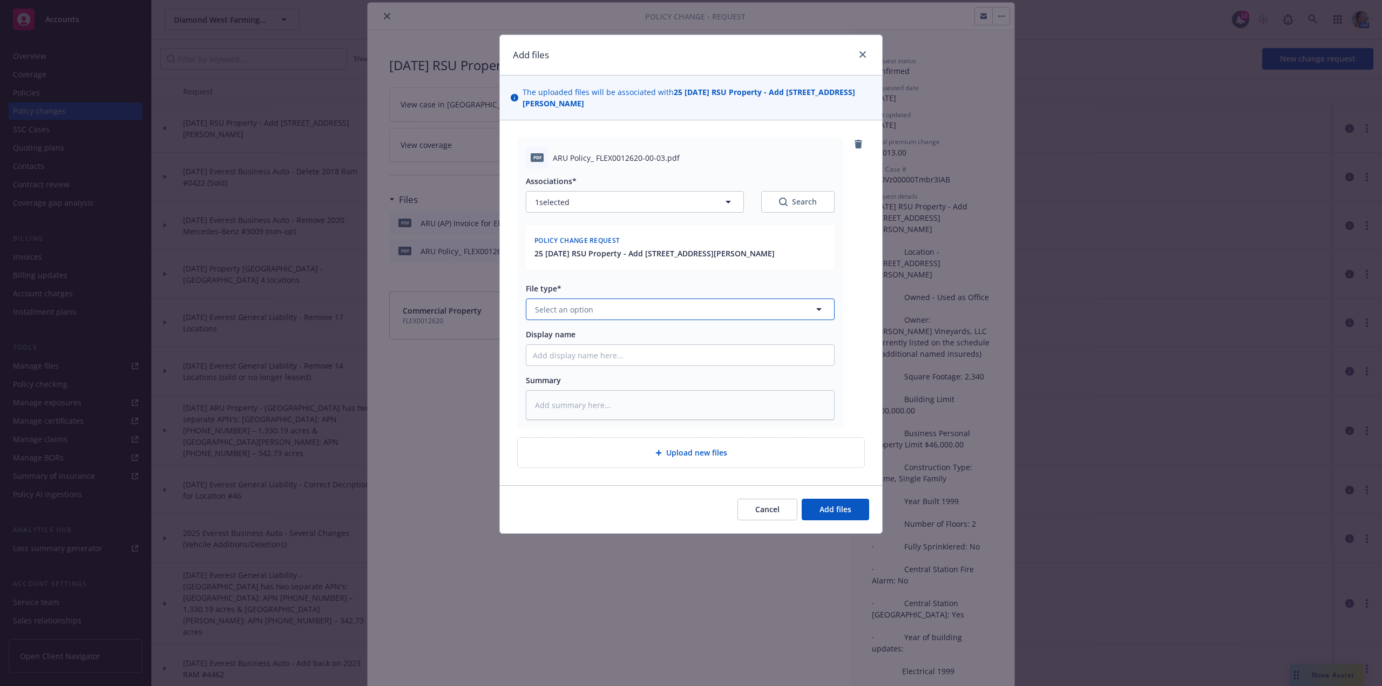
click at [570, 311] on span "Select an option" at bounding box center [564, 309] width 58 height 11
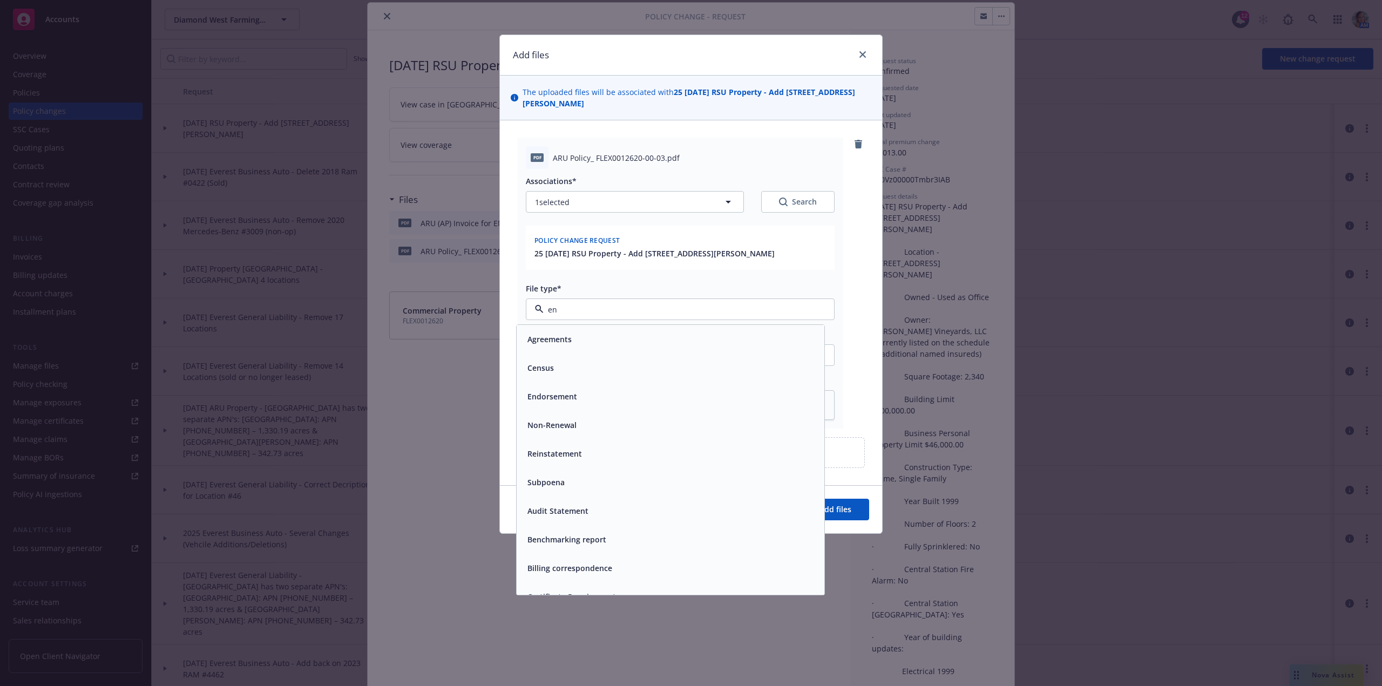
type input "end"
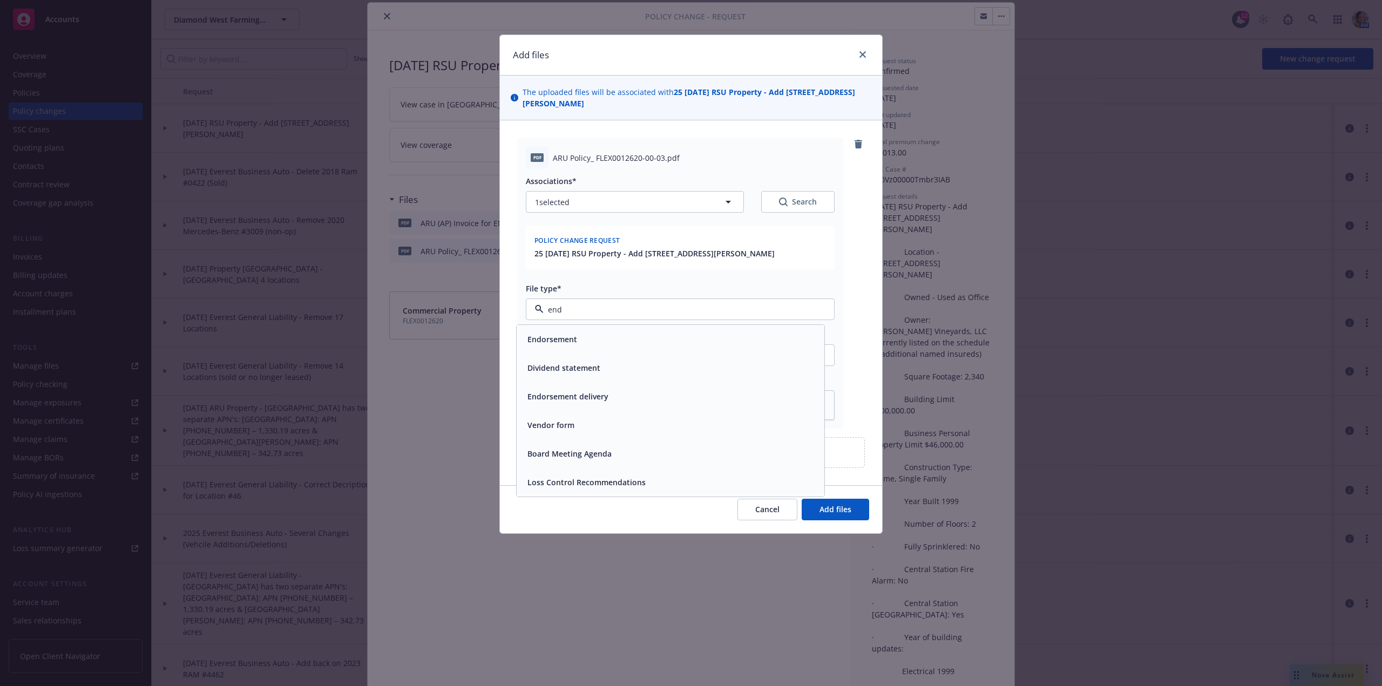
click at [575, 337] on span "Endorsement" at bounding box center [552, 339] width 50 height 11
click at [824, 509] on span "Add files" at bounding box center [836, 509] width 32 height 10
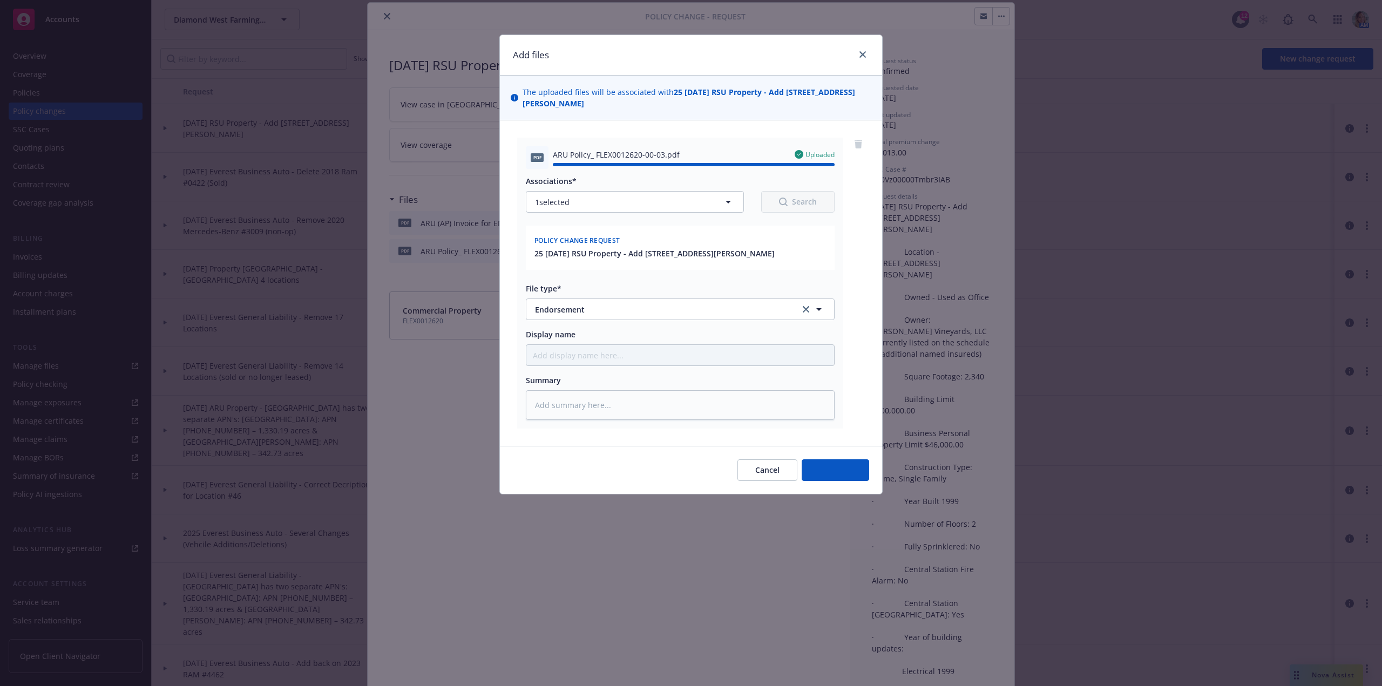
type textarea "x"
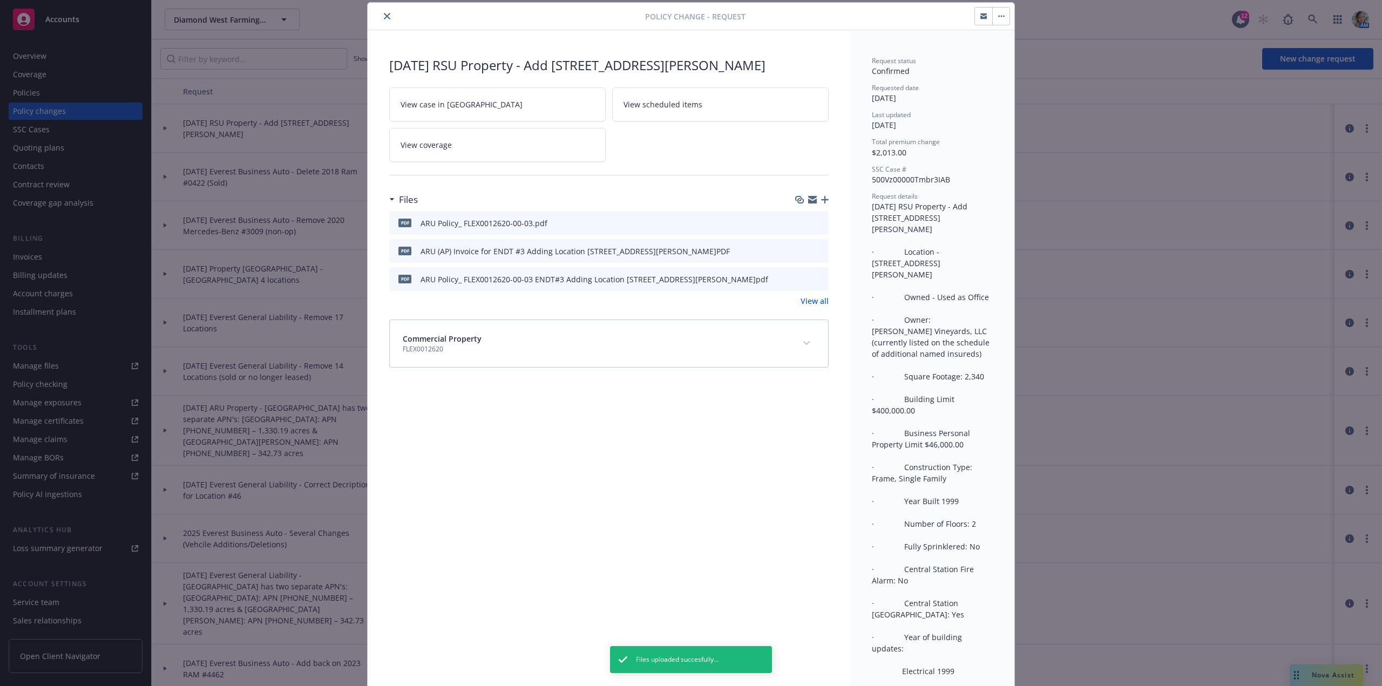
click at [384, 19] on icon "close" at bounding box center [387, 16] width 6 height 6
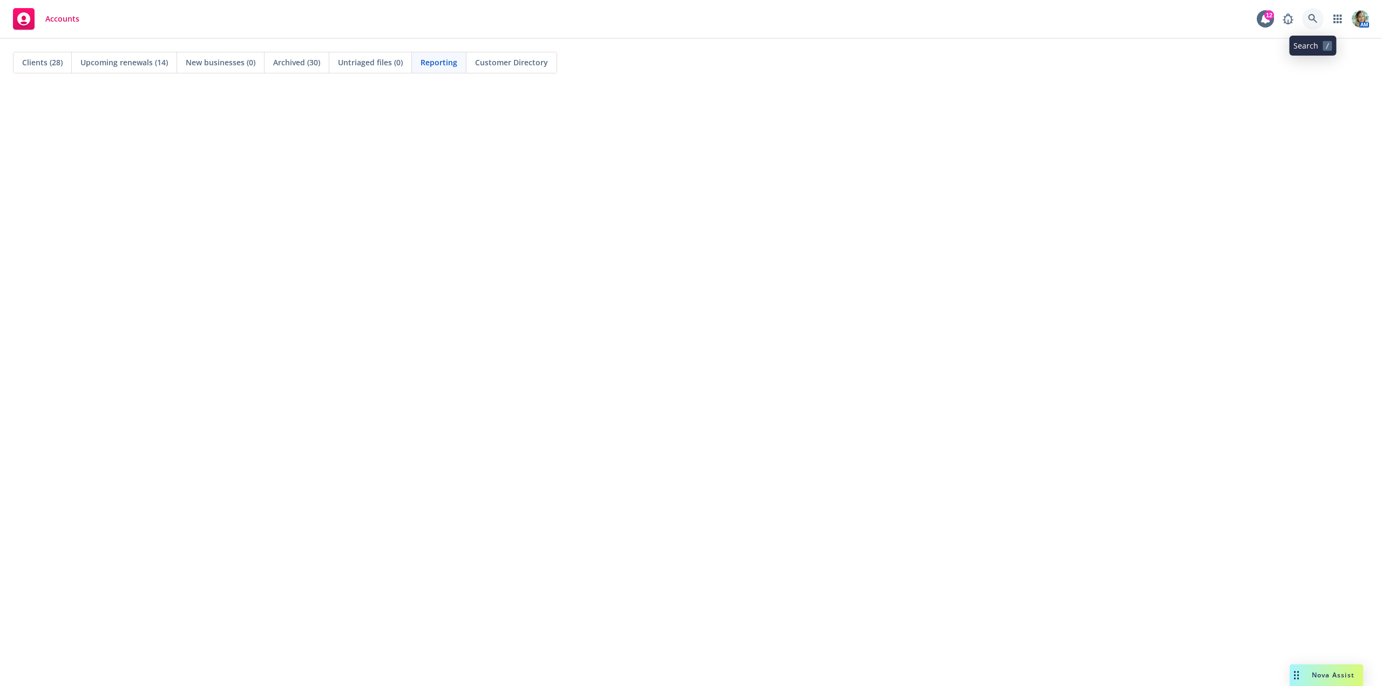
click at [1310, 16] on icon at bounding box center [1312, 18] width 9 height 9
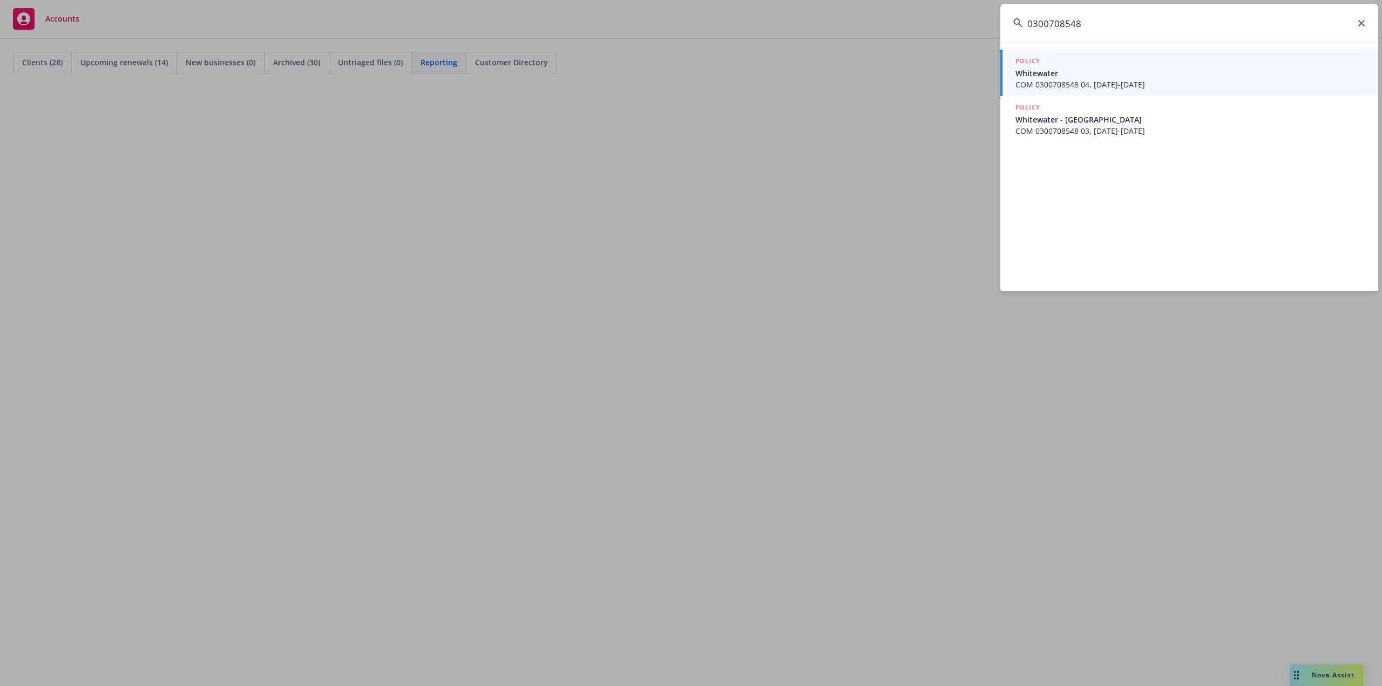
type input "0300708548"
click at [1078, 83] on span "COM 0300708548 04, [DATE]-[DATE]" at bounding box center [1190, 84] width 350 height 11
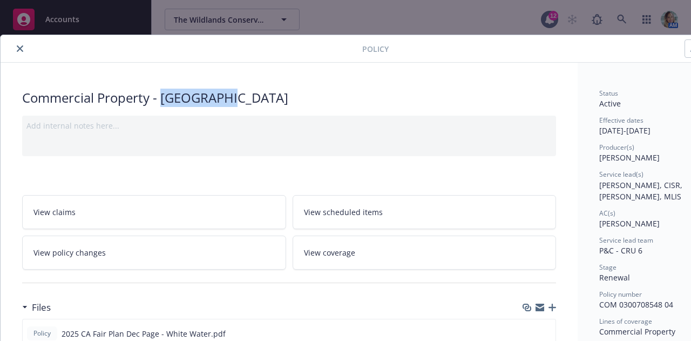
drag, startPoint x: 164, startPoint y: 97, endPoint x: 240, endPoint y: 97, distance: 75.6
click at [240, 97] on div "Commercial Property - [GEOGRAPHIC_DATA]" at bounding box center [289, 98] width 534 height 18
copy div "Whitewater"
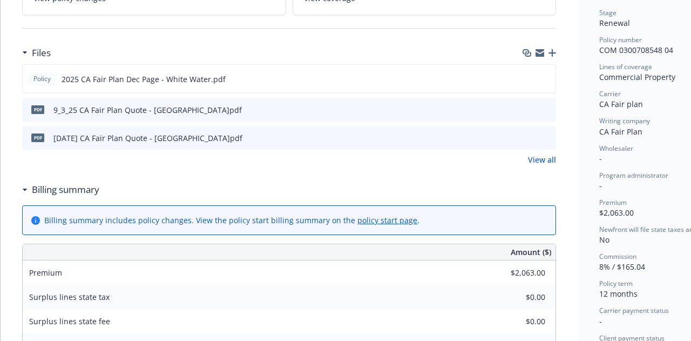
scroll to position [270, 0]
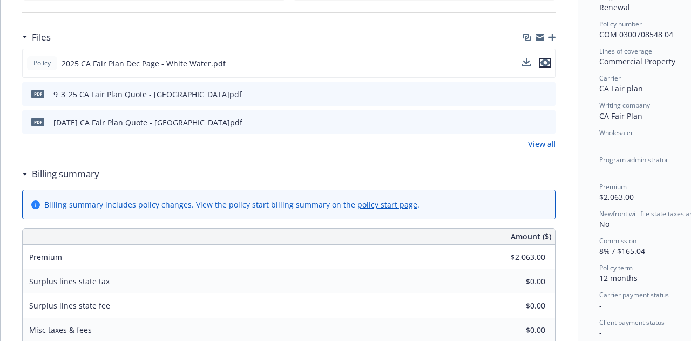
click at [544, 62] on icon "preview file" at bounding box center [545, 63] width 10 height 8
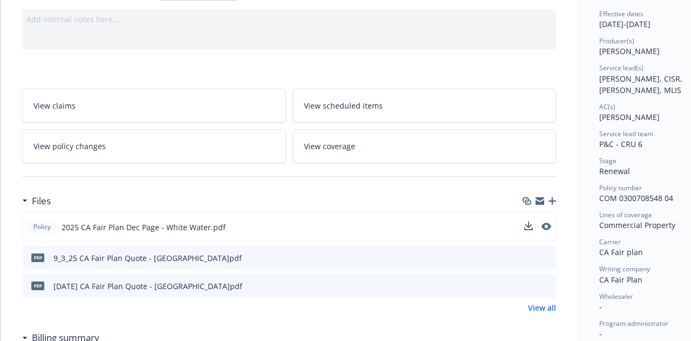
scroll to position [0, 0]
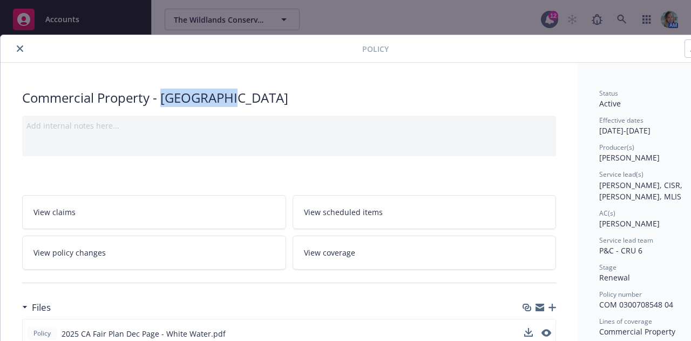
click at [15, 49] on button "close" at bounding box center [19, 48] width 13 height 13
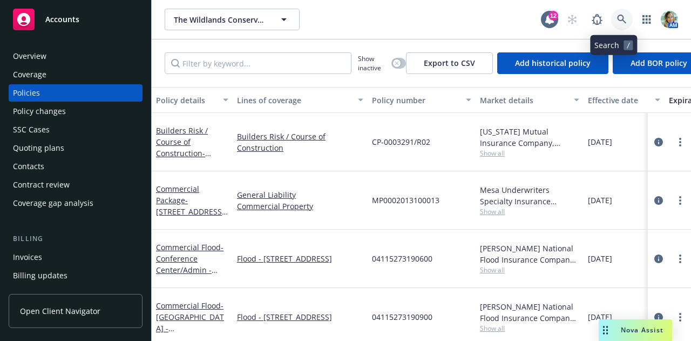
click at [617, 20] on icon at bounding box center [621, 19] width 9 height 9
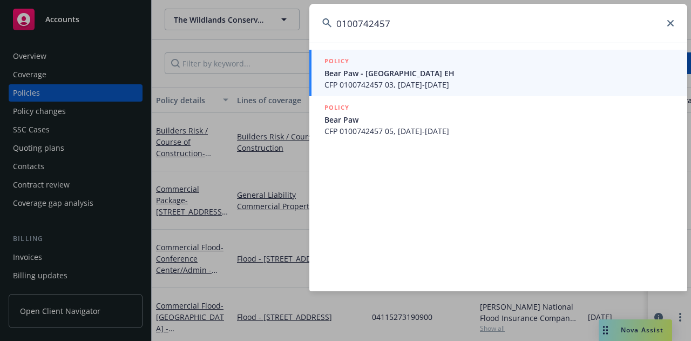
type input "0100742457"
click at [414, 78] on span "Bear Paw - [GEOGRAPHIC_DATA] EH" at bounding box center [499, 72] width 350 height 11
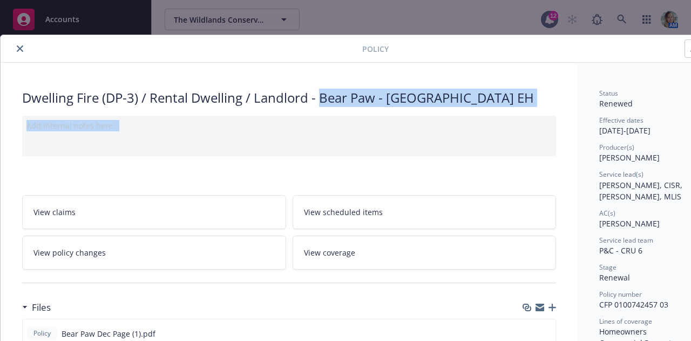
drag, startPoint x: 321, startPoint y: 100, endPoint x: 511, endPoint y: 107, distance: 189.6
click at [323, 90] on div "Dwelling Fire (DP-3) / Rental Dwelling / Landlord - Bear Paw - Redwood Lodge EH" at bounding box center [289, 98] width 534 height 18
click at [313, 117] on div "Add internal notes here..." at bounding box center [289, 136] width 534 height 40
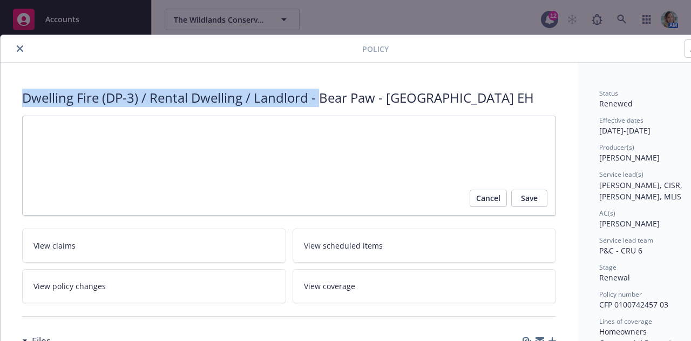
copy div "Dwelling Fire (DP-3) / Rental Dwelling / Landlord -"
drag, startPoint x: 479, startPoint y: 201, endPoint x: 494, endPoint y: 198, distance: 14.9
click at [479, 201] on span "Cancel" at bounding box center [488, 197] width 24 height 17
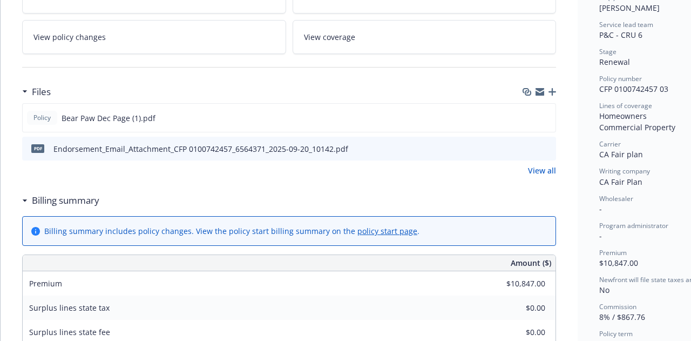
scroll to position [216, 0]
click at [546, 118] on icon "preview file" at bounding box center [545, 117] width 10 height 8
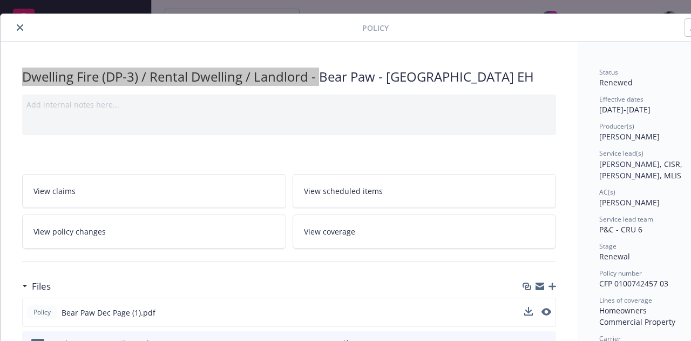
scroll to position [0, 0]
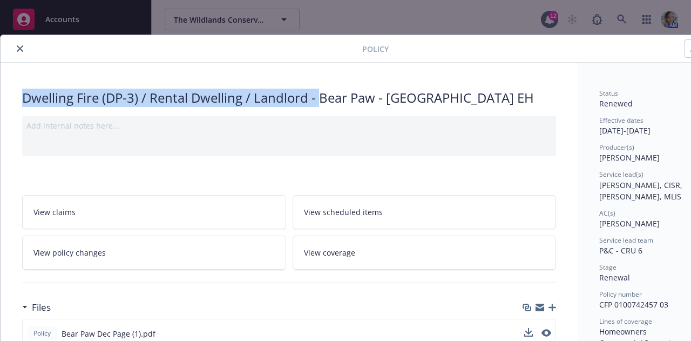
click at [18, 47] on icon "close" at bounding box center [20, 48] width 6 height 6
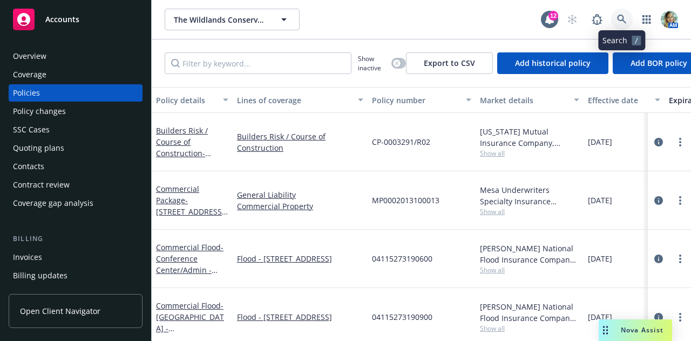
click at [615, 22] on link at bounding box center [622, 20] width 22 height 22
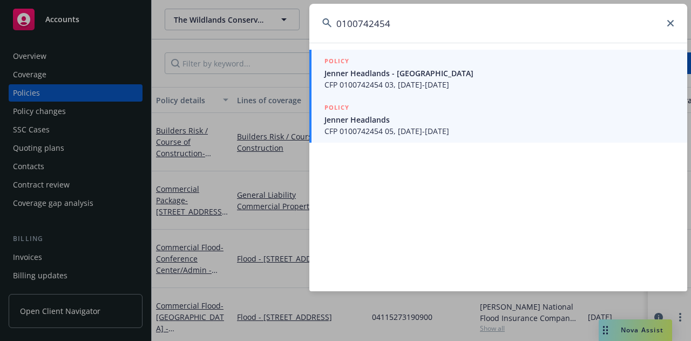
type input "0100742454"
click at [451, 133] on span "CFP 0100742454 05, 09/03/2025-09/03/2026" at bounding box center [499, 130] width 350 height 11
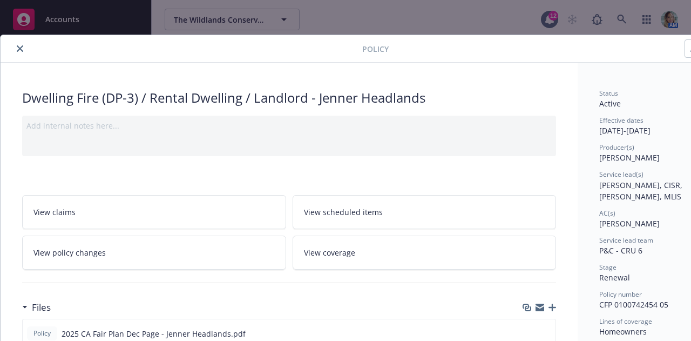
scroll to position [162, 0]
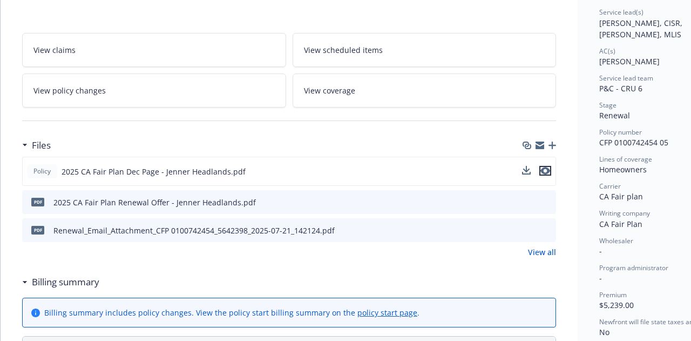
click at [546, 171] on icon "preview file" at bounding box center [545, 171] width 10 height 8
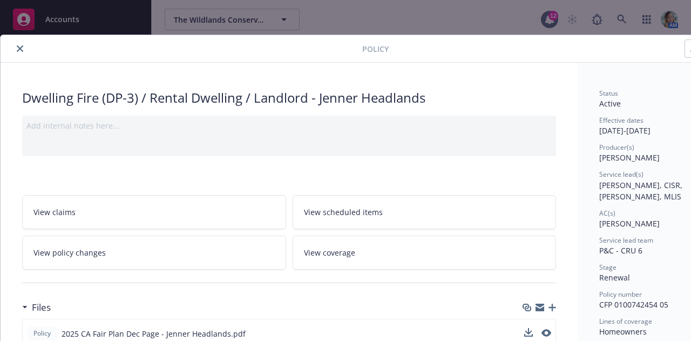
click at [16, 47] on button "close" at bounding box center [19, 48] width 13 height 13
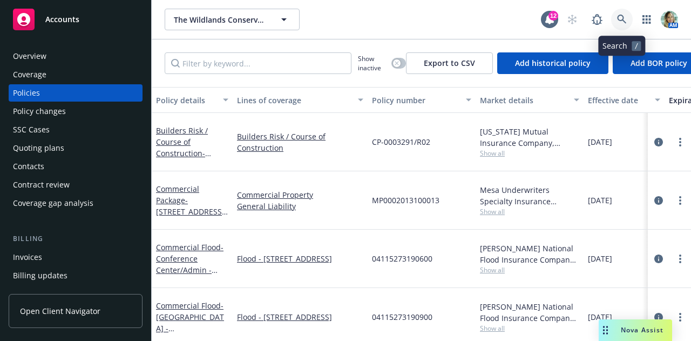
click at [619, 19] on icon at bounding box center [622, 20] width 10 height 10
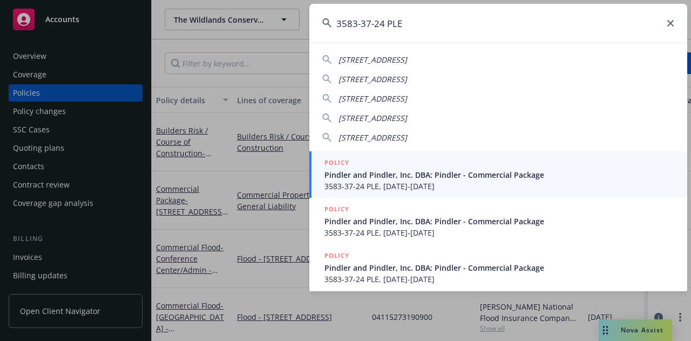
type input "3583-37-24 PLE"
drag, startPoint x: 419, startPoint y: 171, endPoint x: 445, endPoint y: 167, distance: 26.2
click at [419, 171] on span "Pindler and Pindler, Inc. DBA: Pindler - Commercial Package" at bounding box center [499, 174] width 350 height 11
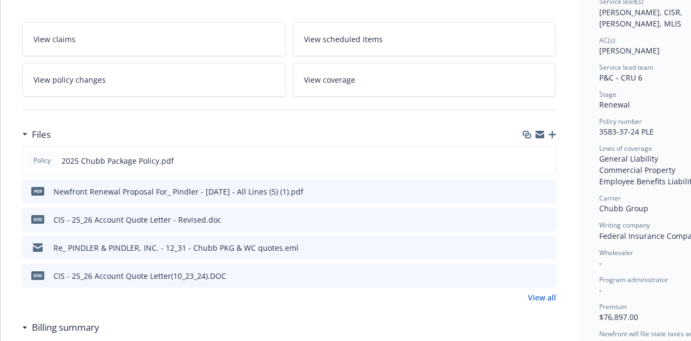
scroll to position [216, 0]
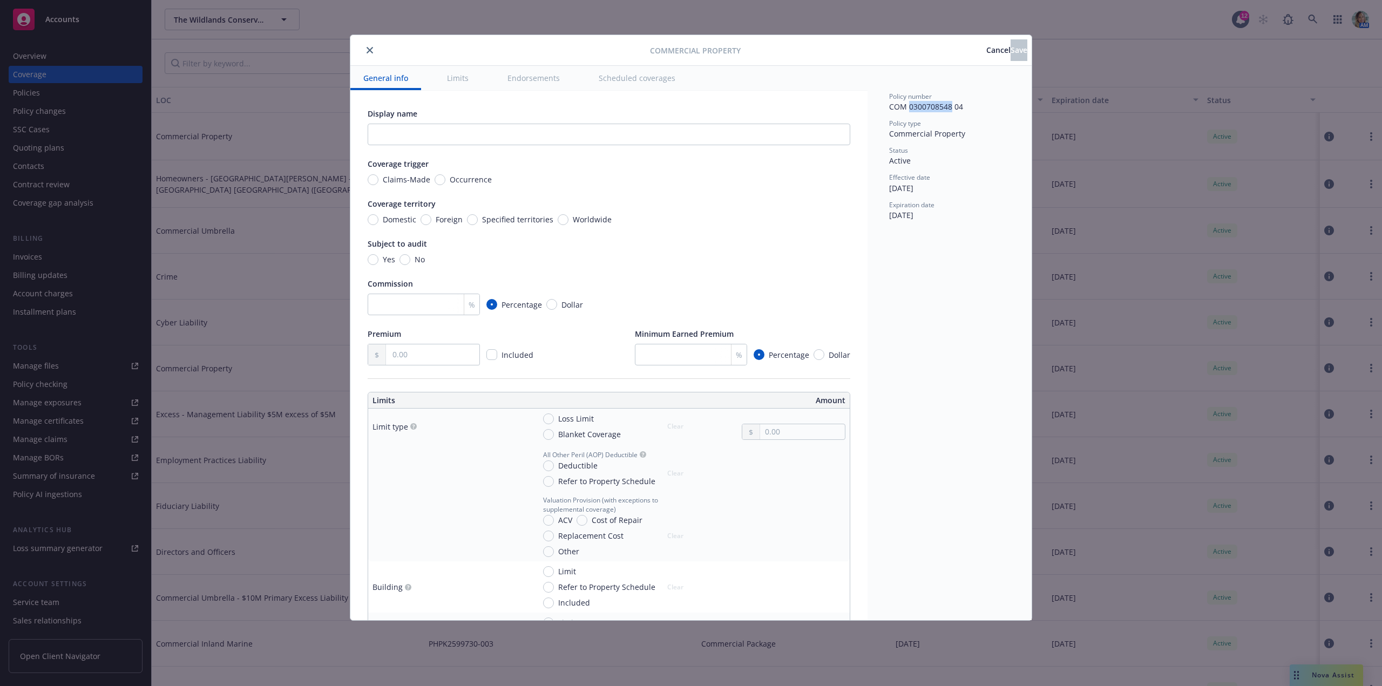
drag, startPoint x: 952, startPoint y: 108, endPoint x: 910, endPoint y: 107, distance: 42.7
click at [910, 107] on span "COM 0300708548 04" at bounding box center [926, 106] width 74 height 10
copy span "0300708548"
click at [492, 136] on input "text" at bounding box center [609, 135] width 483 height 22
paste input "Whitewater"
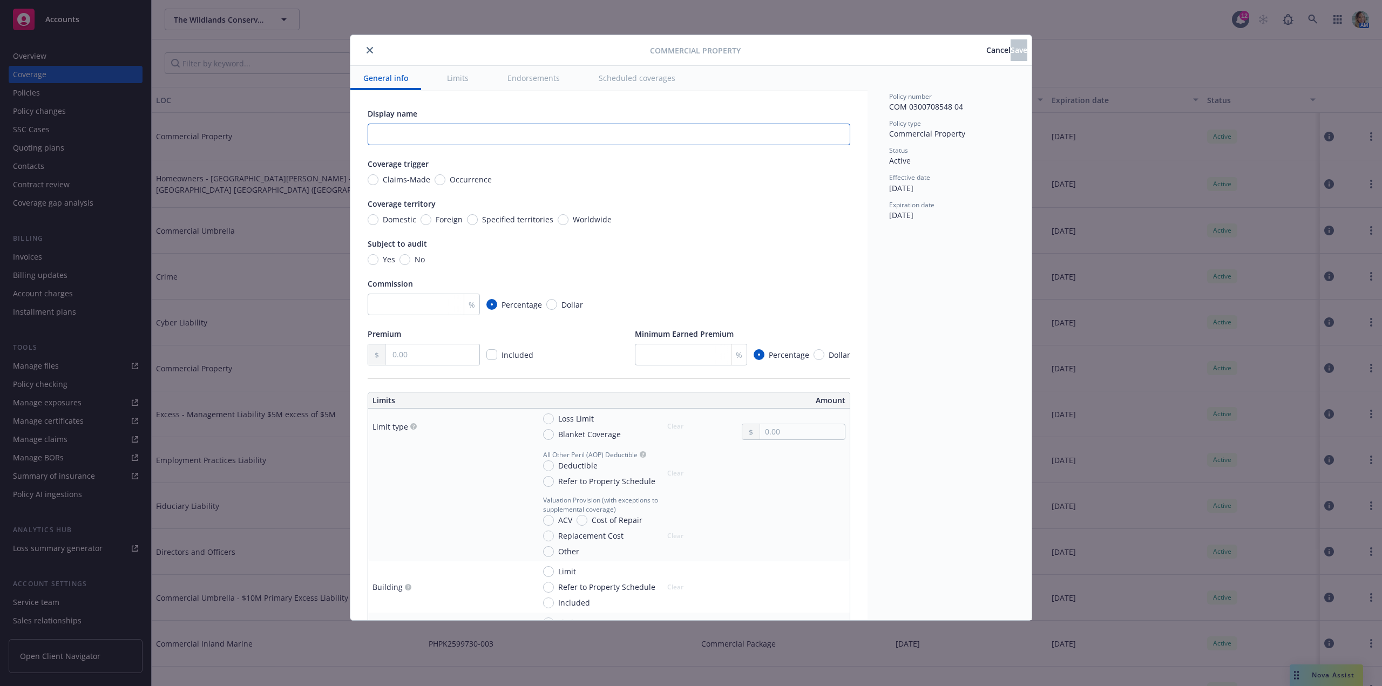
type textarea "x"
type input "Whitewater"
click at [438, 178] on input "Occurrence" at bounding box center [440, 179] width 11 height 11
radio input "true"
click at [409, 351] on input "text" at bounding box center [432, 354] width 93 height 21
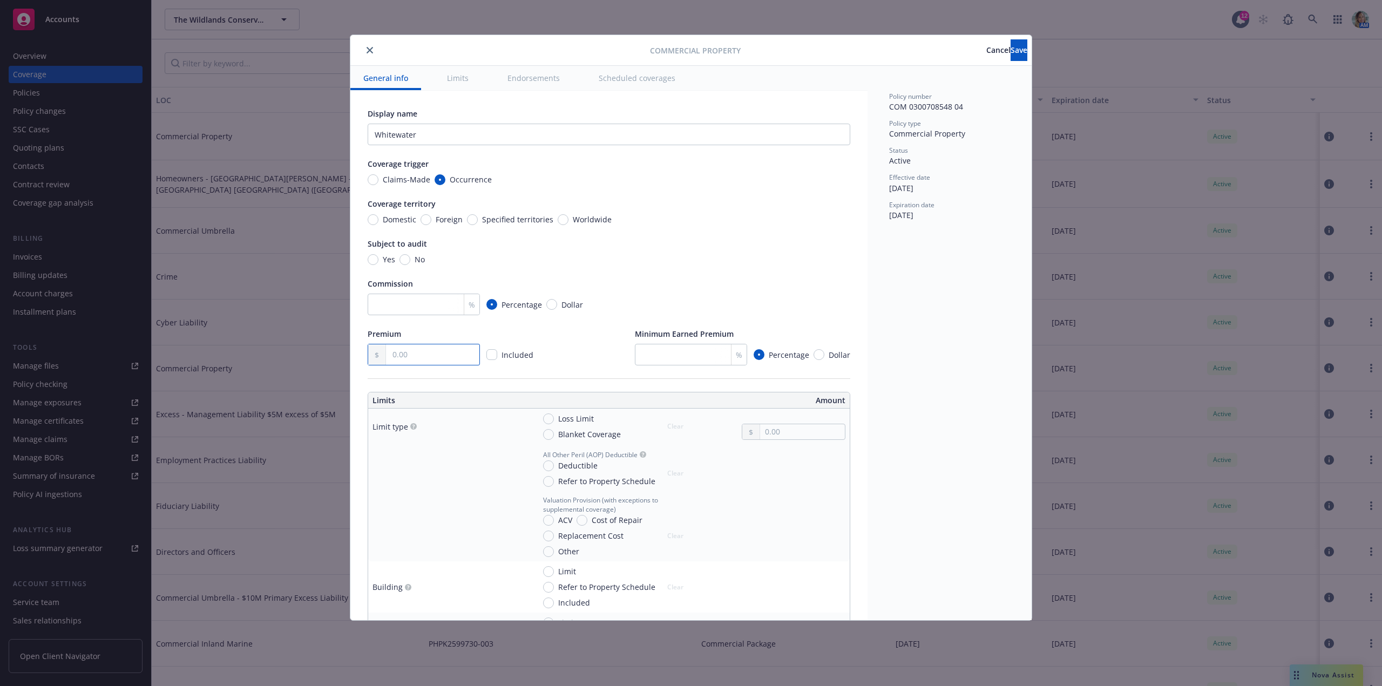
type textarea "x"
type input "20.00"
type textarea "x"
type input "2,063.00"
type textarea "x"
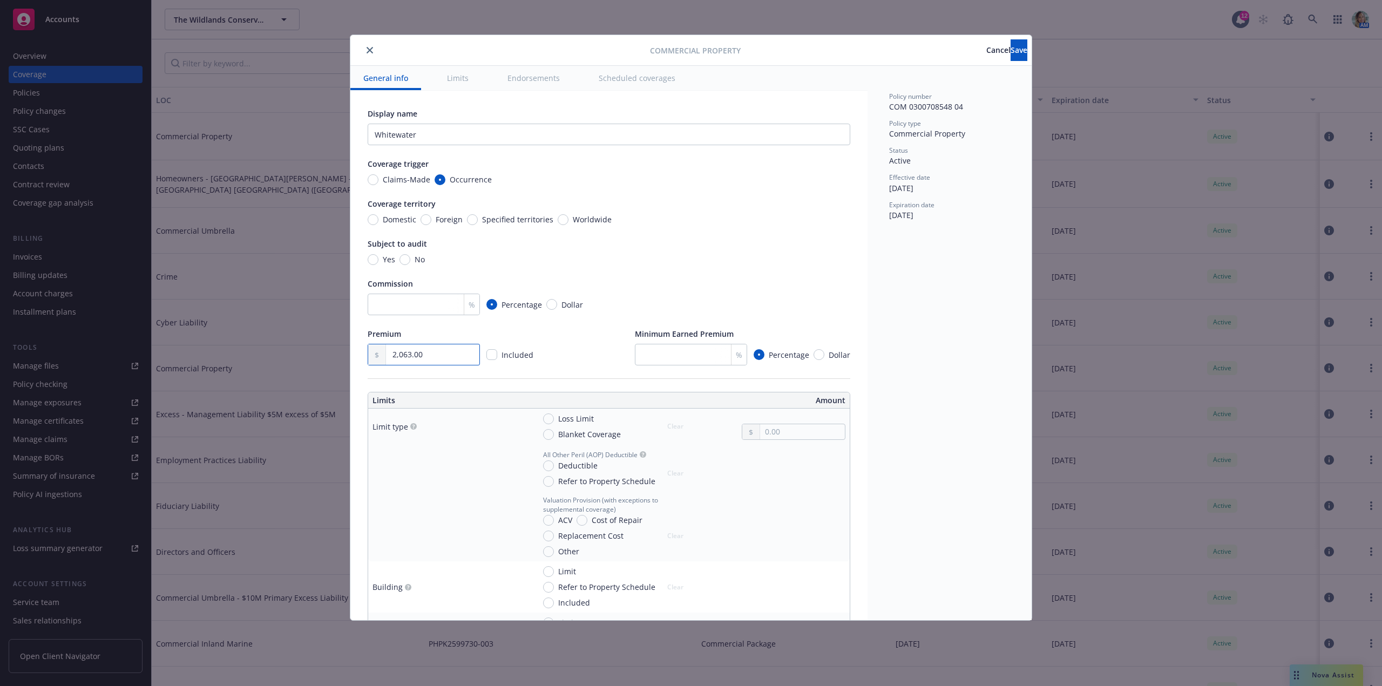
scroll to position [162, 0]
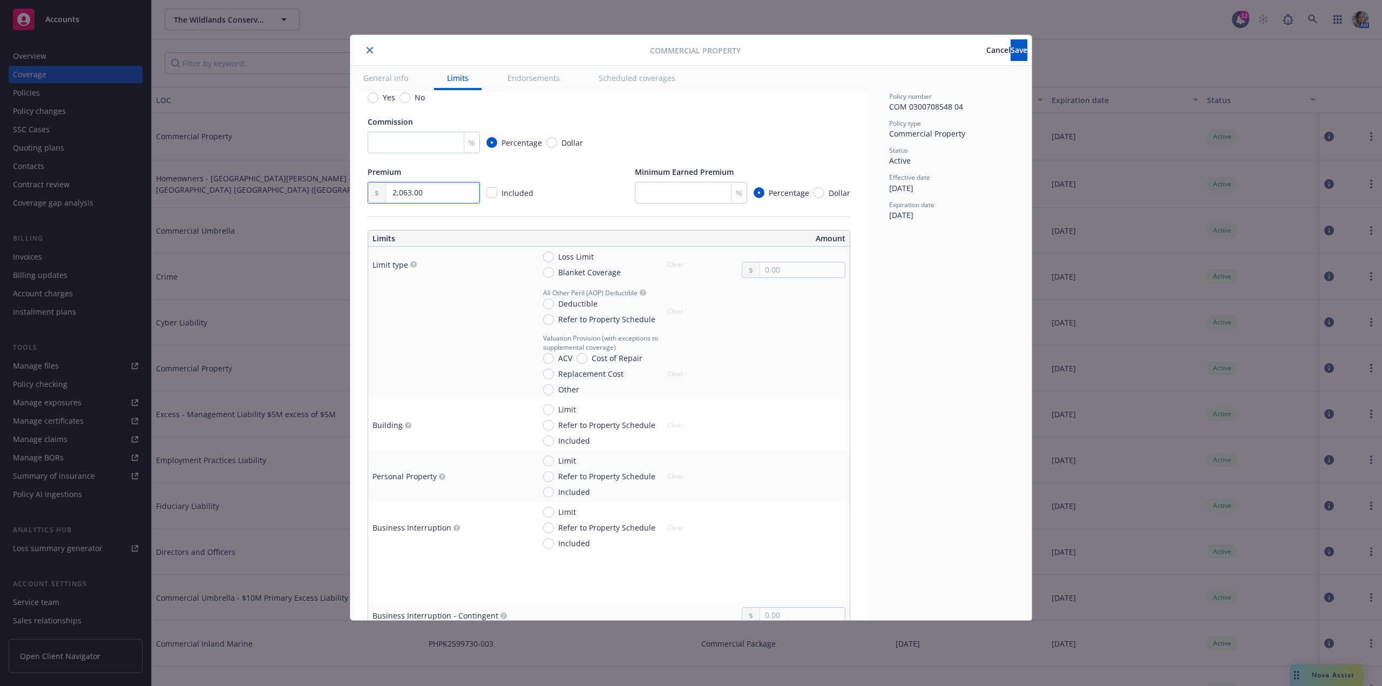
type input "2,063.00"
click at [550, 409] on input "Limit" at bounding box center [548, 409] width 11 height 11
radio input "true"
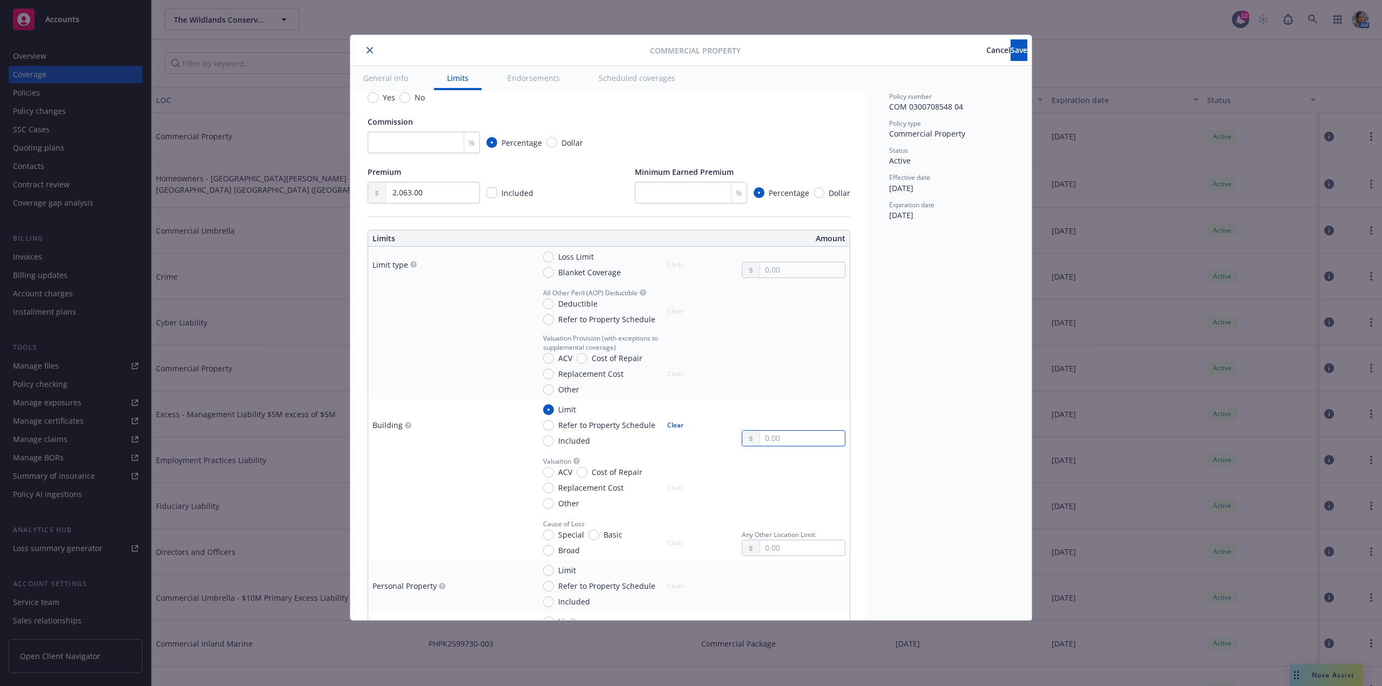
click at [774, 438] on input "text" at bounding box center [802, 438] width 85 height 15
paste input "500,391.00"
type textarea "x"
type input "500,391.00"
type textarea "x"
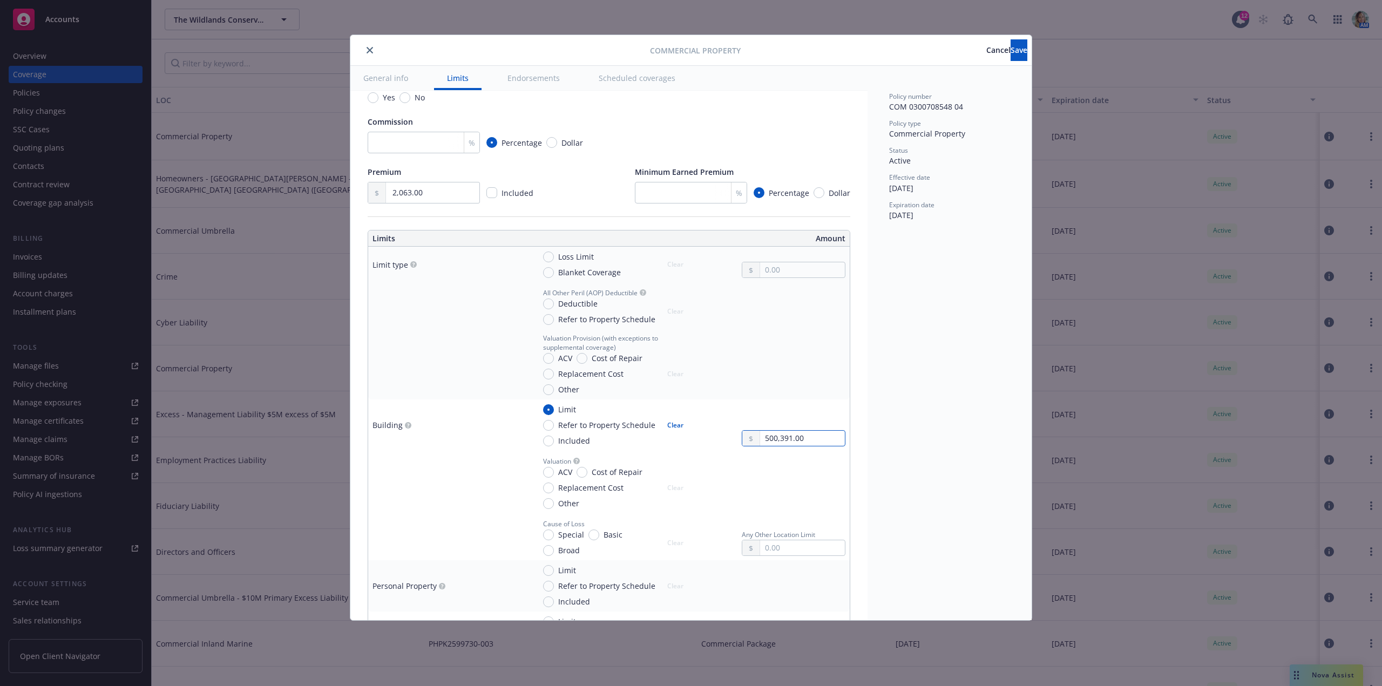
type input "500,391.00"
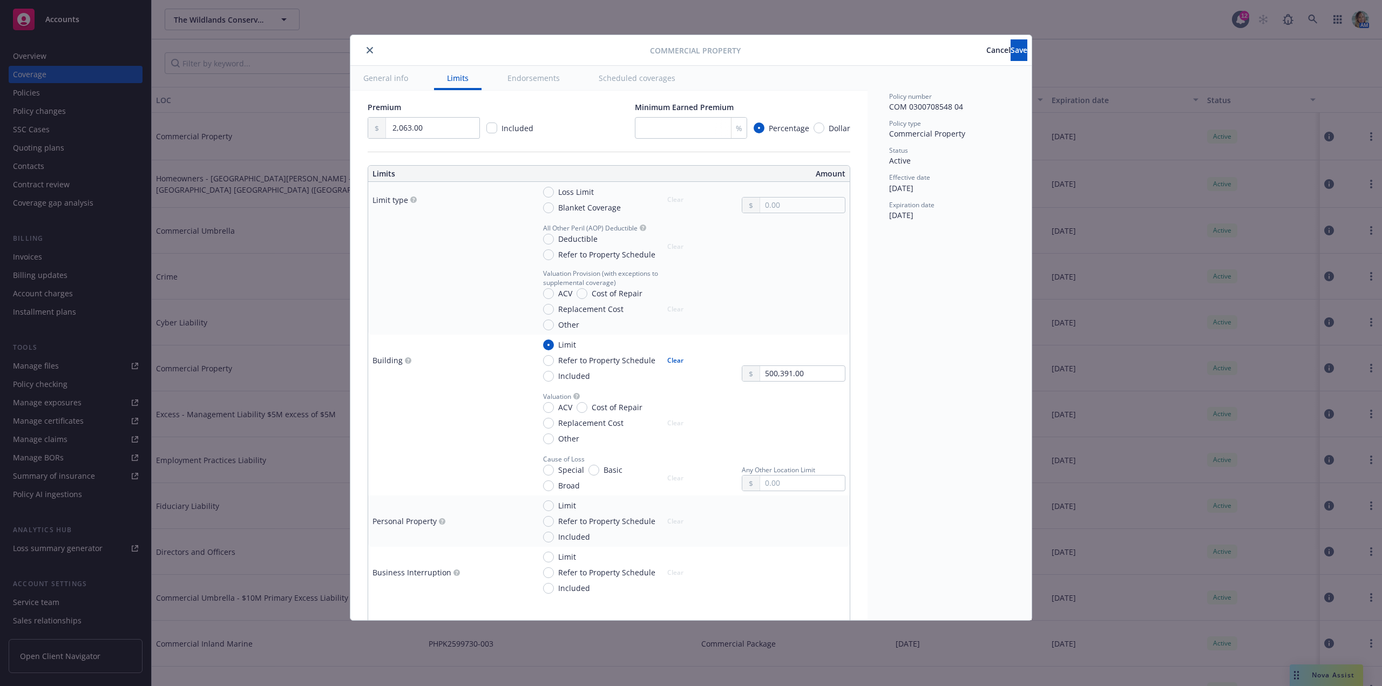
type textarea "x"
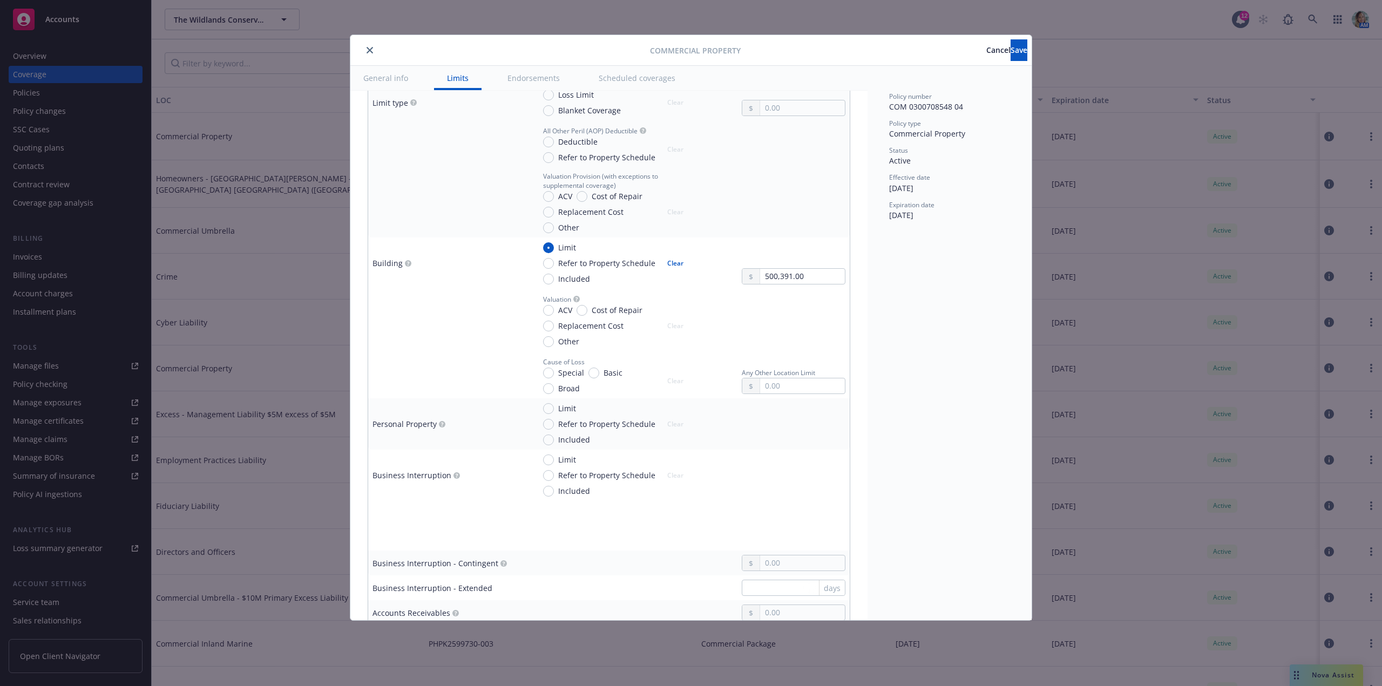
click at [556, 411] on span "Limit" at bounding box center [565, 408] width 22 height 11
click at [554, 411] on input "Limit" at bounding box center [548, 408] width 11 height 11
radio input "true"
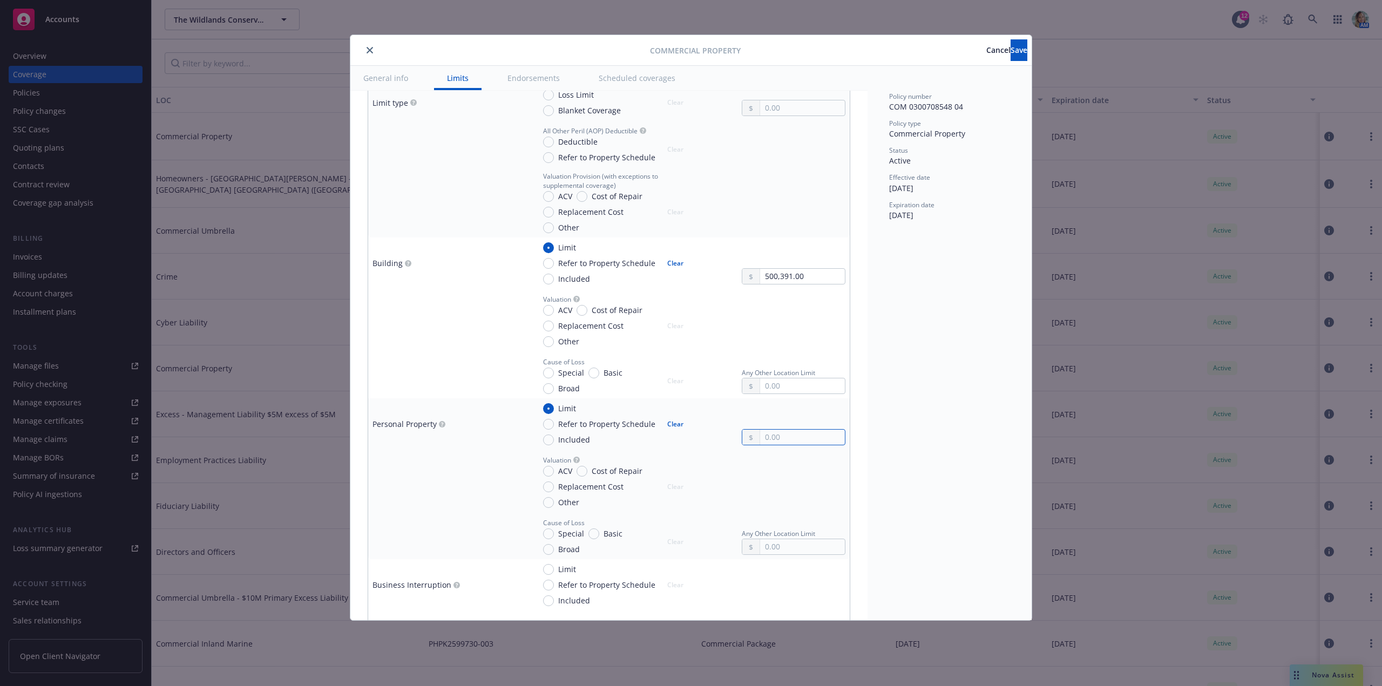
click at [782, 432] on input "text" at bounding box center [802, 437] width 85 height 15
paste input "71,700.00"
type textarea "x"
type input "71,700.00"
type textarea "x"
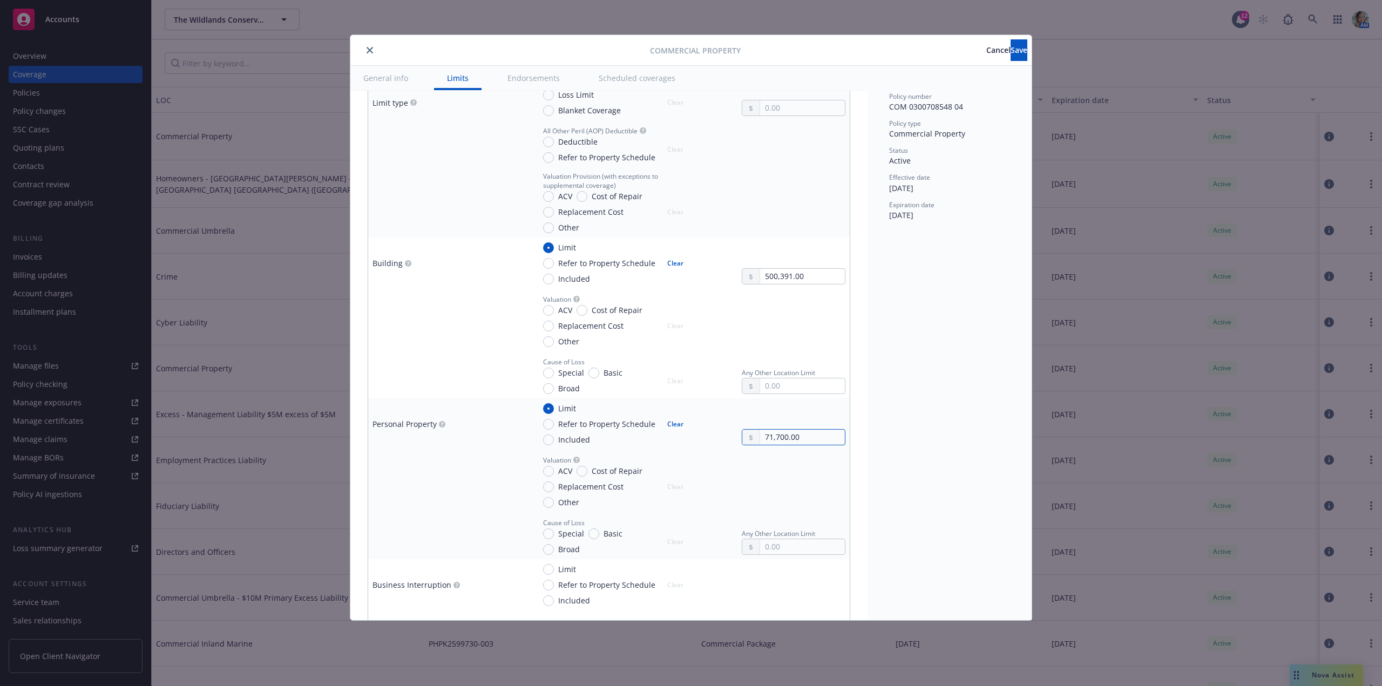
type input "71,700.00"
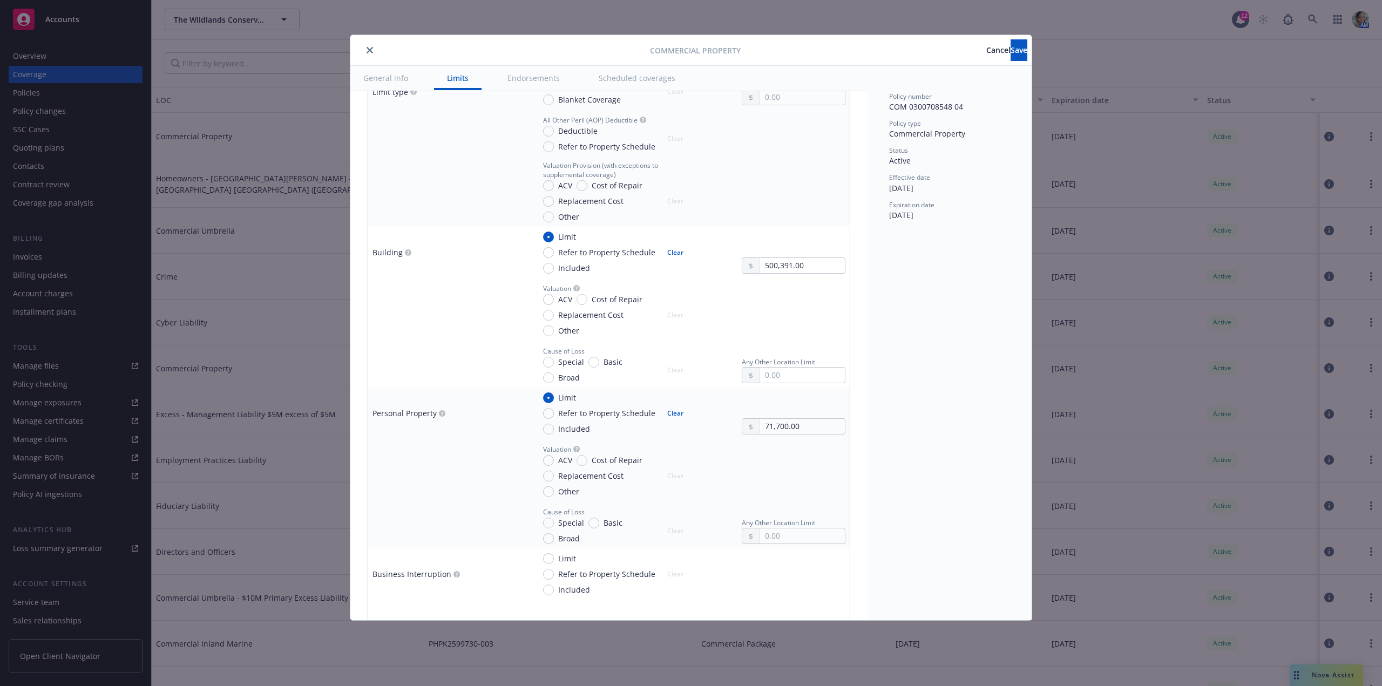
scroll to position [159, 0]
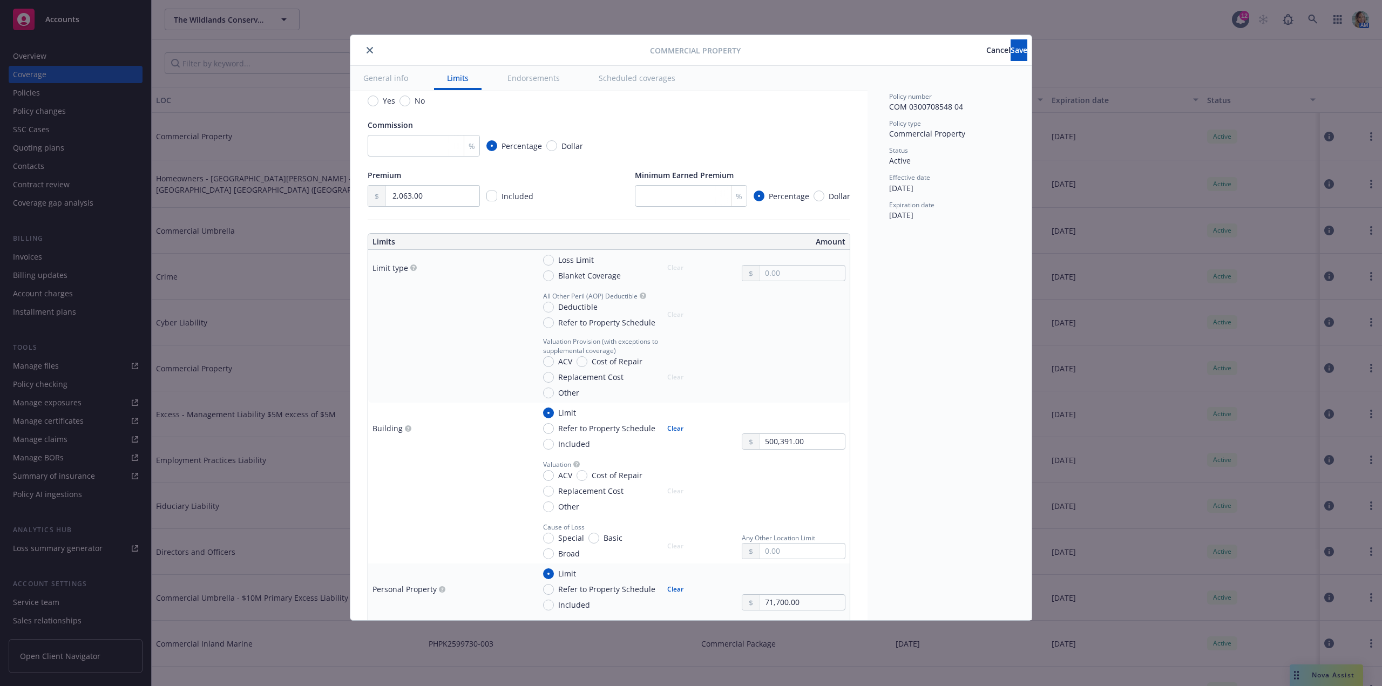
type textarea "x"
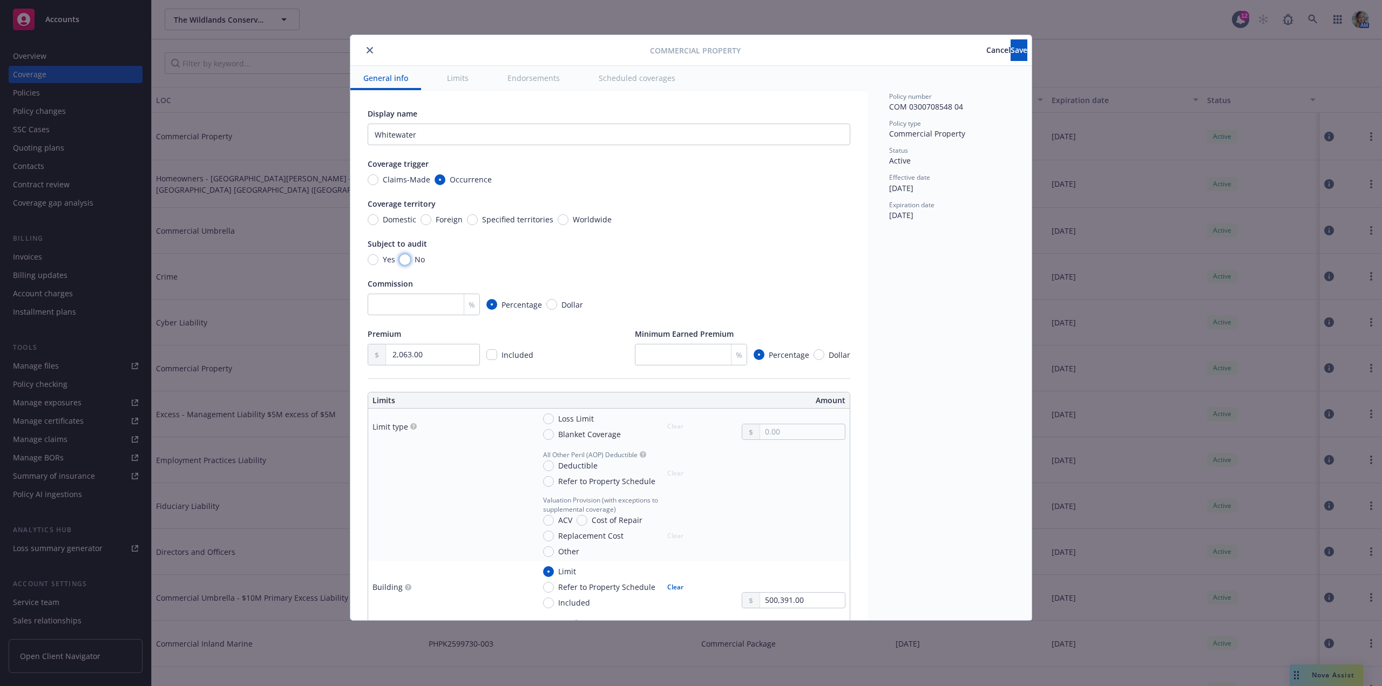
click at [406, 258] on input "No" at bounding box center [404, 259] width 11 height 11
radio input "true"
click at [1011, 56] on button "Save" at bounding box center [1019, 50] width 17 height 22
type textarea "x"
click at [373, 50] on button "close" at bounding box center [369, 50] width 13 height 13
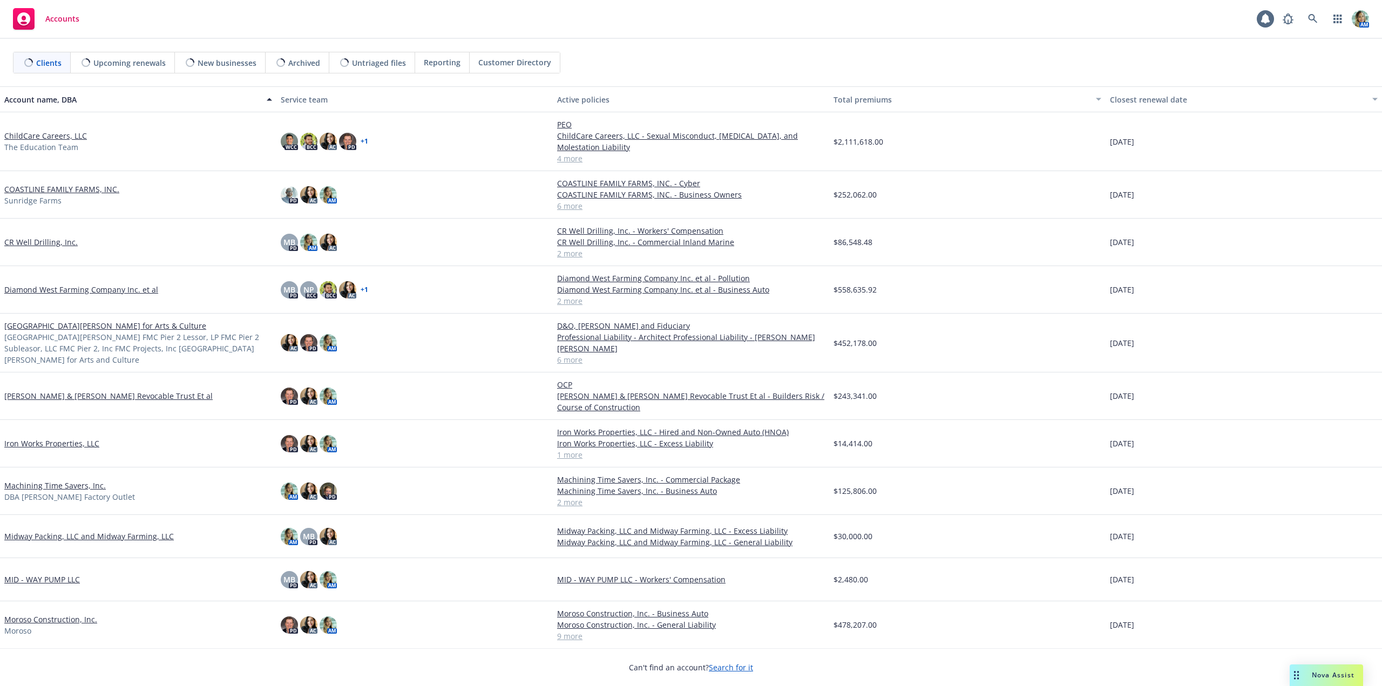
click at [445, 63] on span "Reporting" at bounding box center [442, 62] width 37 height 11
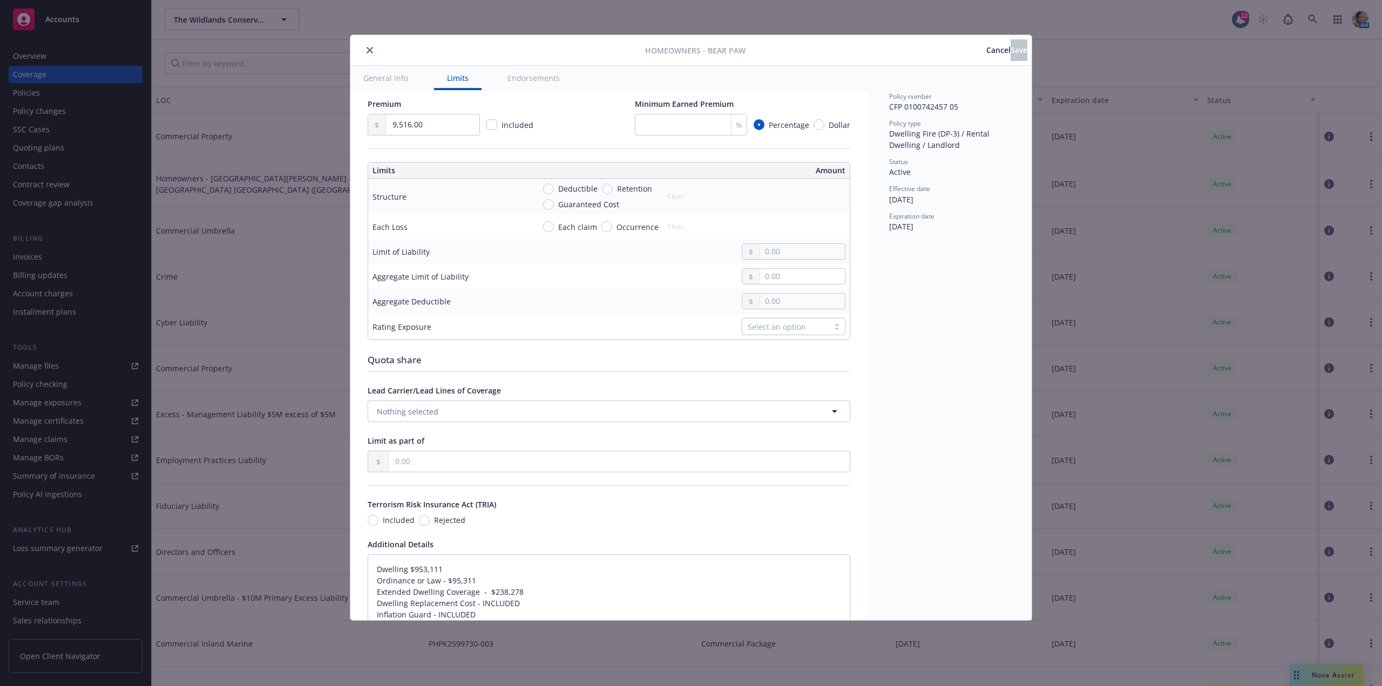
scroll to position [270, 0]
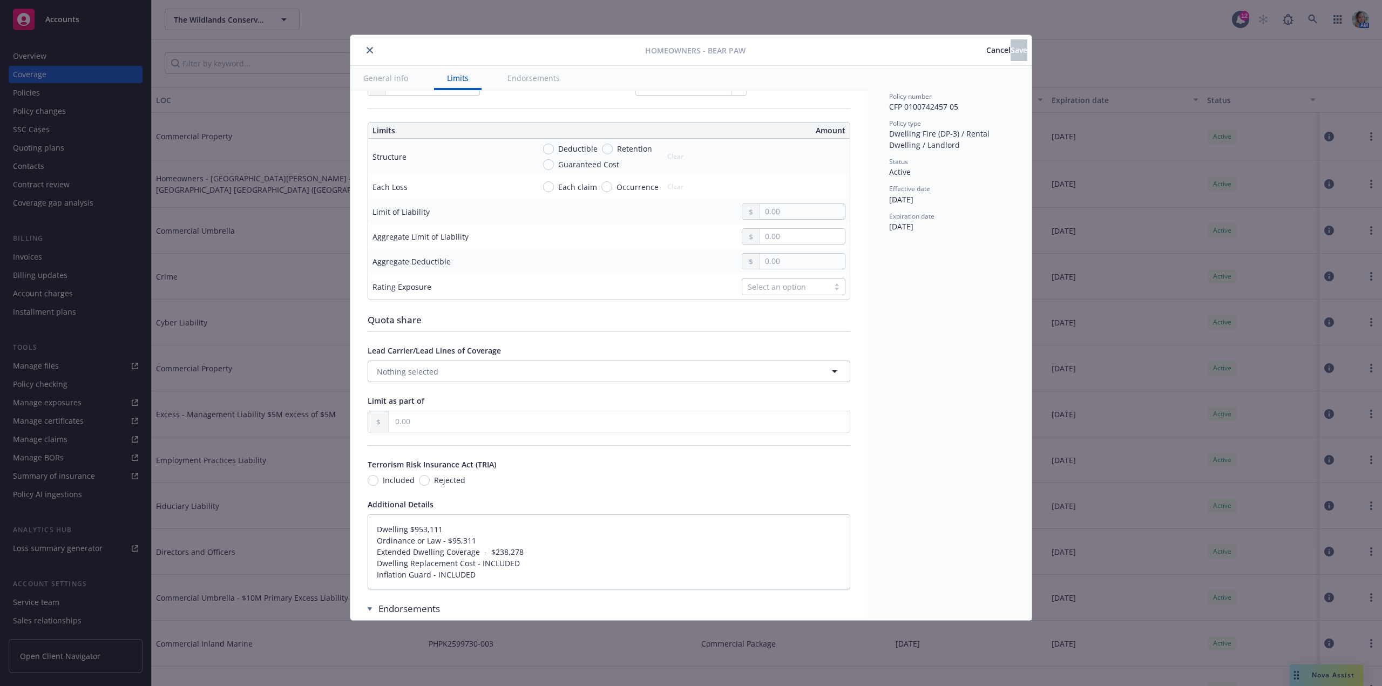
type textarea "x"
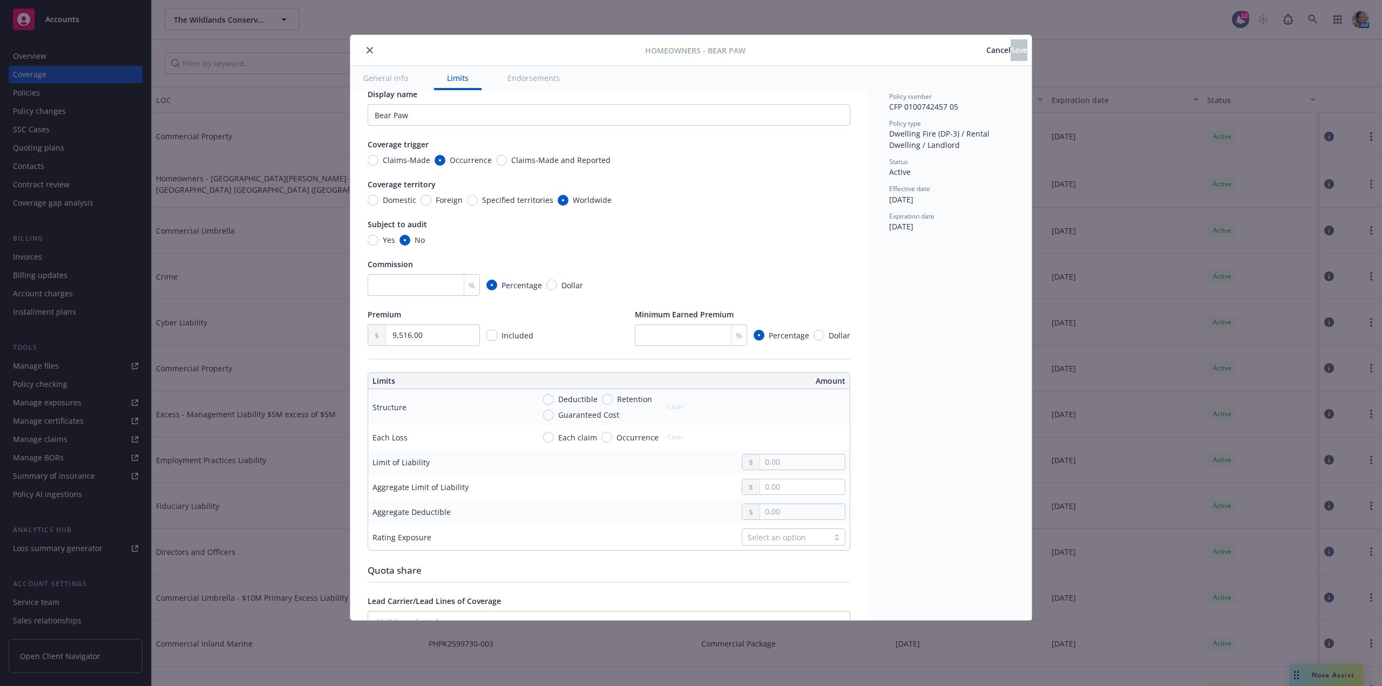
scroll to position [0, 0]
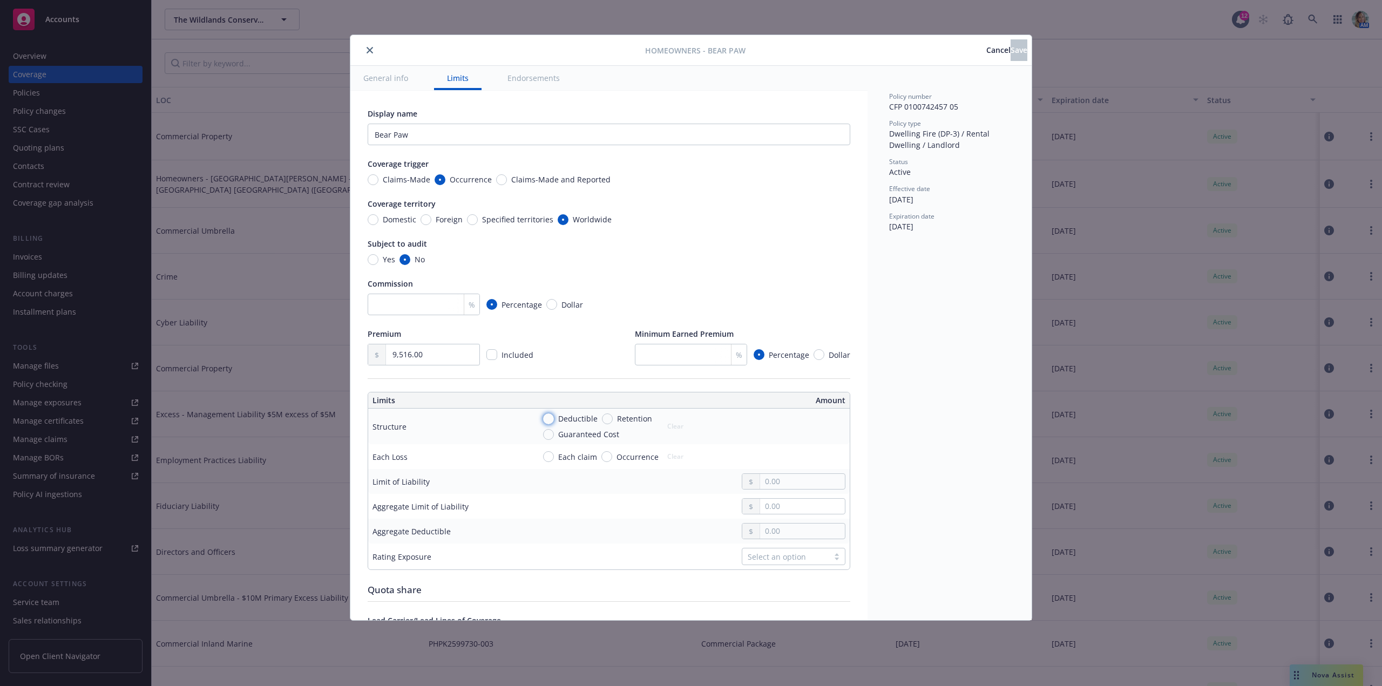
click at [548, 418] on input "Deductible" at bounding box center [548, 419] width 11 height 11
radio input "true"
click at [787, 429] on input "text" at bounding box center [802, 431] width 85 height 15
type textarea "x"
type input "2.00"
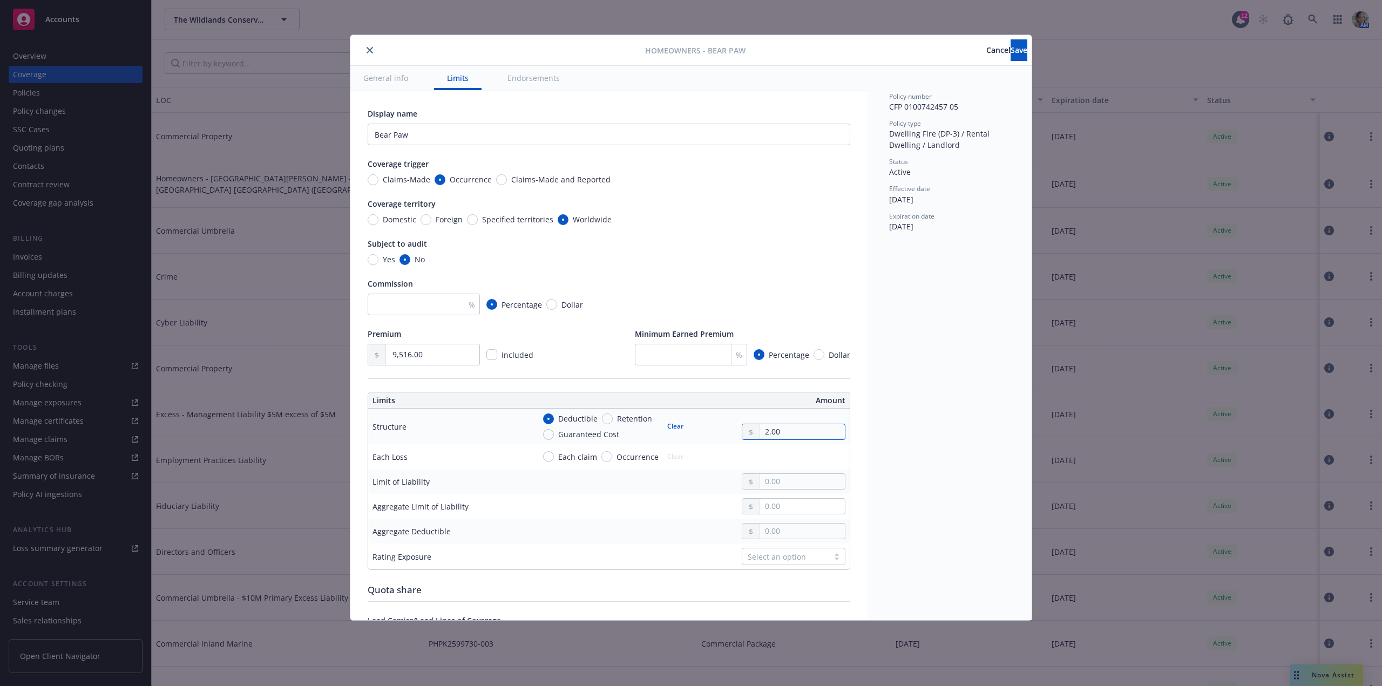
type textarea "x"
type input "20.00"
type textarea "x"
type input "200.00"
type textarea "x"
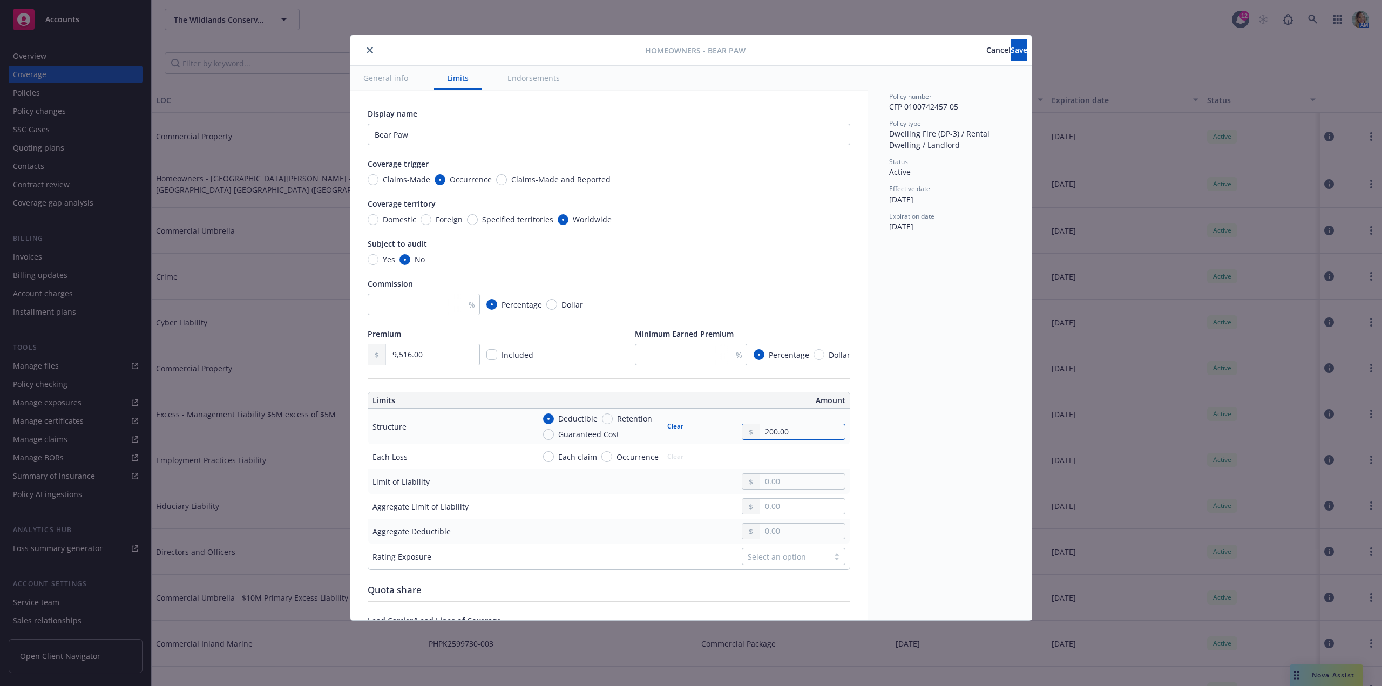
type input "2,000.00"
type textarea "x"
type input "20,000.00"
click at [782, 489] on input "text" at bounding box center [802, 481] width 85 height 15
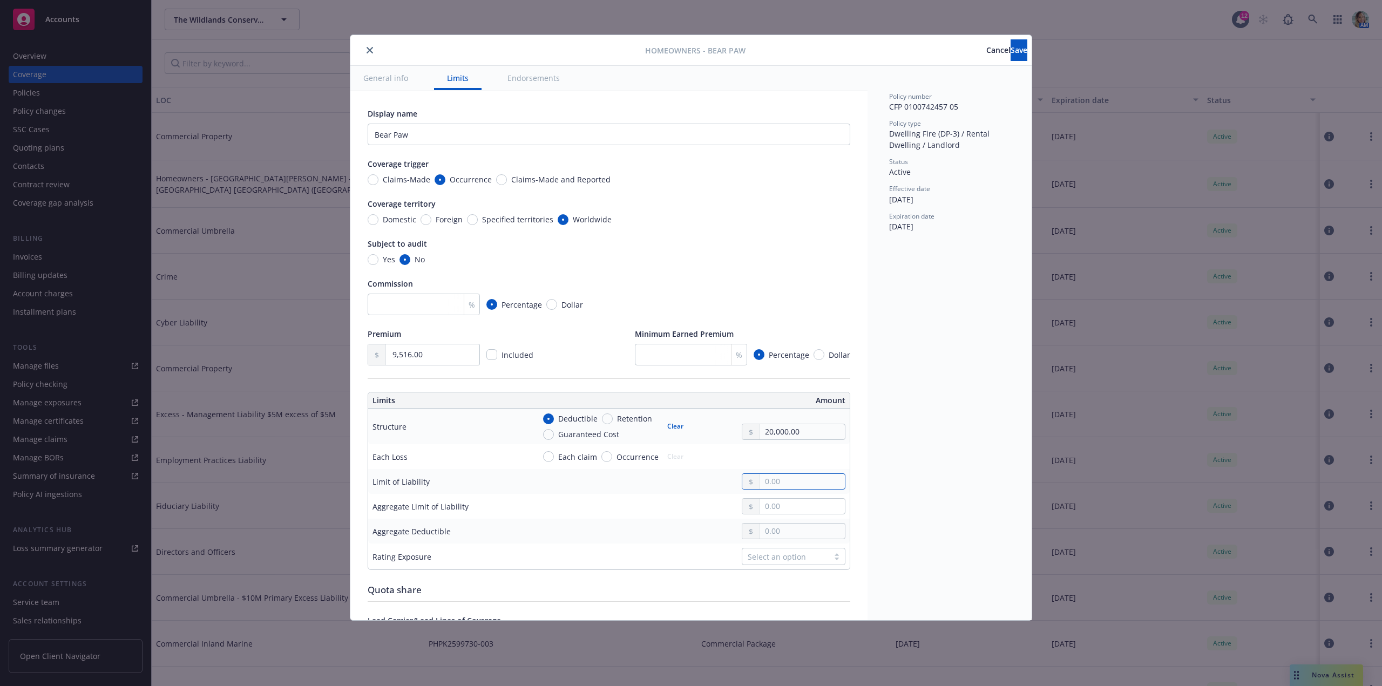
type textarea "x"
type input "8.00"
type textarea "x"
type input "89.00"
type textarea "x"
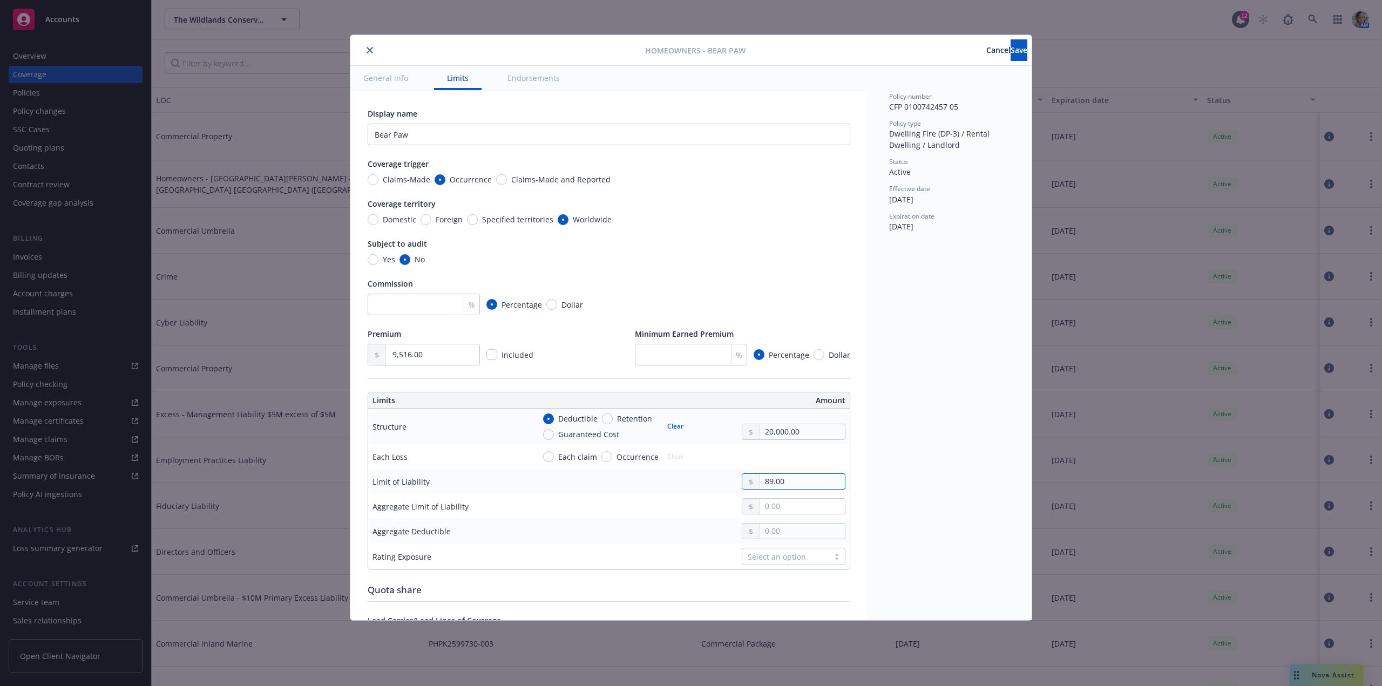
type input "893.00"
type textarea "x"
type input "8,932.00"
type textarea "x"
type input "89,326.00"
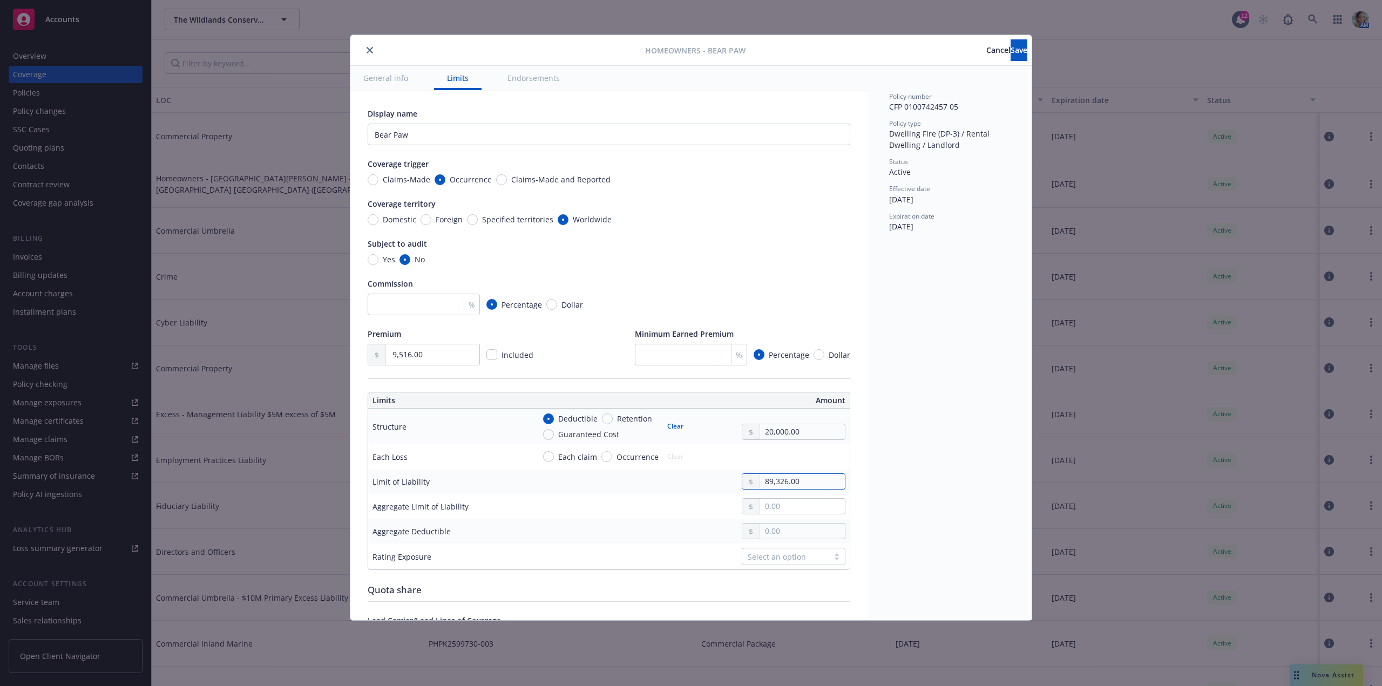
type textarea "x"
type input "893,262.00"
click at [906, 508] on div "Policy number CFP 0100742457 05 Policy type Dwelling Fire (DP-3) / Rental Dwell…" at bounding box center [950, 343] width 164 height 554
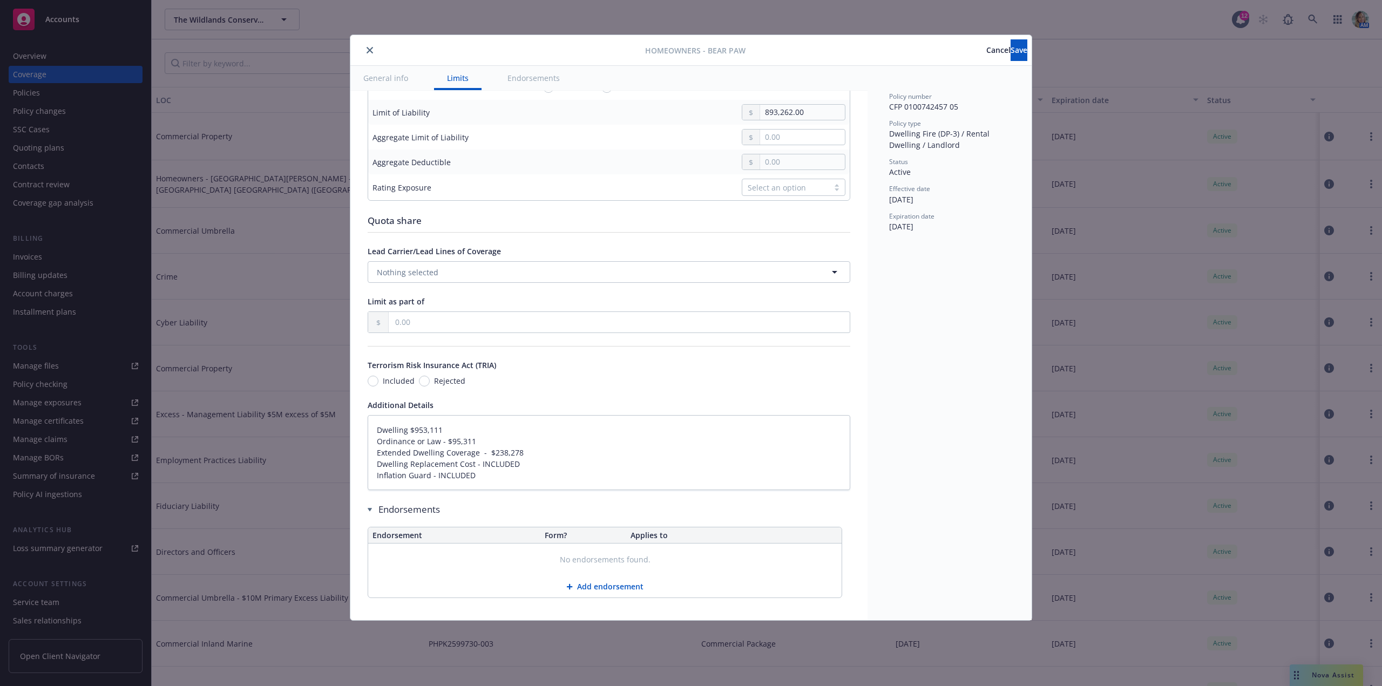
scroll to position [378, 0]
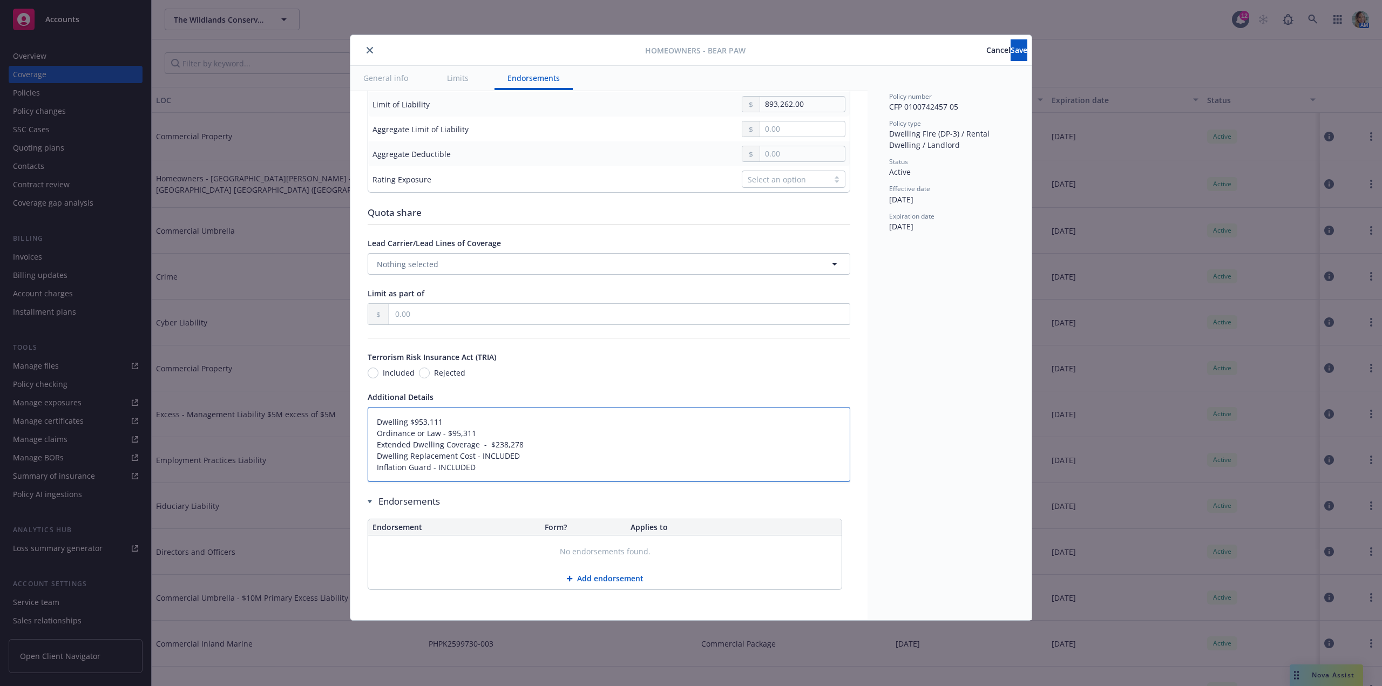
drag, startPoint x: 414, startPoint y: 433, endPoint x: 455, endPoint y: 430, distance: 41.1
click at [455, 430] on textarea "Dwelling $953,111 Ordinance or Law - $95,311 Extended Dwelling Coverage - $238,…" at bounding box center [609, 444] width 483 height 75
type textarea "x"
type textarea "Dwelling $8 Ordinance or Law - $95,311 Extended Dwelling Coverage - $238,278 Dw…"
type textarea "x"
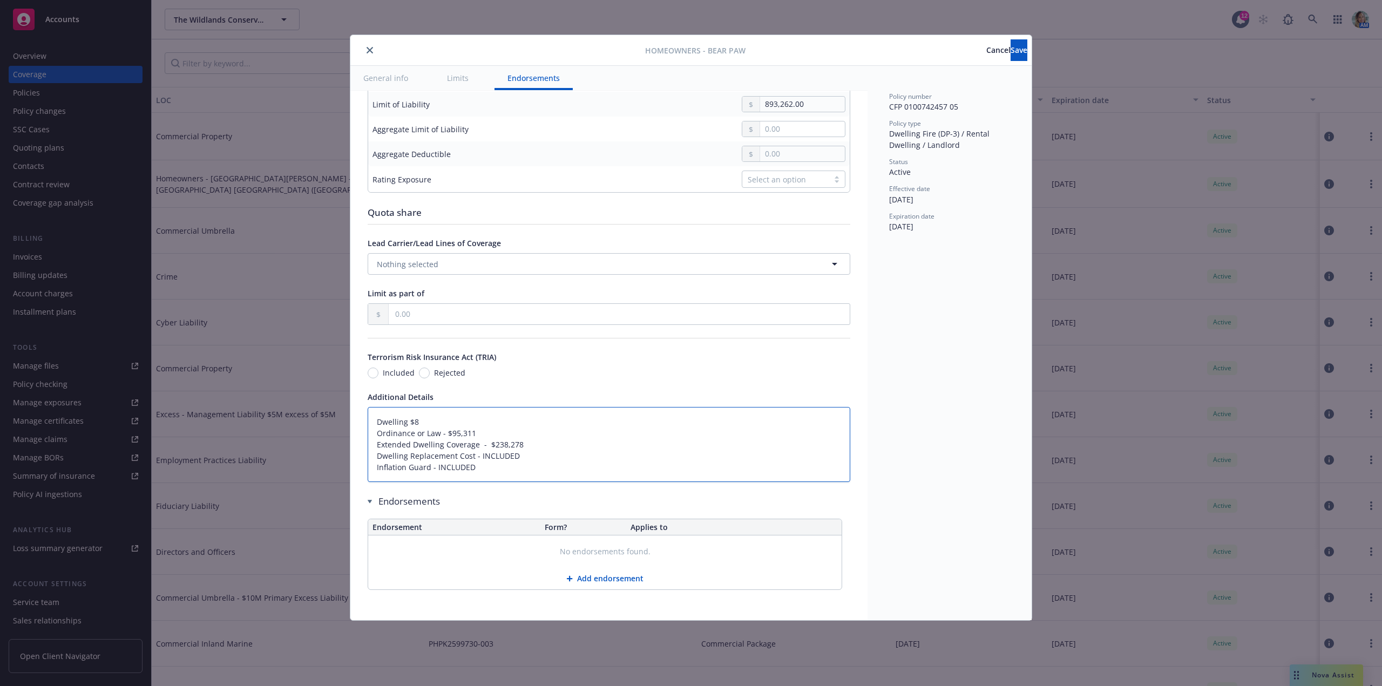
type textarea "Dwelling $89 Ordinance or Law - $95,311 Extended Dwelling Coverage - $238,278 D…"
type textarea "x"
type textarea "Dwelling $893 Ordinance or Law - $95,311 Extended Dwelling Coverage - $238,278 …"
type textarea "x"
type textarea "Dwelling $893, Ordinance or Law - $95,311 Extended Dwelling Coverage - $238,278…"
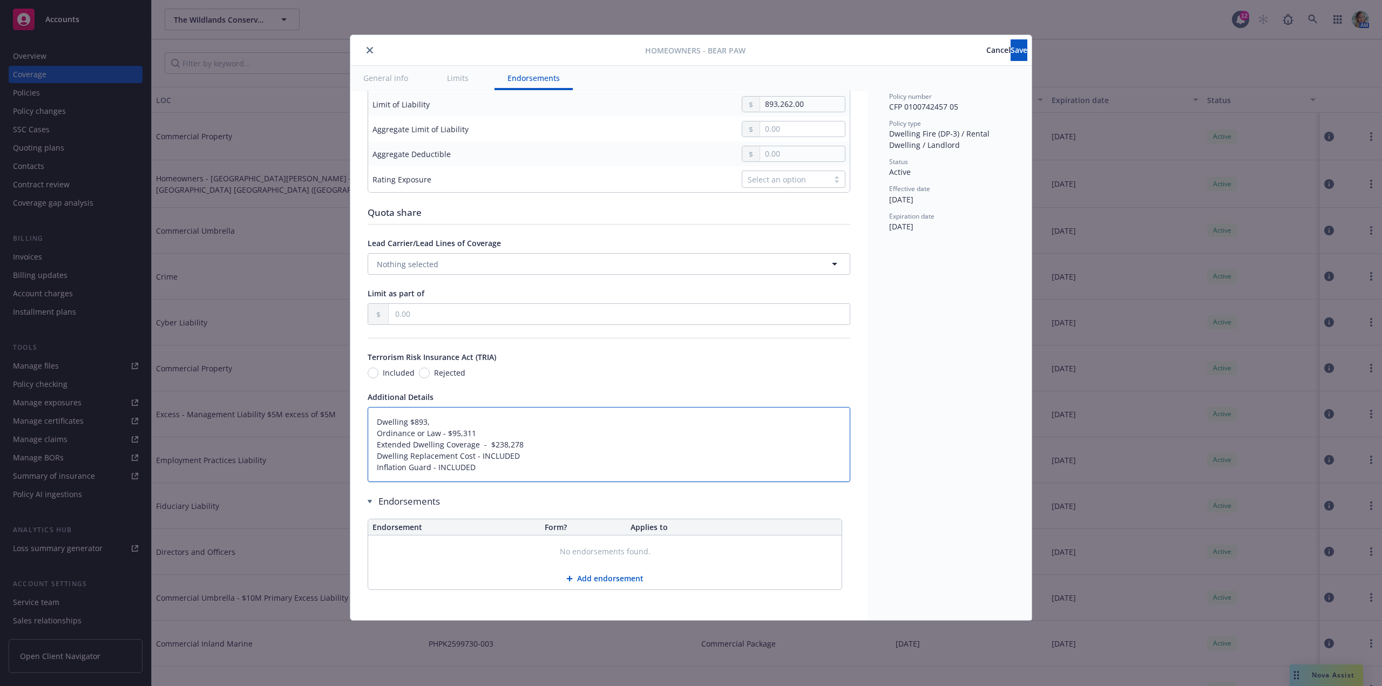
type textarea "x"
type textarea "Dwelling $893,2 Ordinance or Law - $95,311 Extended Dwelling Coverage - $238,27…"
type textarea "x"
type textarea "Dwelling $893,26 Ordinance or Law - $95,311 Extended Dwelling Coverage - $238,2…"
type textarea "x"
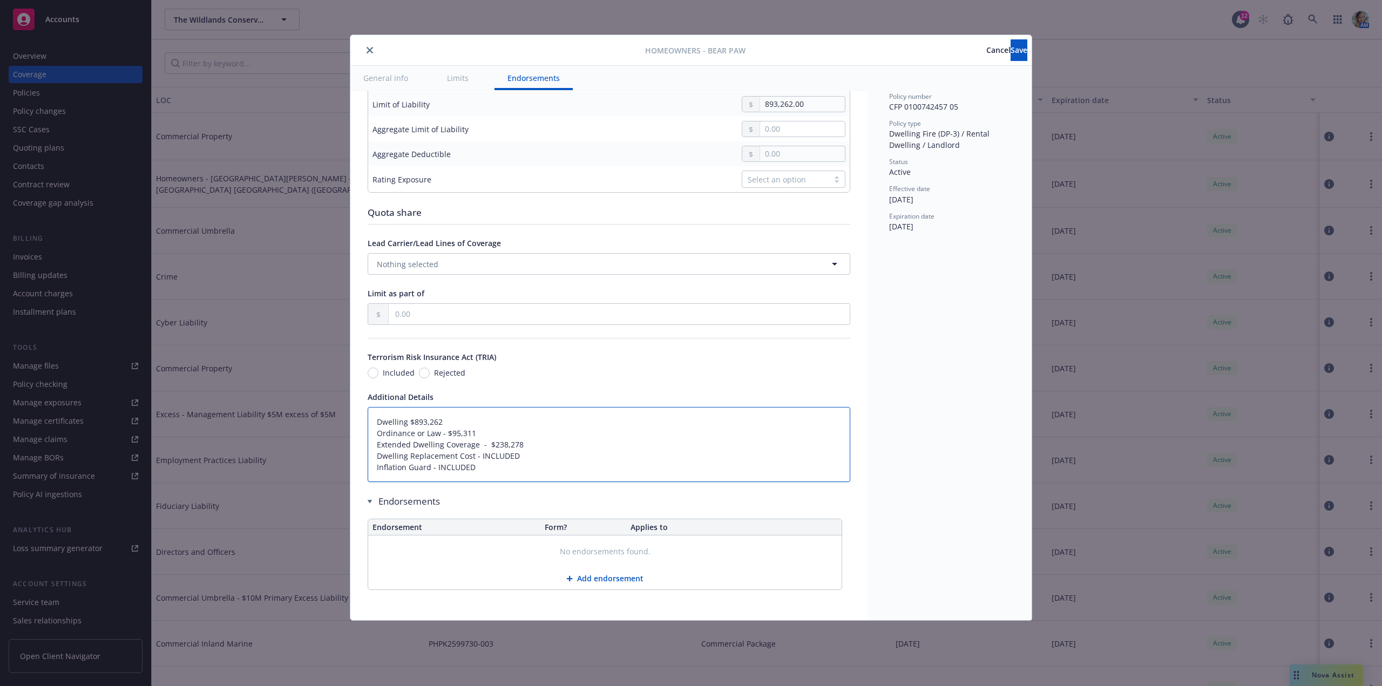
type textarea "Dwelling $893,262 Ordinance or Law - $95,311 Extended Dwelling Coverage - $238,…"
click at [986, 53] on span "Cancel" at bounding box center [998, 50] width 24 height 10
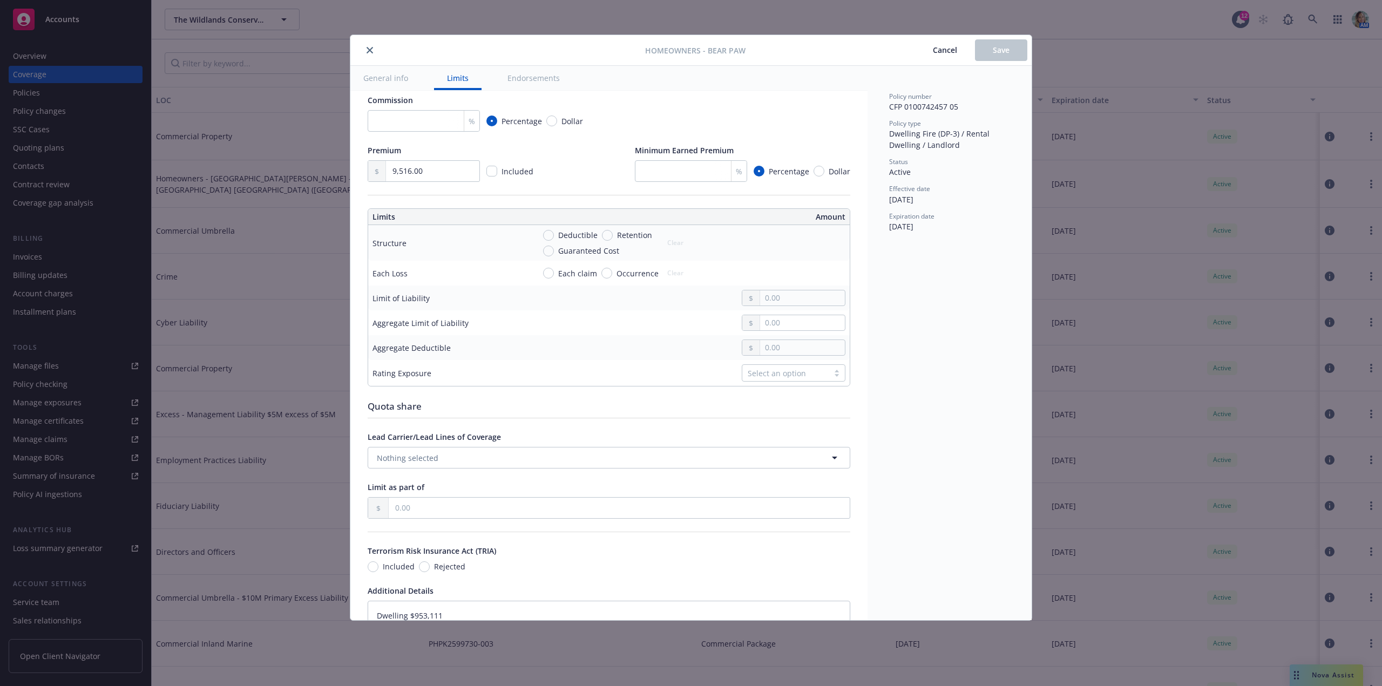
scroll to position [270, 0]
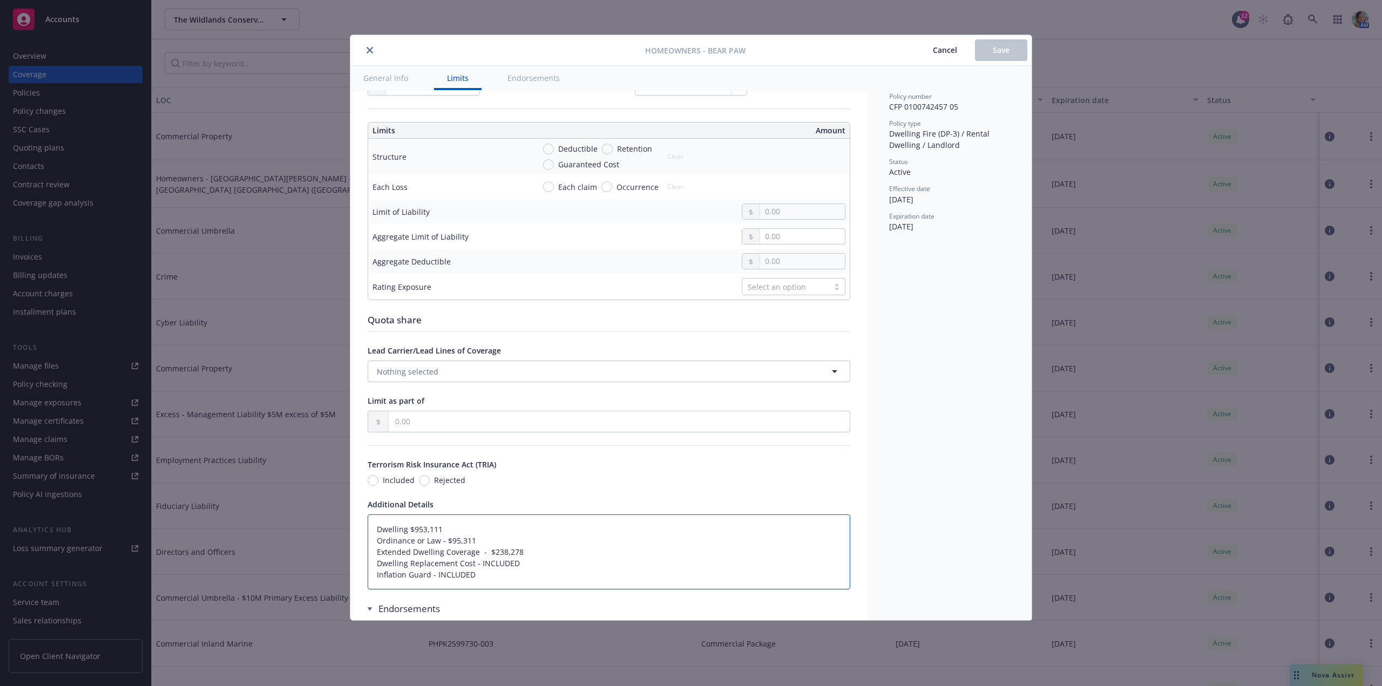
drag, startPoint x: 412, startPoint y: 541, endPoint x: 453, endPoint y: 540, distance: 40.5
click at [453, 540] on textarea "Dwelling $953,111 Ordinance or Law - $95,311 Extended Dwelling Coverage - $238,…" at bounding box center [609, 551] width 483 height 75
type textarea "x"
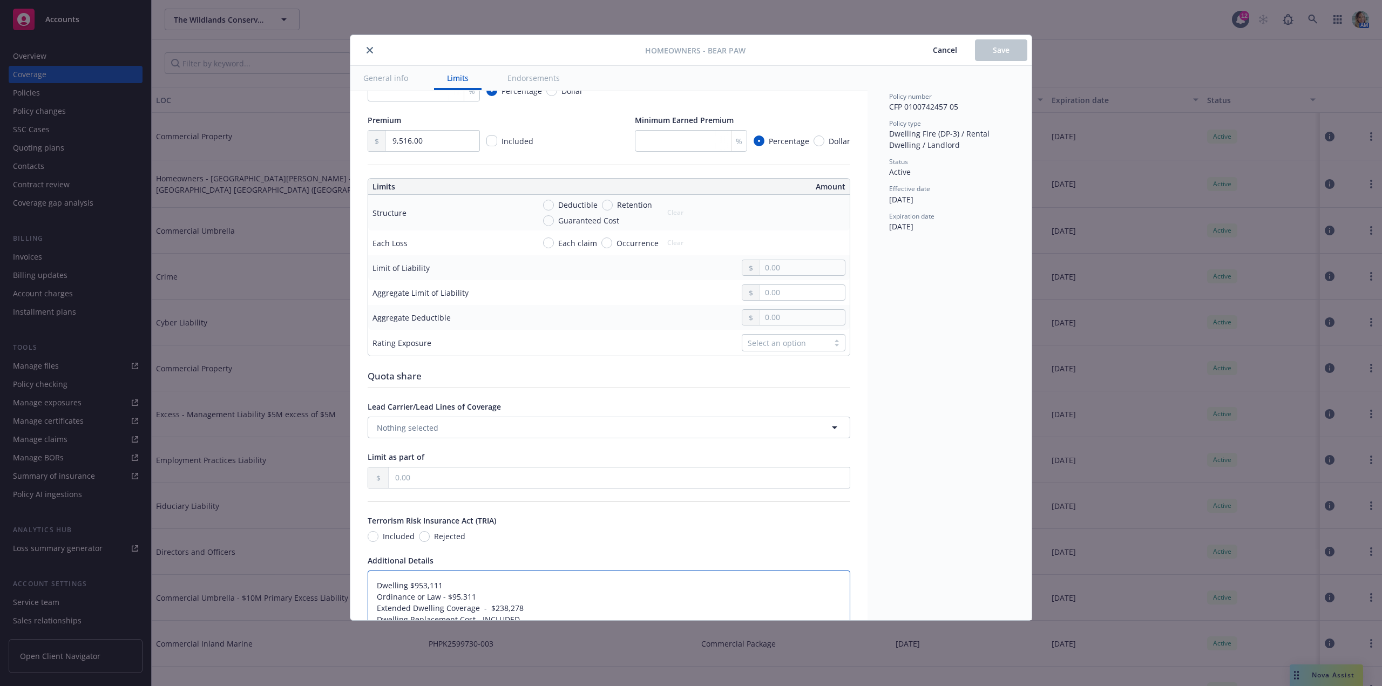
scroll to position [162, 0]
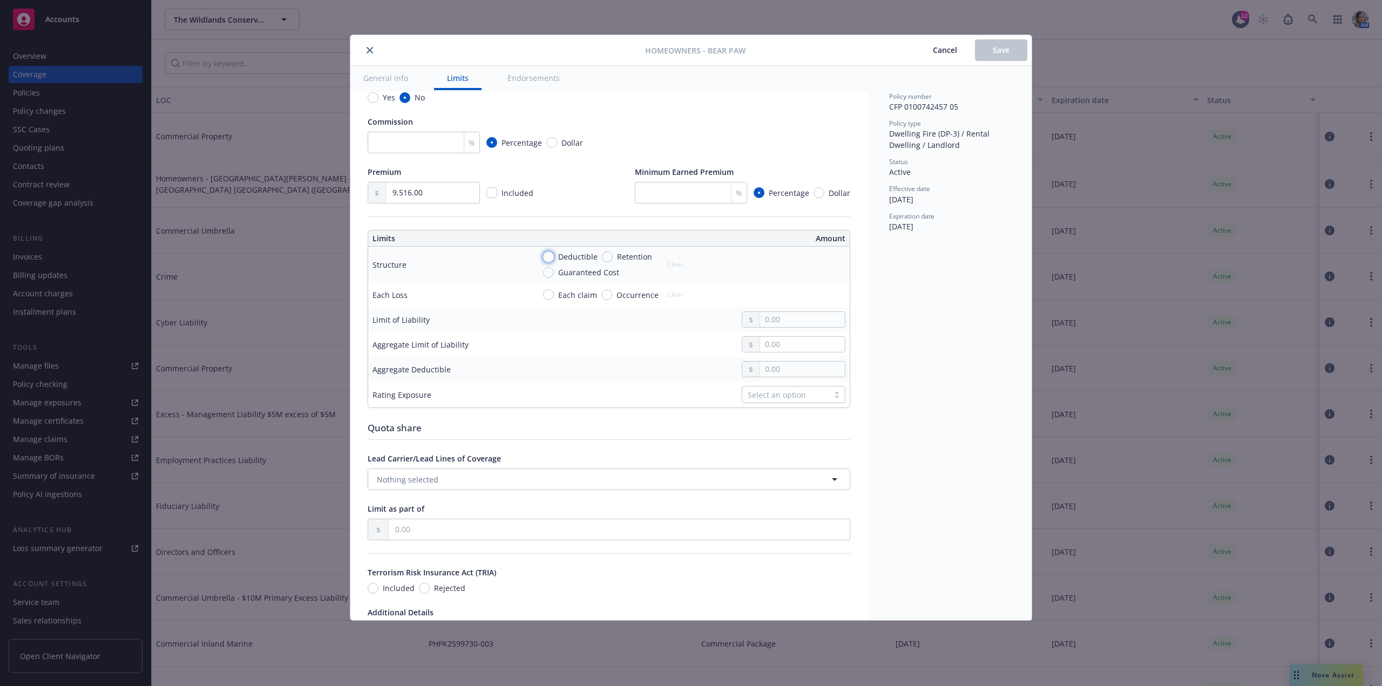
click at [549, 258] on input "Deductible" at bounding box center [548, 257] width 11 height 11
radio input "true"
click at [773, 272] on input "text" at bounding box center [802, 269] width 85 height 15
type textarea "x"
type input "2.00"
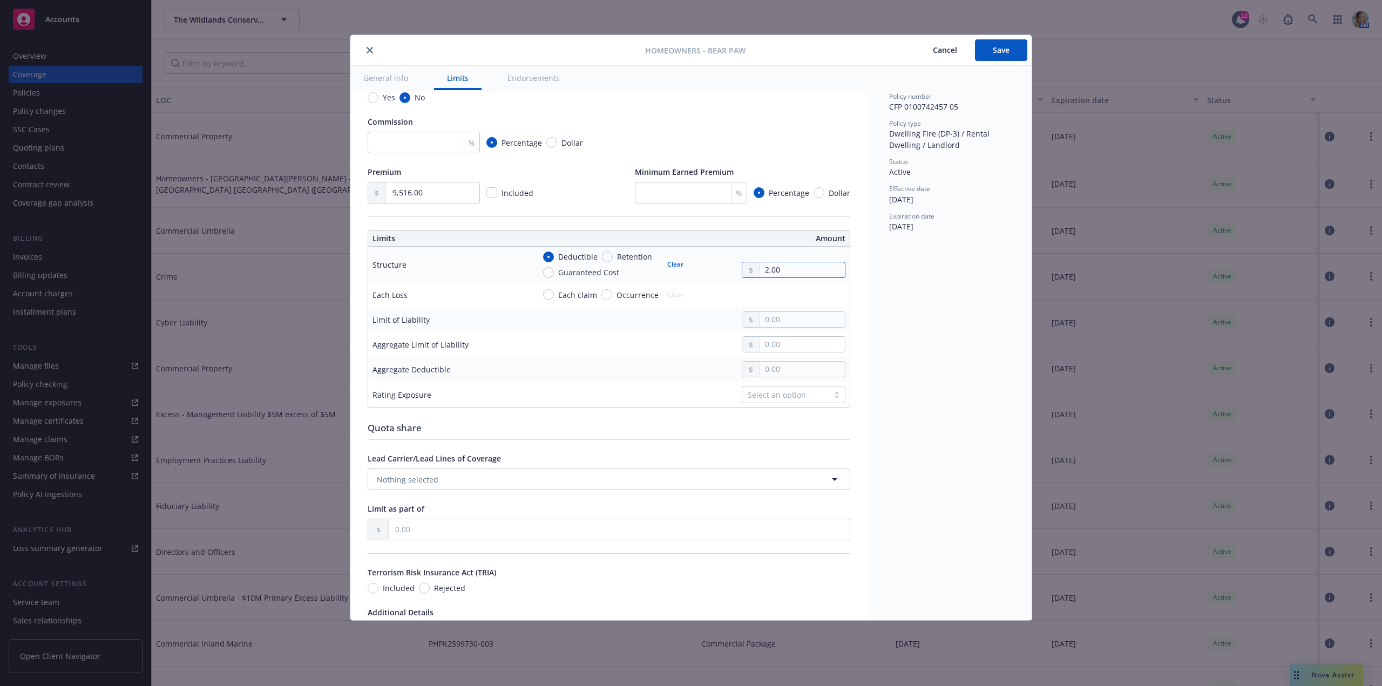
type textarea "x"
type input "20.00"
type textarea "x"
type input "200.00"
type textarea "x"
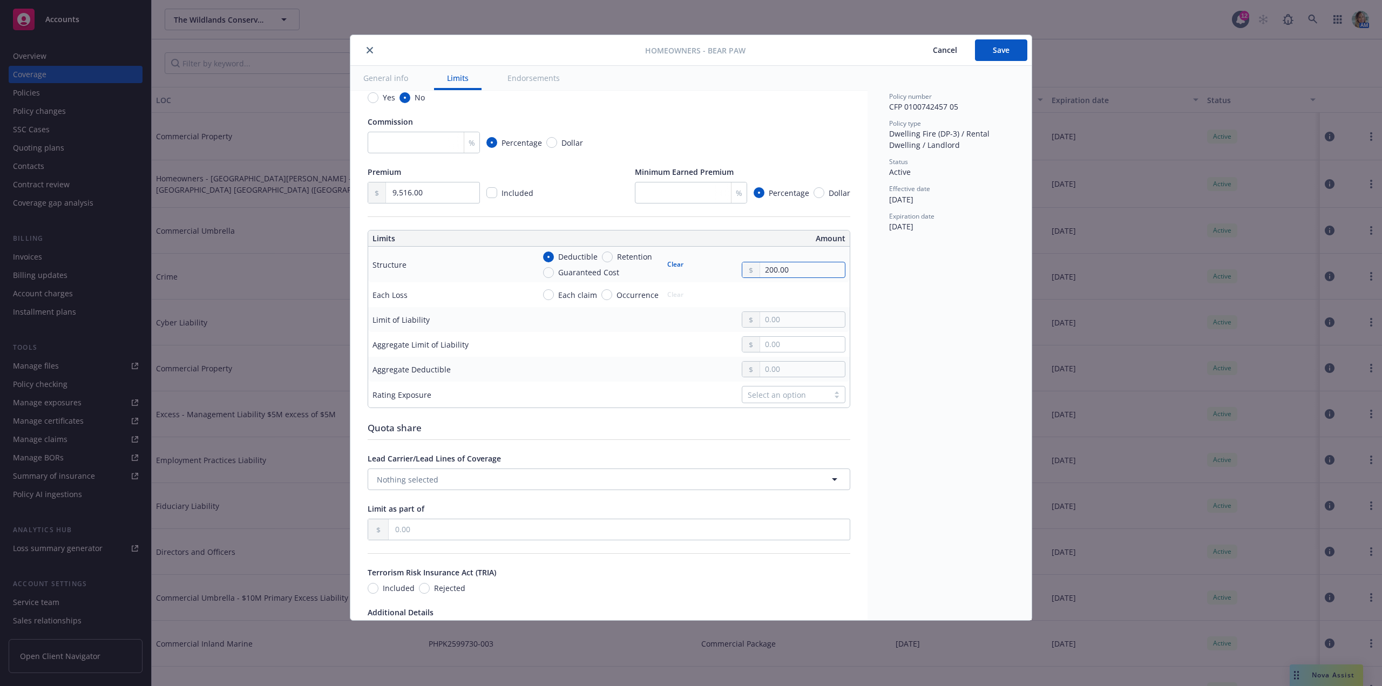
type input "2,000.00"
type textarea "x"
type input "20,000.00"
click at [790, 327] on input "text" at bounding box center [802, 319] width 85 height 15
paste input "953,111.00"
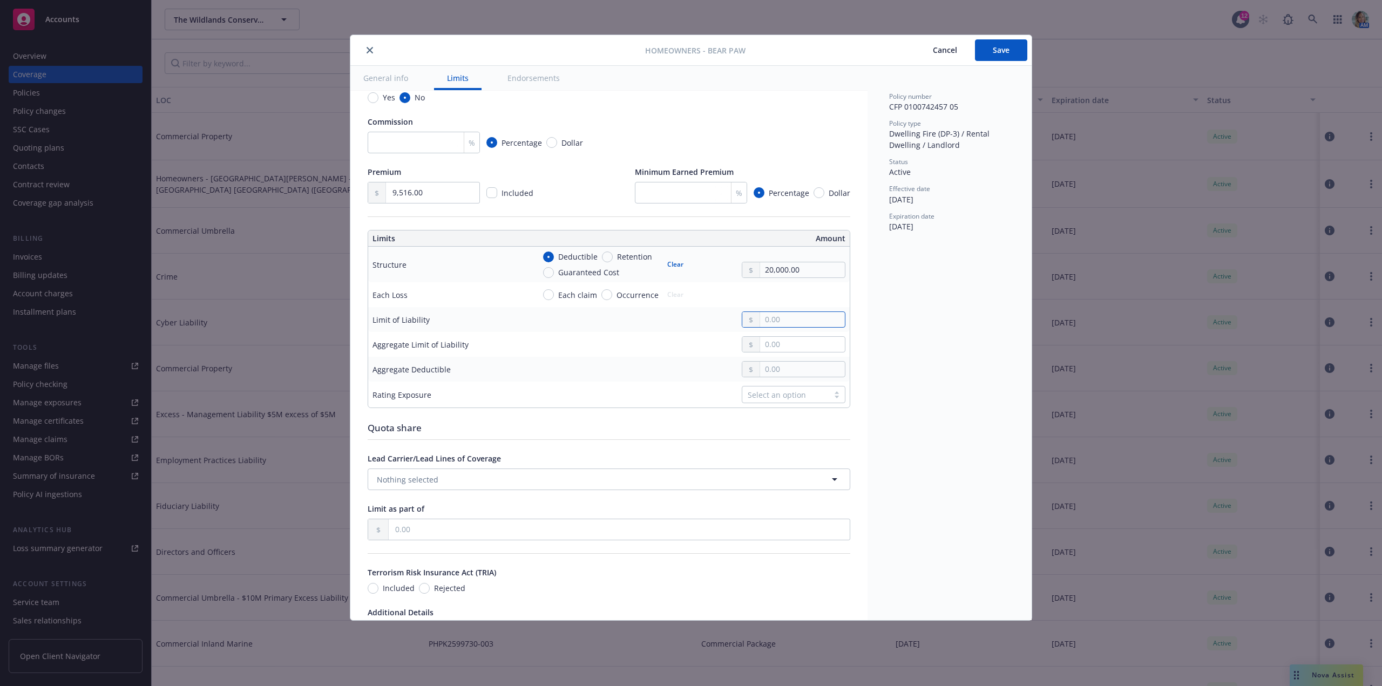
type textarea "x"
type input "953,111.00"
click at [997, 56] on button "Save" at bounding box center [1001, 50] width 52 height 22
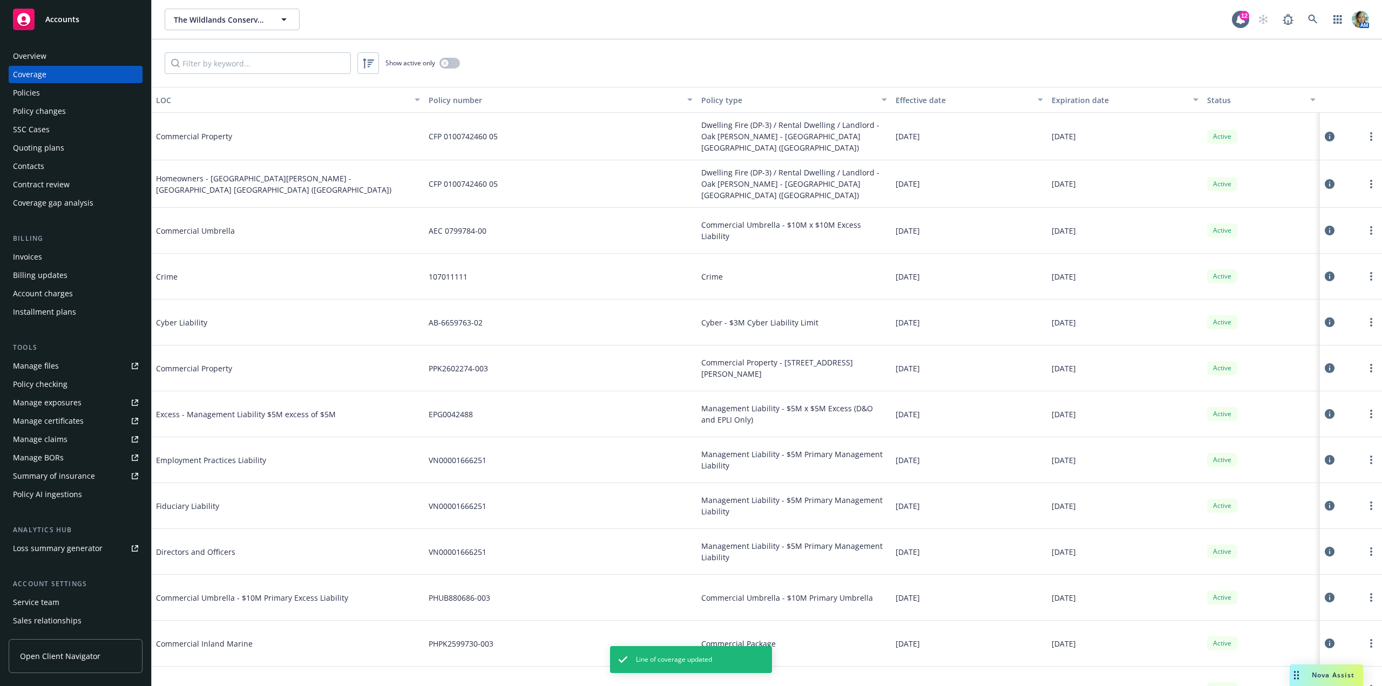
type textarea "x"
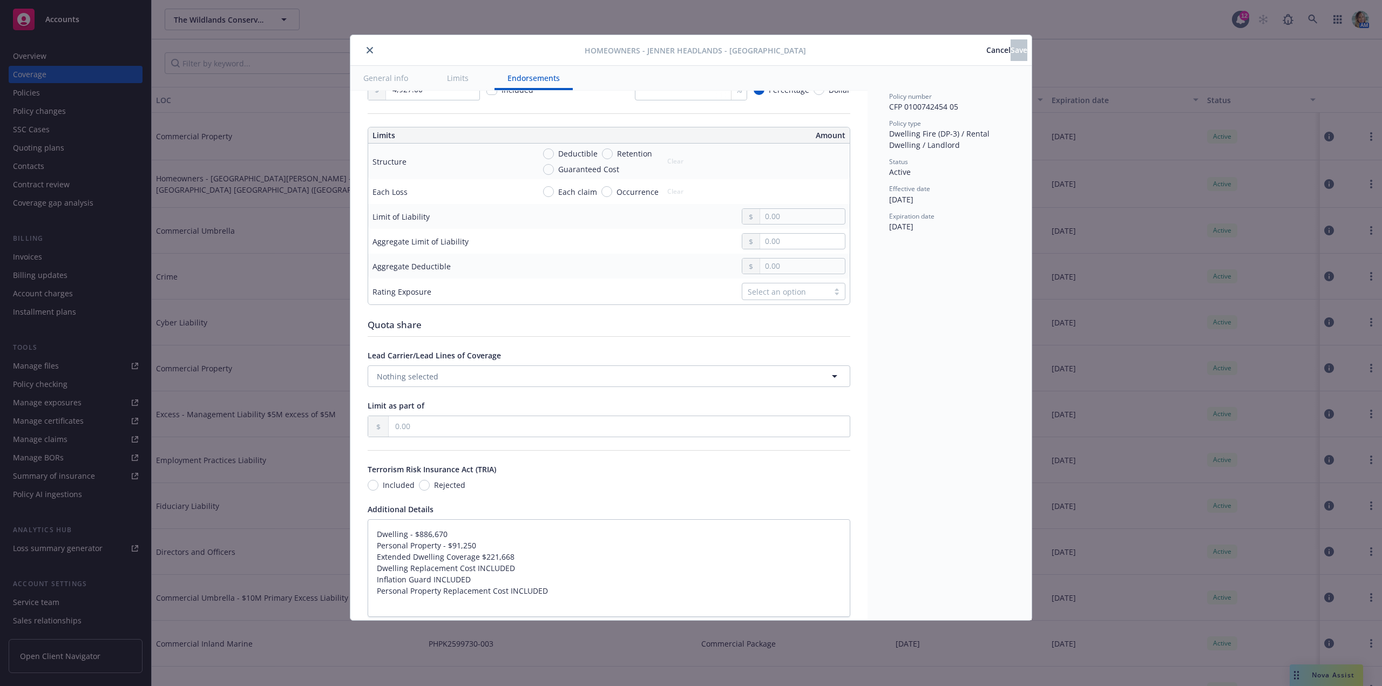
scroll to position [324, 0]
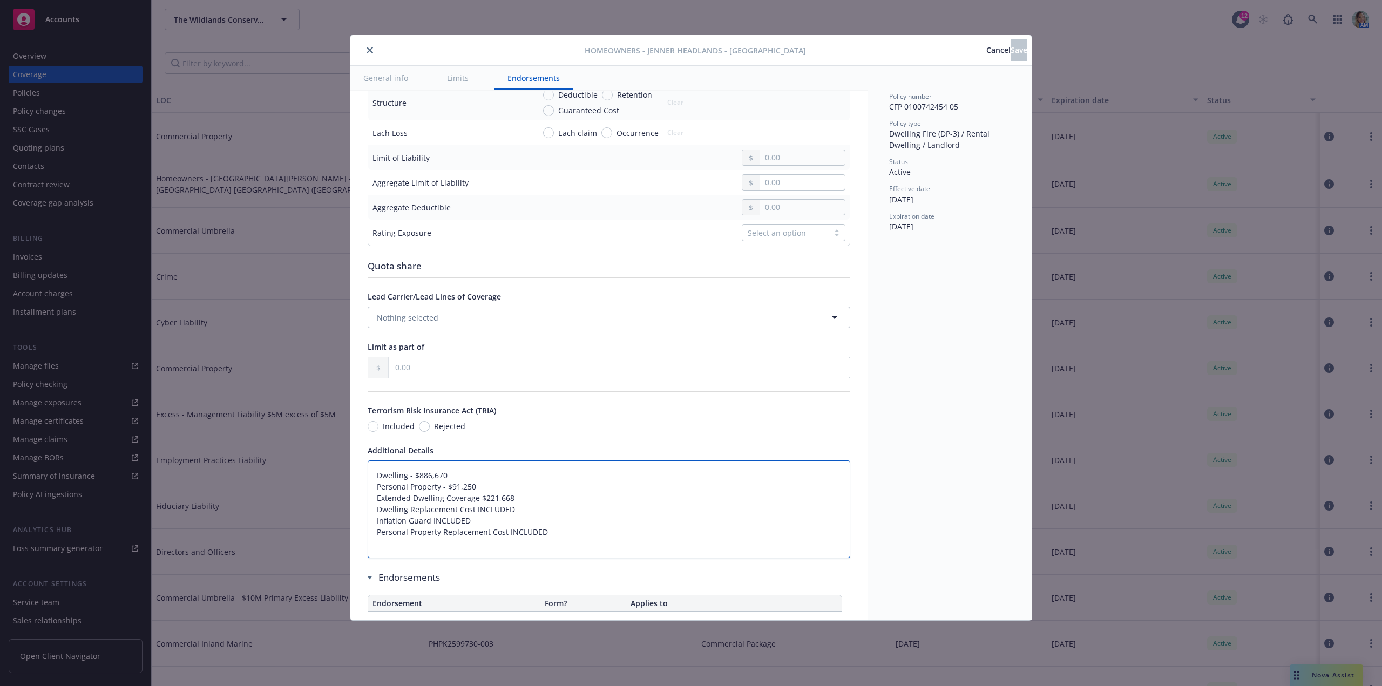
drag, startPoint x: 418, startPoint y: 485, endPoint x: 457, endPoint y: 486, distance: 38.9
click at [457, 486] on textarea "Dwelling - $886,670 Personal Property - $91,250 Extended Dwelling Coverage $221…" at bounding box center [609, 510] width 483 height 98
type textarea "x"
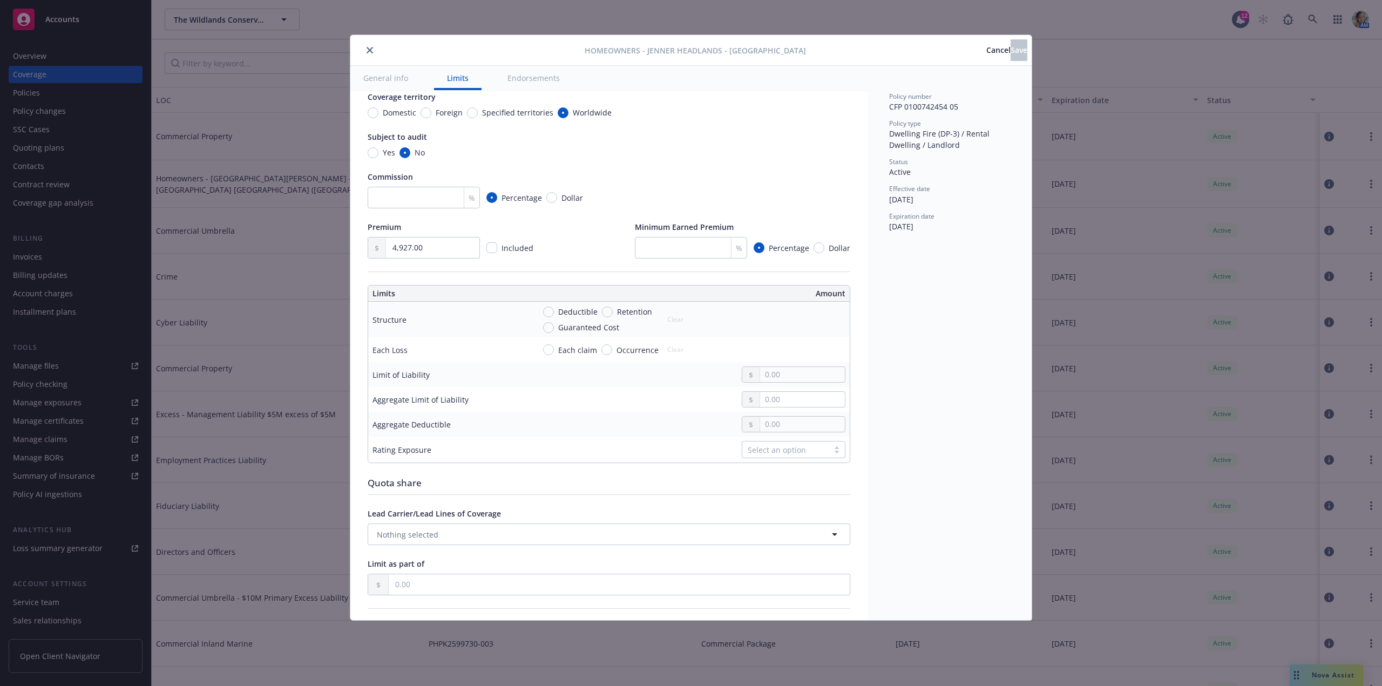
scroll to position [108, 0]
click at [554, 314] on span "Deductible" at bounding box center [576, 310] width 44 height 11
click at [554, 314] on input "Deductible" at bounding box center [548, 311] width 11 height 11
radio input "true"
click at [762, 326] on input "text" at bounding box center [802, 323] width 85 height 15
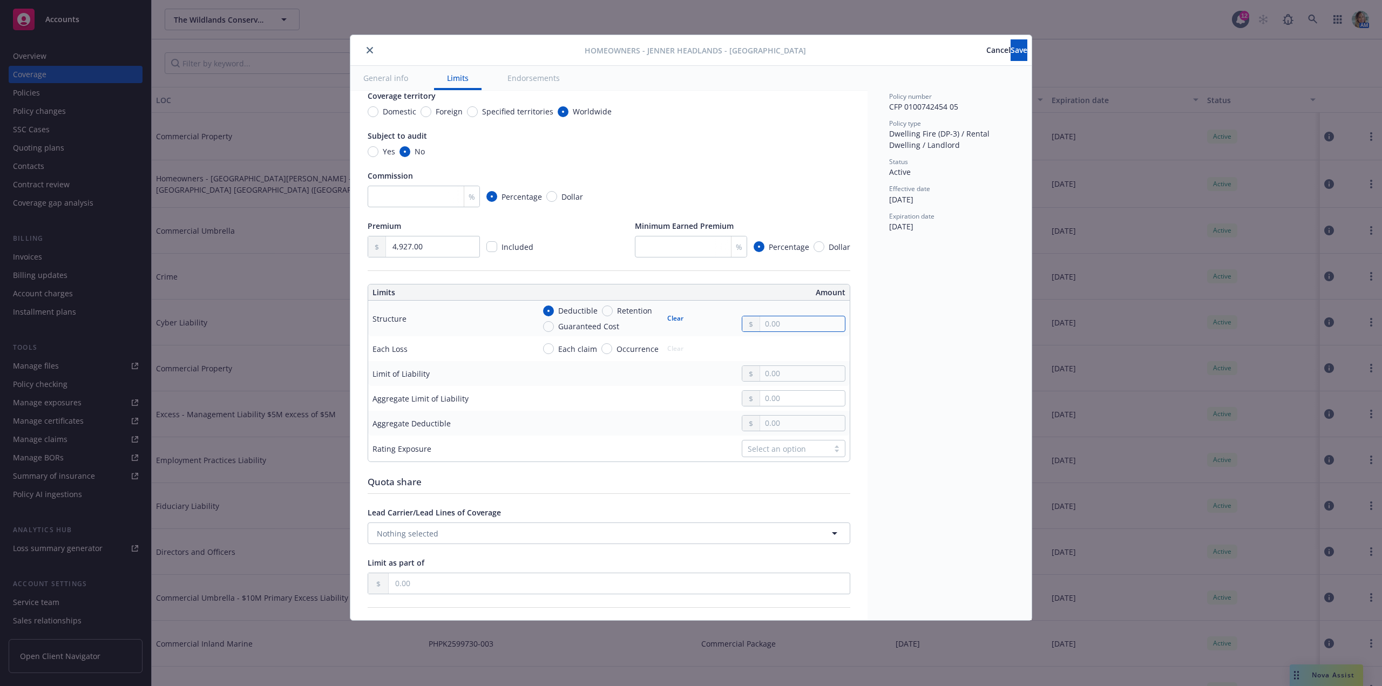
type textarea "x"
type input "2.00"
type textarea "x"
type input "20.00"
type textarea "x"
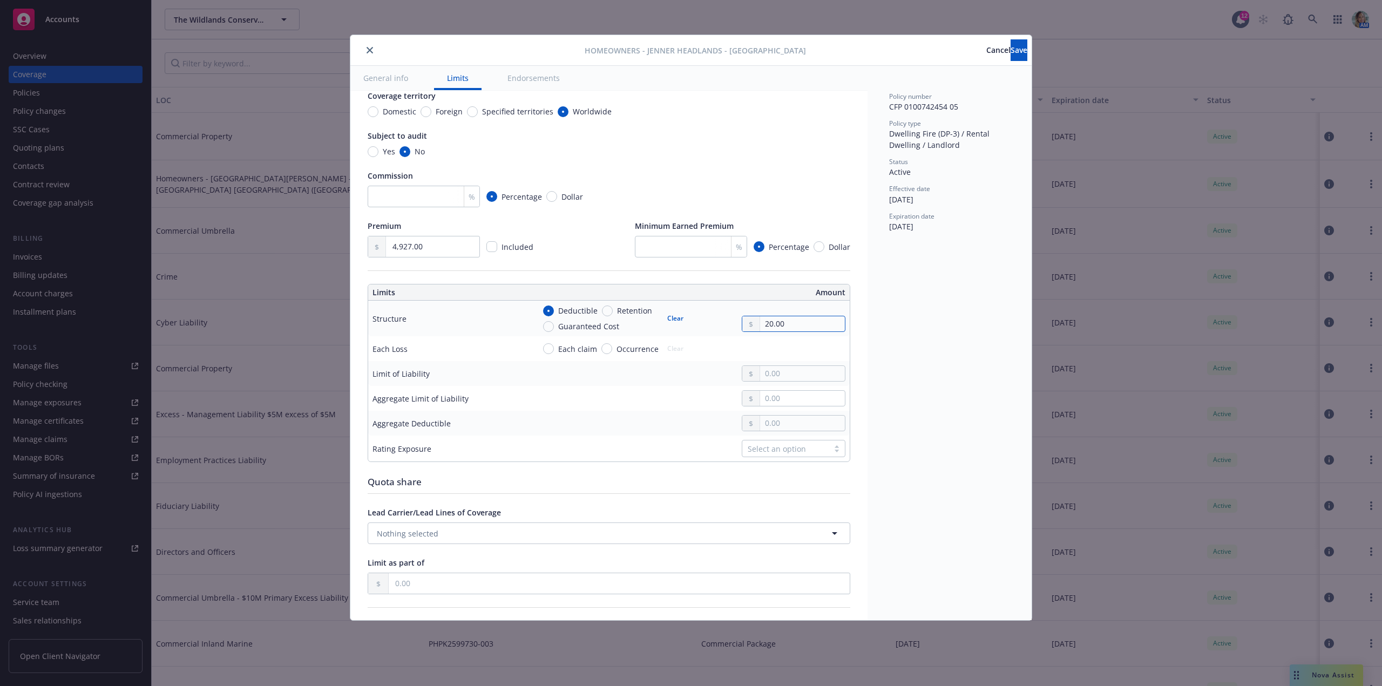
type input "200.00"
type textarea "x"
type input "2,000.00"
type textarea "x"
type input "20,000.00"
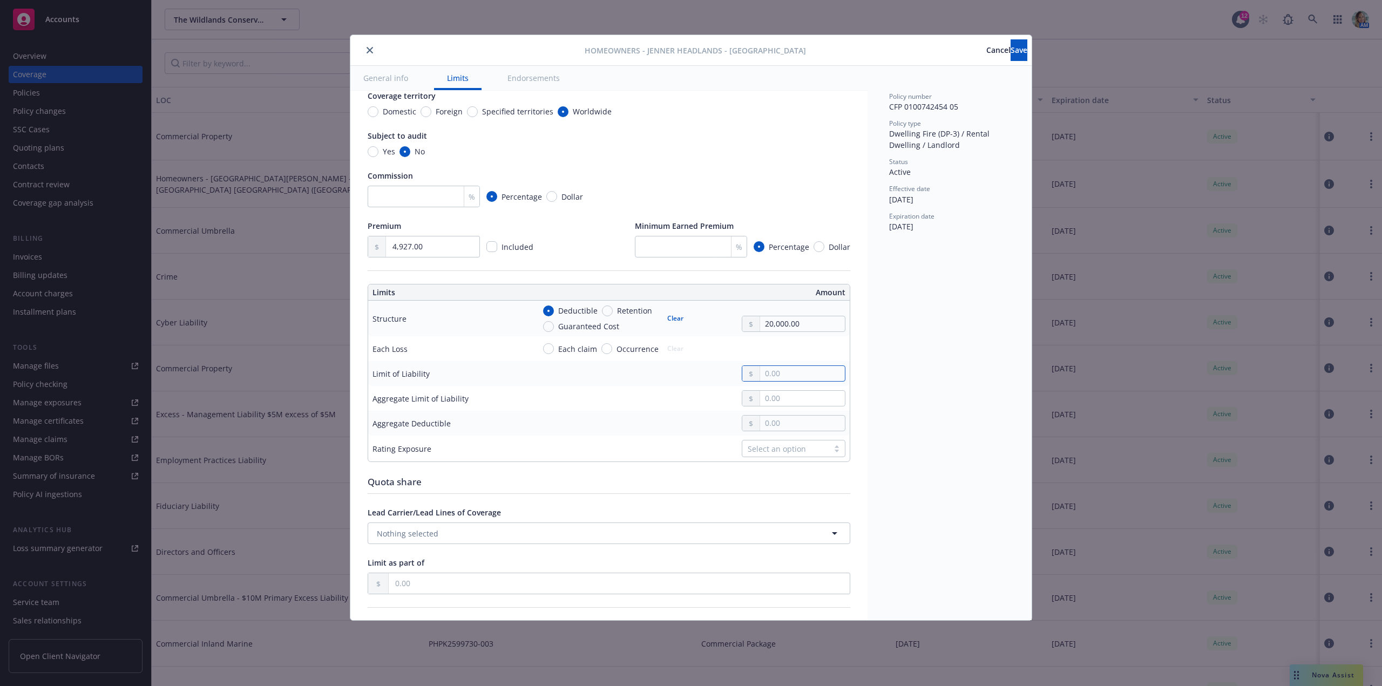
click at [784, 381] on input "text" at bounding box center [802, 373] width 85 height 15
paste input "886,670.00"
type input "886,670.00"
type textarea "x"
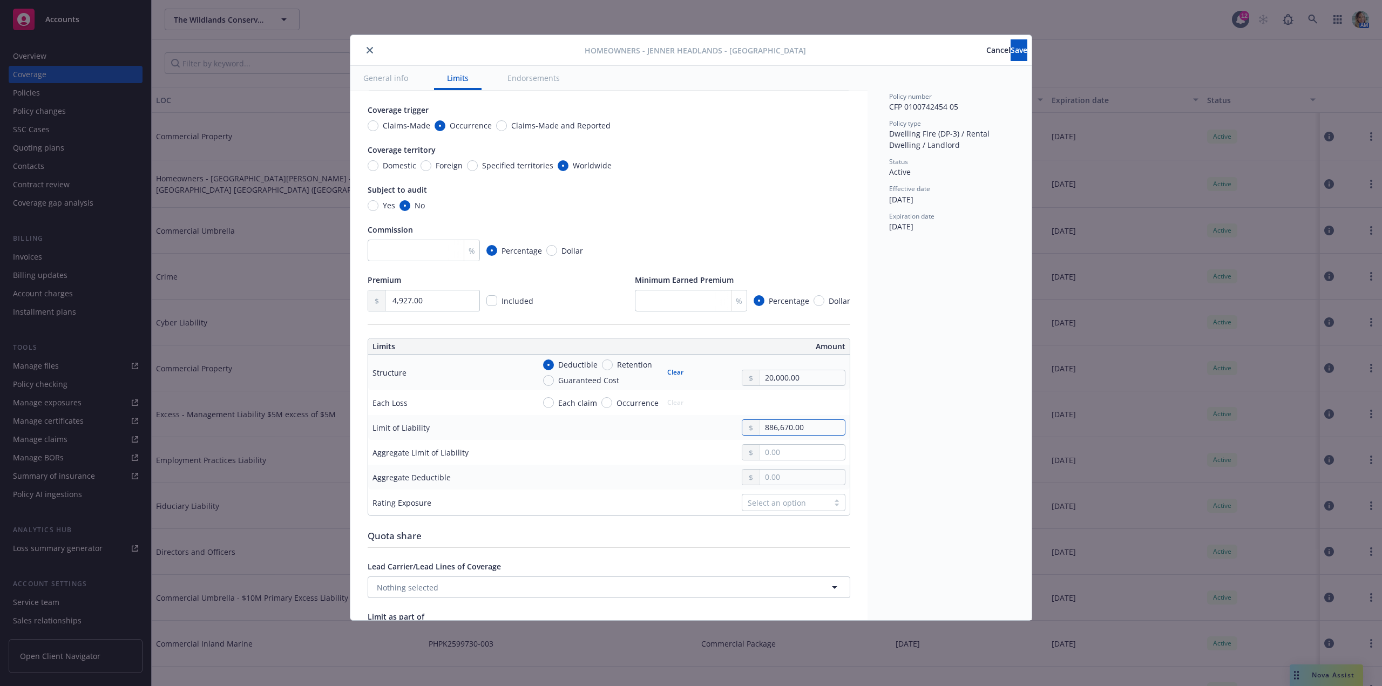
scroll to position [0, 0]
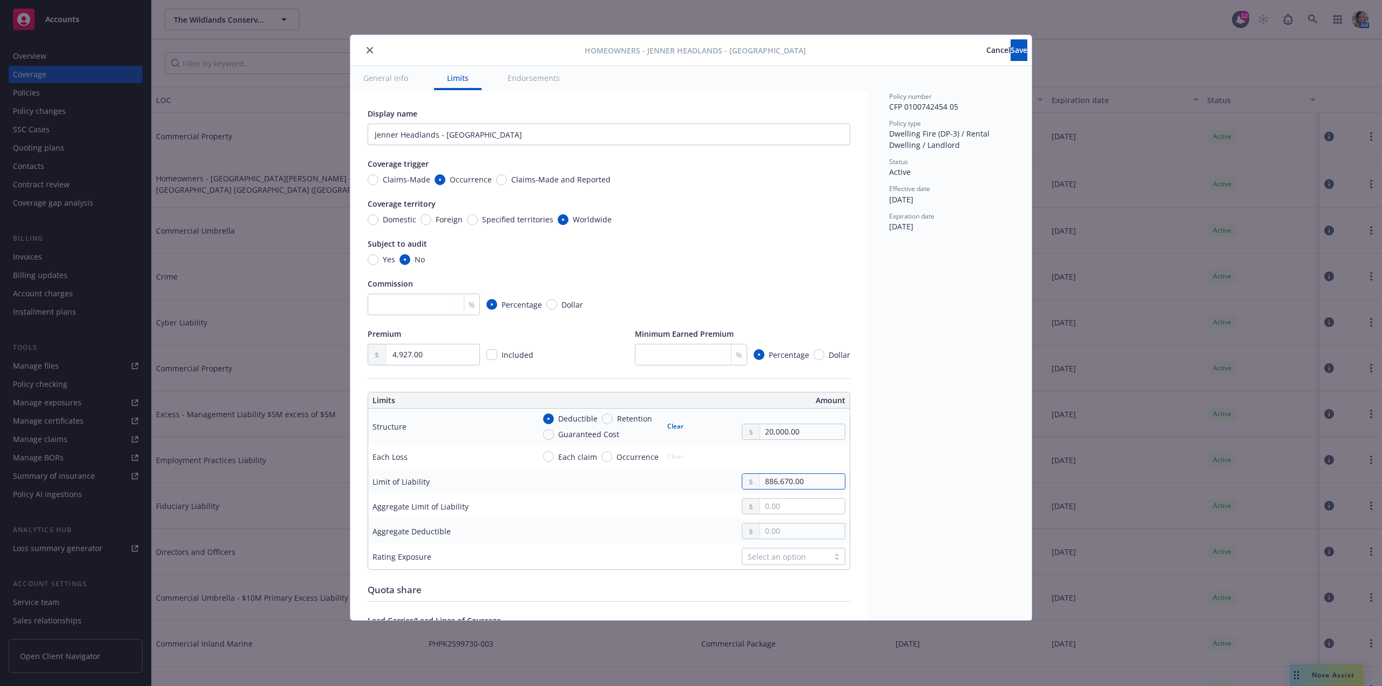
type input "886,670.00"
drag, startPoint x: 438, startPoint y: 357, endPoint x: 384, endPoint y: 359, distance: 53.5
click at [384, 359] on div "4,927.00" at bounding box center [424, 355] width 112 height 22
type input "5.00"
type textarea "x"
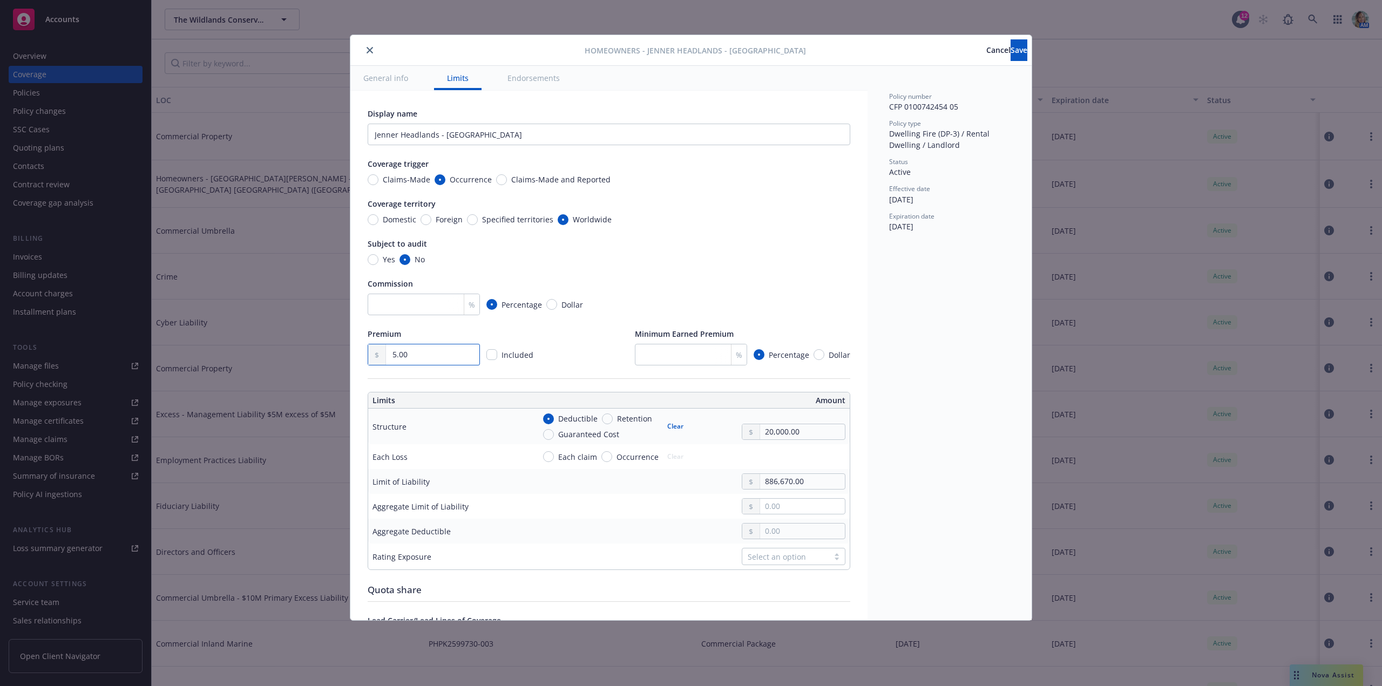
type input "52.00"
type textarea "x"
type input "523.00"
type textarea "x"
type input "5,239.00"
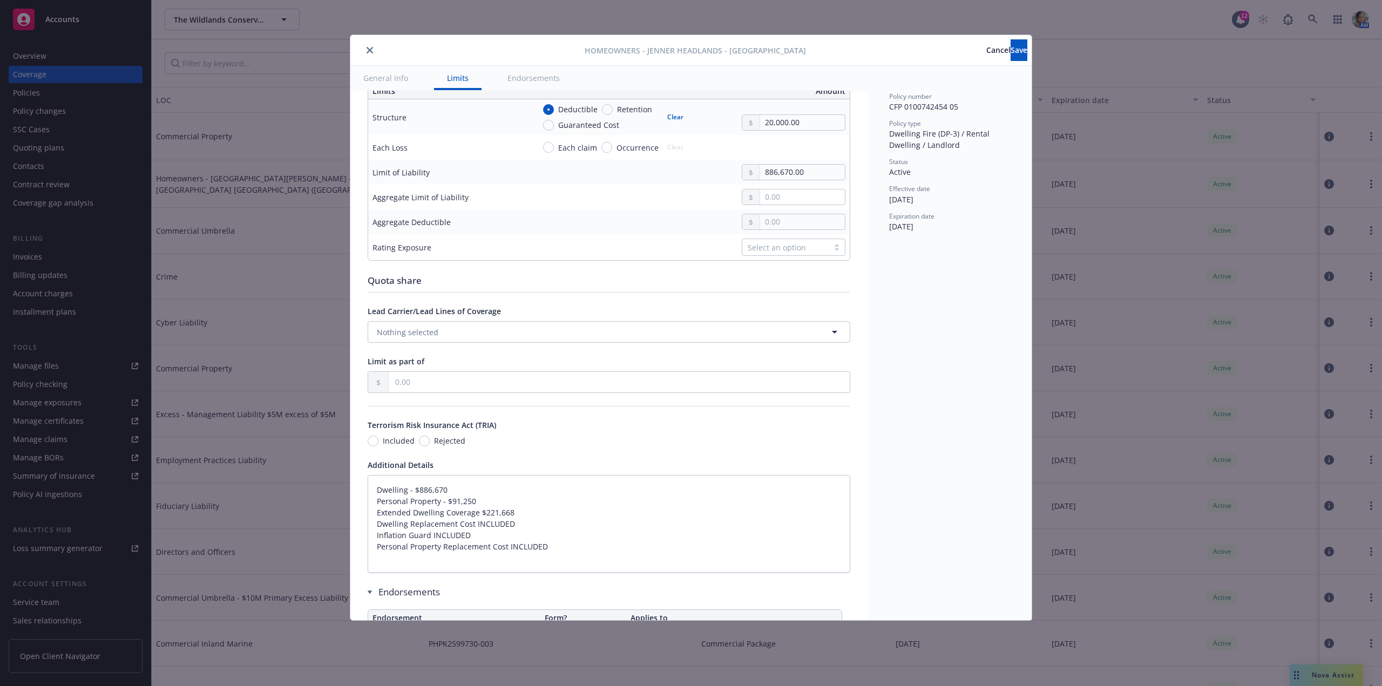
type textarea "x"
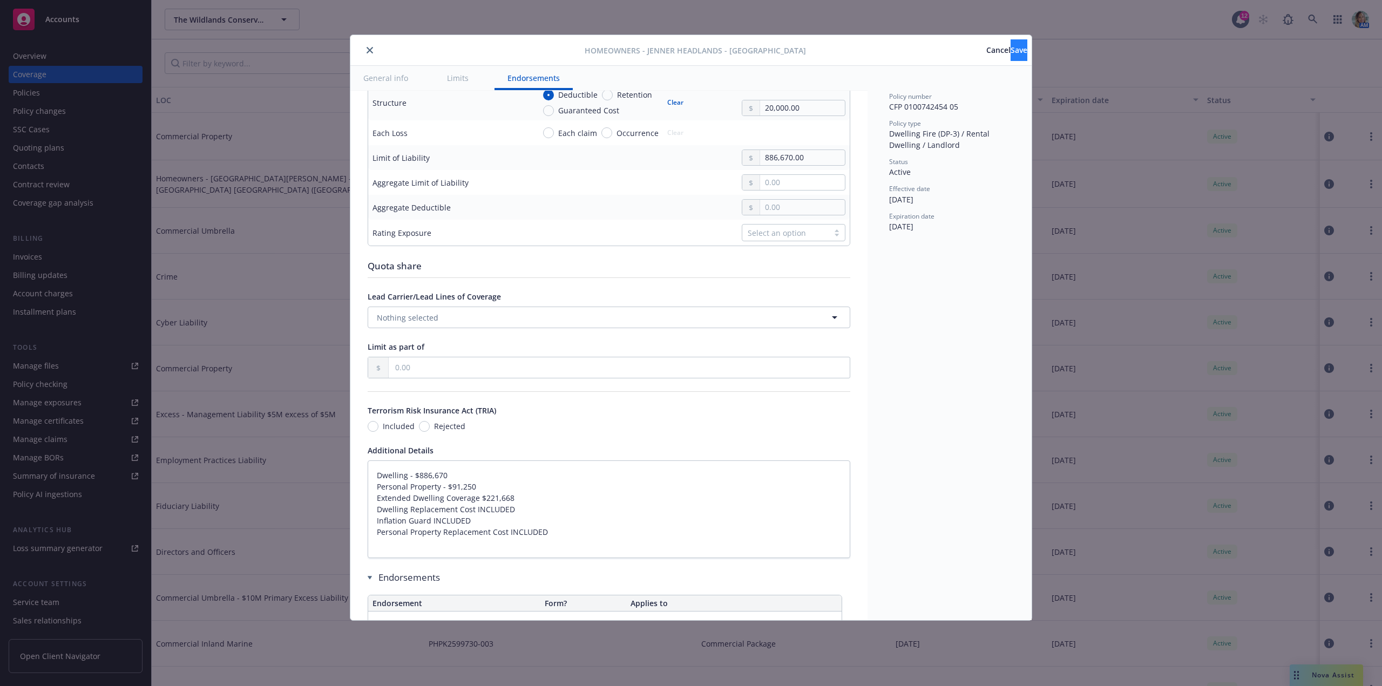
type input "5,239.00"
click at [1011, 52] on span "Save" at bounding box center [1019, 50] width 17 height 10
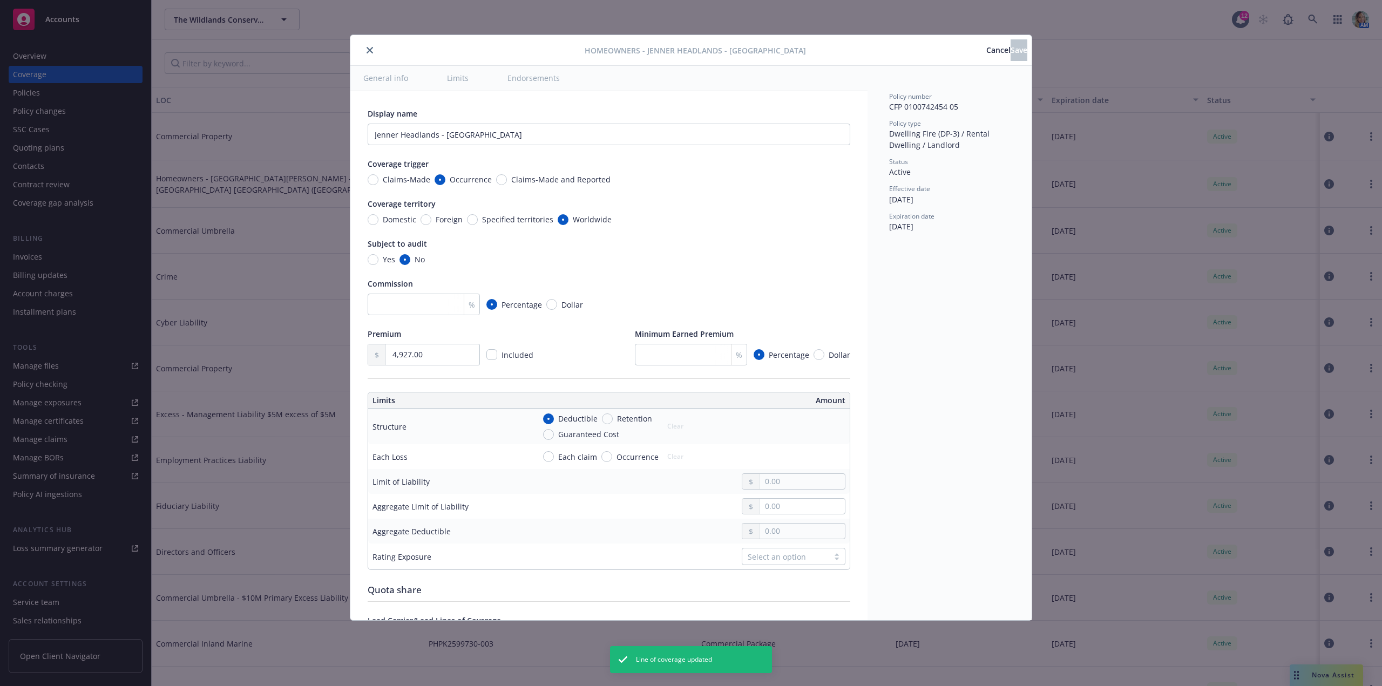
type textarea "x"
type input "5,239.00"
radio input "true"
type input "886,670.00"
type textarea "x"
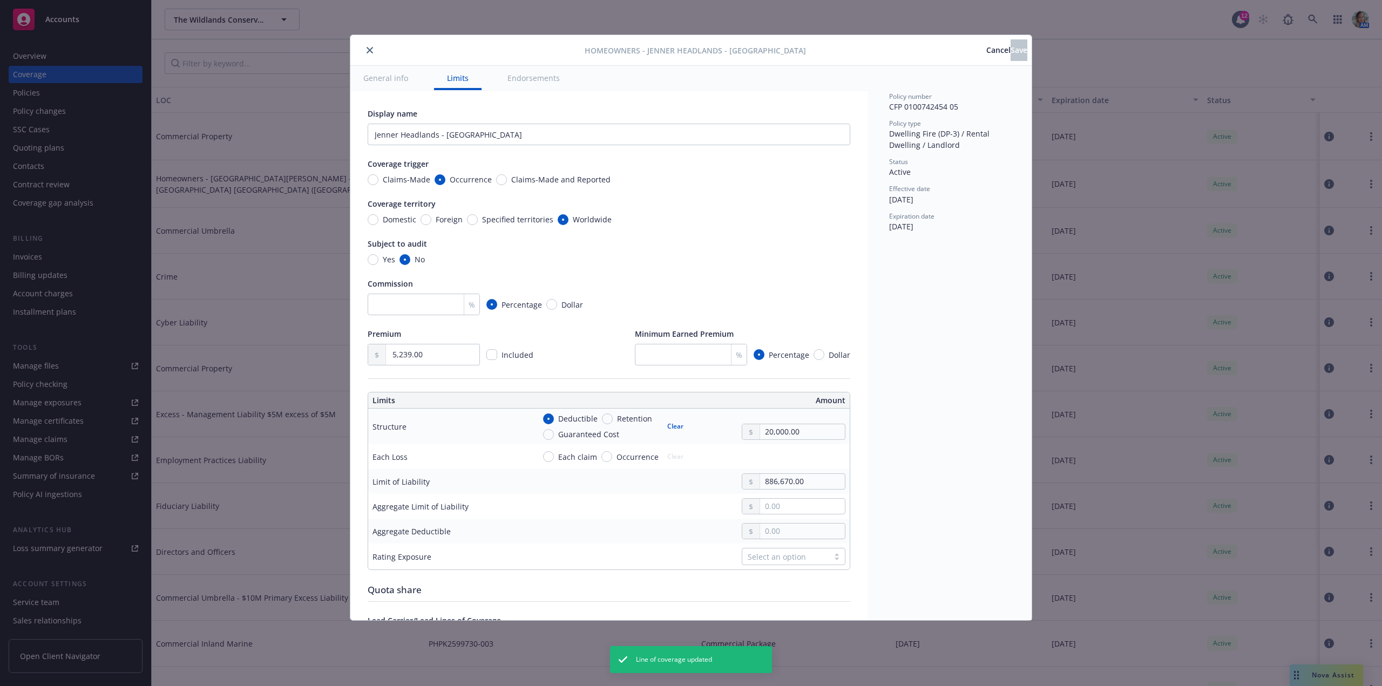
click at [369, 49] on icon "close" at bounding box center [370, 50] width 6 height 6
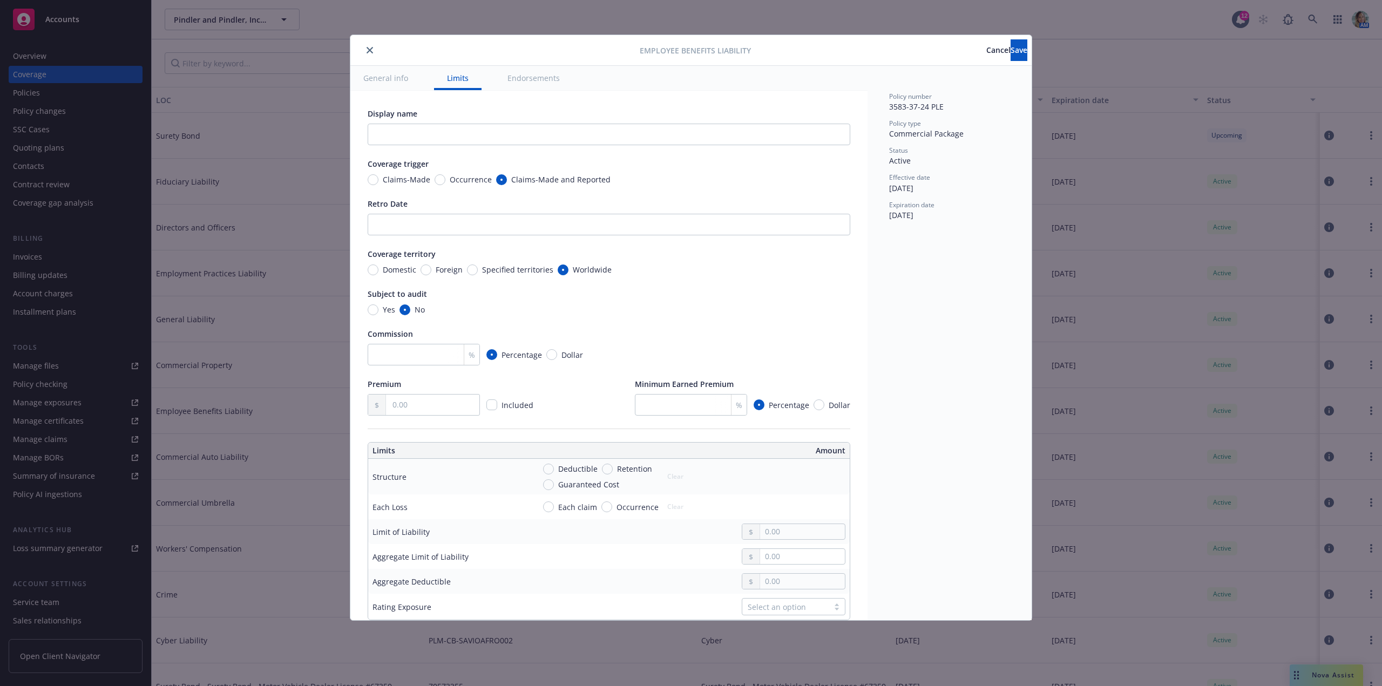
click at [369, 49] on icon "close" at bounding box center [370, 50] width 6 height 6
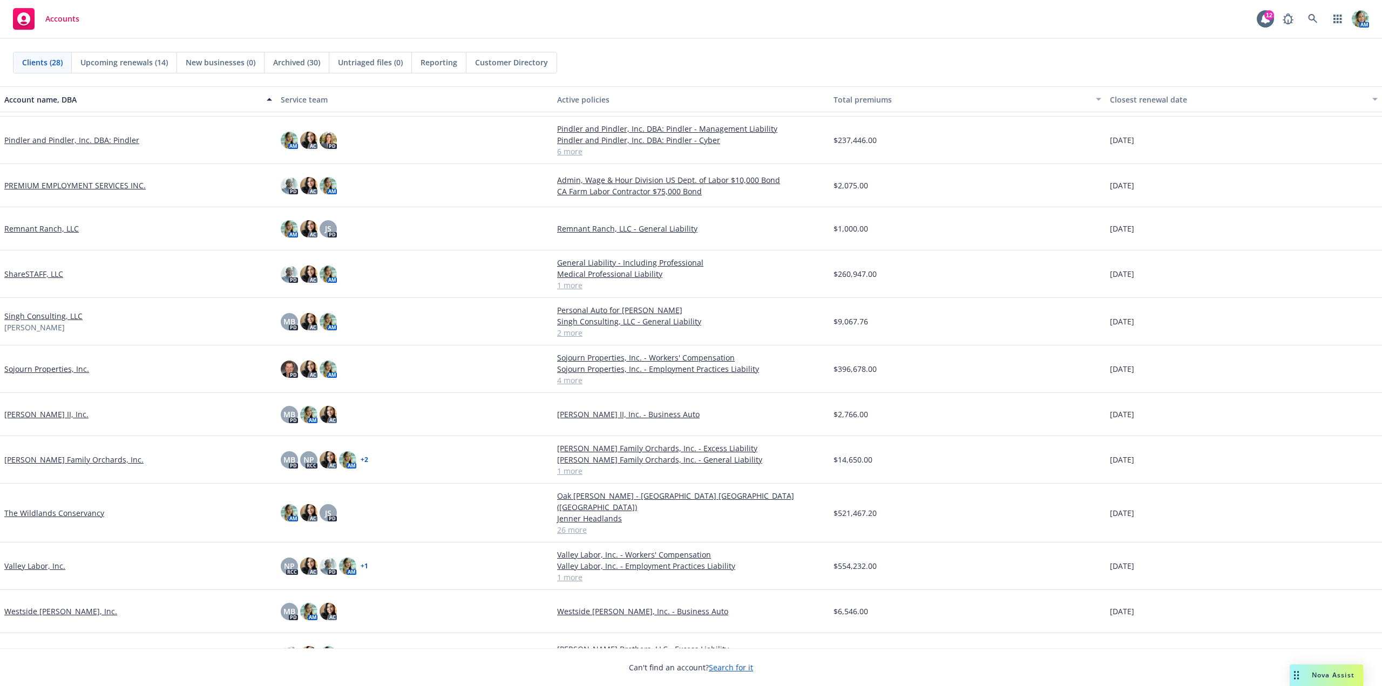
scroll to position [708, 0]
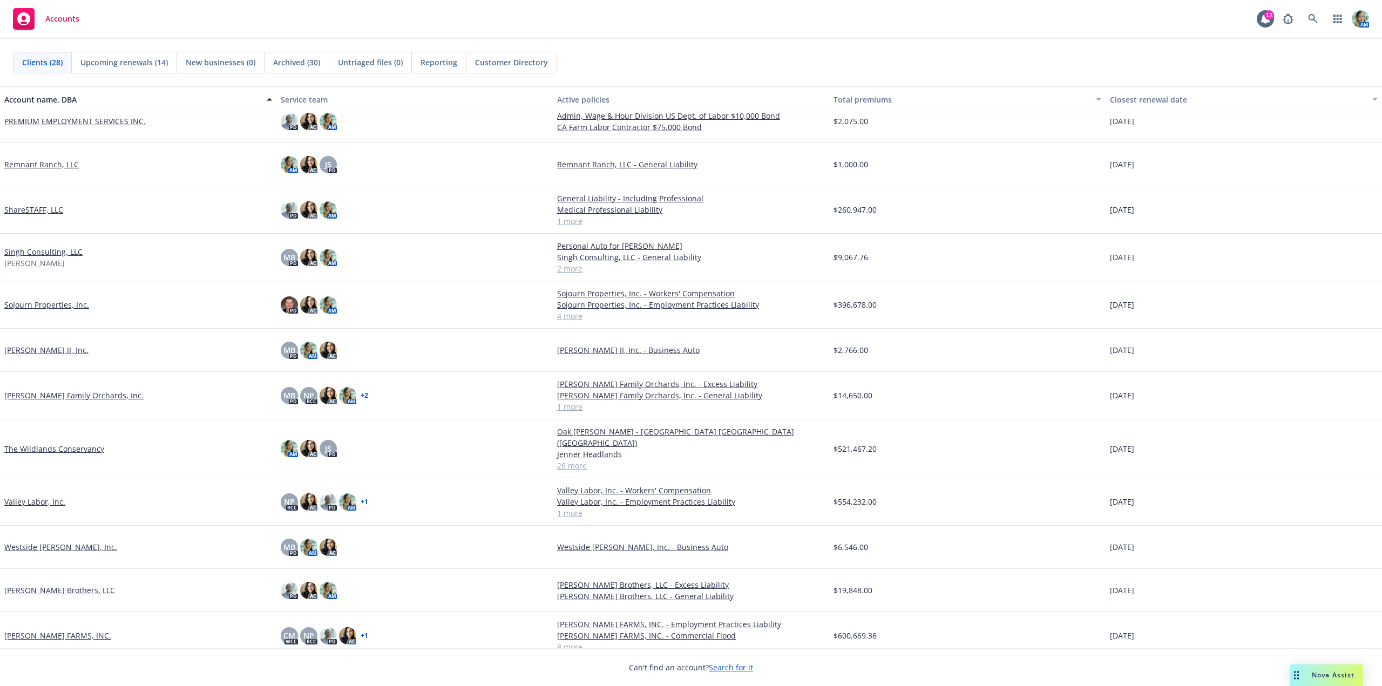
click at [44, 353] on link "[PERSON_NAME] II, Inc." at bounding box center [46, 349] width 84 height 11
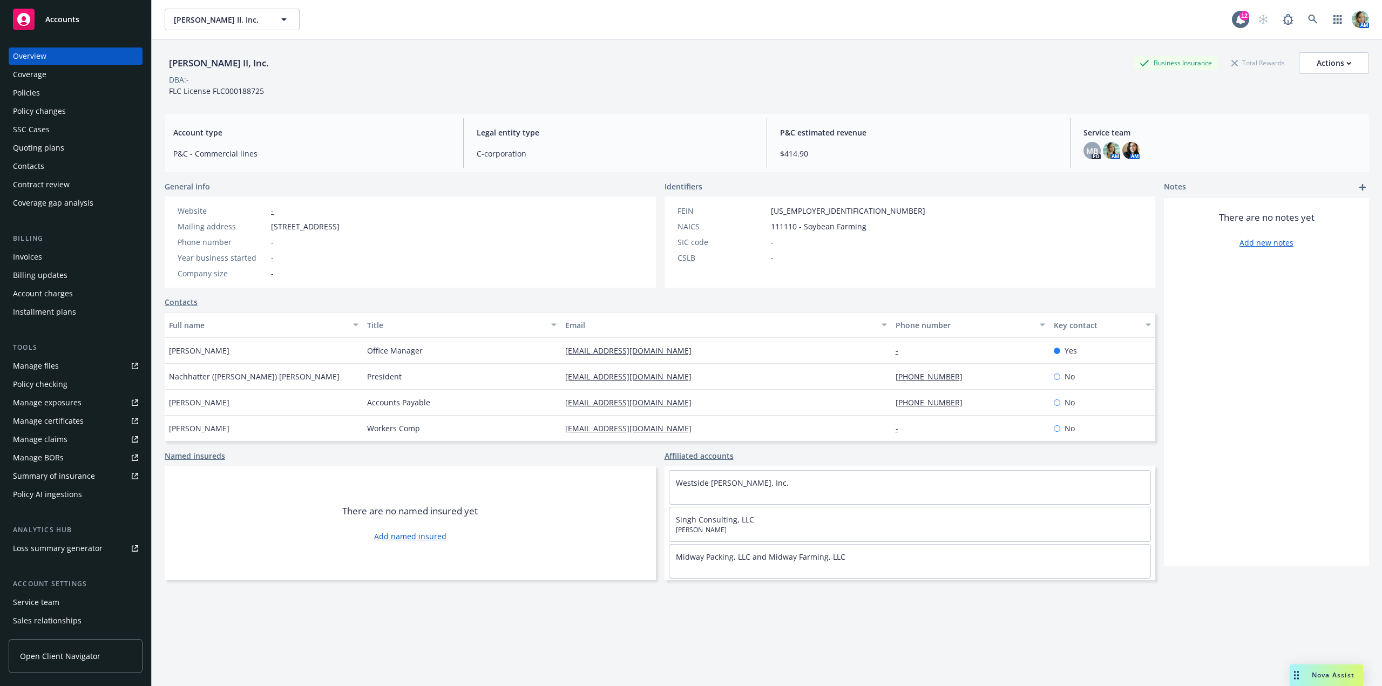
click at [18, 89] on div "Policies" at bounding box center [26, 92] width 27 height 17
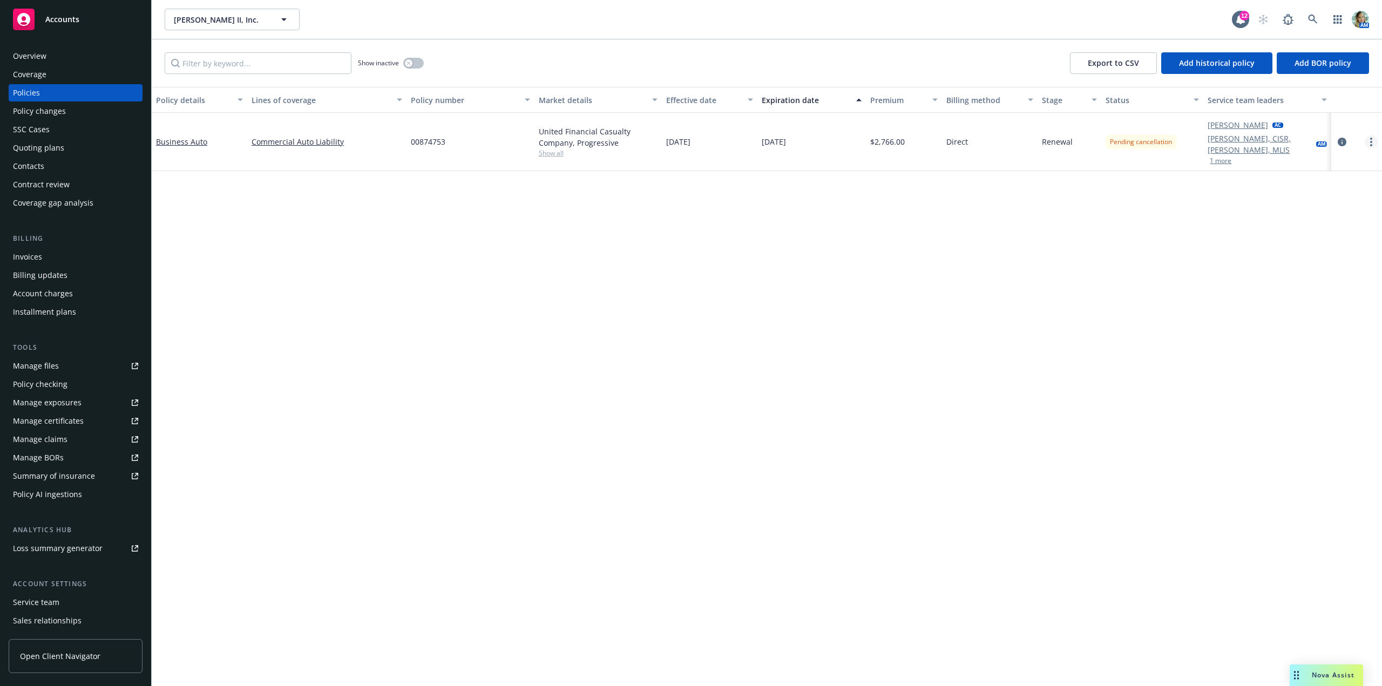
click at [1376, 137] on link "more" at bounding box center [1371, 142] width 13 height 13
click at [1045, 221] on div "Policy details Lines of coverage Policy number Market details Effective date Ex…" at bounding box center [767, 386] width 1230 height 599
click at [195, 140] on link "Business Auto" at bounding box center [181, 142] width 51 height 10
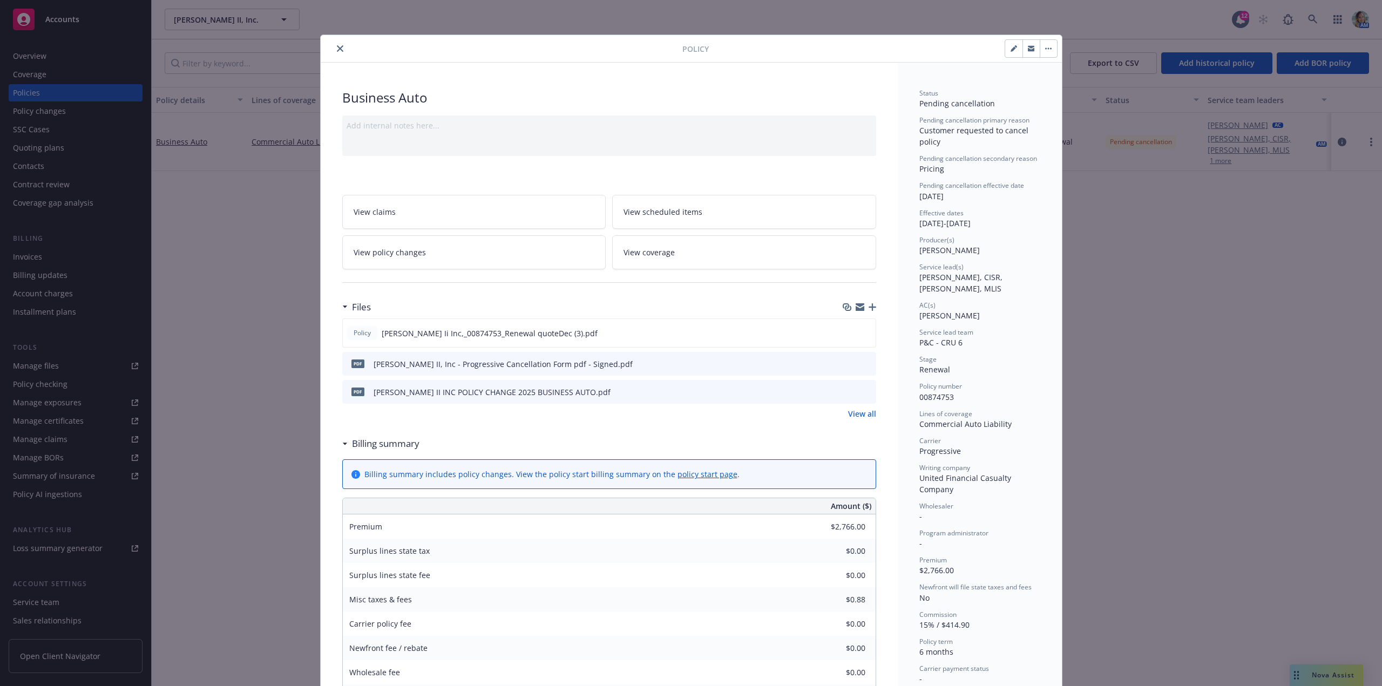
click at [869, 311] on div at bounding box center [859, 307] width 33 height 9
click at [870, 307] on icon "button" at bounding box center [873, 307] width 8 height 8
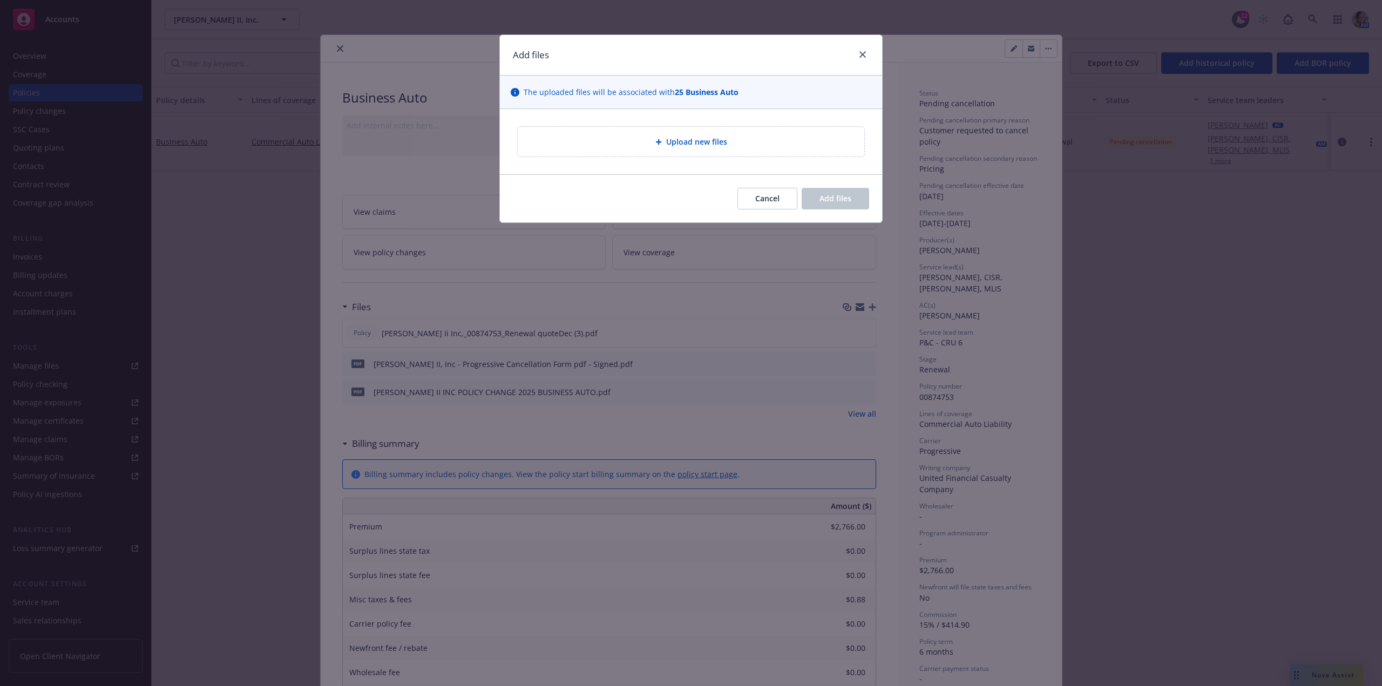
click at [700, 150] on div "Upload new files" at bounding box center [691, 142] width 347 height 30
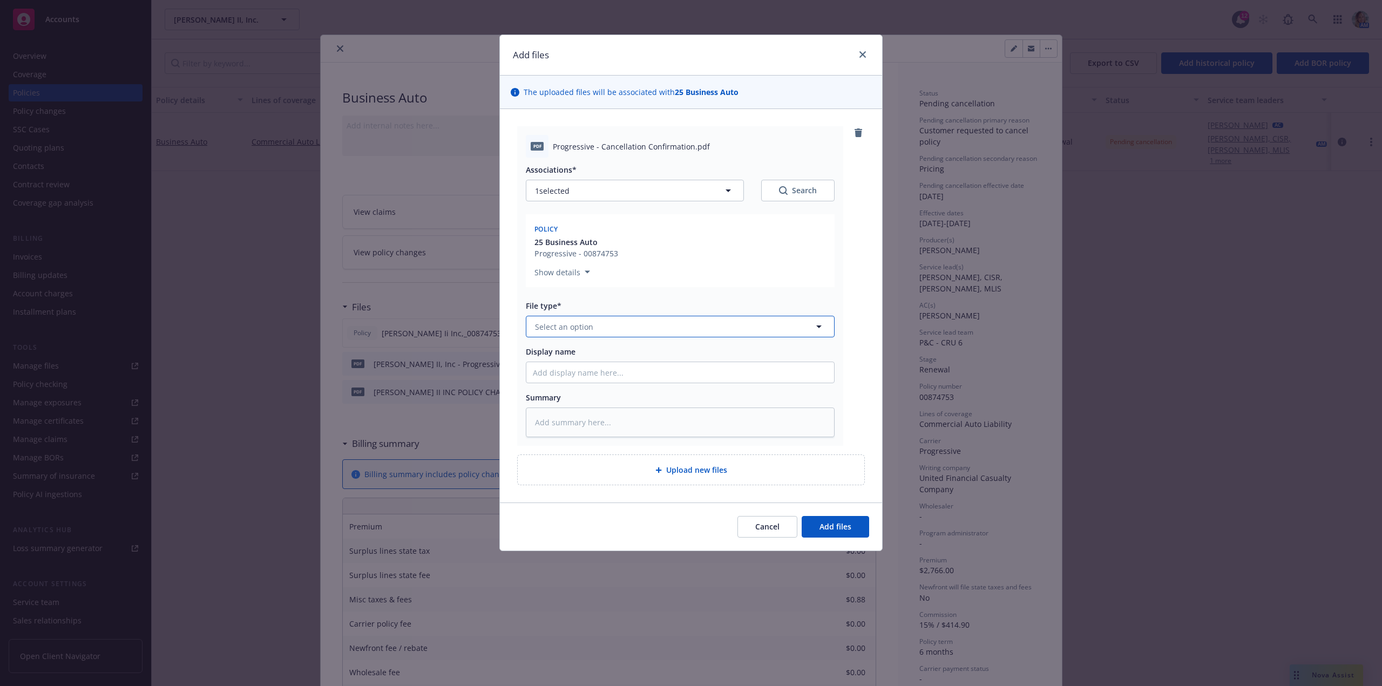
click at [548, 326] on span "Select an option" at bounding box center [564, 326] width 58 height 11
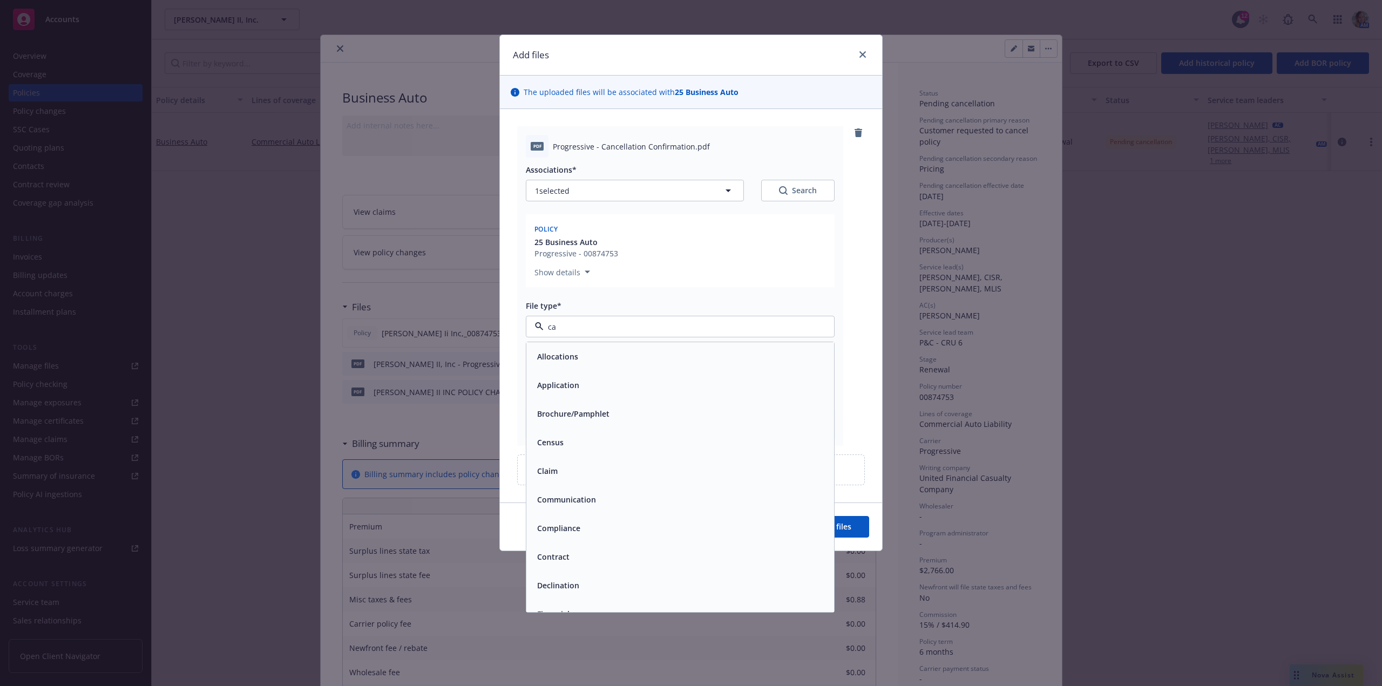
type input "can"
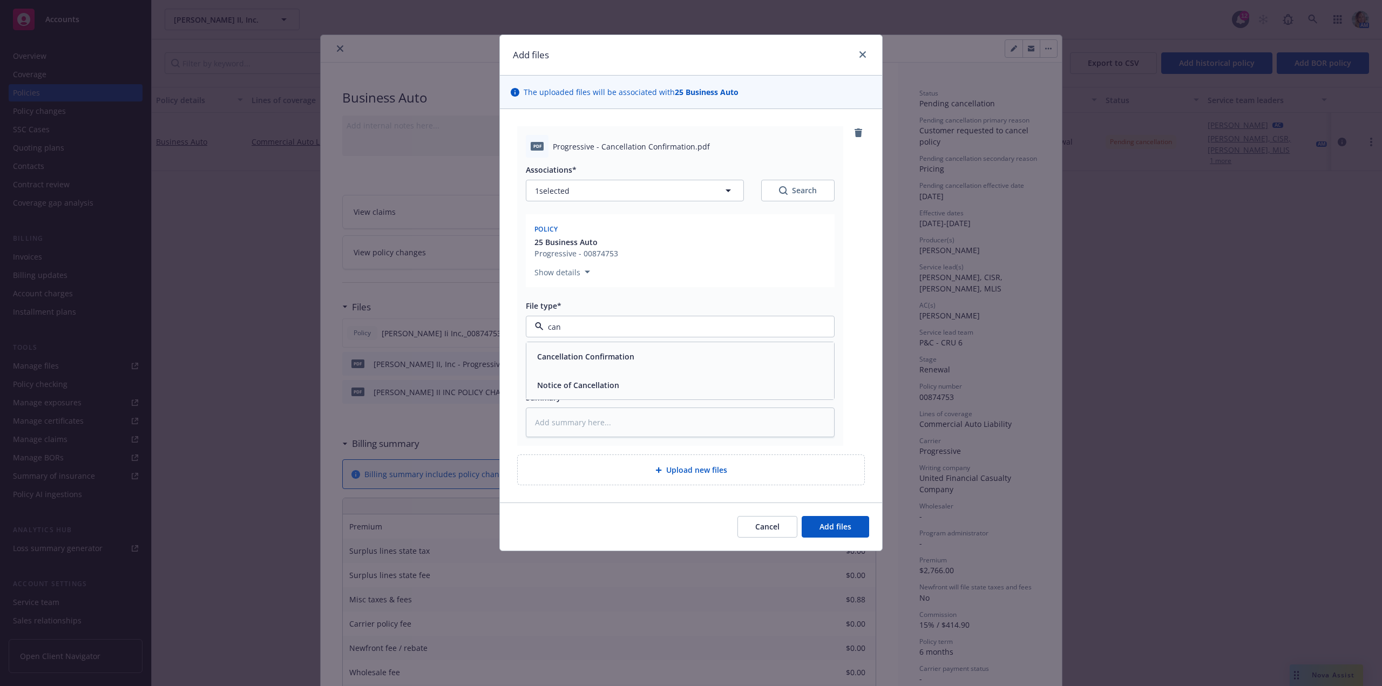
drag, startPoint x: 583, startPoint y: 354, endPoint x: 615, endPoint y: 368, distance: 35.3
click at [583, 354] on span "Cancellation Confirmation" at bounding box center [585, 356] width 97 height 11
click at [852, 522] on button "Add files" at bounding box center [835, 527] width 67 height 22
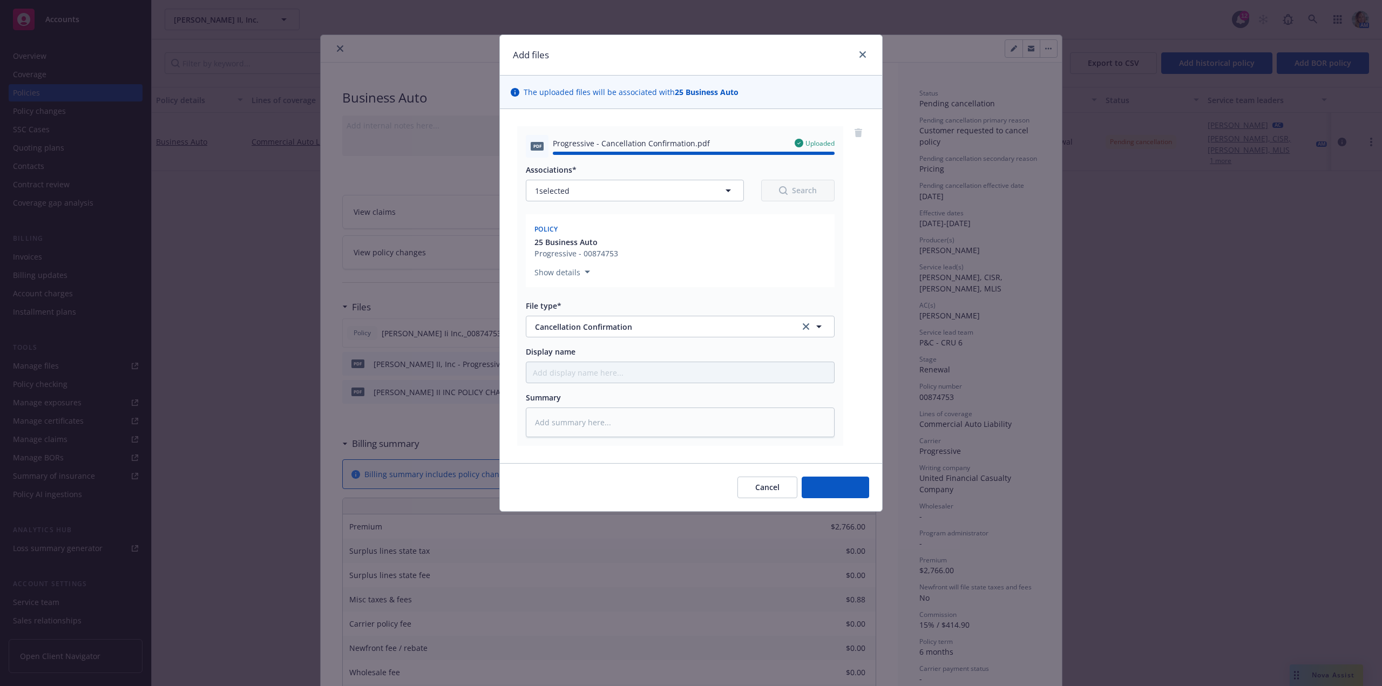
type textarea "x"
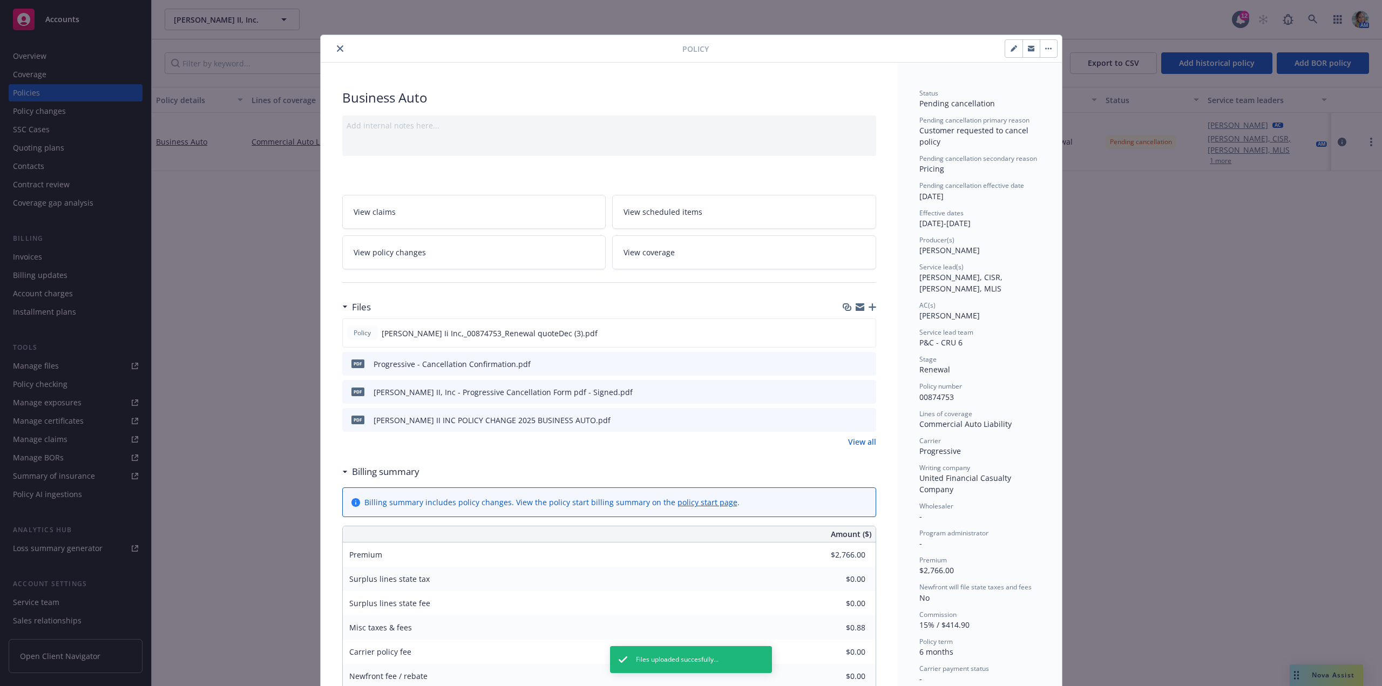
click at [1009, 52] on button "button" at bounding box center [1013, 48] width 17 height 17
select select "RENEWAL"
select select "6"
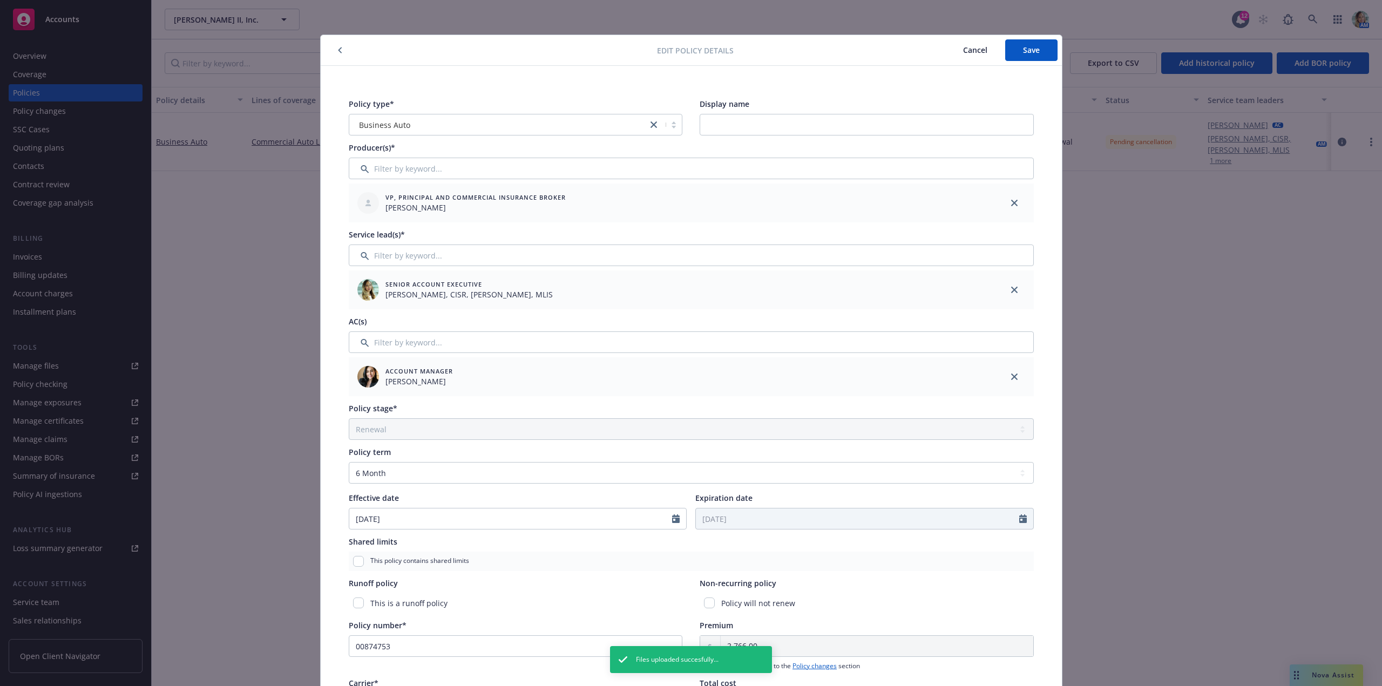
click at [968, 52] on span "Cancel" at bounding box center [975, 50] width 24 height 10
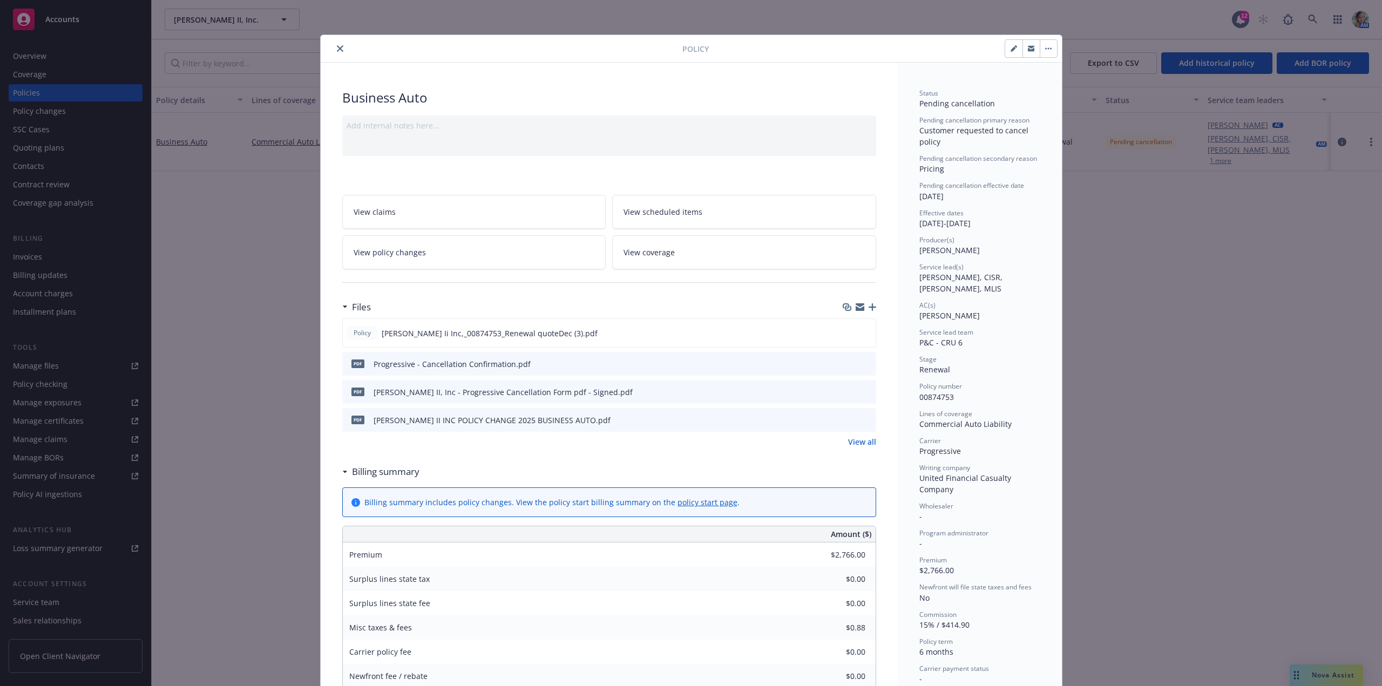
click at [334, 48] on button "close" at bounding box center [340, 48] width 13 height 13
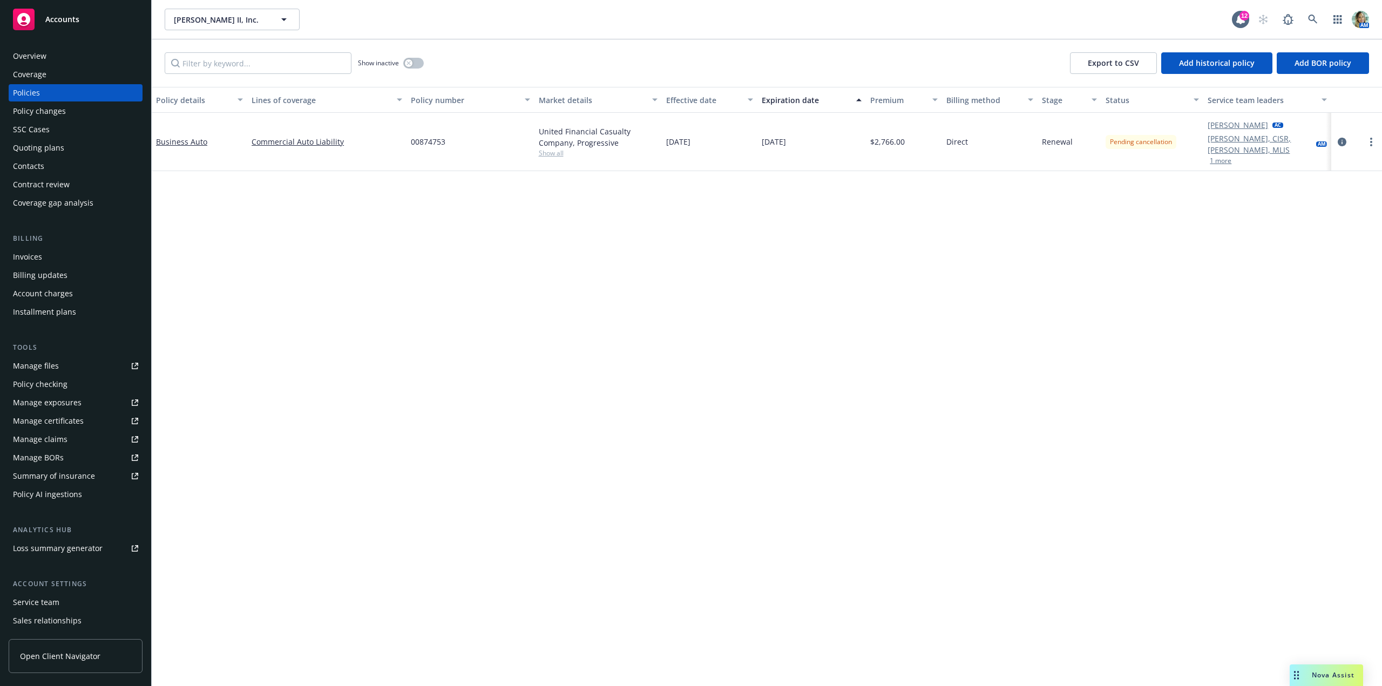
click at [58, 110] on div "Policy changes" at bounding box center [39, 111] width 53 height 17
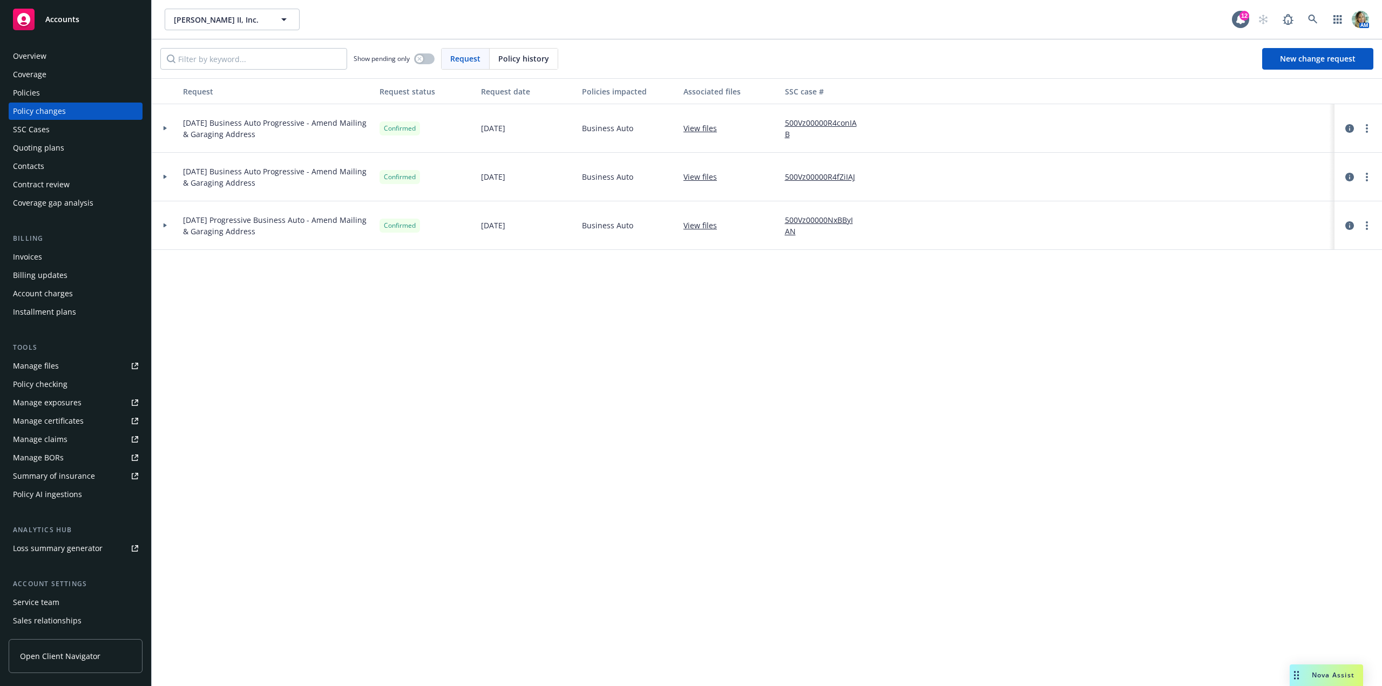
click at [43, 76] on div "Coverage" at bounding box center [29, 74] width 33 height 17
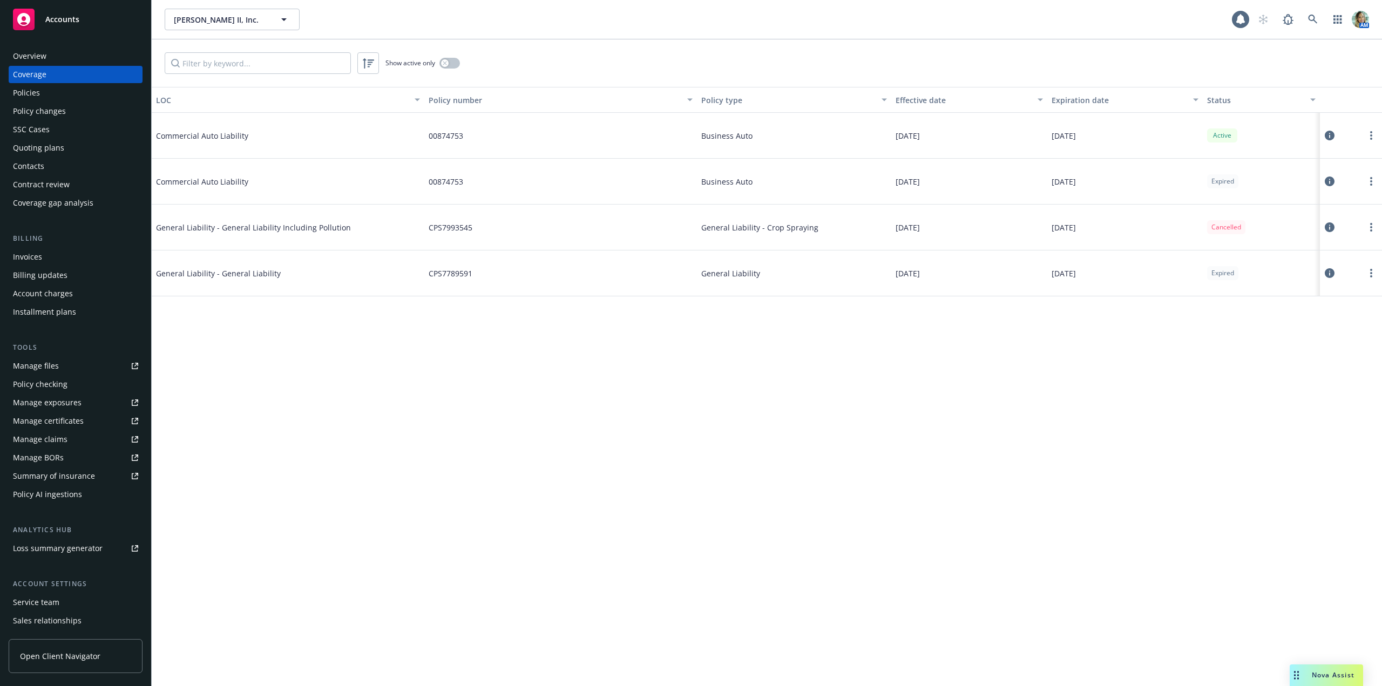
click at [30, 95] on div "Policies" at bounding box center [26, 92] width 27 height 17
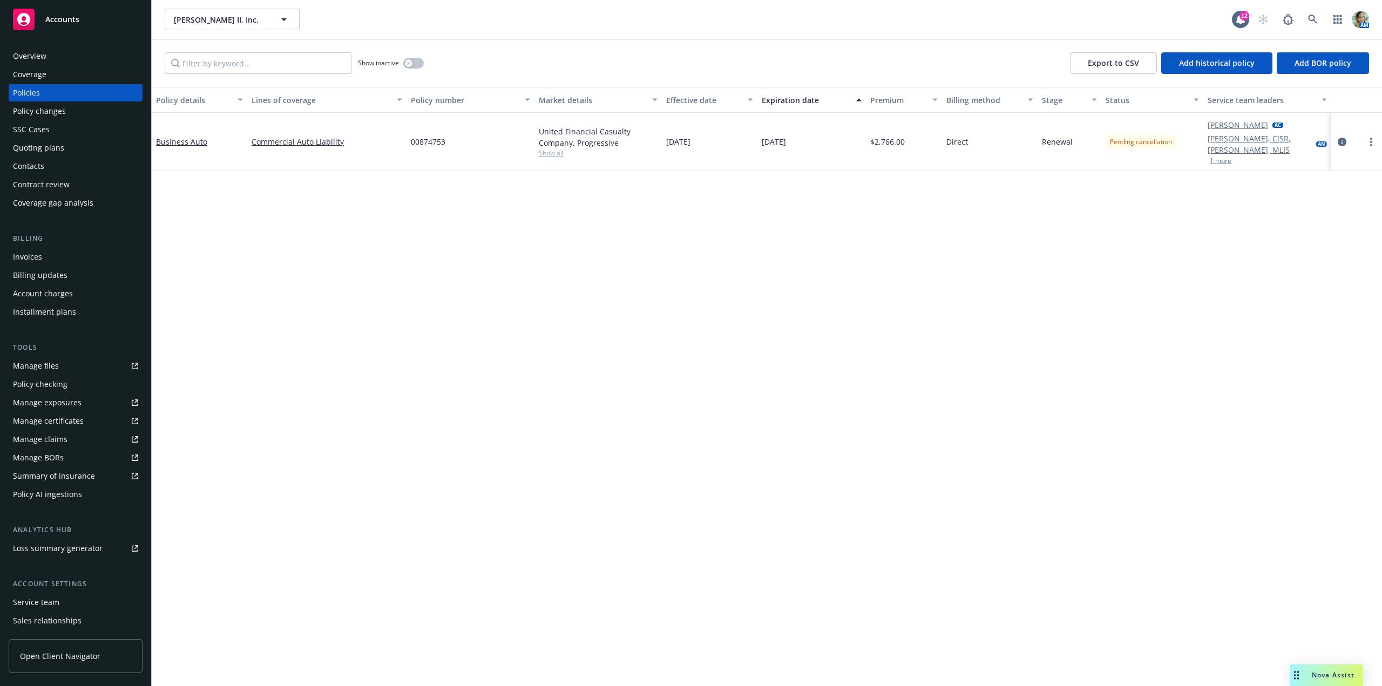
click at [1378, 134] on div at bounding box center [1356, 142] width 51 height 58
click at [1374, 136] on link "more" at bounding box center [1371, 142] width 13 height 13
click at [1202, 250] on div "Policy details Lines of coverage Policy number Market details Effective date Ex…" at bounding box center [767, 386] width 1230 height 599
click at [1160, 139] on span "Pending cancellation" at bounding box center [1141, 142] width 62 height 10
click at [187, 137] on link "Business Auto" at bounding box center [181, 142] width 51 height 10
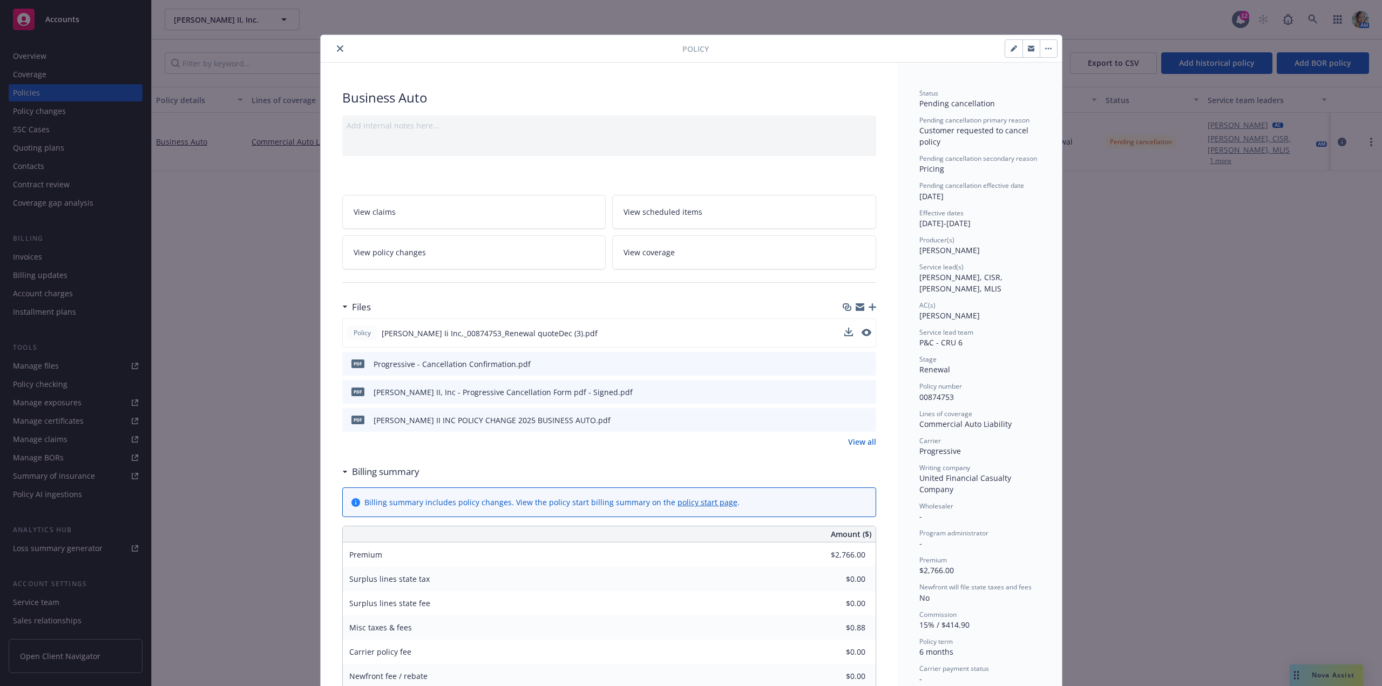
scroll to position [32, 0]
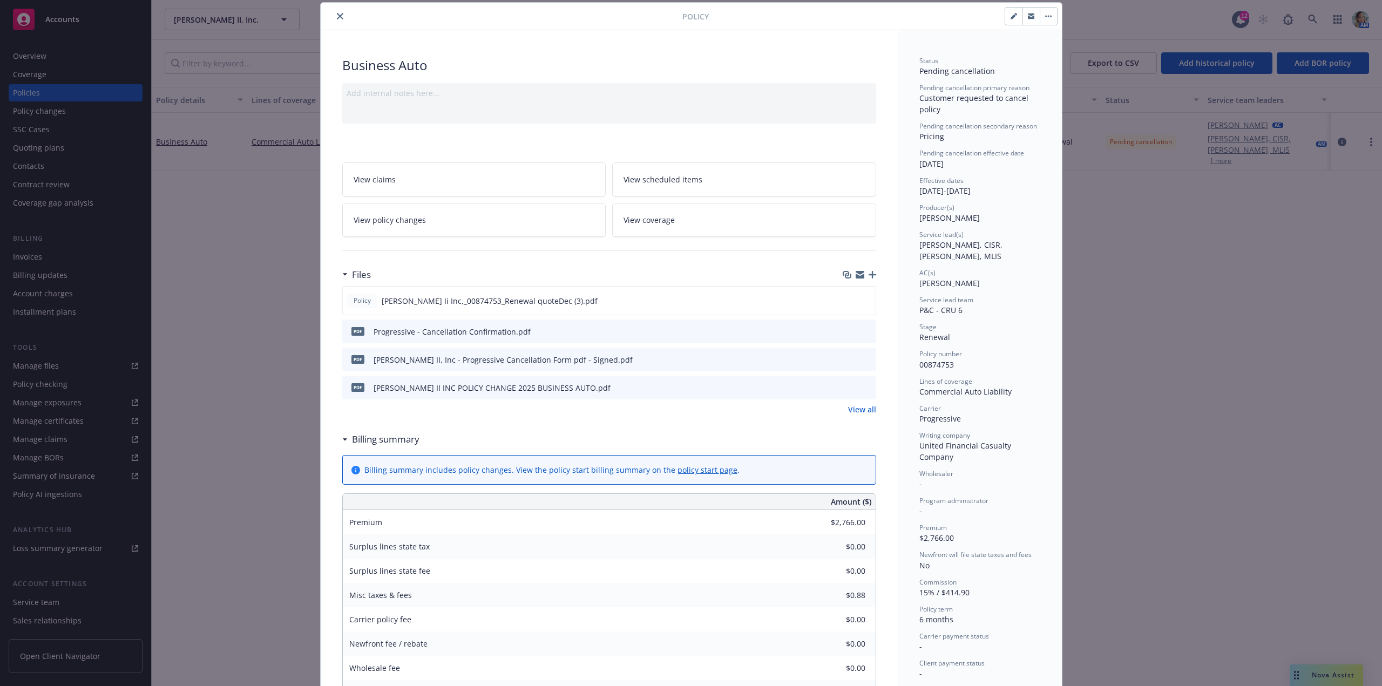
click at [1045, 24] on button "button" at bounding box center [1048, 16] width 17 height 17
click at [334, 17] on button "close" at bounding box center [340, 16] width 13 height 13
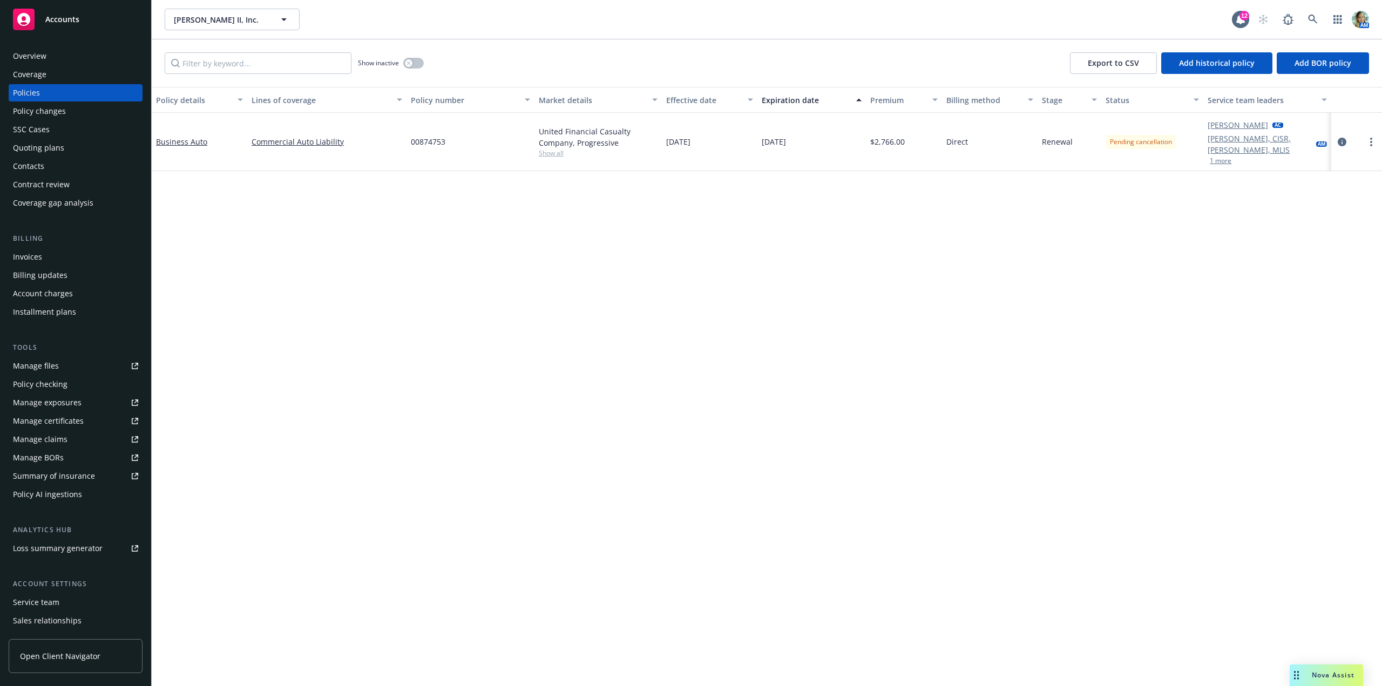
click at [35, 118] on div "Policy changes" at bounding box center [39, 111] width 53 height 17
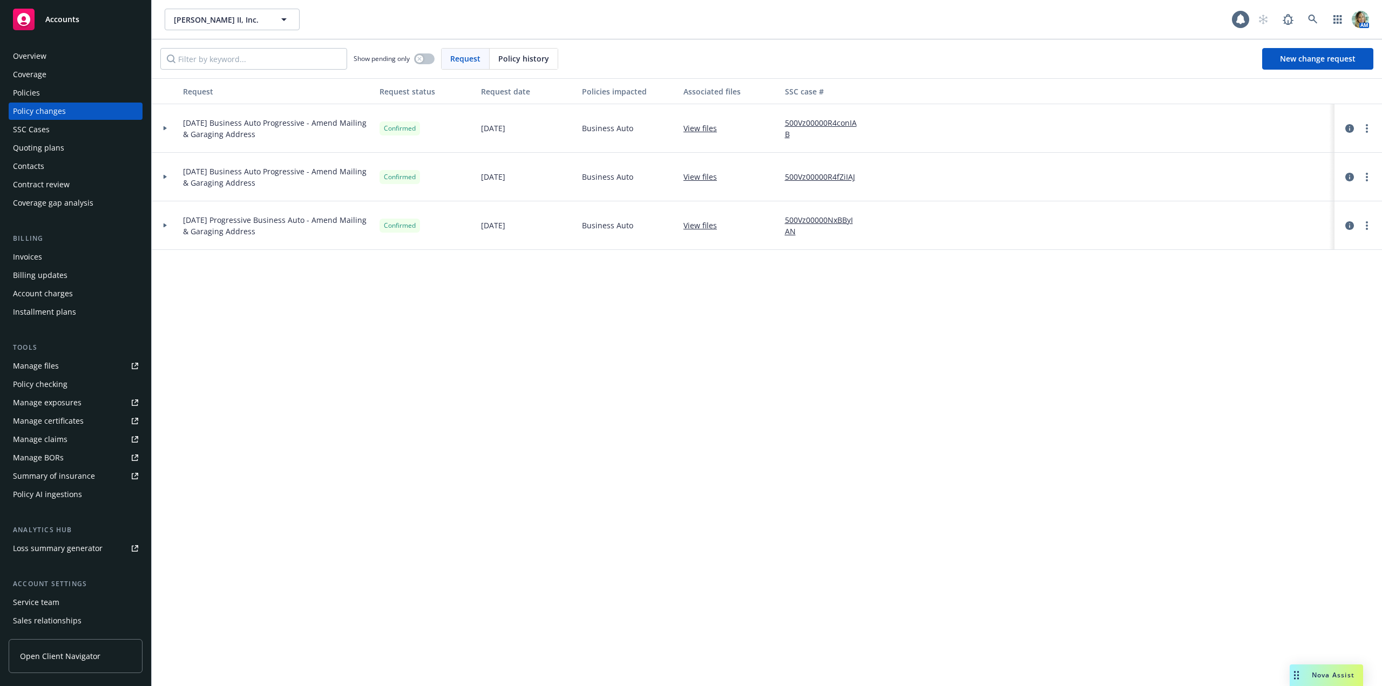
click at [509, 63] on span "Policy history" at bounding box center [523, 58] width 51 height 11
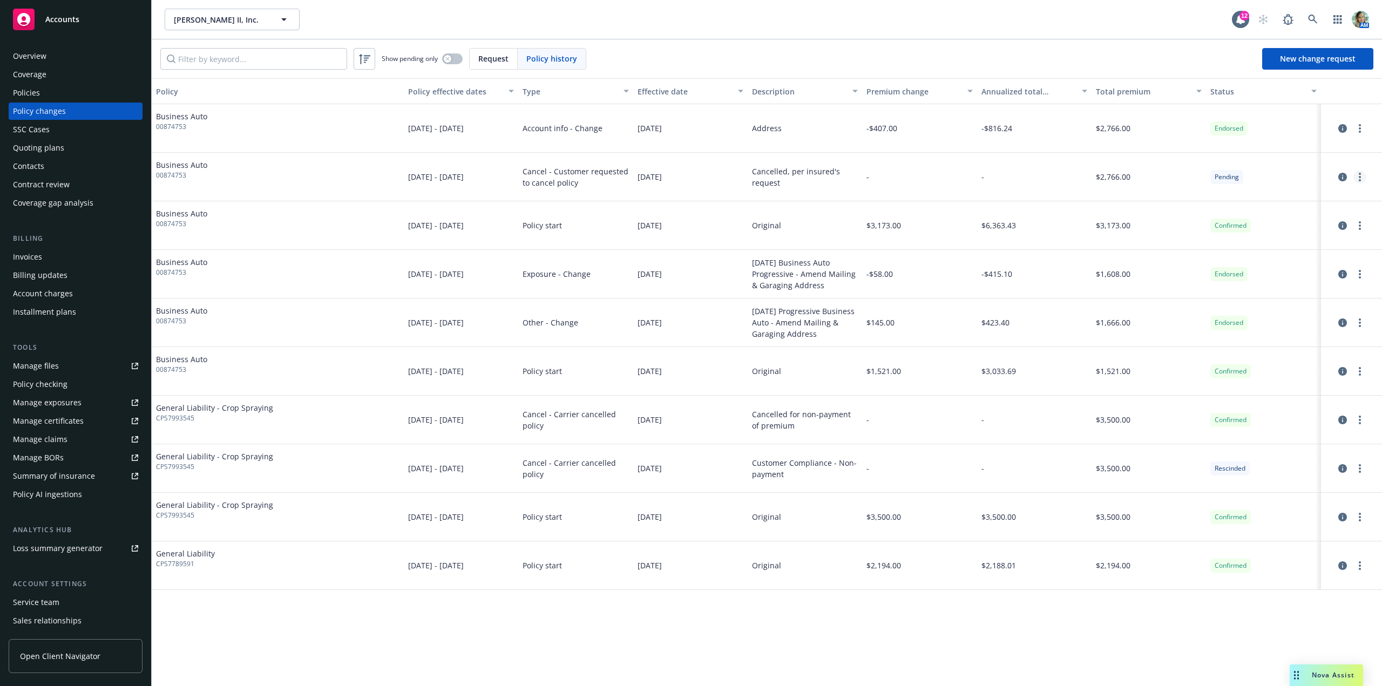
click at [1356, 179] on link "more" at bounding box center [1359, 177] width 13 height 13
click at [1290, 243] on link "Edit/Rescind policy change" at bounding box center [1273, 243] width 185 height 22
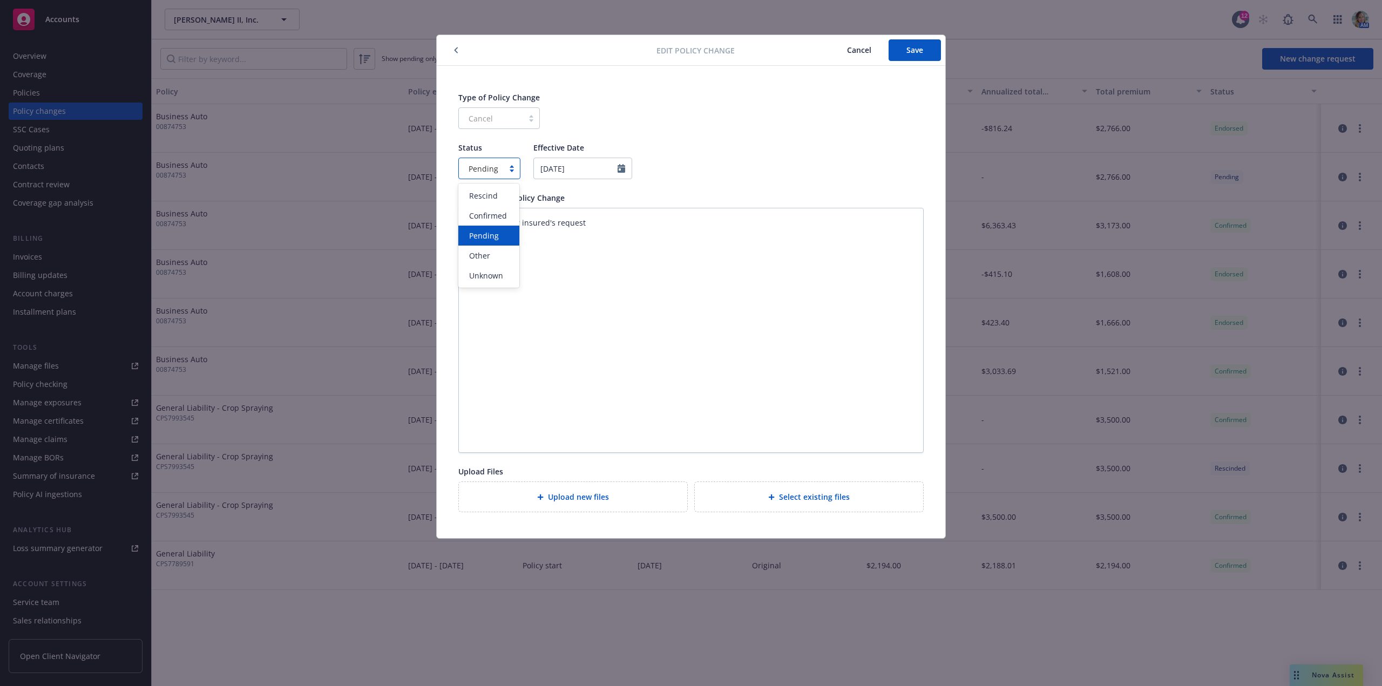
click at [507, 174] on div "Pending" at bounding box center [489, 169] width 62 height 22
click at [485, 217] on span "Confirmed" at bounding box center [488, 215] width 38 height 11
click at [709, 295] on textarea "Cancelled, per insured's request" at bounding box center [690, 330] width 465 height 245
click at [657, 503] on div "Upload new files" at bounding box center [573, 497] width 228 height 30
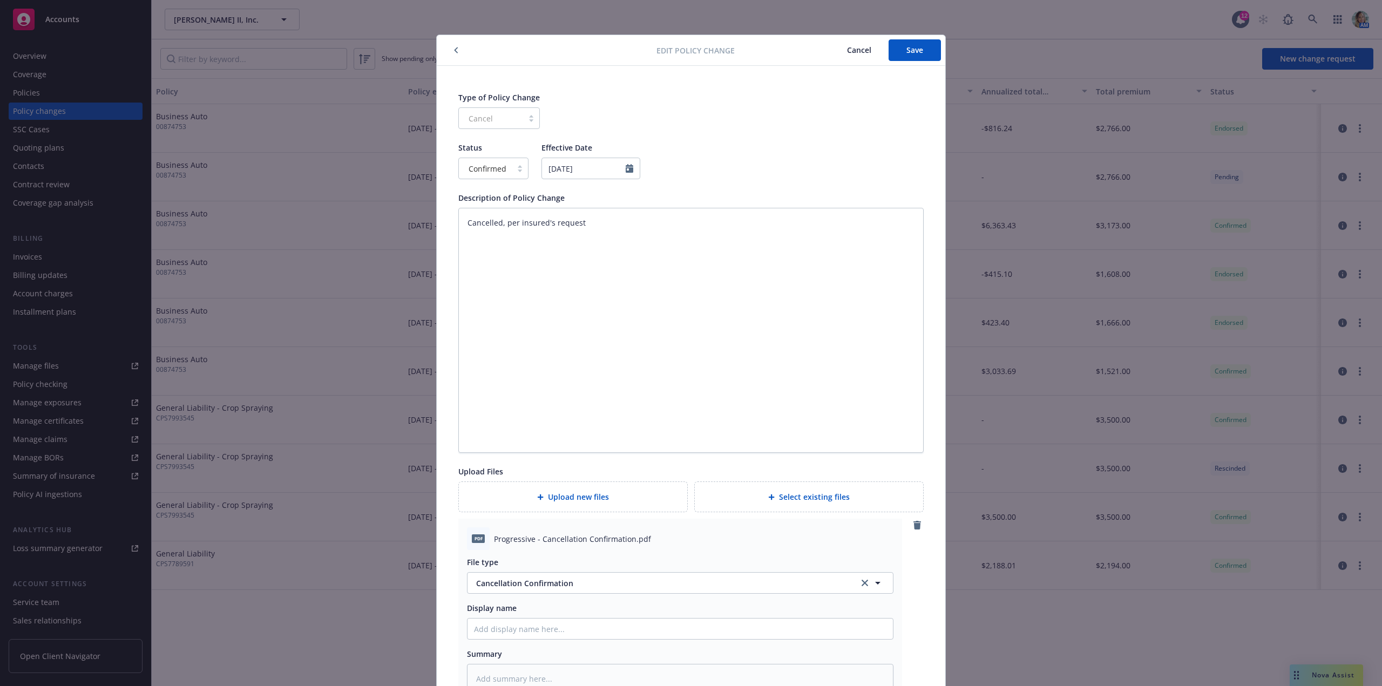
click at [906, 55] on button "Save" at bounding box center [915, 50] width 52 height 22
type textarea "x"
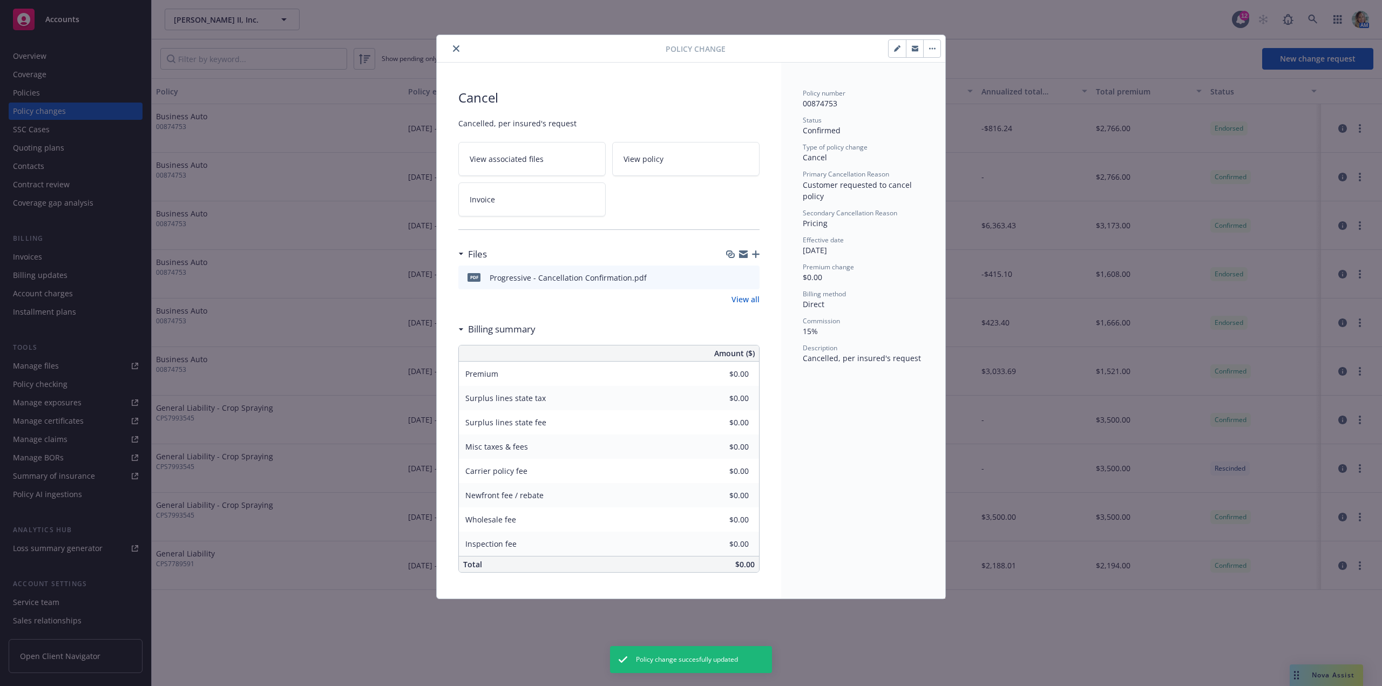
click at [458, 48] on icon "close" at bounding box center [456, 48] width 6 height 6
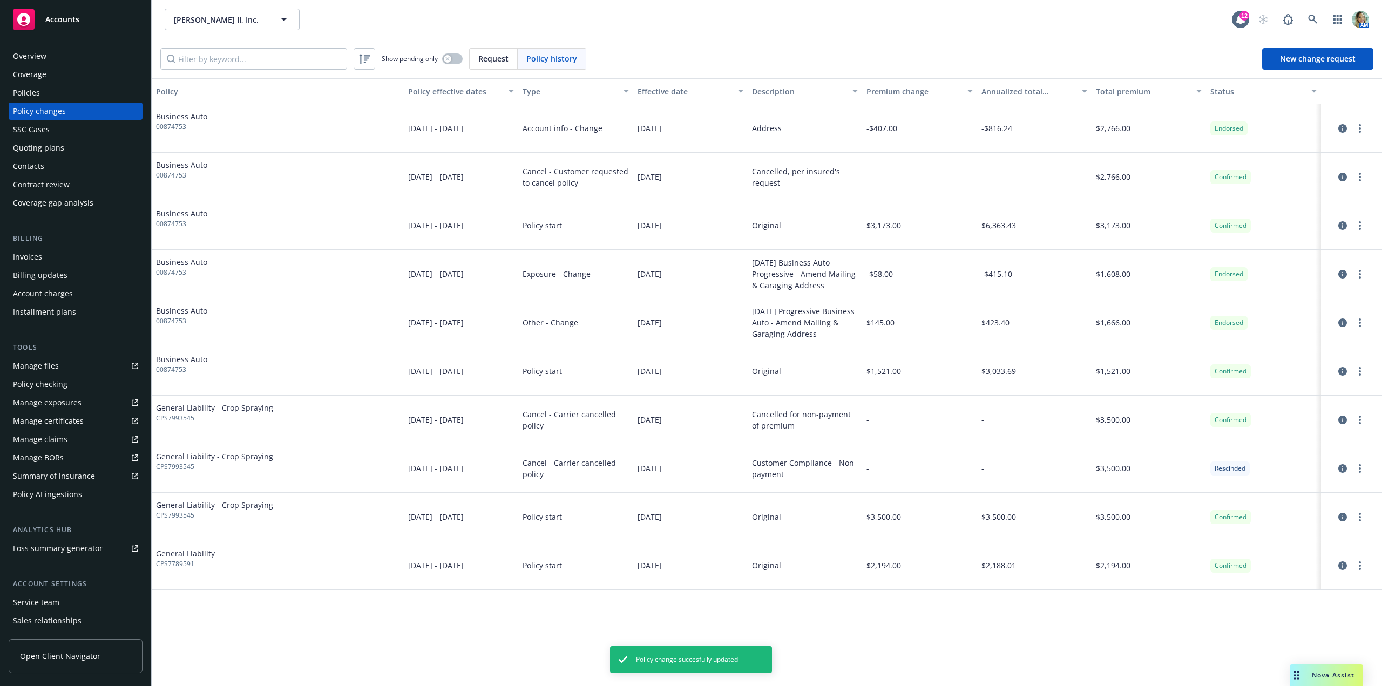
click at [46, 86] on div "Policies" at bounding box center [75, 92] width 125 height 17
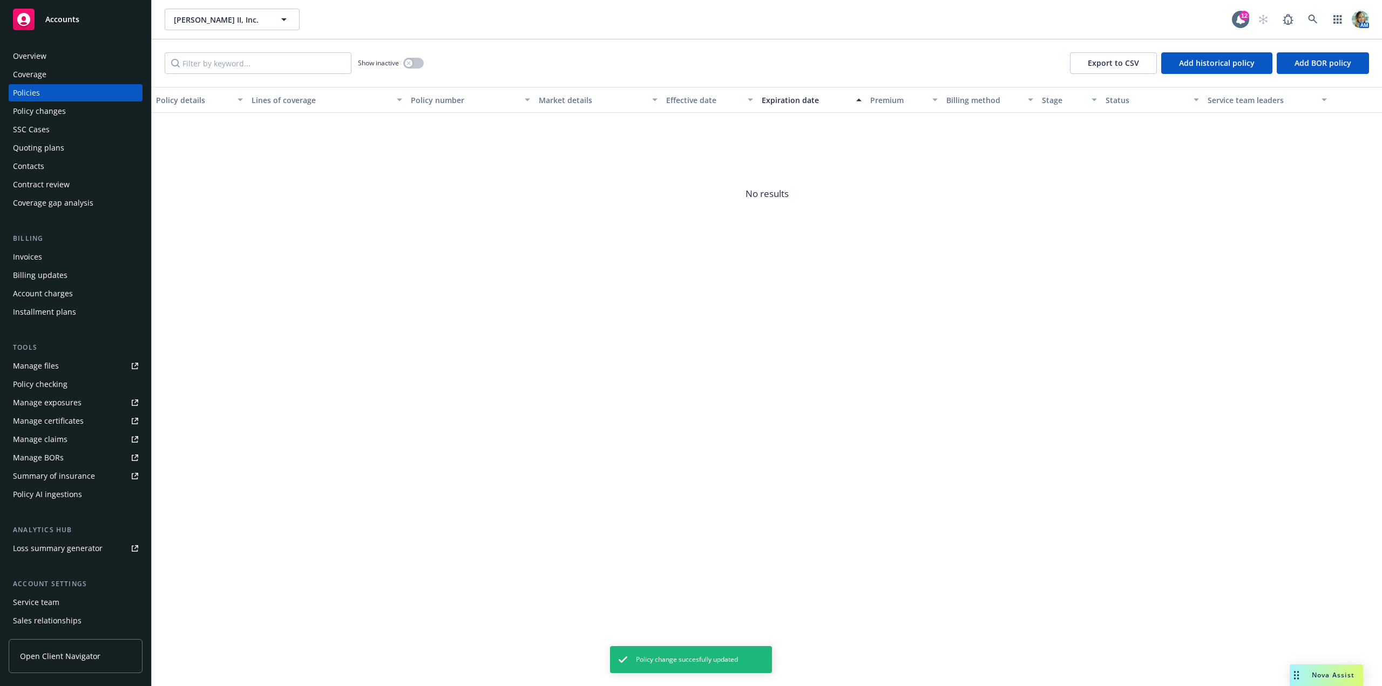
click at [39, 56] on div "Overview" at bounding box center [29, 56] width 33 height 17
